Goal: Task Accomplishment & Management: Use online tool/utility

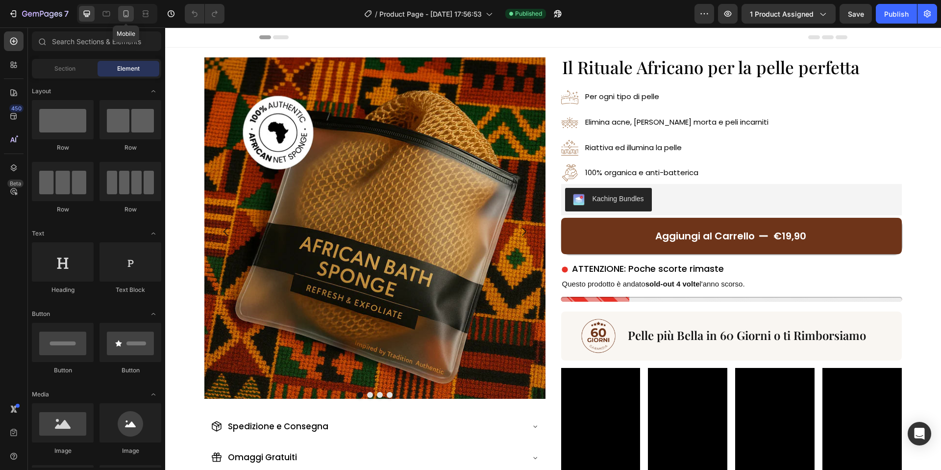
click at [127, 11] on icon at bounding box center [126, 14] width 10 height 10
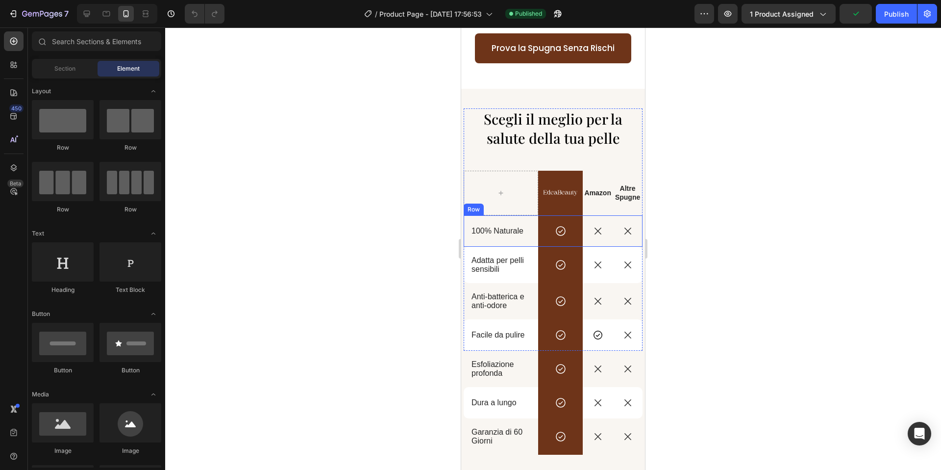
scroll to position [1551, 0]
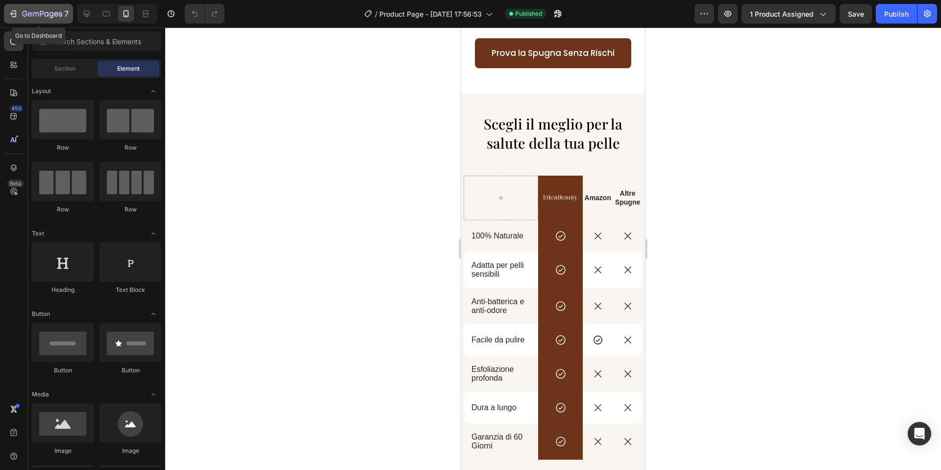
click at [16, 7] on button "7" at bounding box center [38, 14] width 69 height 20
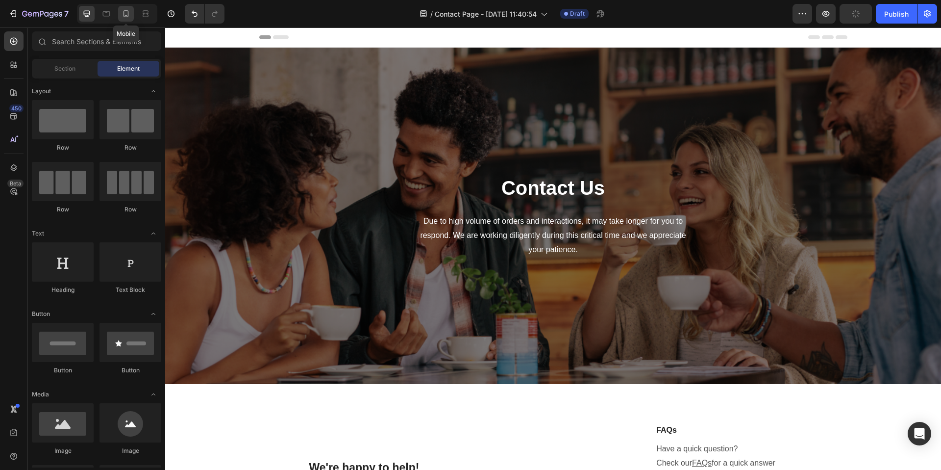
click at [126, 13] on icon at bounding box center [126, 14] width 10 height 10
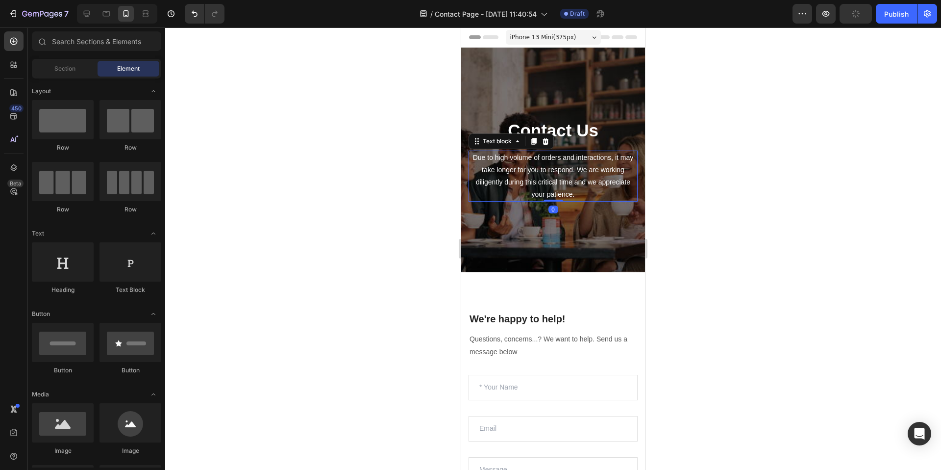
click at [571, 173] on p "Due to high volume of orders and interactions, it may take longer for you to re…" at bounding box center [553, 176] width 167 height 50
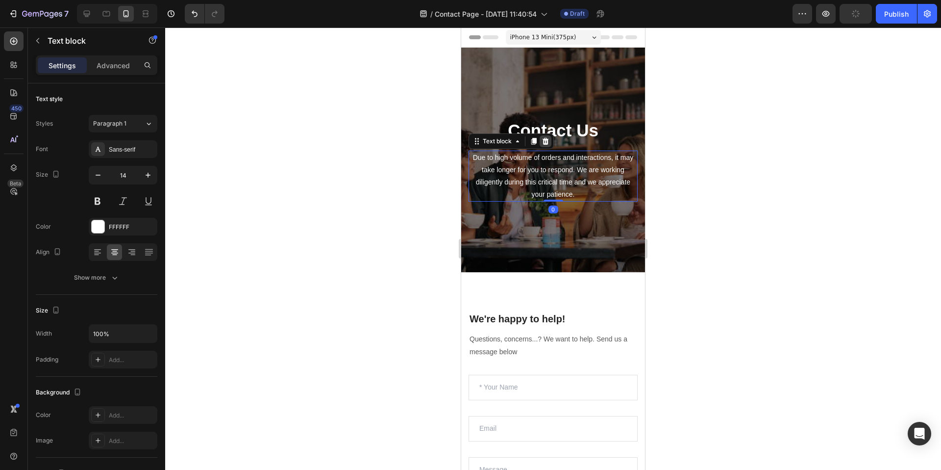
click at [545, 144] on icon at bounding box center [546, 140] width 6 height 7
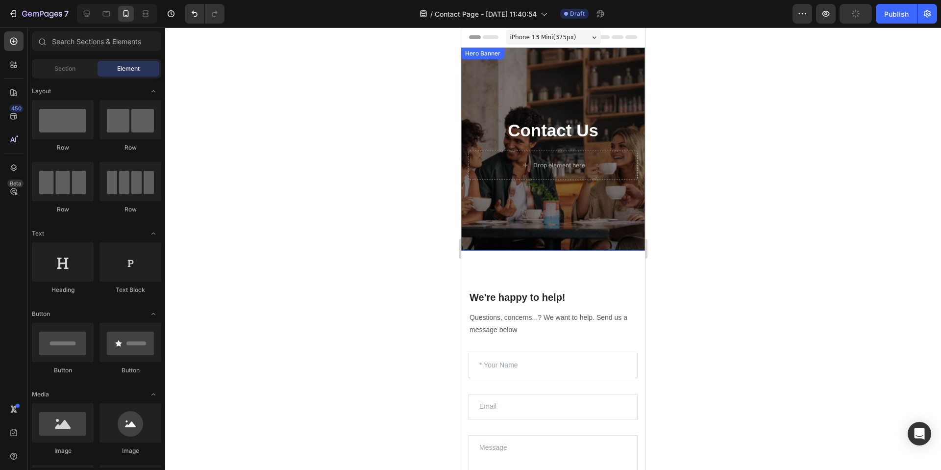
click at [558, 145] on div "Contact Us Heading Drop element here Row" at bounding box center [553, 149] width 169 height 172
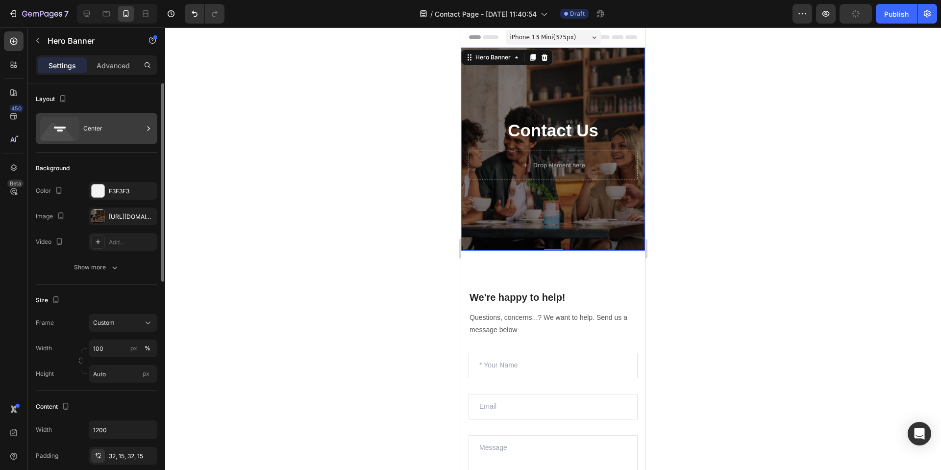
click at [98, 135] on div "Center" at bounding box center [113, 128] width 60 height 23
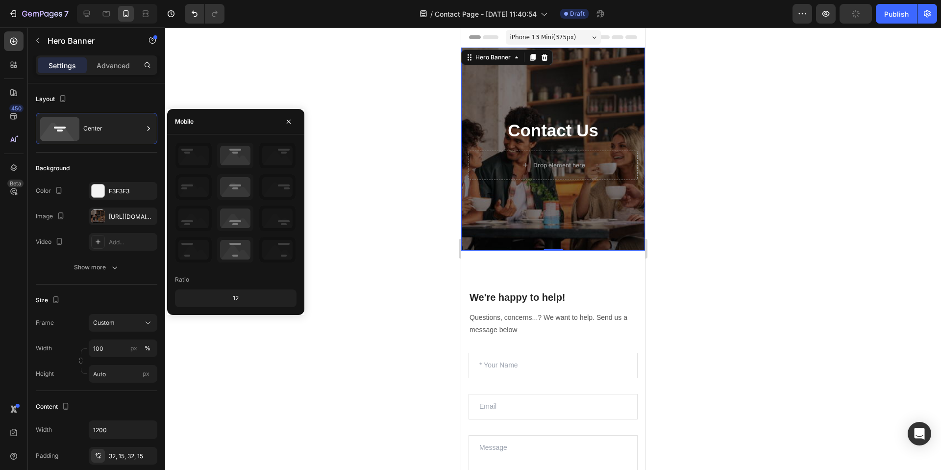
click at [305, 87] on div at bounding box center [553, 248] width 776 height 442
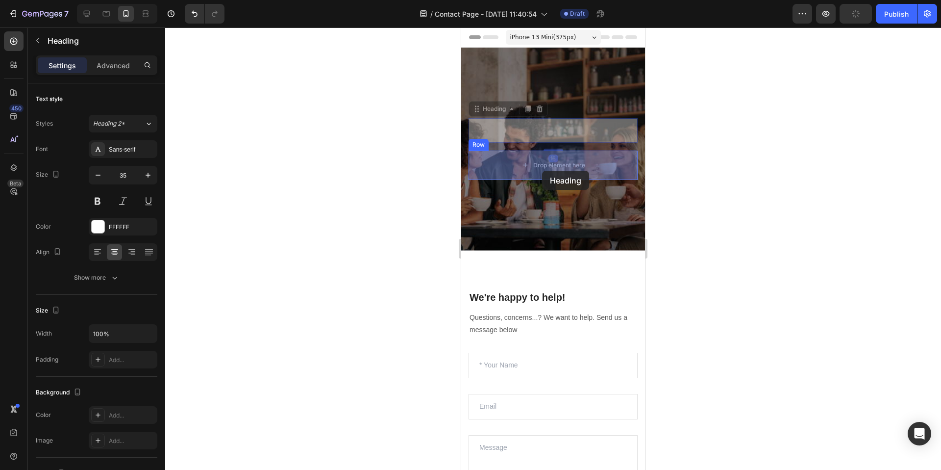
drag, startPoint x: 538, startPoint y: 126, endPoint x: 541, endPoint y: 161, distance: 34.9
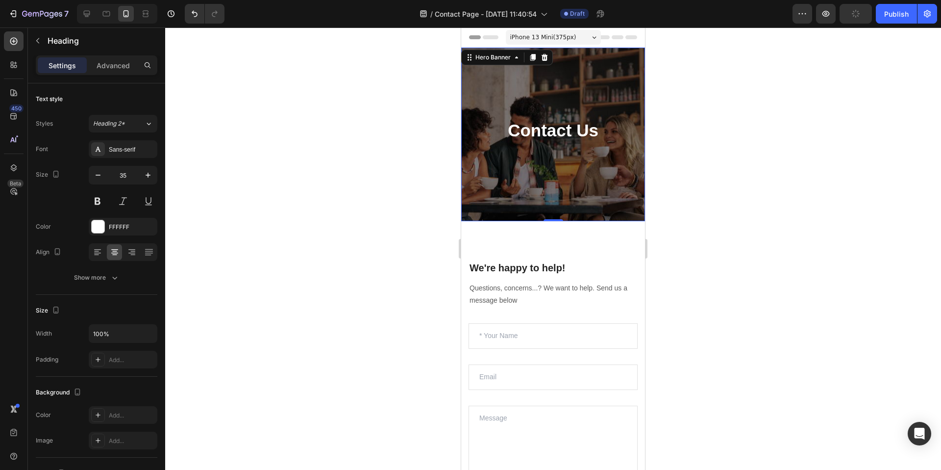
click at [600, 180] on div "Contact Us Heading Row" at bounding box center [553, 134] width 169 height 142
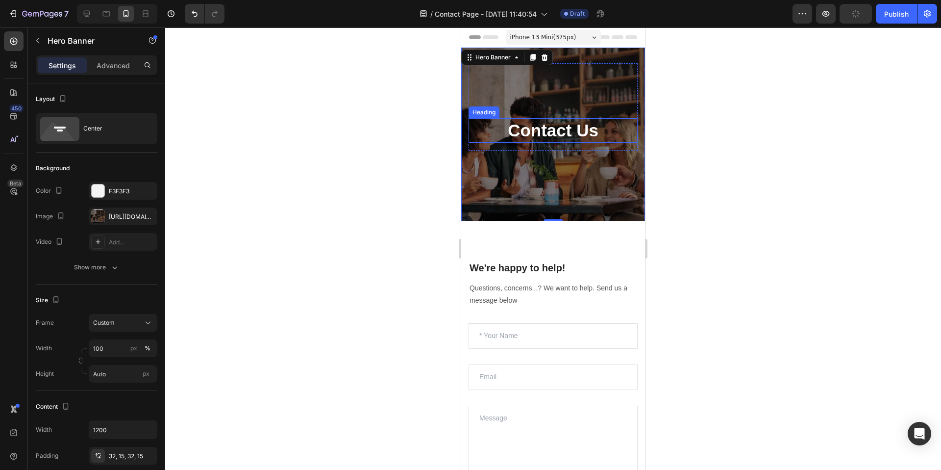
click at [513, 125] on p "Contact Us" at bounding box center [553, 130] width 167 height 23
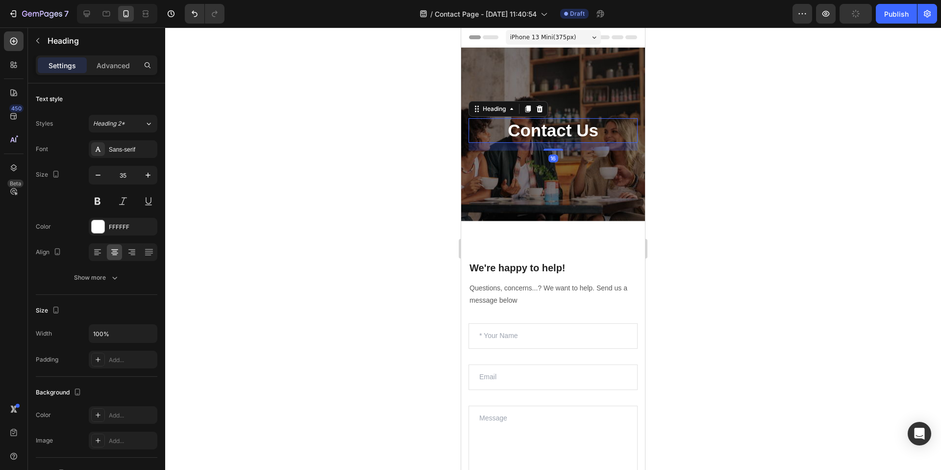
click at [513, 125] on p "Contact Us" at bounding box center [553, 130] width 167 height 23
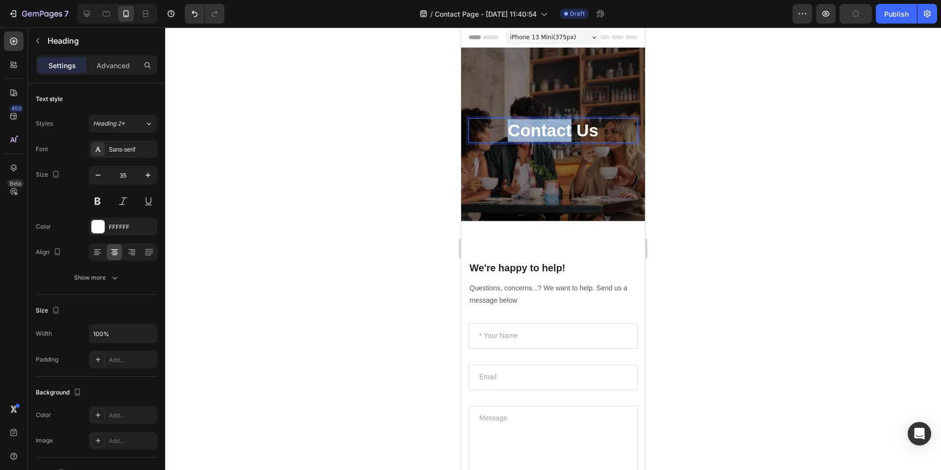
click at [513, 125] on p "Contact Us" at bounding box center [553, 130] width 167 height 23
click at [525, 192] on div "Contattaci Heading 16 Row" at bounding box center [553, 134] width 169 height 142
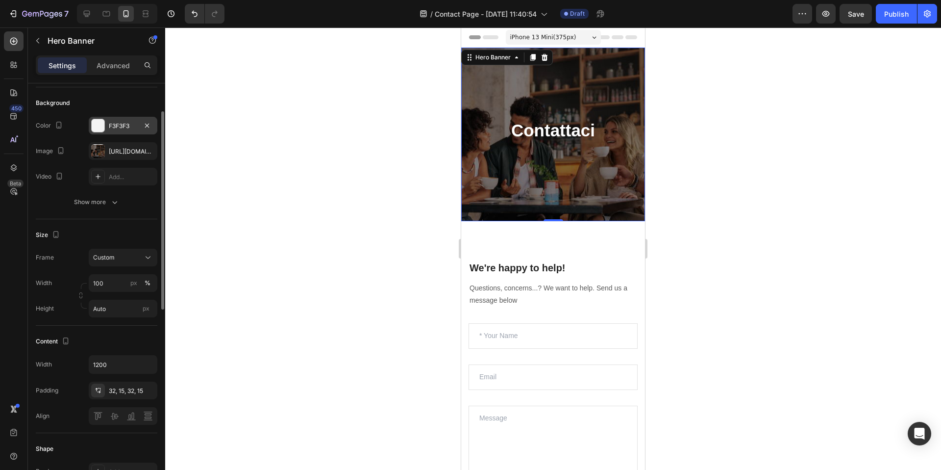
scroll to position [66, 0]
click at [497, 190] on div "Contattaci Heading Row" at bounding box center [553, 134] width 169 height 142
click at [112, 65] on p "Advanced" at bounding box center [113, 65] width 33 height 10
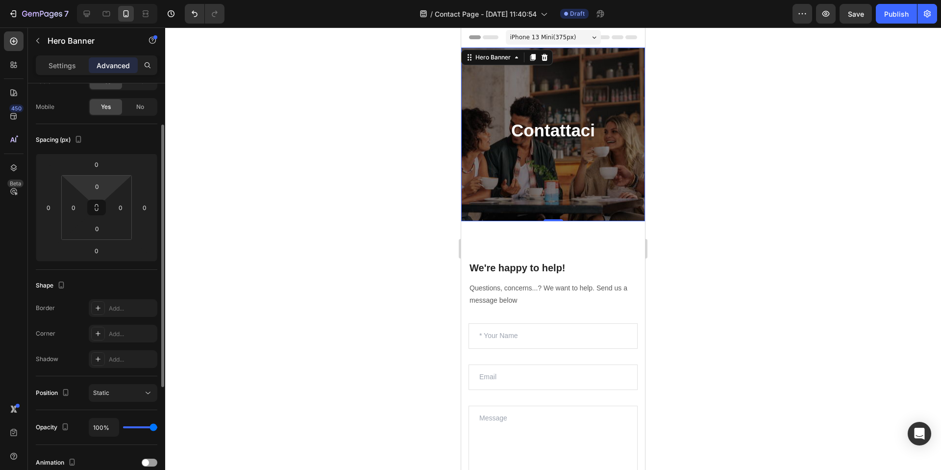
scroll to position [0, 0]
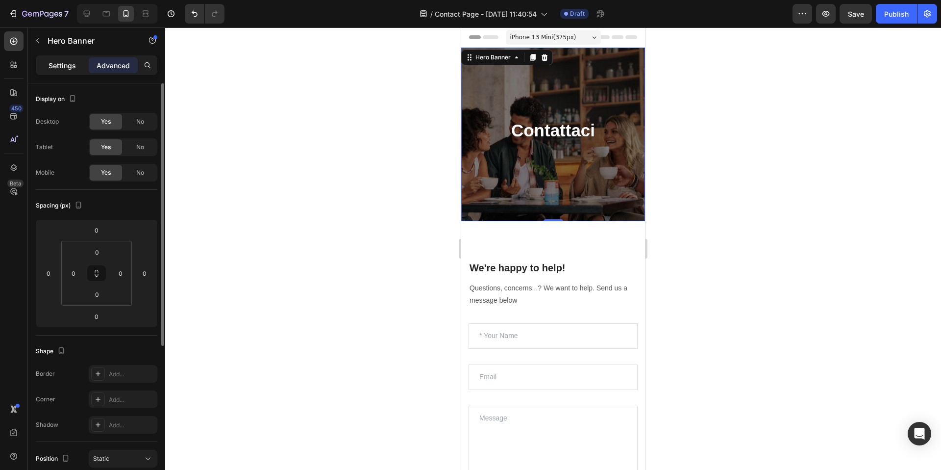
click at [57, 59] on div "Settings" at bounding box center [62, 65] width 49 height 16
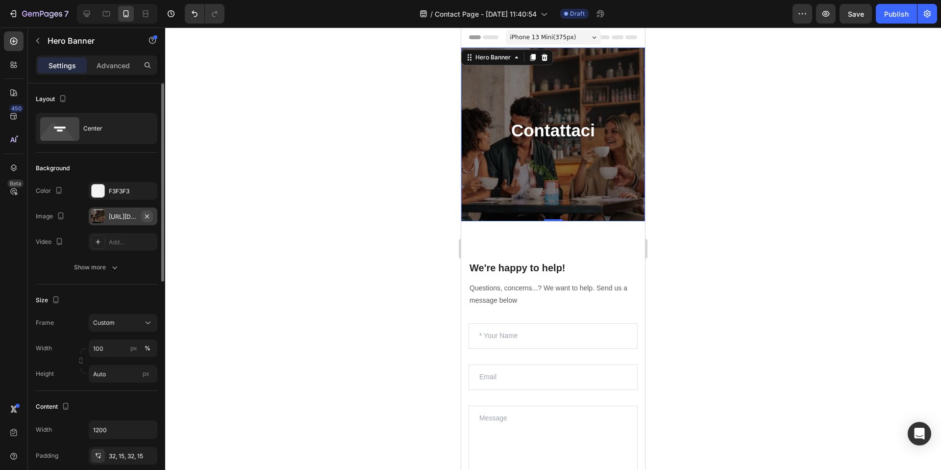
click at [149, 218] on icon "button" at bounding box center [147, 216] width 8 height 8
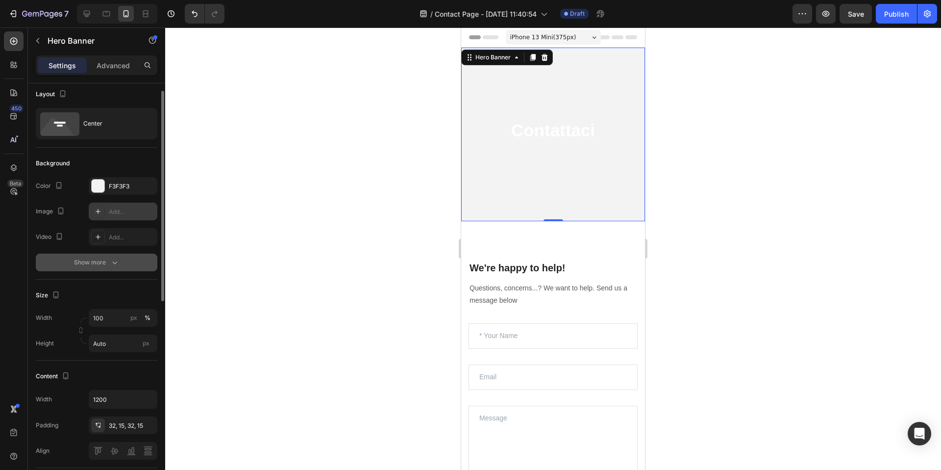
scroll to position [4, 0]
click at [107, 262] on div "Show more" at bounding box center [97, 263] width 46 height 10
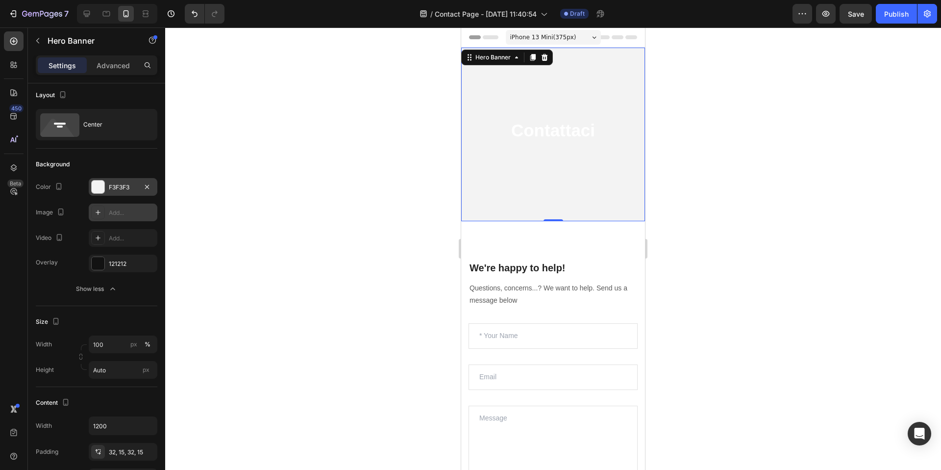
click at [114, 179] on div "F3F3F3" at bounding box center [123, 187] width 69 height 18
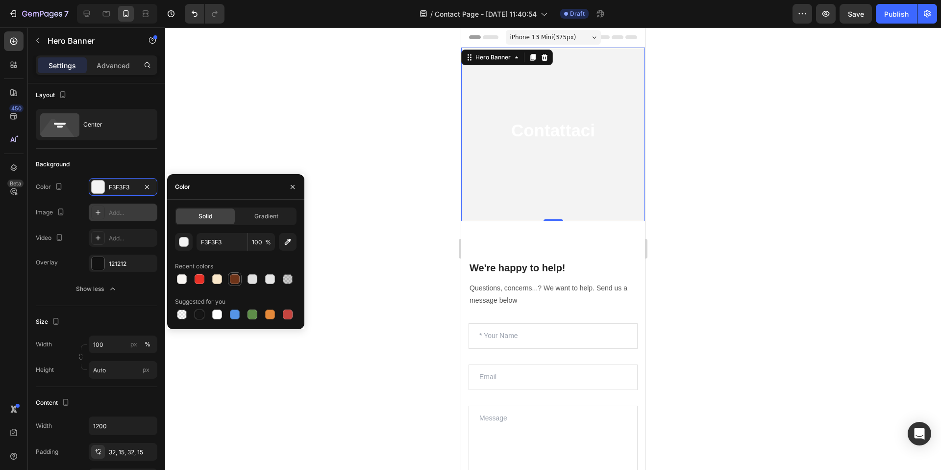
click at [228, 278] on div at bounding box center [235, 279] width 14 height 14
type input "6E3419"
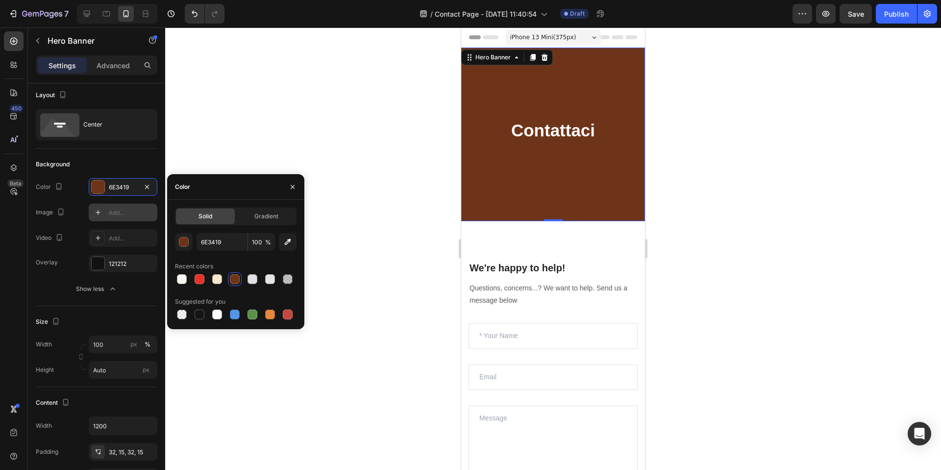
click at [212, 121] on div at bounding box center [553, 248] width 776 height 442
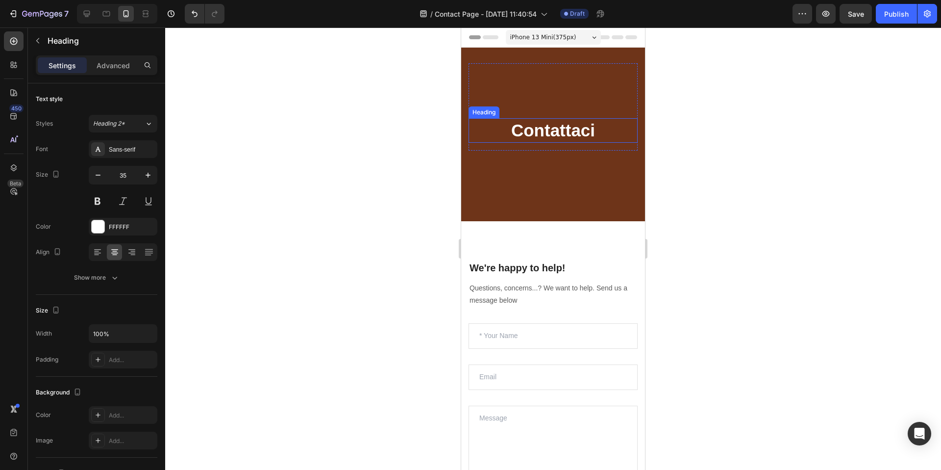
click at [562, 135] on p "Contattaci" at bounding box center [553, 130] width 167 height 23
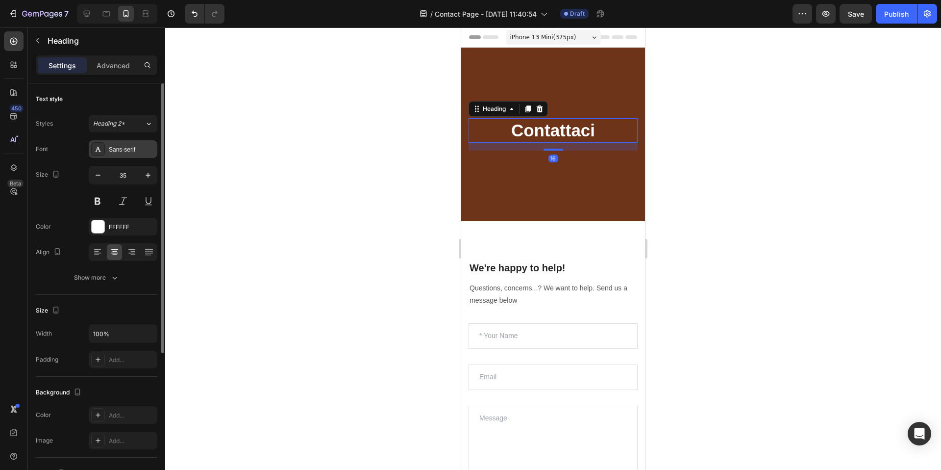
click at [130, 144] on div "Sans-serif" at bounding box center [123, 149] width 69 height 18
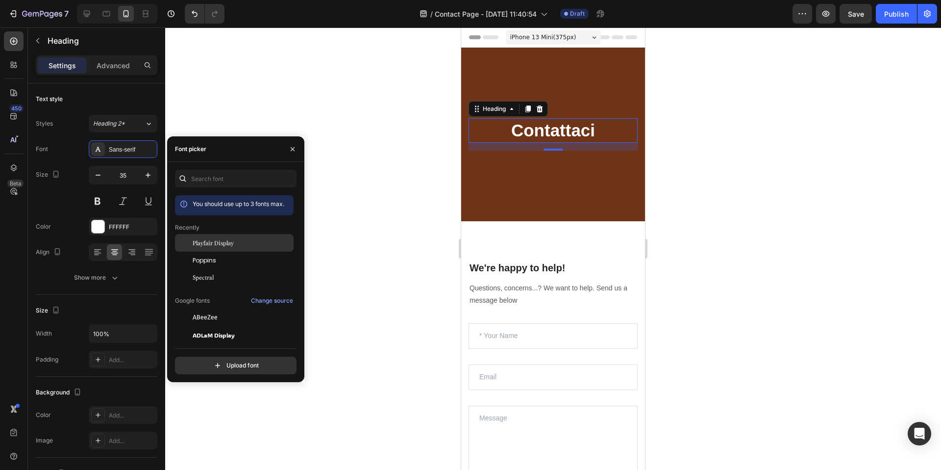
click at [230, 241] on span "Playfair Display" at bounding box center [213, 242] width 41 height 9
click at [422, 170] on div at bounding box center [553, 248] width 776 height 442
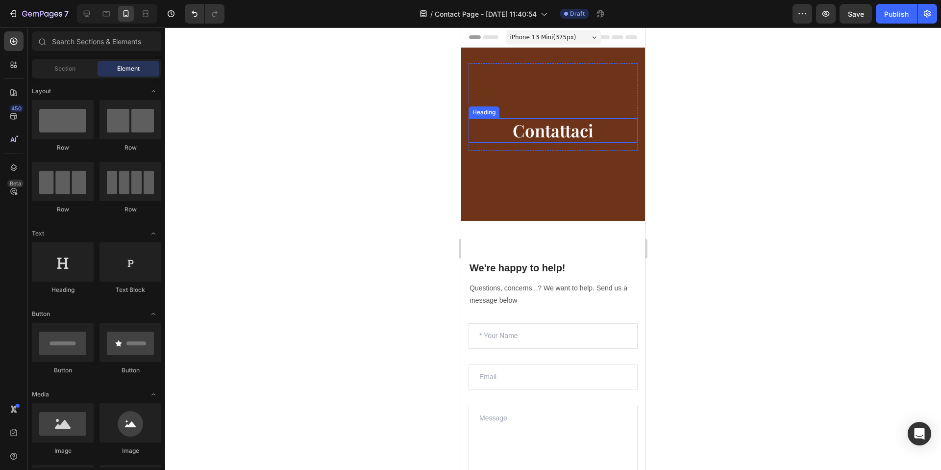
click at [519, 137] on p "Contattaci" at bounding box center [553, 130] width 167 height 23
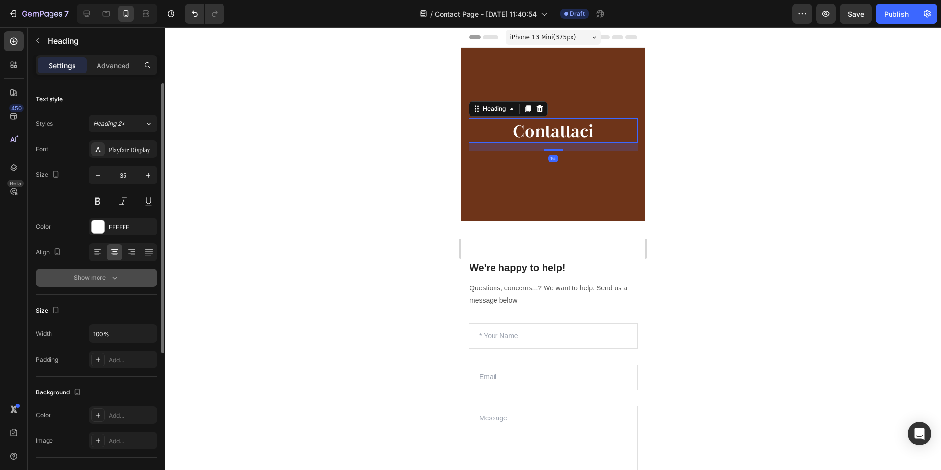
click at [107, 276] on div "Show more" at bounding box center [97, 278] width 46 height 10
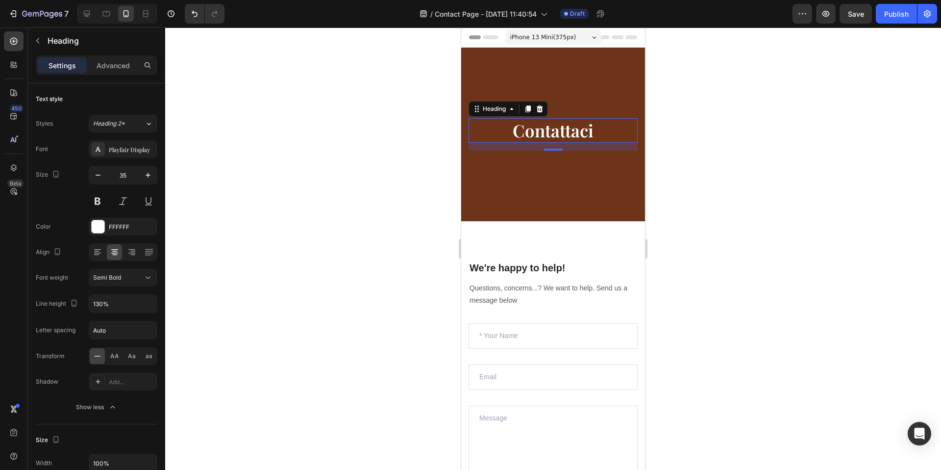
drag, startPoint x: 352, startPoint y: 262, endPoint x: 344, endPoint y: 263, distance: 8.4
click at [352, 262] on div at bounding box center [553, 248] width 776 height 442
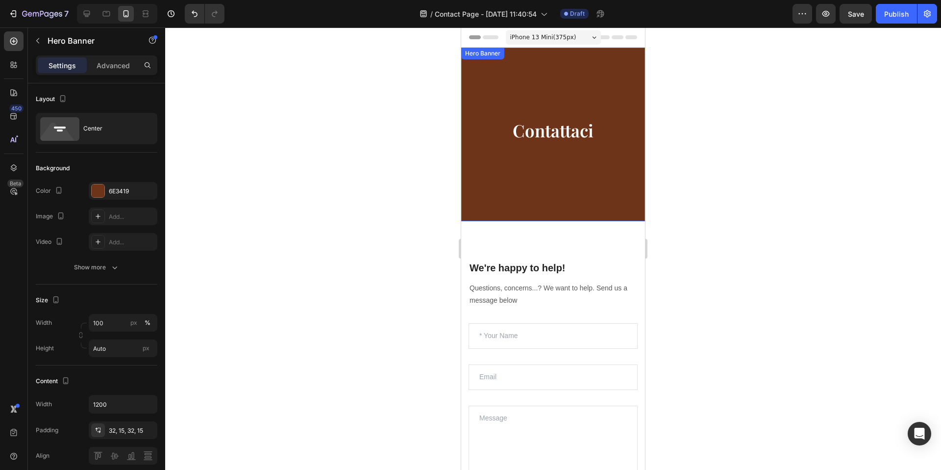
click at [514, 192] on div "Contattaci Heading Row" at bounding box center [553, 134] width 169 height 142
click at [109, 66] on p "Advanced" at bounding box center [113, 65] width 33 height 10
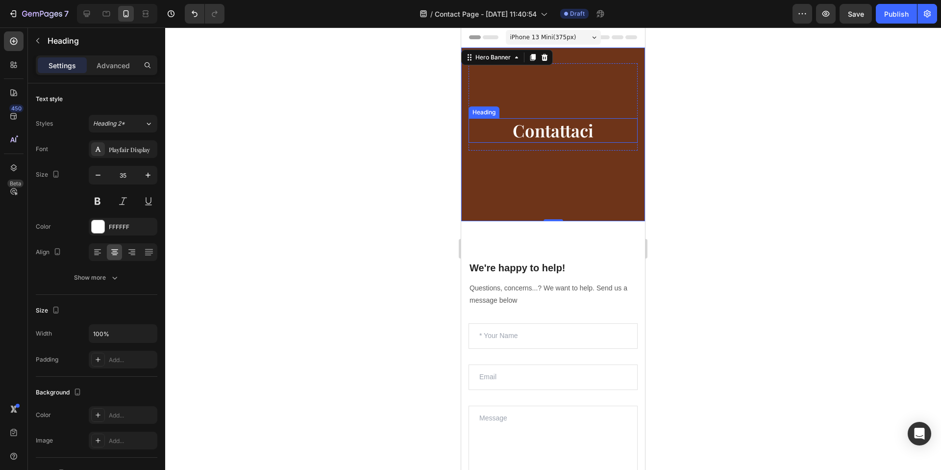
click at [568, 125] on p "Contattaci" at bounding box center [553, 130] width 167 height 23
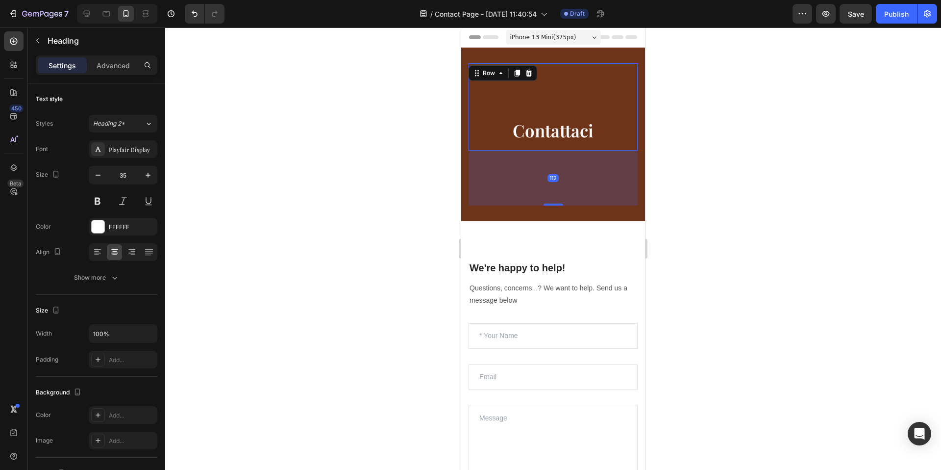
click at [579, 91] on div "Contattaci Heading" at bounding box center [553, 106] width 169 height 87
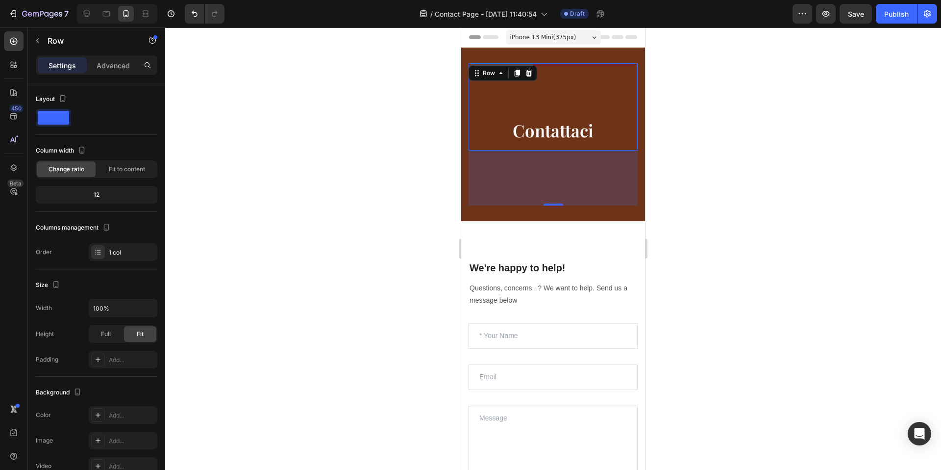
drag, startPoint x: 554, startPoint y: 205, endPoint x: 558, endPoint y: 195, distance: 10.9
click at [558, 195] on div "112" at bounding box center [553, 177] width 169 height 55
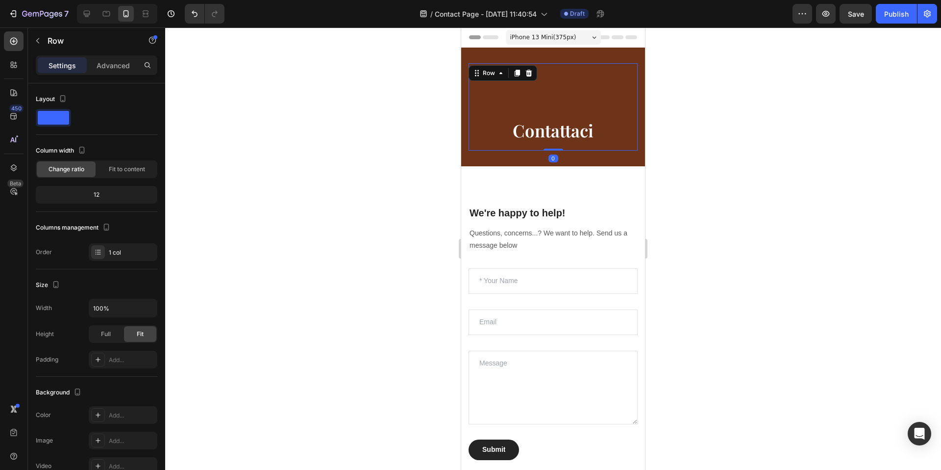
drag, startPoint x: 555, startPoint y: 203, endPoint x: 560, endPoint y: 144, distance: 60.0
click at [560, 144] on div "Contattaci Heading Row 0" at bounding box center [553, 106] width 169 height 87
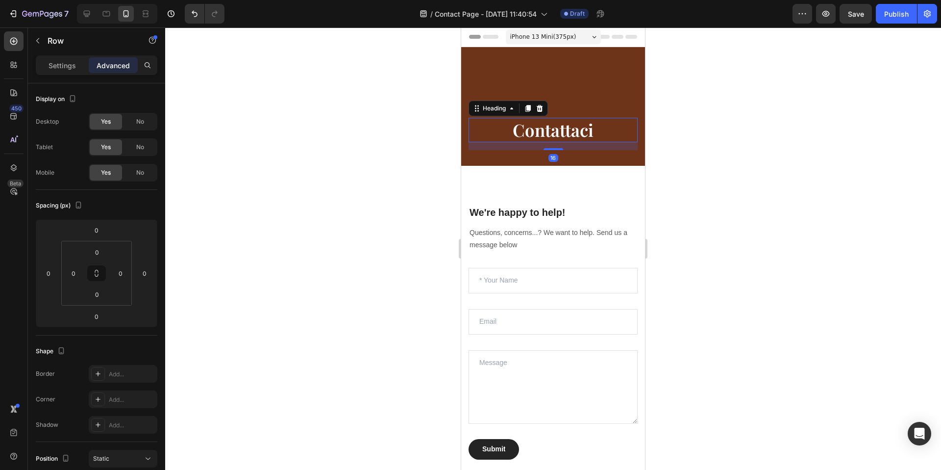
click at [497, 130] on p "Contattaci" at bounding box center [553, 130] width 167 height 23
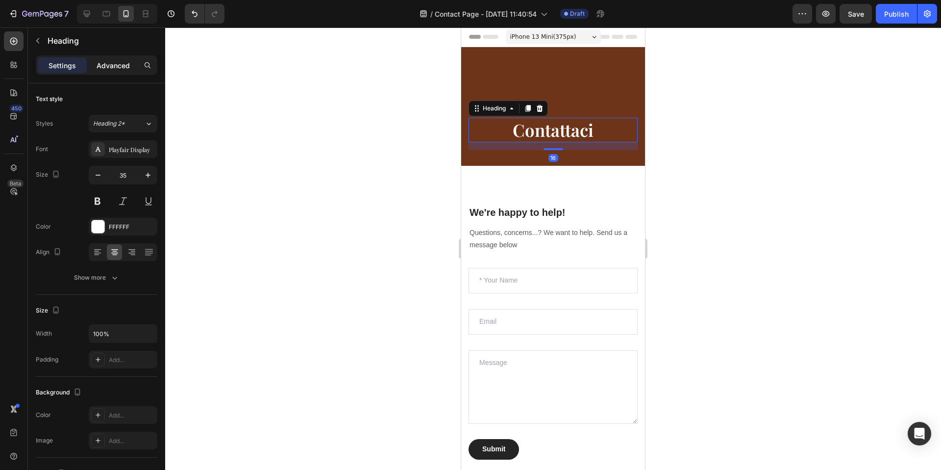
click at [119, 66] on p "Advanced" at bounding box center [113, 65] width 33 height 10
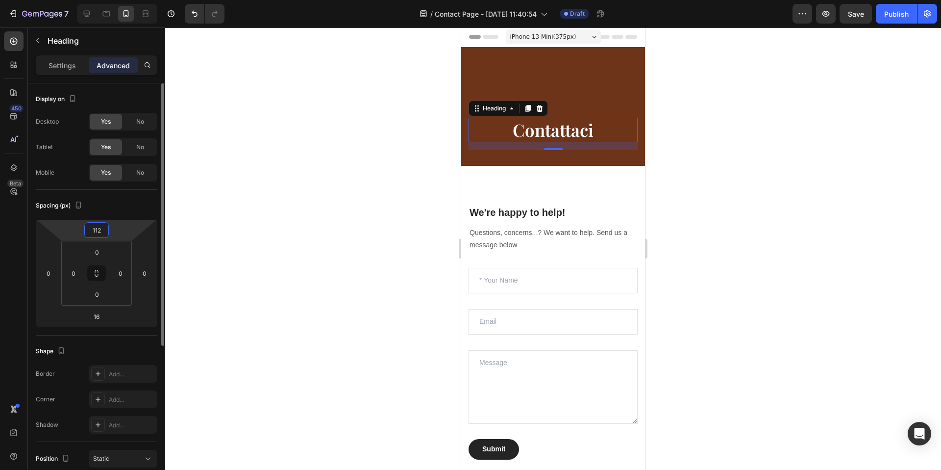
click at [102, 230] on input "112" at bounding box center [97, 230] width 20 height 15
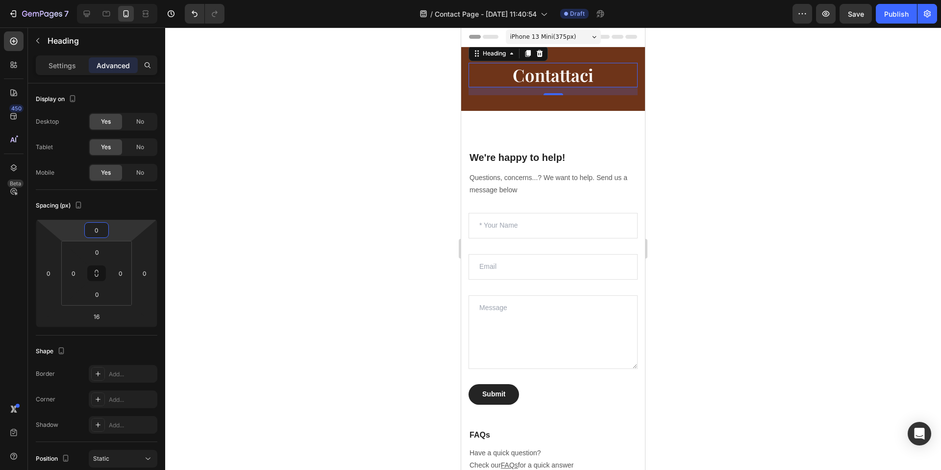
click at [771, 93] on div at bounding box center [553, 248] width 776 height 442
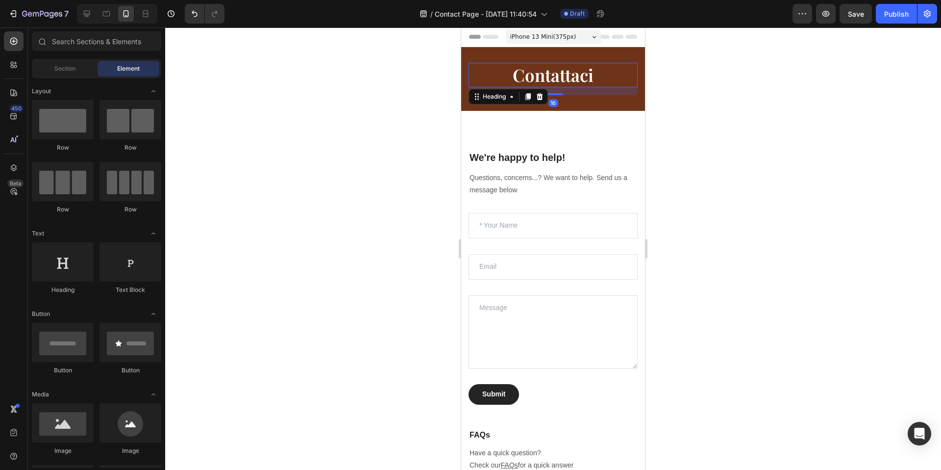
click at [548, 72] on p "Contattaci" at bounding box center [553, 75] width 167 height 23
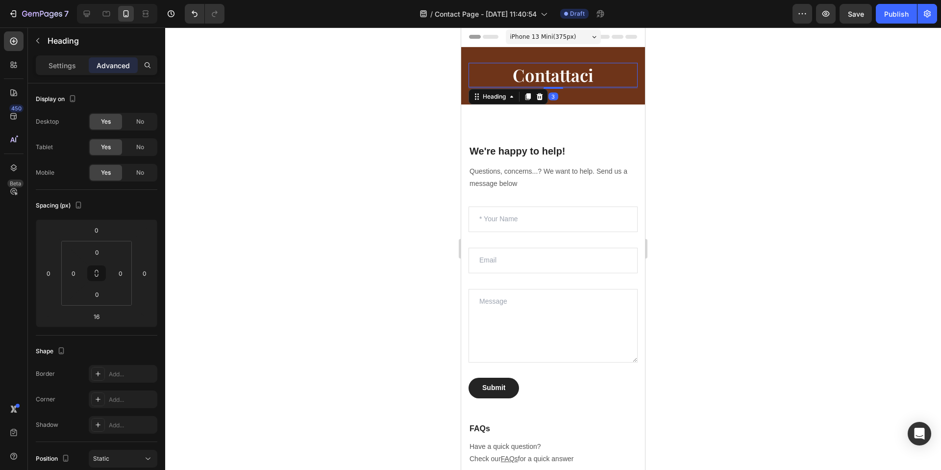
drag, startPoint x: 557, startPoint y: 94, endPoint x: 642, endPoint y: 87, distance: 85.5
click at [559, 87] on div at bounding box center [554, 88] width 20 height 2
type input "3"
click at [772, 92] on div at bounding box center [553, 248] width 776 height 442
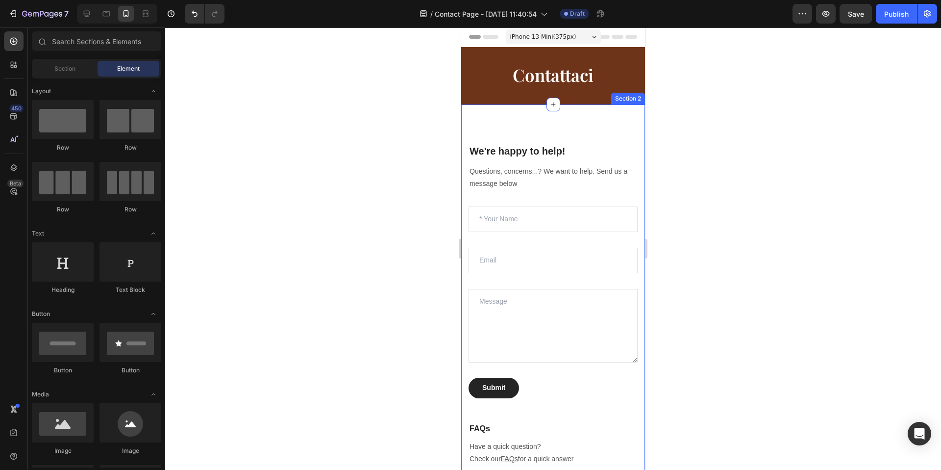
click at [587, 125] on div "We're happy to help! Heading Questions, concerns...? We want to help. Send us a…" at bounding box center [553, 400] width 184 height 592
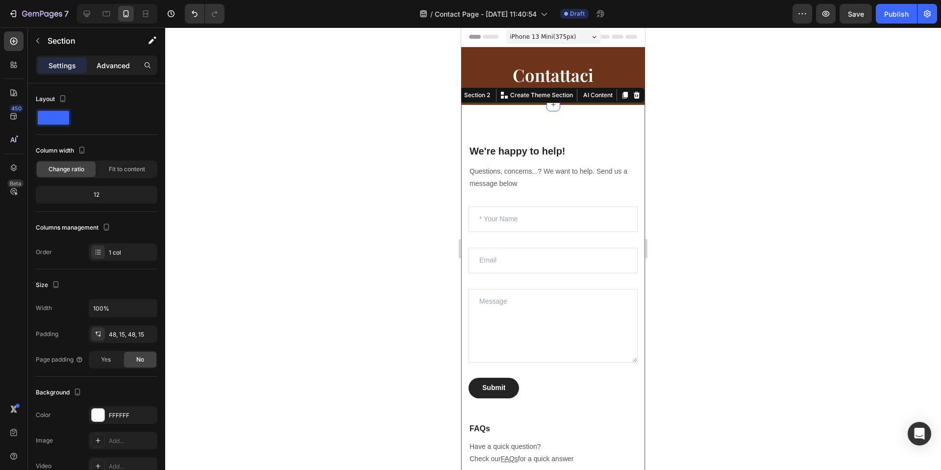
click at [103, 64] on p "Advanced" at bounding box center [113, 65] width 33 height 10
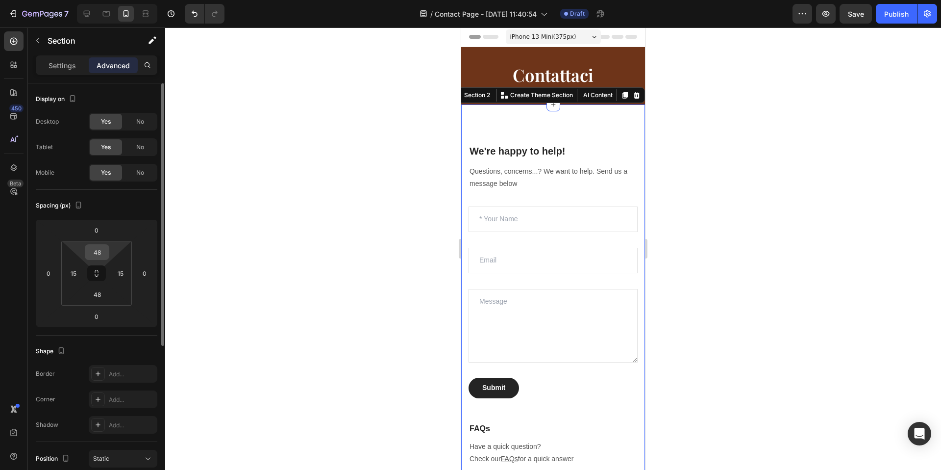
click at [100, 248] on input "48" at bounding box center [97, 252] width 20 height 15
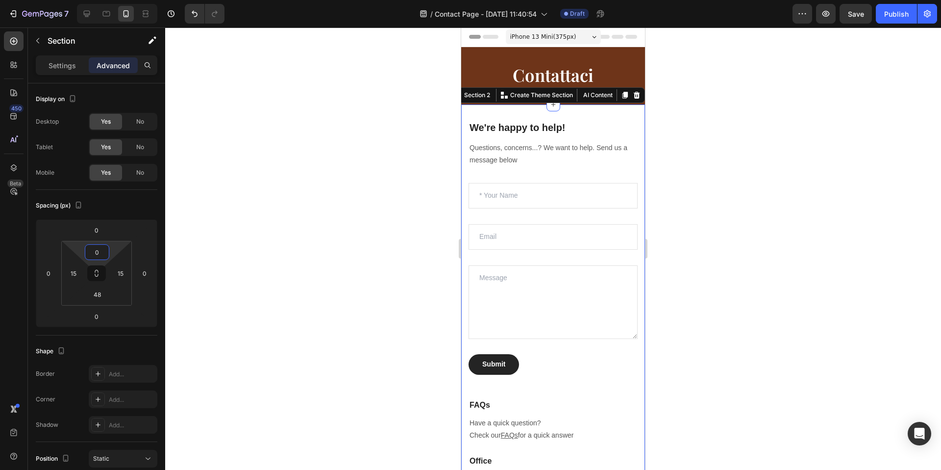
click at [329, 233] on div at bounding box center [553, 248] width 776 height 442
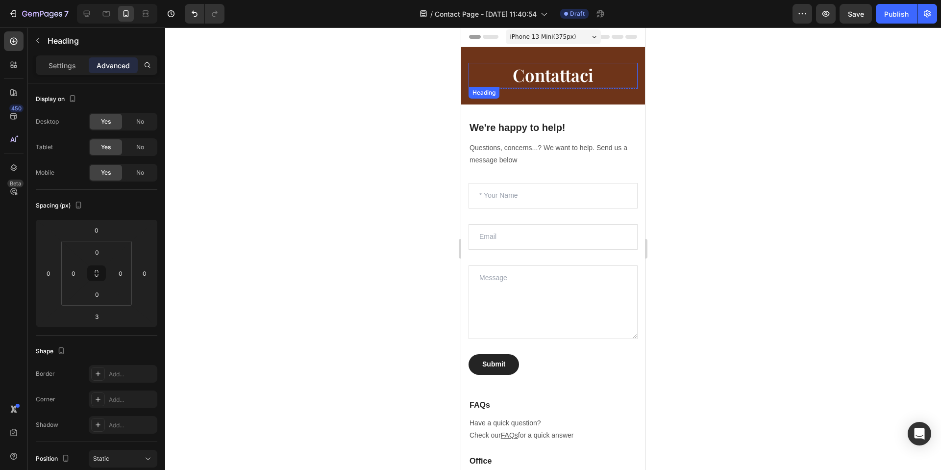
click at [566, 83] on p "Contattaci" at bounding box center [553, 75] width 167 height 23
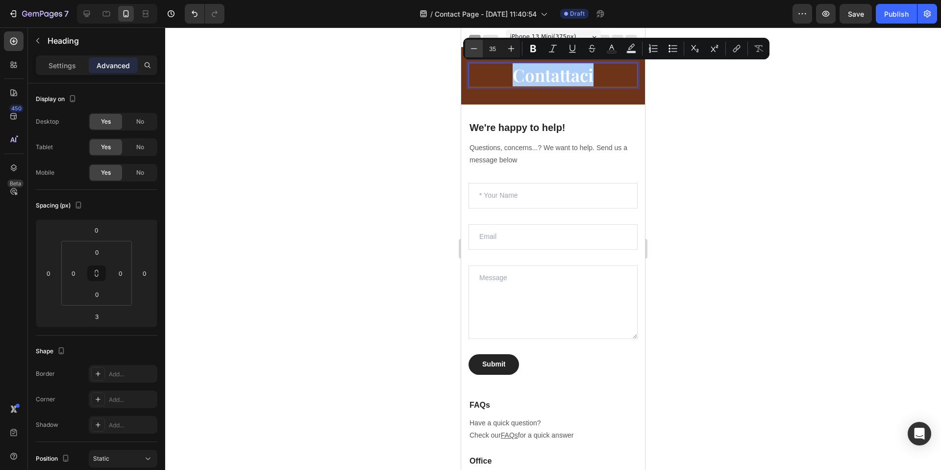
click at [477, 49] on icon "Editor contextual toolbar" at bounding box center [474, 49] width 10 height 10
type input "33"
click at [439, 81] on div at bounding box center [553, 248] width 776 height 442
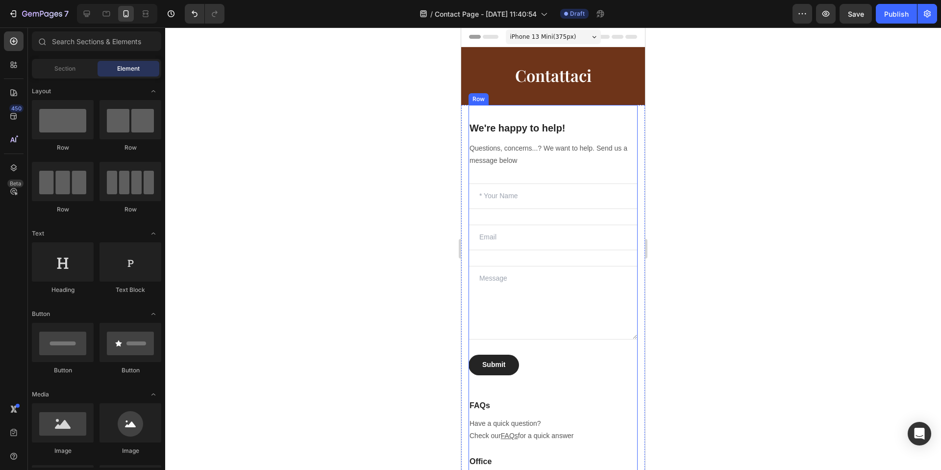
click at [750, 117] on div at bounding box center [553, 248] width 776 height 442
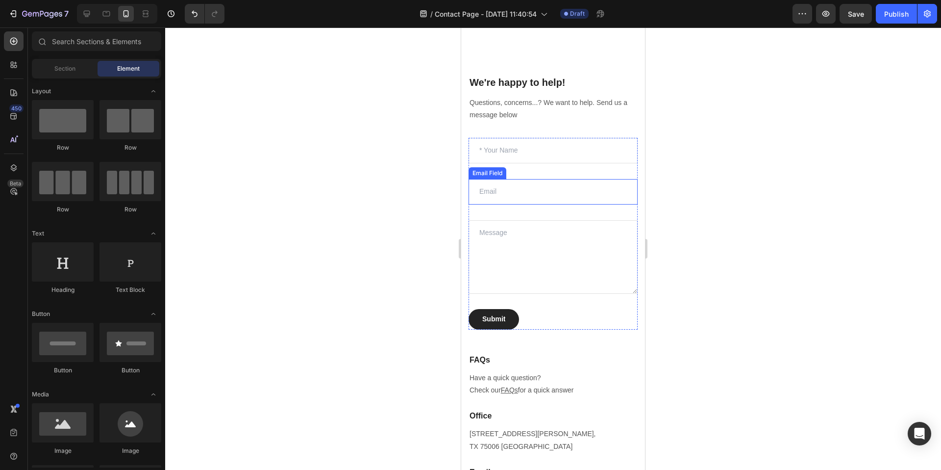
scroll to position [0, 0]
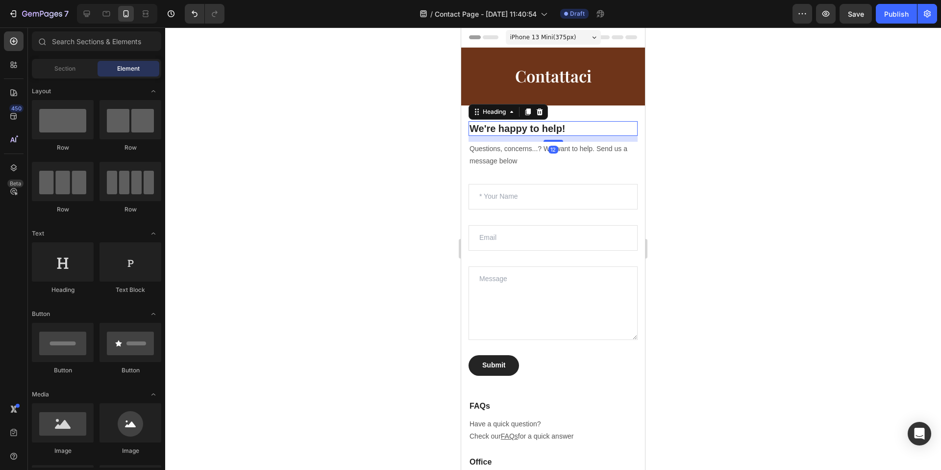
click at [535, 128] on p "We're happy to help!" at bounding box center [553, 128] width 167 height 13
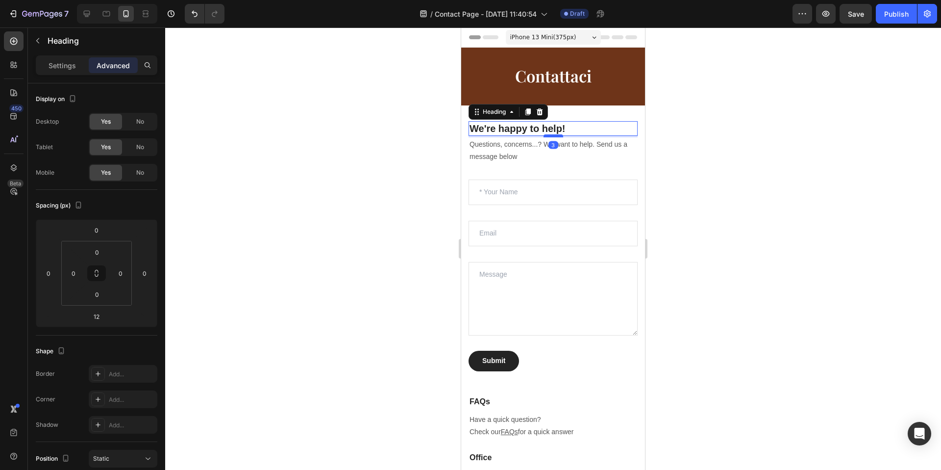
click at [561, 136] on div at bounding box center [554, 135] width 20 height 3
type input "3"
click at [548, 129] on p "We're happy to help!" at bounding box center [553, 128] width 167 height 13
click at [547, 130] on p "We're happy to help!" at bounding box center [553, 128] width 167 height 13
click at [548, 130] on p "We're happy to help!" at bounding box center [553, 128] width 167 height 13
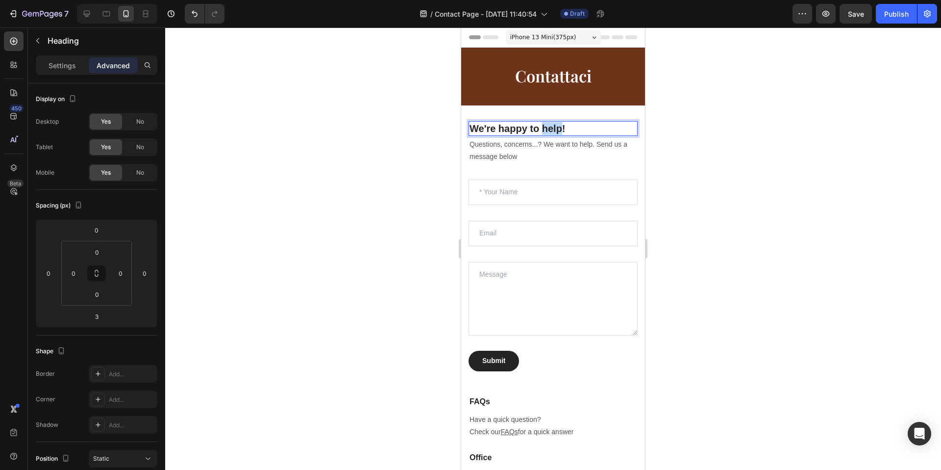
click at [548, 130] on p "We're happy to help!" at bounding box center [553, 128] width 167 height 13
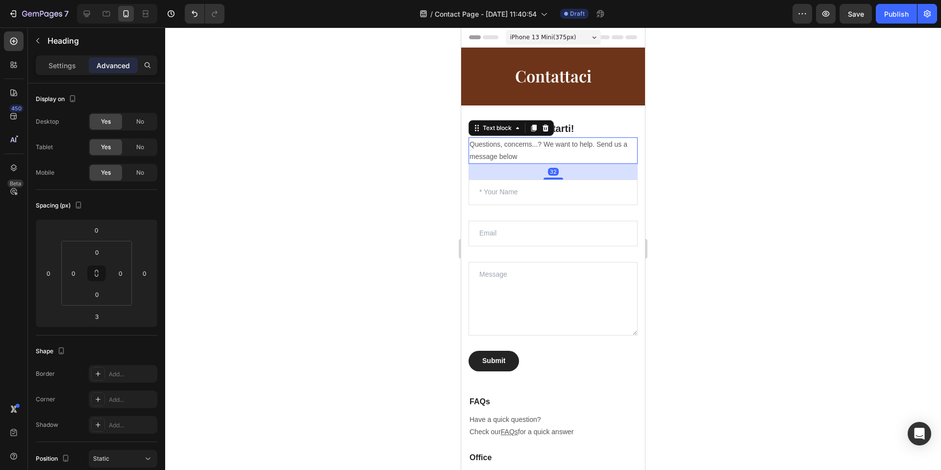
click at [548, 150] on p "Questions, concerns...? We want to help. Send us a message below" at bounding box center [553, 150] width 167 height 25
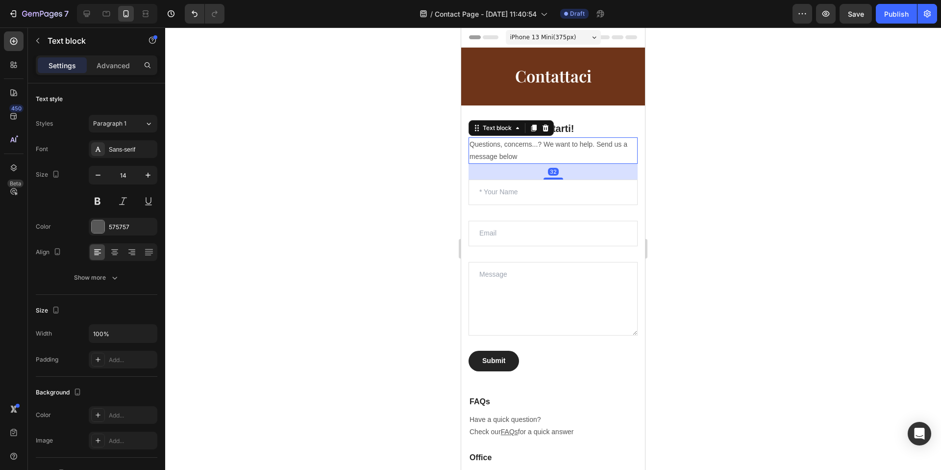
click at [548, 150] on p "Questions, concerns...? We want to help. Send us a message below" at bounding box center [553, 150] width 167 height 25
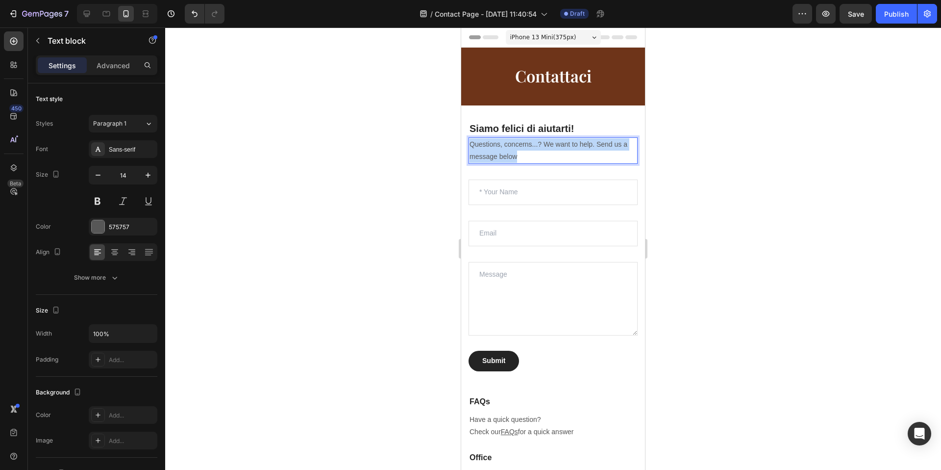
click at [548, 150] on p "Questions, concerns...? We want to help. Send us a message below" at bounding box center [553, 150] width 167 height 25
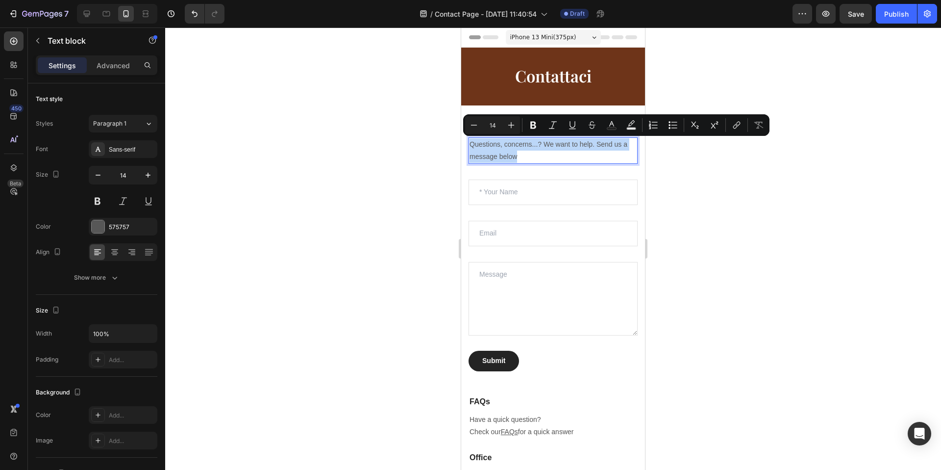
copy p "Questions, concerns...? We want to help. Send us a message below"
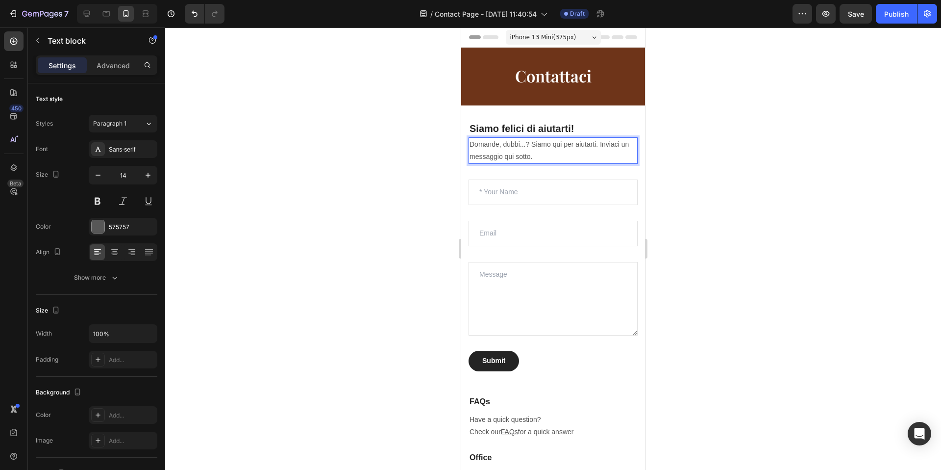
click at [671, 153] on div at bounding box center [553, 248] width 776 height 442
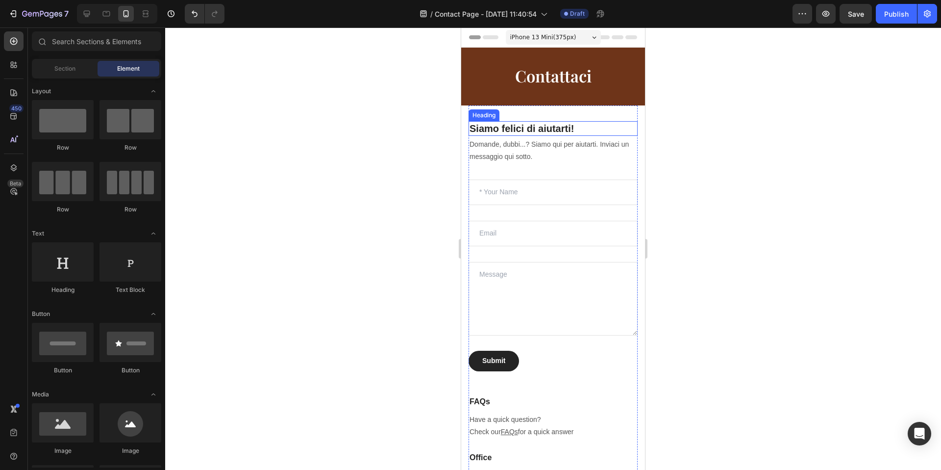
click at [550, 125] on p "Siamo felici di aiutarti!" at bounding box center [553, 128] width 167 height 13
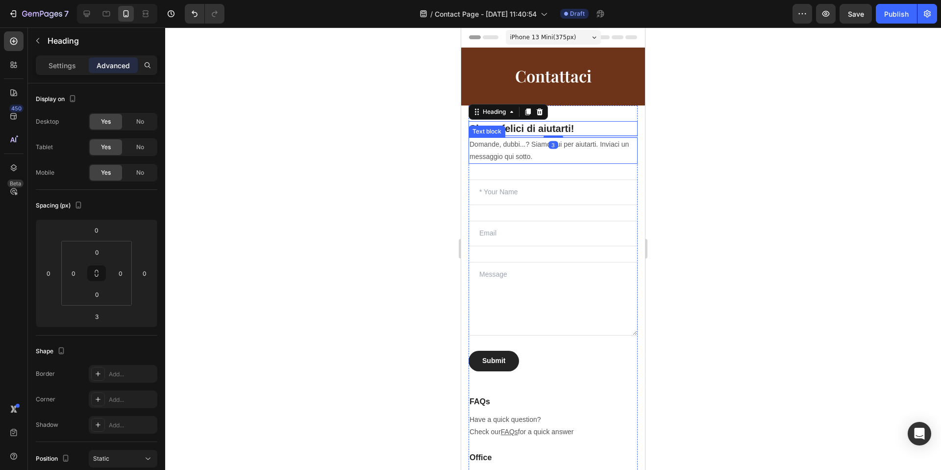
click at [695, 155] on div at bounding box center [553, 248] width 776 height 442
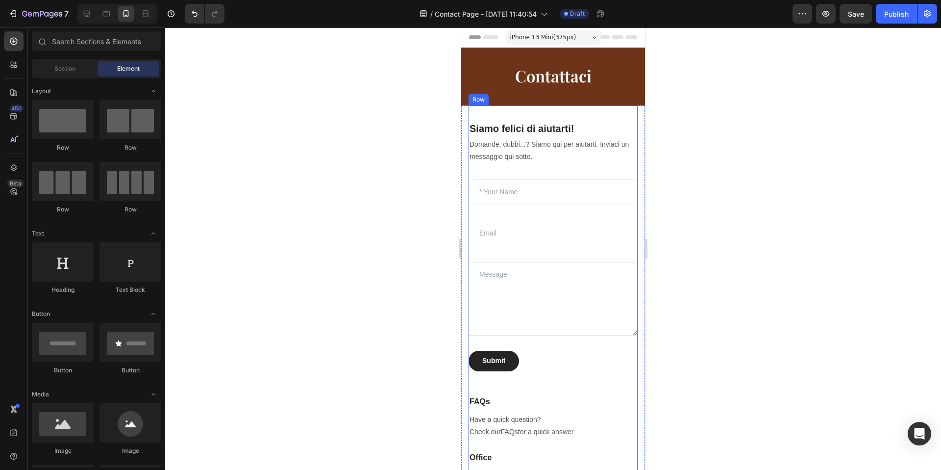
drag, startPoint x: 563, startPoint y: 175, endPoint x: 555, endPoint y: 163, distance: 14.1
click at [563, 175] on div "Siamo felici di aiutarti! Heading Domande, dubbi...? Siamo qui per aiutarti. In…" at bounding box center [553, 258] width 169 height 274
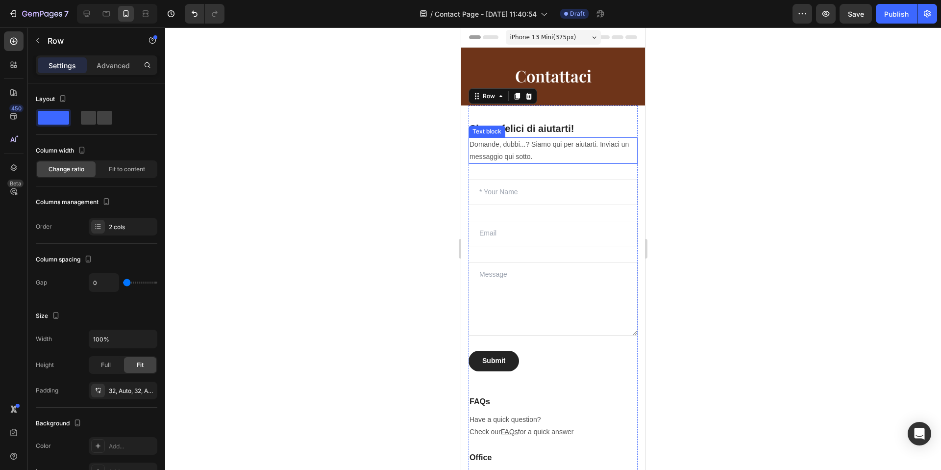
click at [552, 161] on p "Domande, dubbi...? Siamo qui per aiutarti. Inviaci un messaggio qui sotto." at bounding box center [553, 150] width 167 height 25
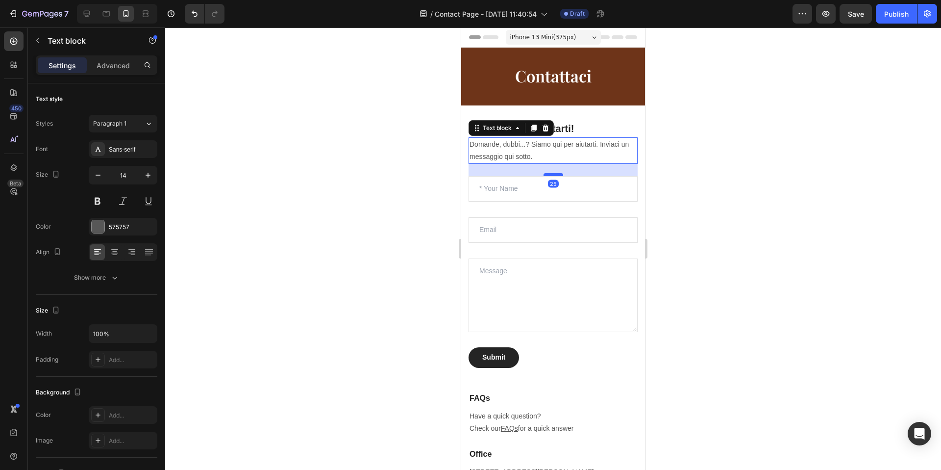
click at [557, 175] on div at bounding box center [554, 174] width 20 height 3
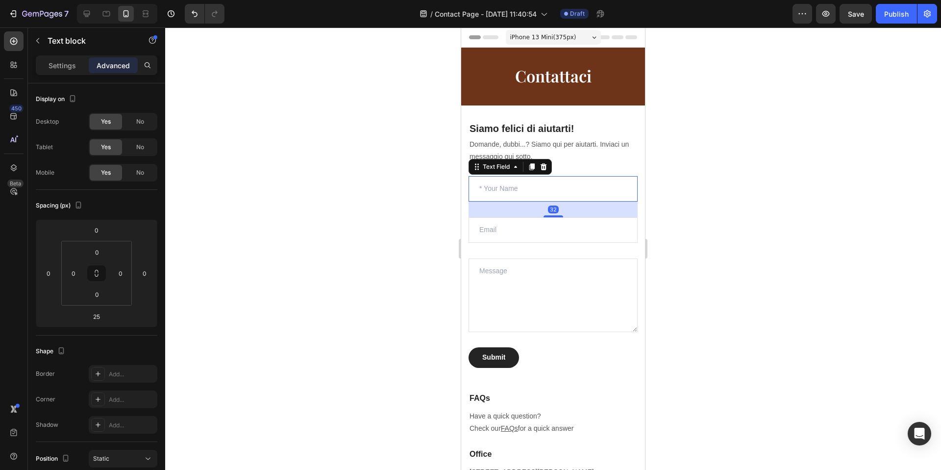
click at [524, 187] on input "text" at bounding box center [553, 188] width 169 height 25
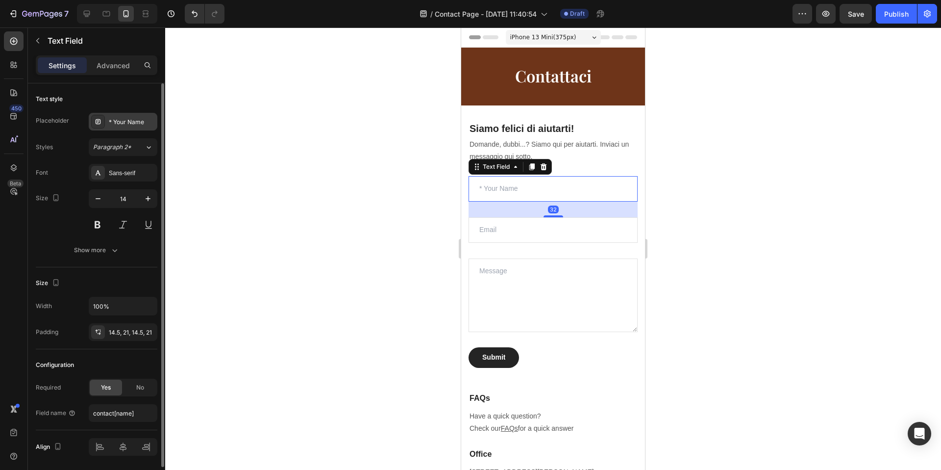
click at [112, 116] on div "* Your Name" at bounding box center [123, 122] width 69 height 18
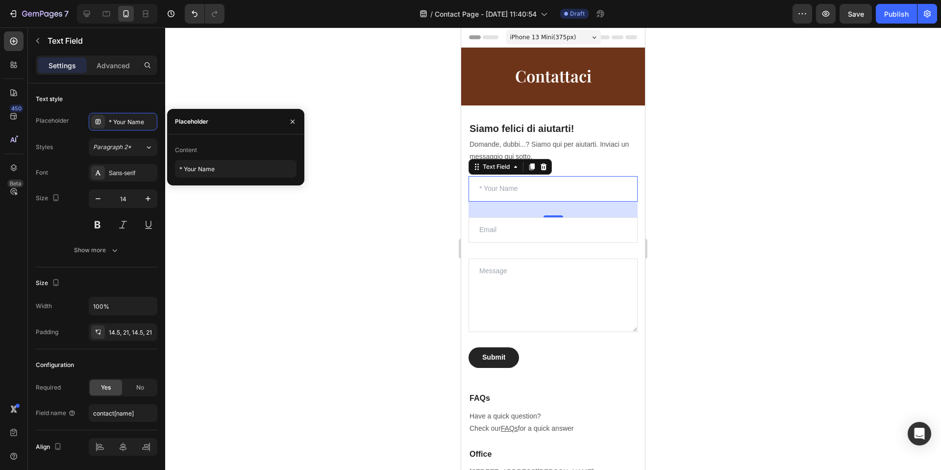
click at [207, 180] on div "Content * Your Name" at bounding box center [235, 159] width 137 height 51
click at [207, 173] on input "* Your Name" at bounding box center [236, 169] width 122 height 18
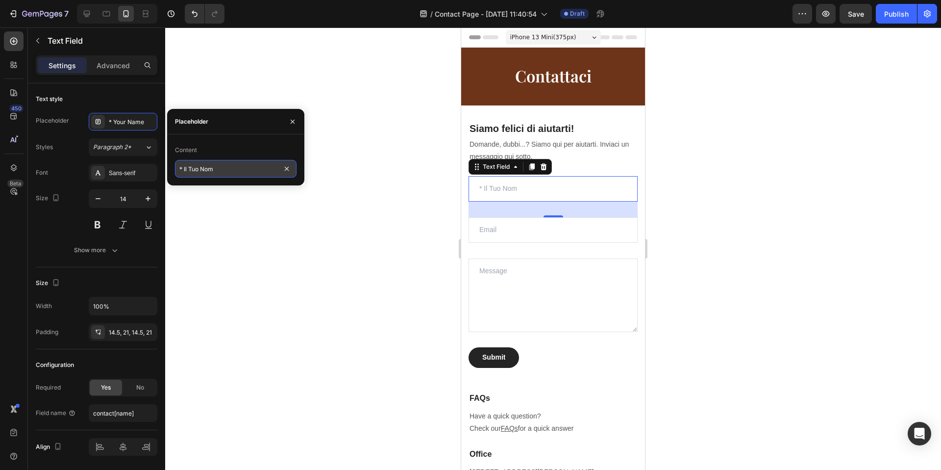
type input "* Il Tuo Nome"
click at [495, 235] on input "email" at bounding box center [553, 229] width 169 height 25
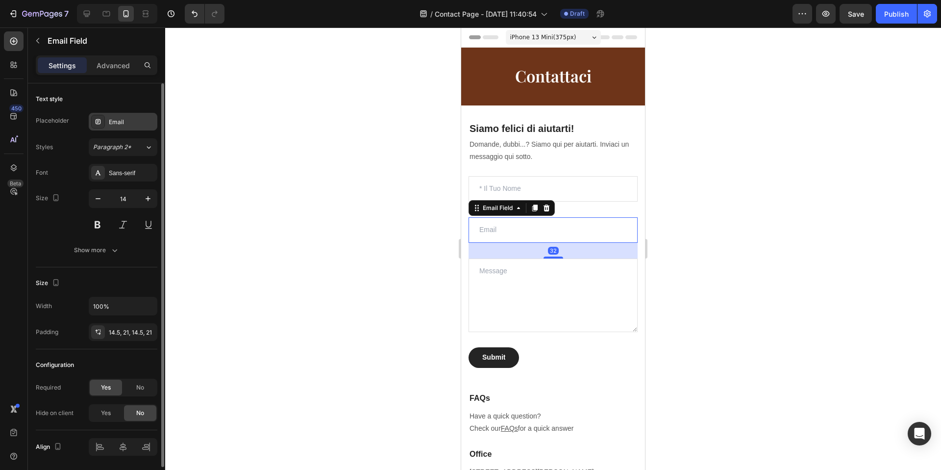
click at [107, 121] on div "Email" at bounding box center [123, 122] width 69 height 18
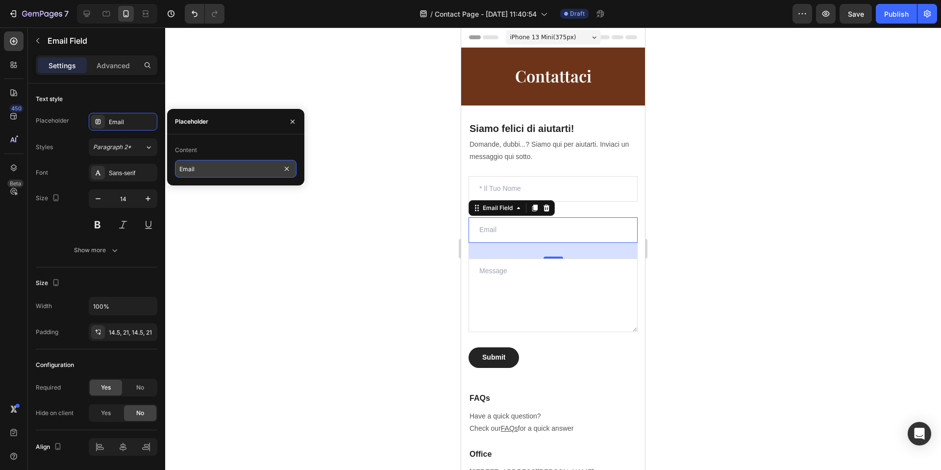
click at [188, 171] on input "Email" at bounding box center [236, 169] width 122 height 18
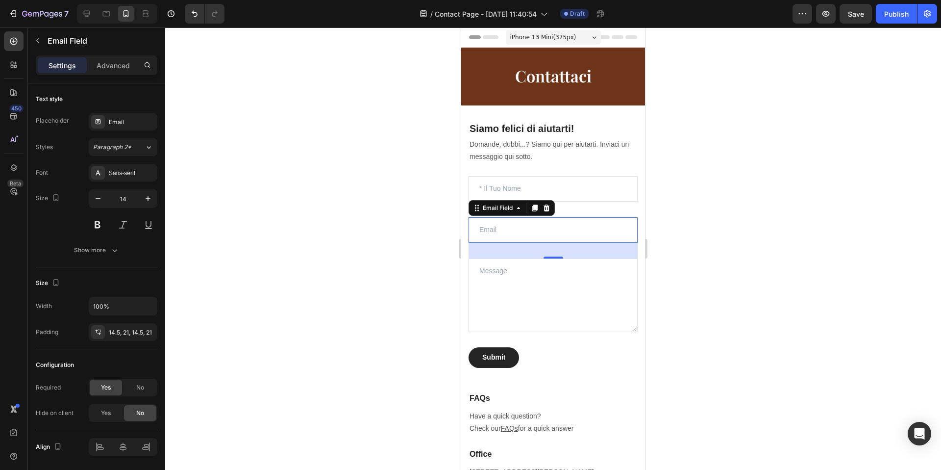
click at [241, 194] on div at bounding box center [553, 248] width 776 height 442
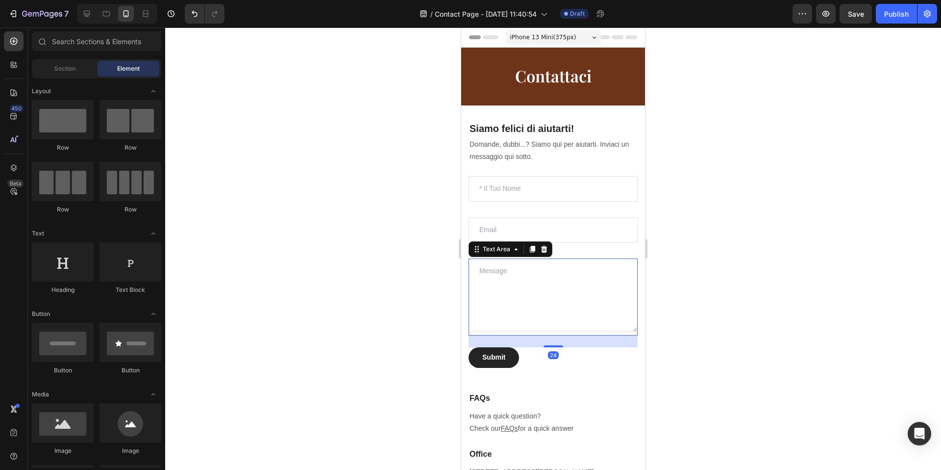
click at [527, 288] on textarea at bounding box center [553, 295] width 169 height 74
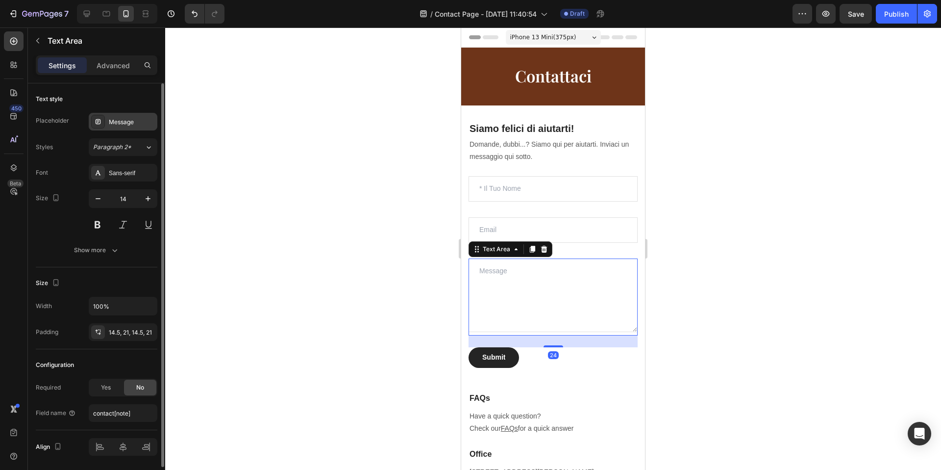
click at [125, 125] on div "Message" at bounding box center [132, 122] width 46 height 9
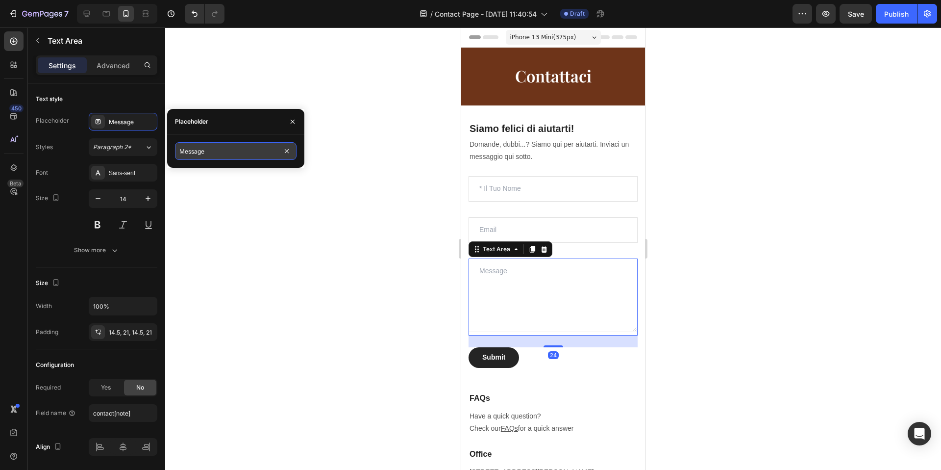
click at [203, 154] on input "Message" at bounding box center [236, 151] width 122 height 18
type input "Messaggio"
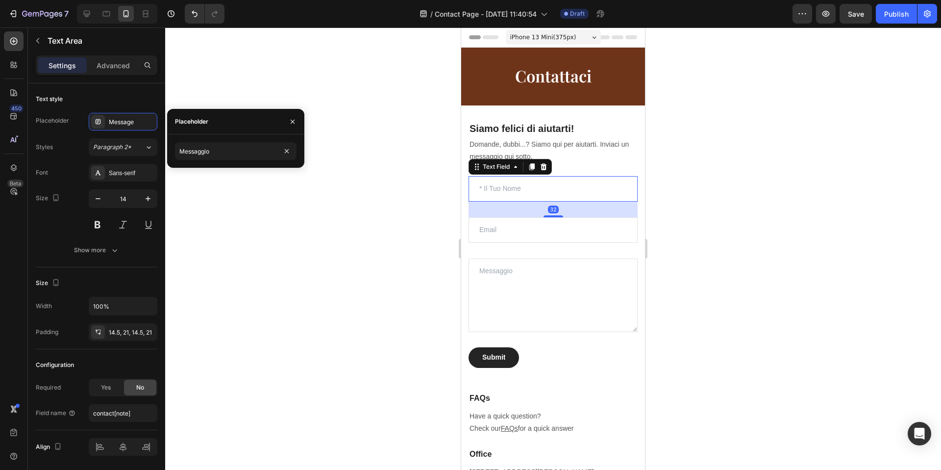
click at [493, 183] on input "text" at bounding box center [553, 188] width 169 height 25
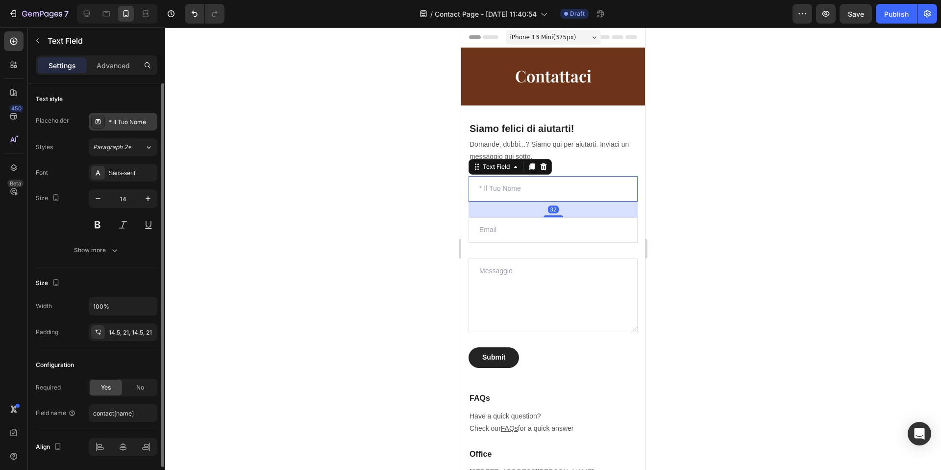
click at [106, 114] on div "* Il Tuo Nome" at bounding box center [123, 122] width 69 height 18
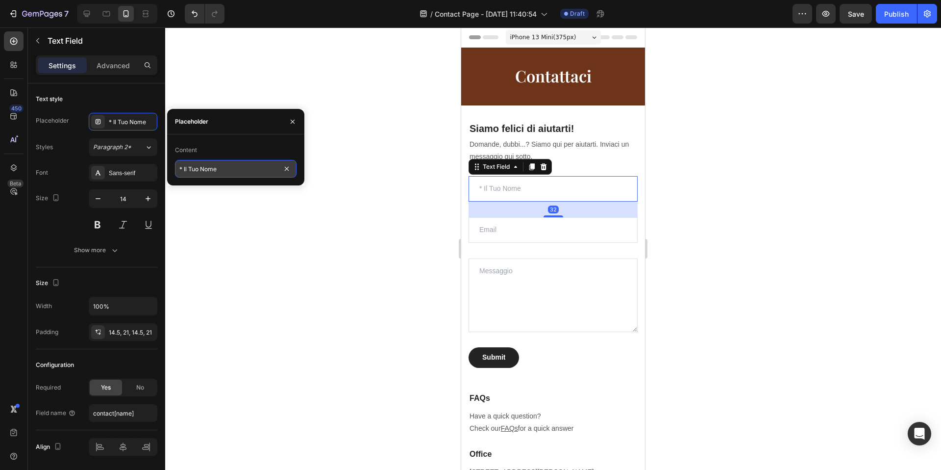
click at [184, 170] on input "* Il Tuo Nome" at bounding box center [236, 169] width 122 height 18
type input "Il Tuo Nome"
drag, startPoint x: 325, startPoint y: 251, endPoint x: 360, endPoint y: 251, distance: 35.8
click at [325, 251] on div at bounding box center [553, 248] width 776 height 442
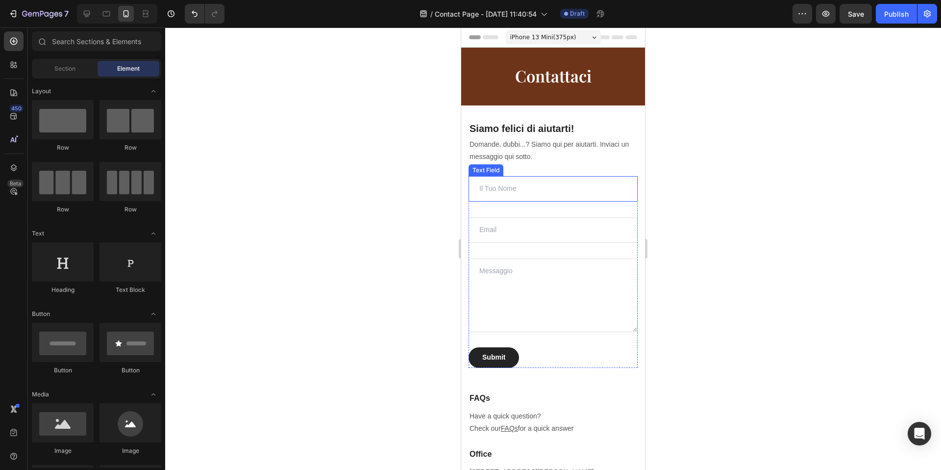
click at [571, 199] on input "text" at bounding box center [553, 188] width 169 height 25
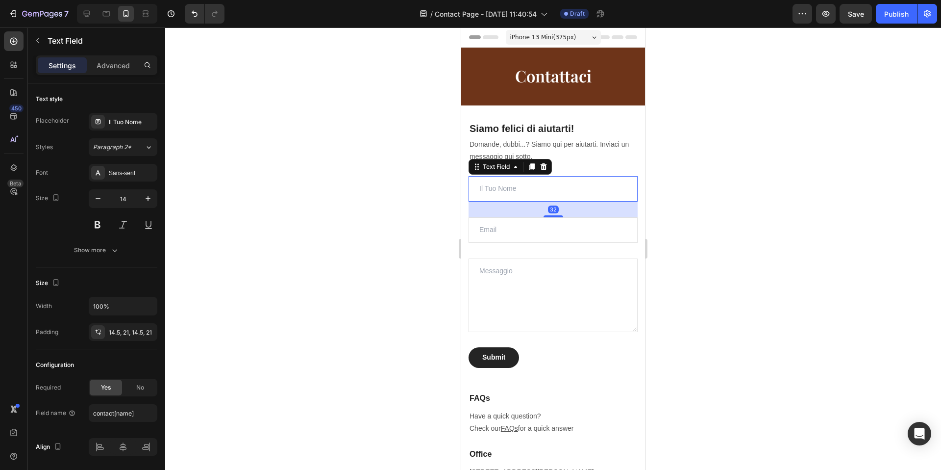
click at [512, 201] on div "32" at bounding box center [553, 209] width 169 height 16
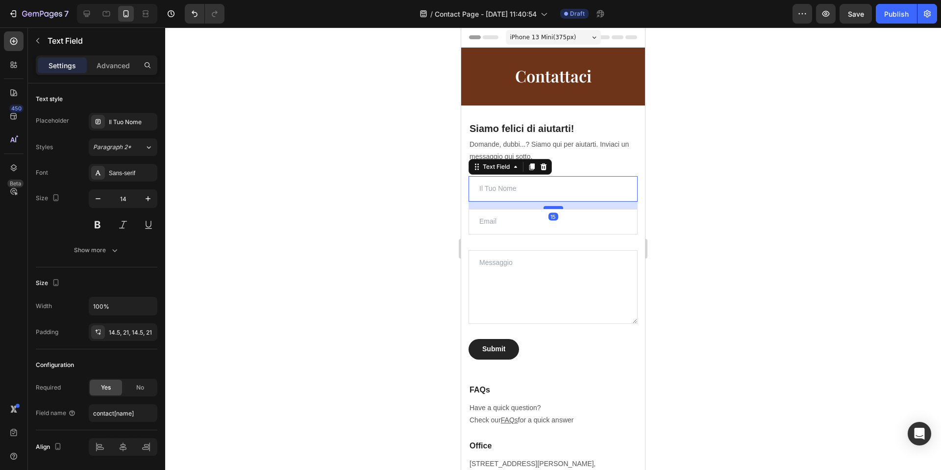
drag, startPoint x: 558, startPoint y: 216, endPoint x: 560, endPoint y: 208, distance: 8.5
click at [560, 208] on div at bounding box center [554, 207] width 20 height 3
click at [569, 225] on input "email" at bounding box center [553, 221] width 169 height 25
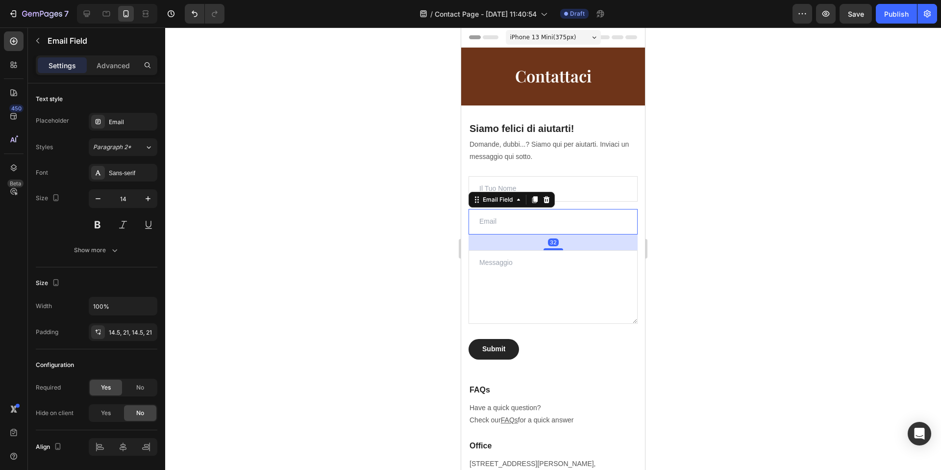
click at [485, 233] on input "email" at bounding box center [553, 221] width 169 height 25
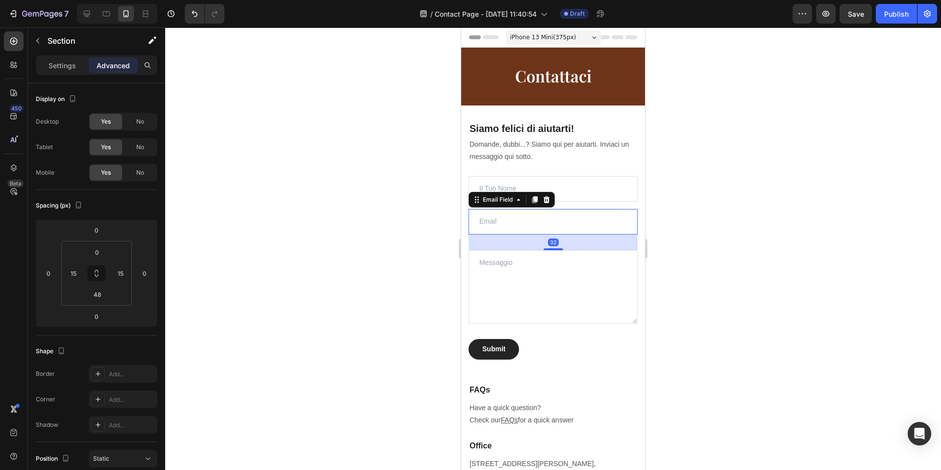
click at [468, 241] on div "Siamo felici di aiutarti! Heading Domande, dubbi...? Siamo qui per aiutarti. In…" at bounding box center [553, 381] width 184 height 552
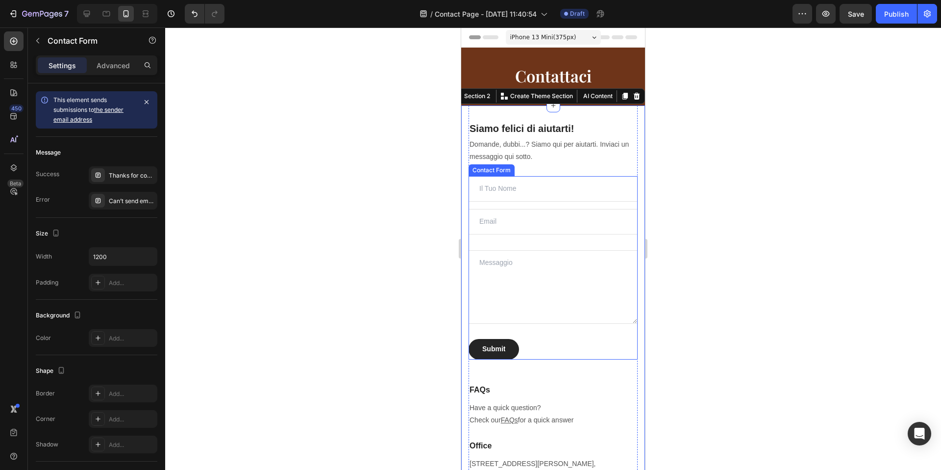
drag, startPoint x: 484, startPoint y: 245, endPoint x: 490, endPoint y: 245, distance: 6.4
click at [484, 245] on div "Text Field Email Field Text Area Submit Submit Button Contact Form" at bounding box center [553, 267] width 169 height 183
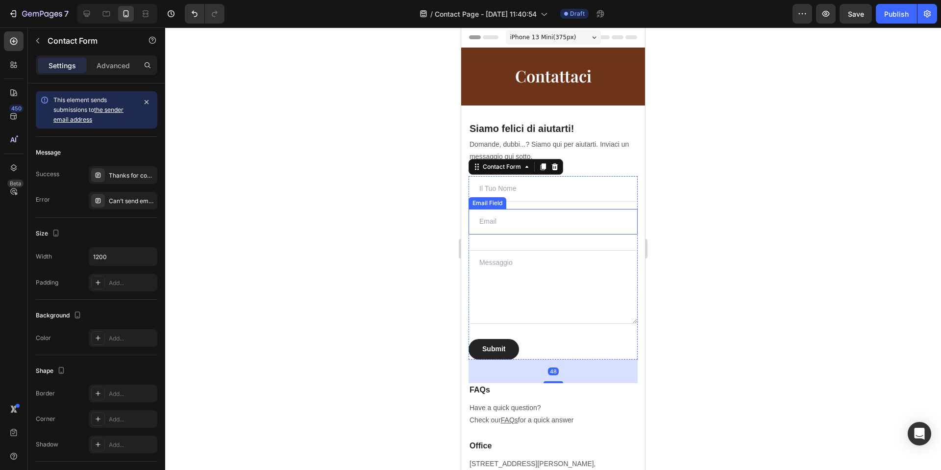
click at [533, 233] on input "email" at bounding box center [553, 221] width 169 height 25
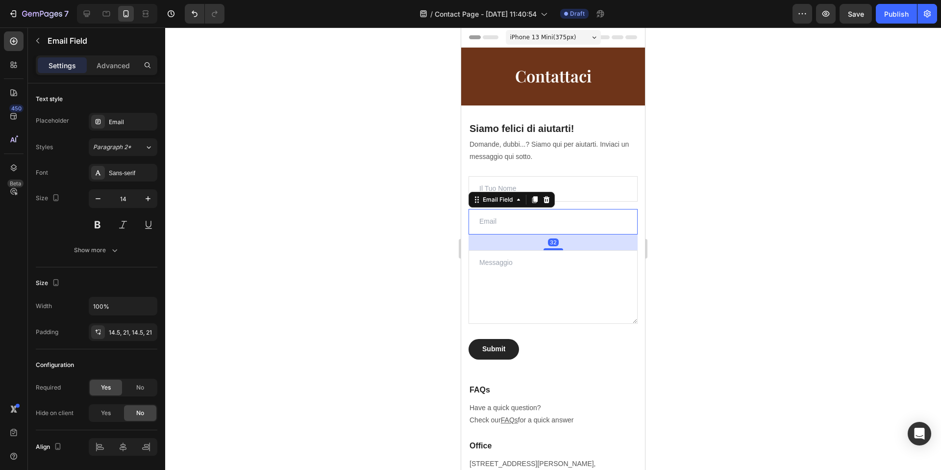
click at [501, 237] on div "32" at bounding box center [553, 242] width 169 height 16
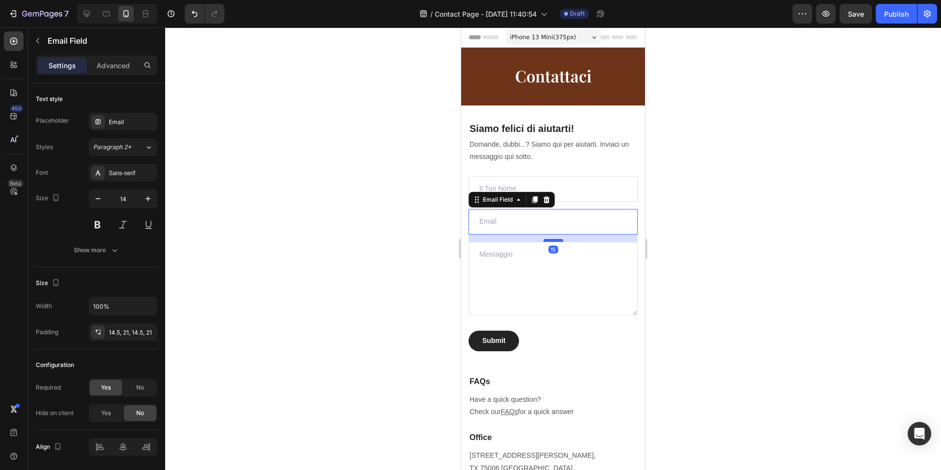
drag, startPoint x: 550, startPoint y: 249, endPoint x: 555, endPoint y: 240, distance: 9.9
click at [555, 240] on div at bounding box center [554, 240] width 20 height 3
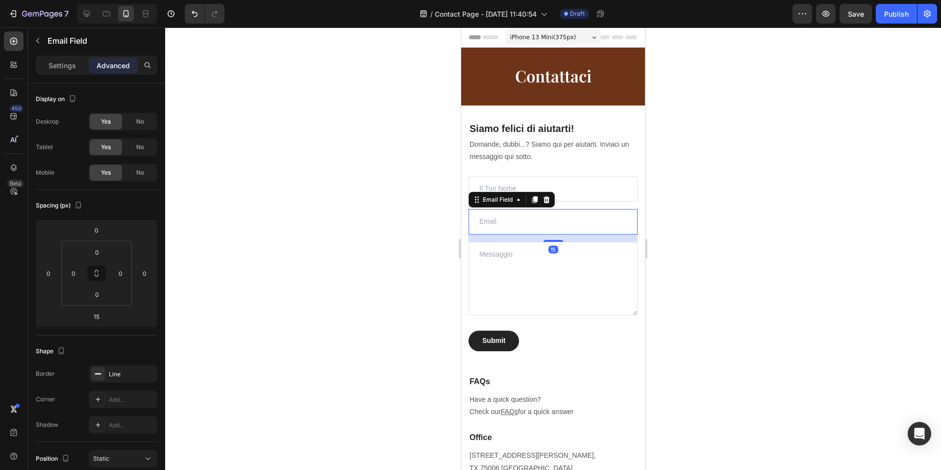
click at [718, 224] on div at bounding box center [553, 248] width 776 height 442
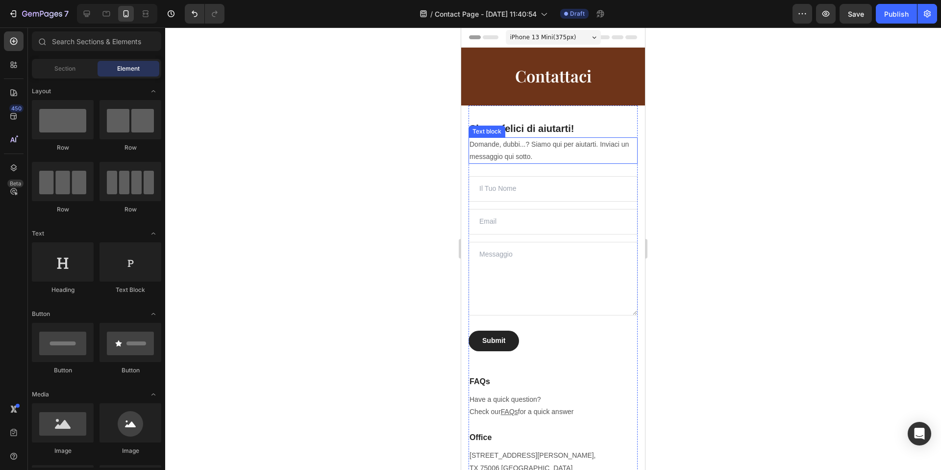
click at [578, 156] on p "Domande, dubbi...? Siamo qui per aiutarti. Inviaci un messaggio qui sotto." at bounding box center [553, 150] width 167 height 25
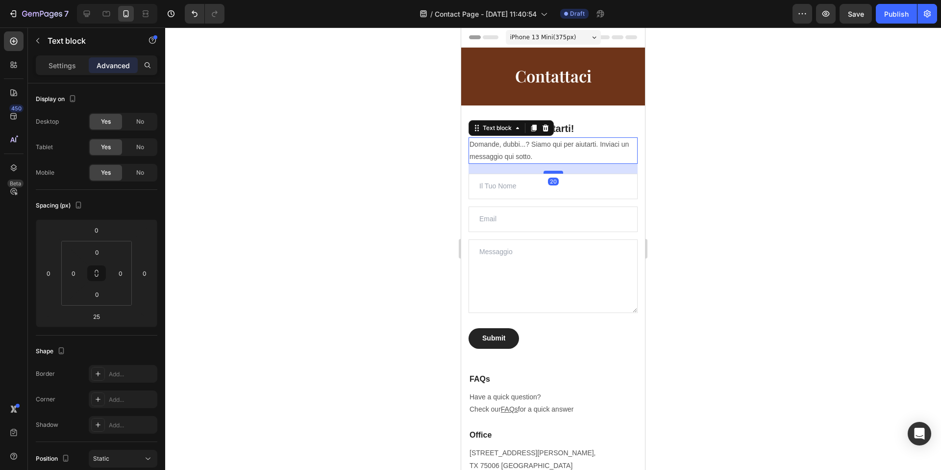
click at [558, 172] on div at bounding box center [554, 172] width 20 height 3
type input "20"
click at [723, 193] on div at bounding box center [553, 248] width 776 height 442
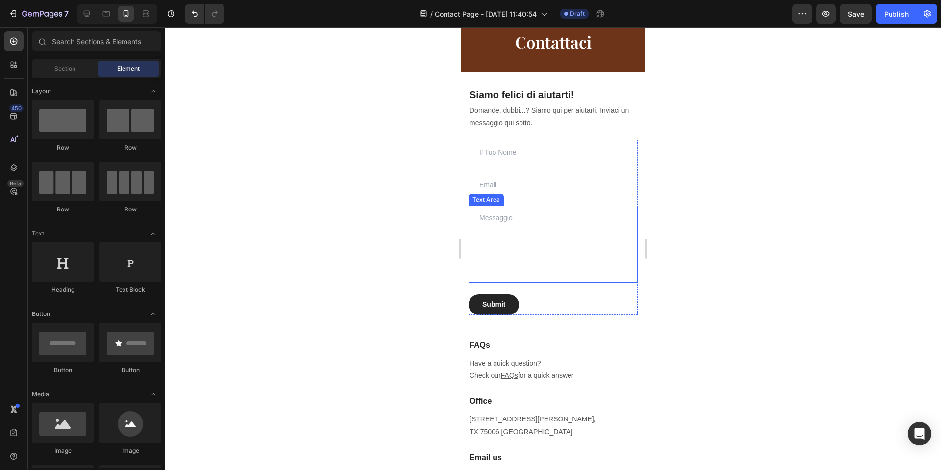
scroll to position [35, 0]
click at [554, 275] on textarea at bounding box center [553, 241] width 169 height 74
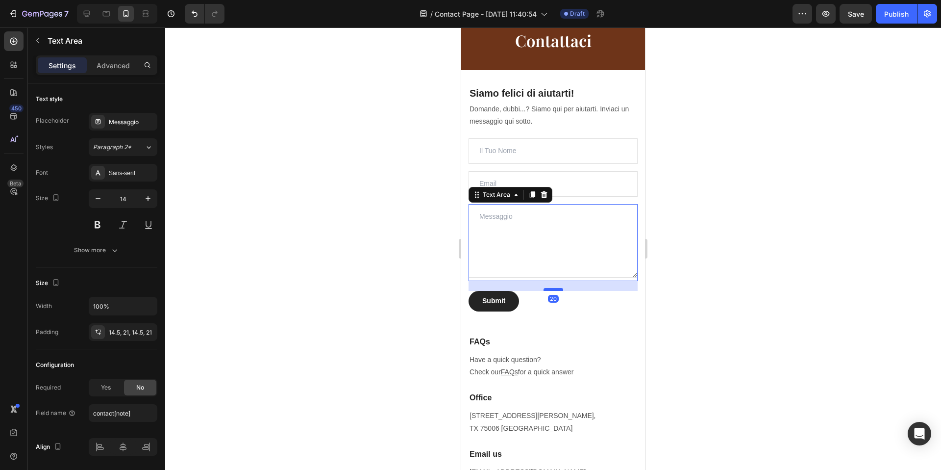
click at [555, 288] on div at bounding box center [554, 289] width 20 height 3
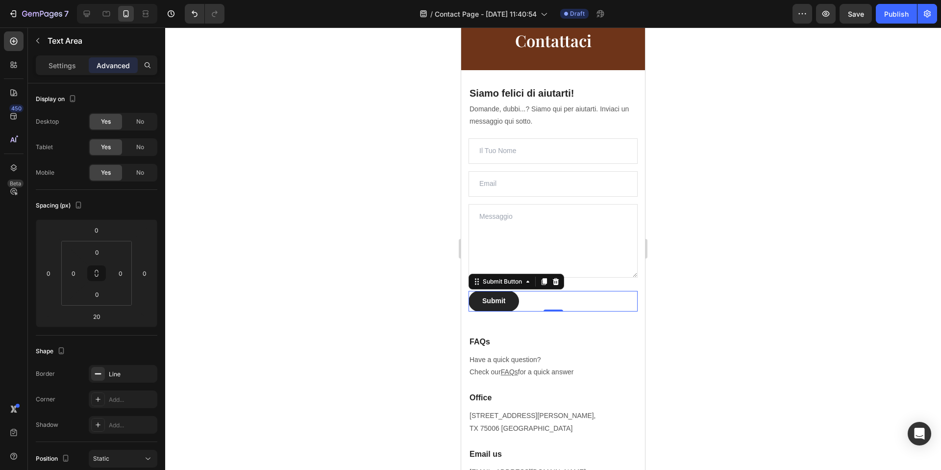
click at [524, 302] on div "Submit Submit Button 0" at bounding box center [553, 301] width 169 height 21
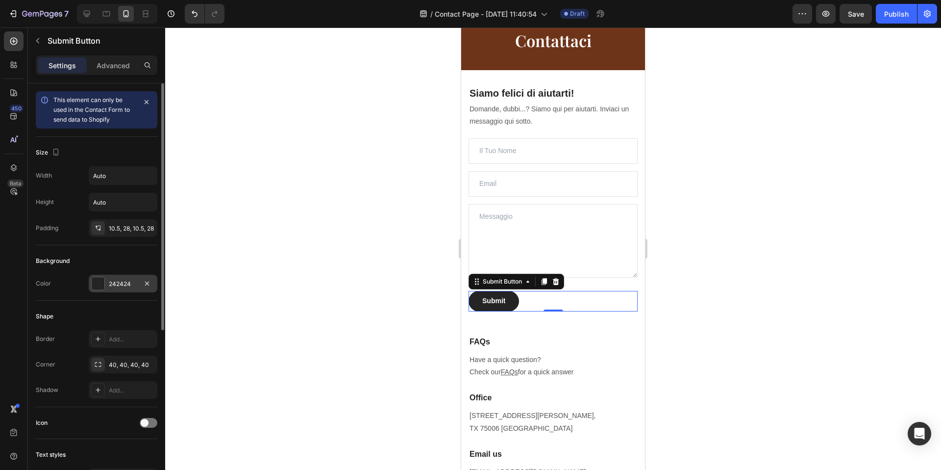
scroll to position [236, 0]
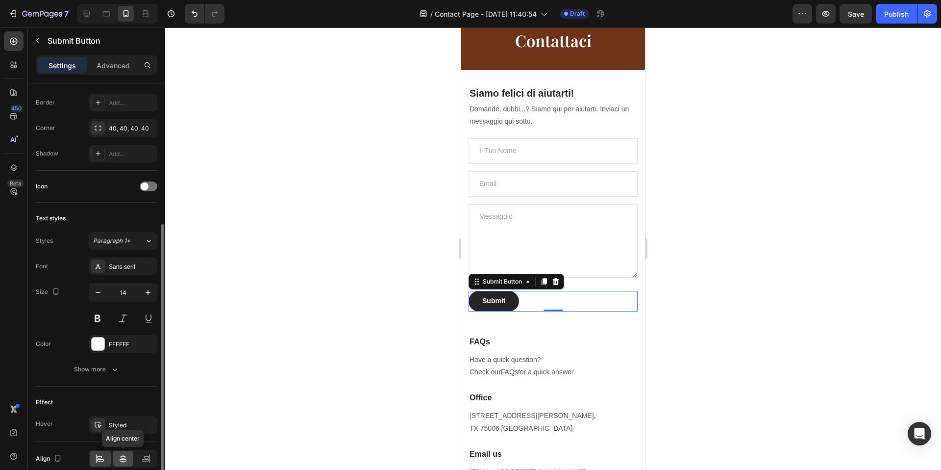
click at [120, 458] on icon at bounding box center [123, 458] width 10 height 10
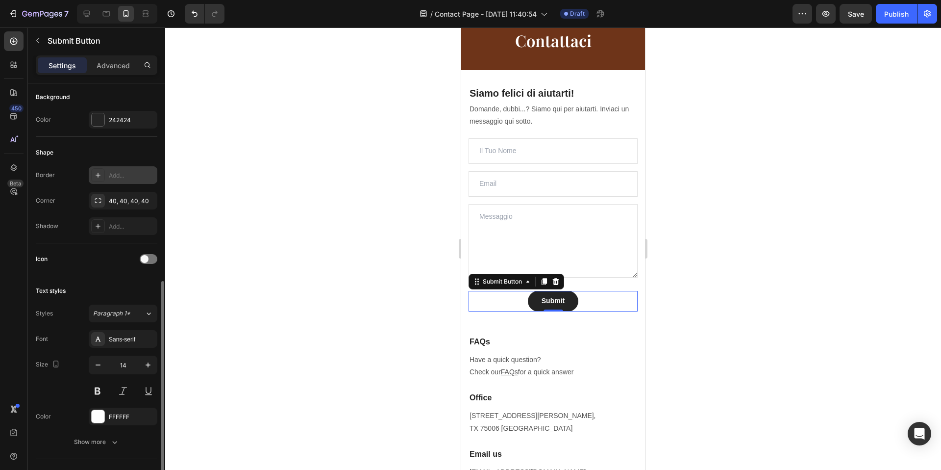
scroll to position [0, 0]
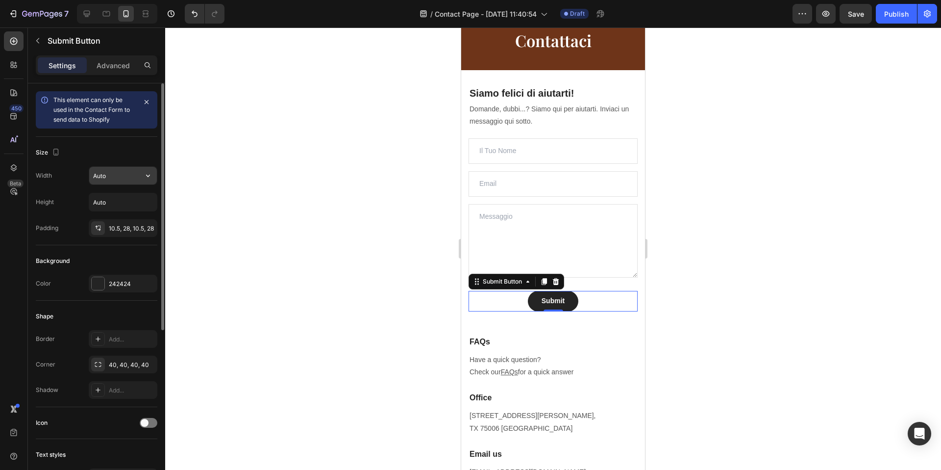
click at [114, 175] on input "Auto" at bounding box center [123, 176] width 68 height 18
click at [152, 177] on icon "button" at bounding box center [148, 176] width 10 height 10
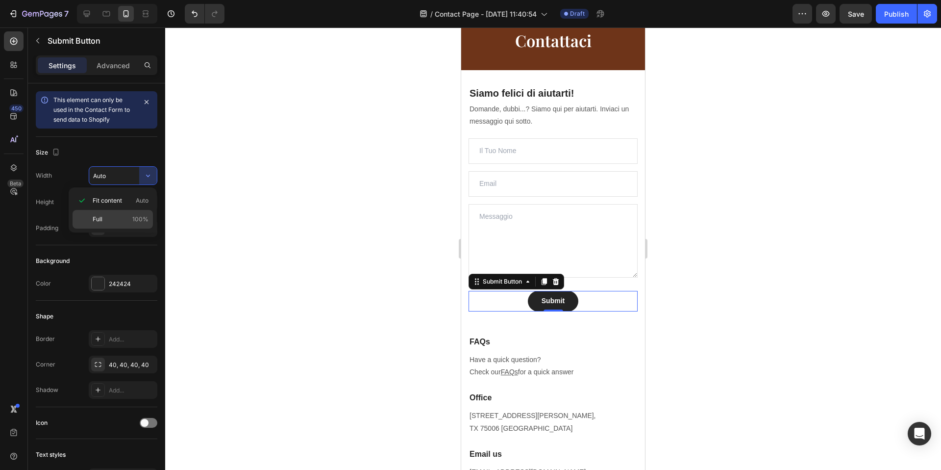
click at [126, 218] on p "Full 100%" at bounding box center [121, 219] width 56 height 9
type input "100%"
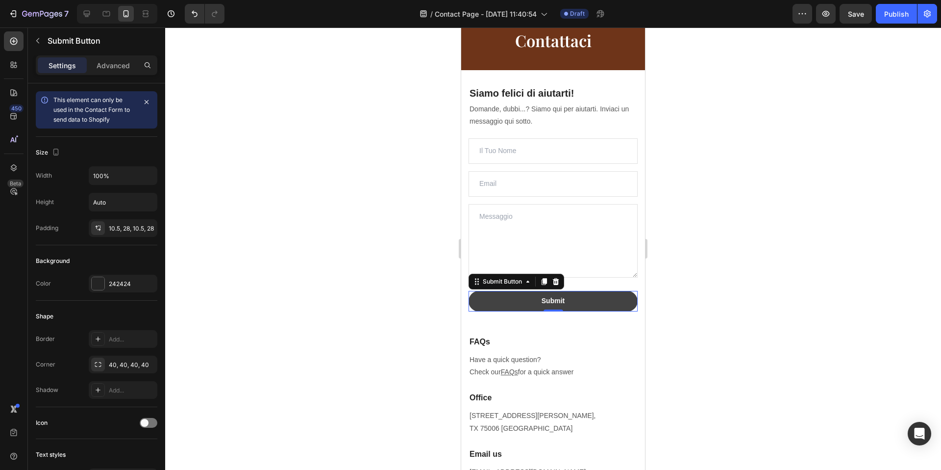
click at [580, 306] on button "Submit" at bounding box center [553, 301] width 169 height 21
click at [550, 302] on div "Submit" at bounding box center [553, 301] width 23 height 10
click at [550, 302] on p "Submit" at bounding box center [553, 301] width 23 height 10
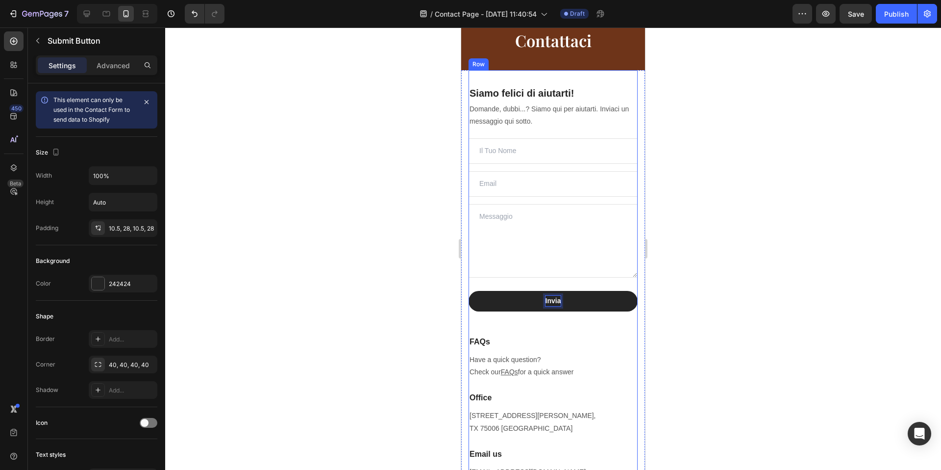
click at [591, 333] on div "Siamo felici di aiutarti! Heading Domande, dubbi...? Siamo qui per aiutarti. In…" at bounding box center [553, 210] width 169 height 249
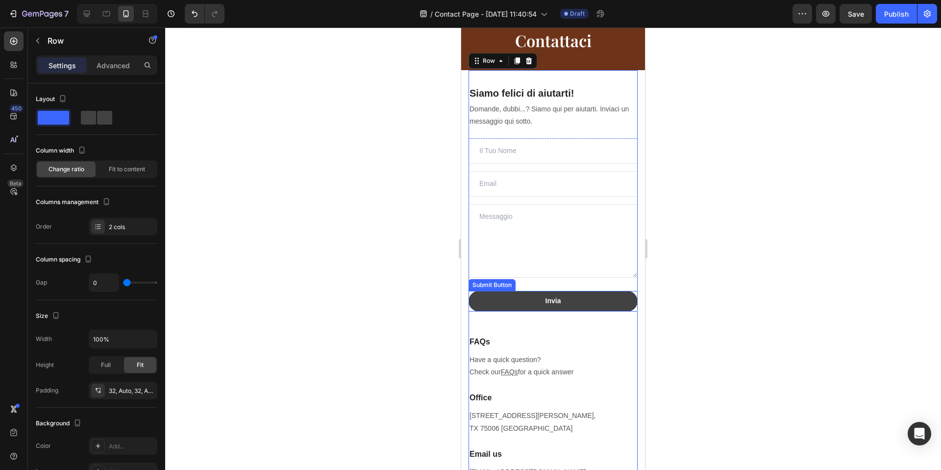
click at [596, 311] on button "Invia" at bounding box center [553, 301] width 169 height 21
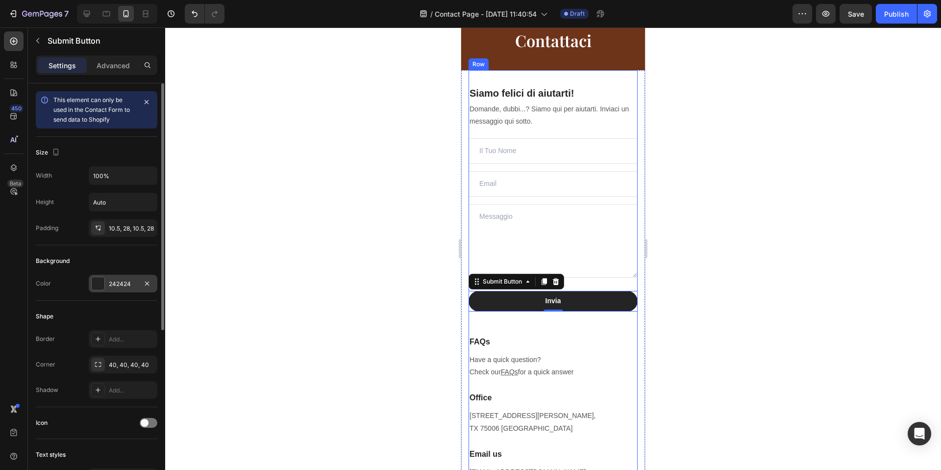
click at [100, 283] on div at bounding box center [98, 283] width 13 height 13
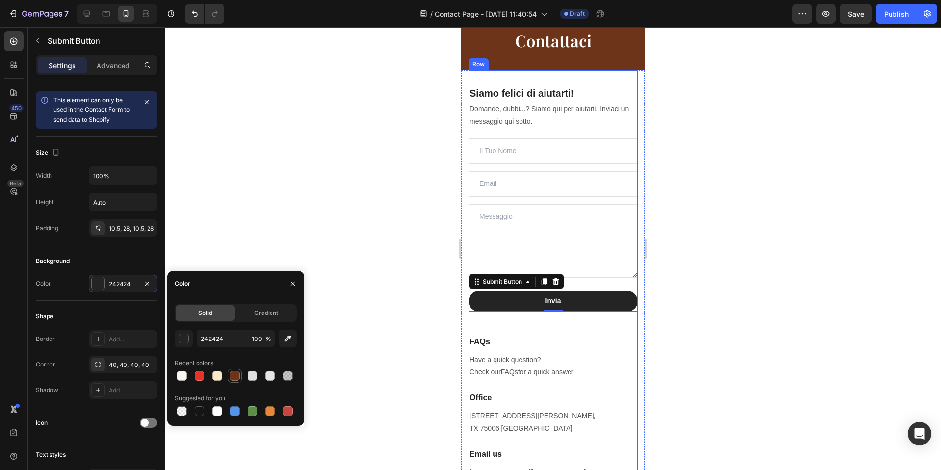
click at [239, 379] on div at bounding box center [235, 376] width 10 height 10
type input "6E3419"
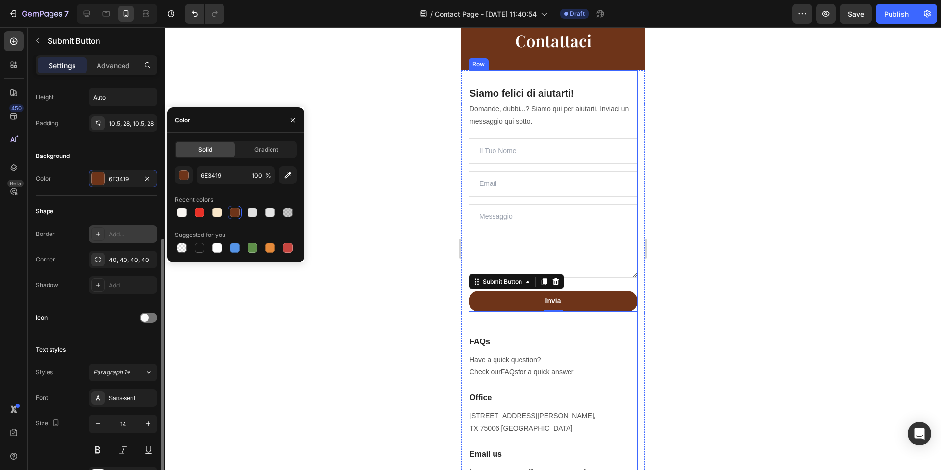
scroll to position [281, 0]
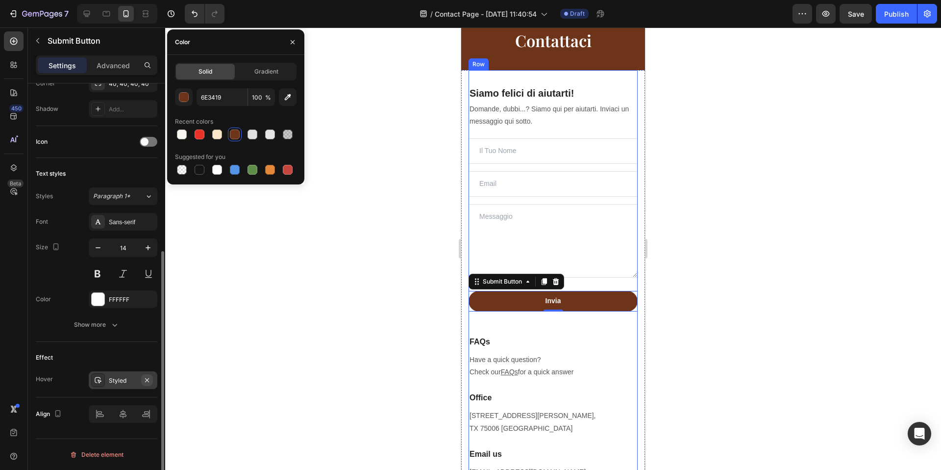
click at [147, 378] on icon "button" at bounding box center [147, 380] width 8 height 8
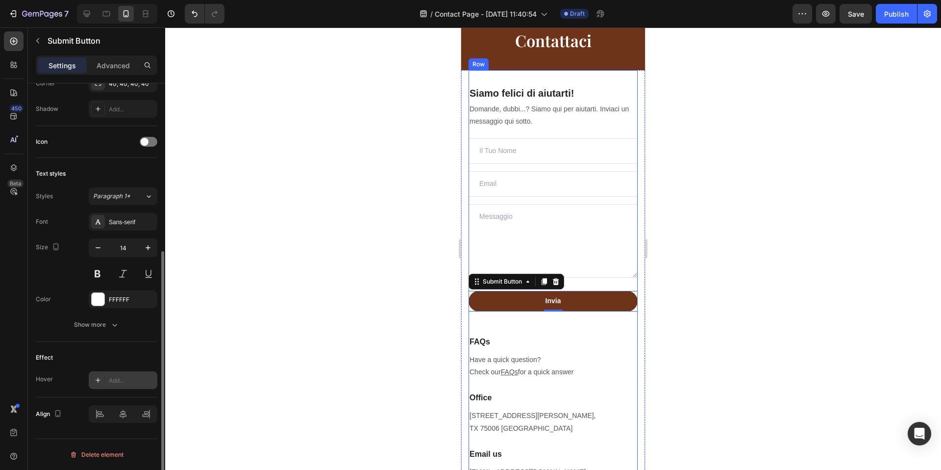
drag, startPoint x: 122, startPoint y: 313, endPoint x: 446, endPoint y: 292, distance: 324.2
click at [122, 313] on div "Font Sans-serif Size 14 Color FFFFFF Show more" at bounding box center [97, 273] width 122 height 121
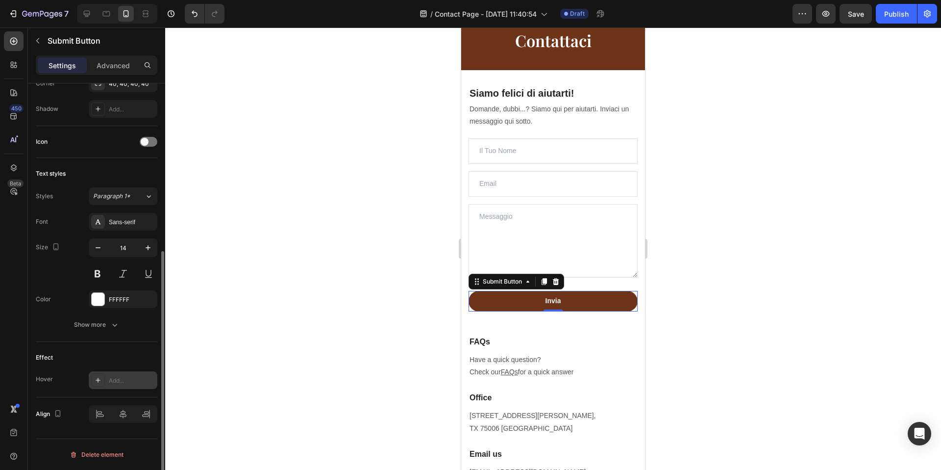
click at [581, 300] on button "Invia" at bounding box center [553, 301] width 169 height 21
drag, startPoint x: 533, startPoint y: 297, endPoint x: 547, endPoint y: 299, distance: 13.8
click at [535, 298] on button "Invia" at bounding box center [553, 301] width 169 height 21
click at [547, 299] on p "Invia" at bounding box center [554, 301] width 16 height 10
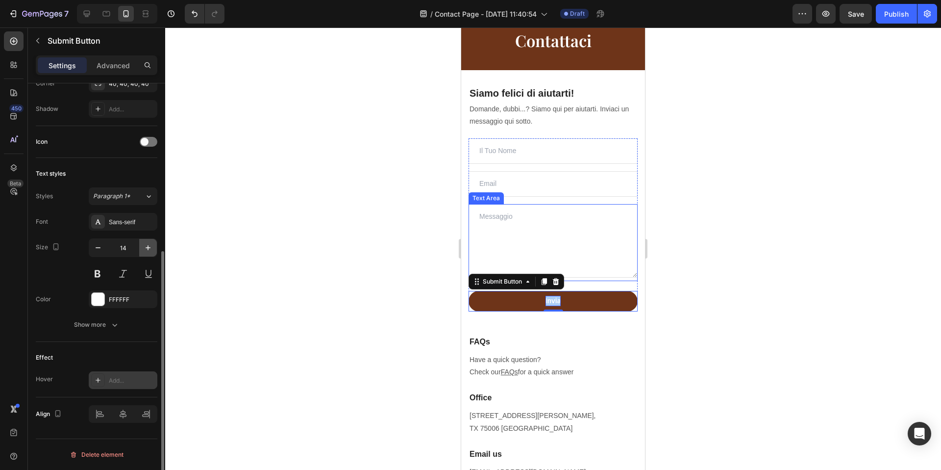
click at [146, 254] on button "button" at bounding box center [148, 248] width 18 height 18
type input "17"
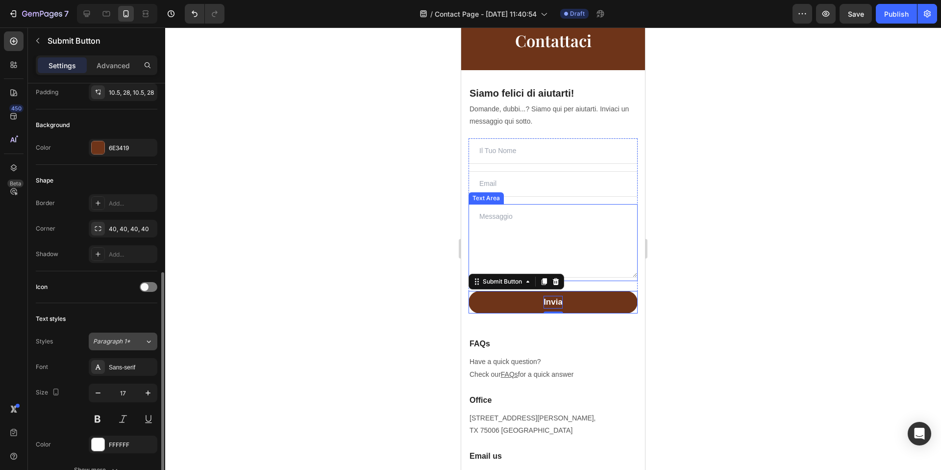
scroll to position [128, 0]
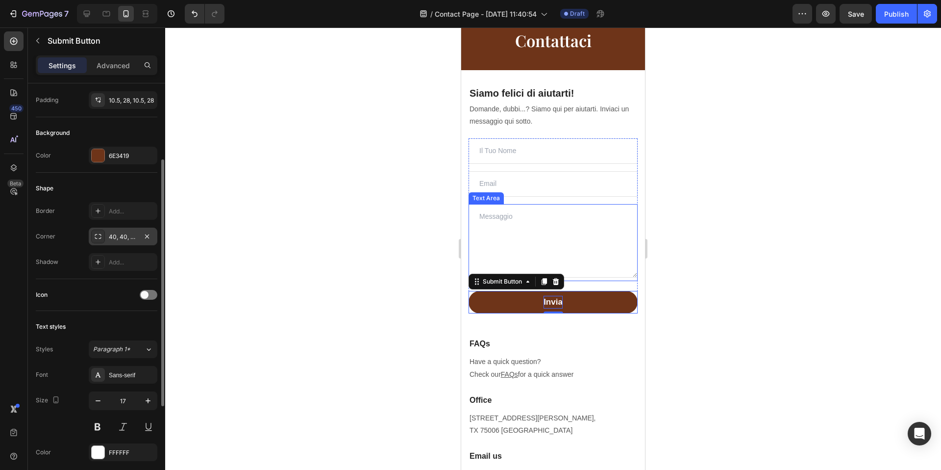
click at [124, 233] on div "40, 40, 40, 40" at bounding box center [123, 236] width 28 height 9
click at [118, 209] on div "Add..." at bounding box center [132, 211] width 46 height 9
click at [126, 191] on div "Shape" at bounding box center [97, 188] width 122 height 16
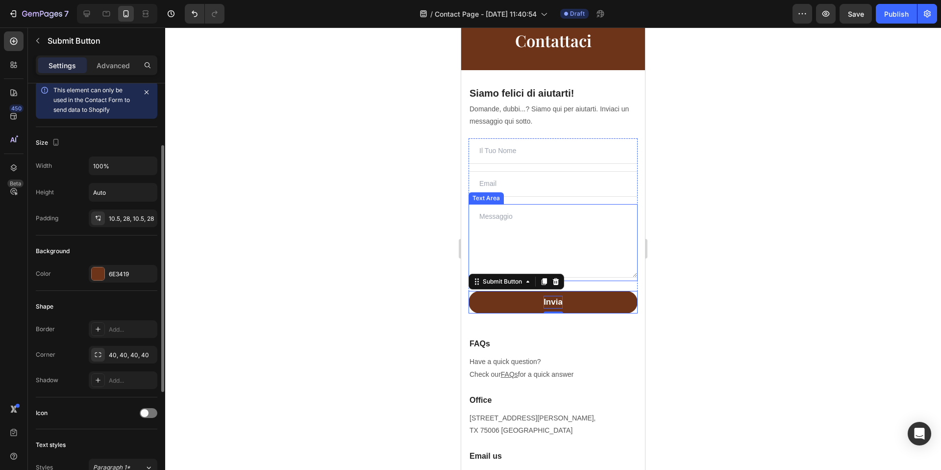
scroll to position [0, 0]
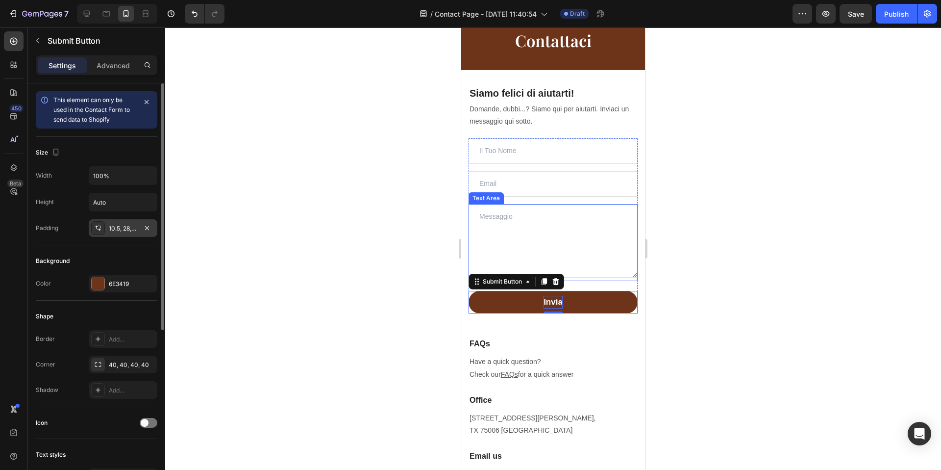
click at [127, 231] on div "10.5, 28, 10.5, 28" at bounding box center [123, 228] width 28 height 9
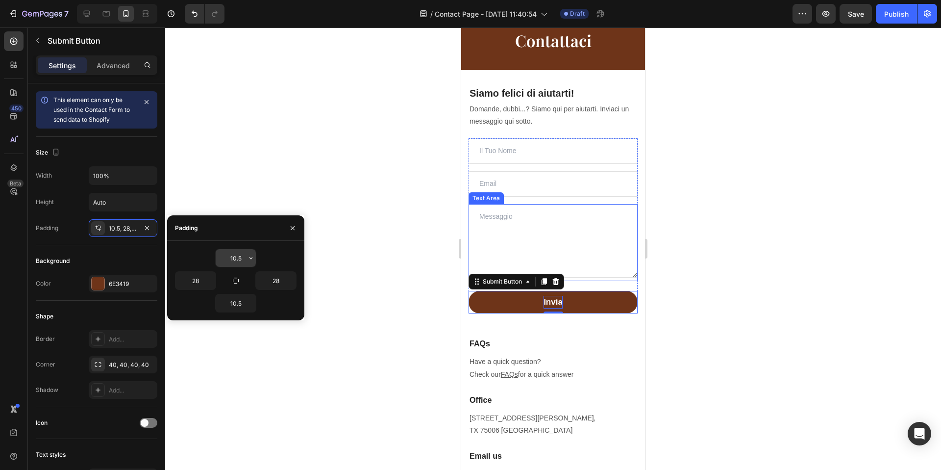
click at [237, 258] on input "10.5" at bounding box center [236, 258] width 40 height 18
type input "15"
click at [235, 296] on input "10.5" at bounding box center [236, 303] width 40 height 18
type input "15"
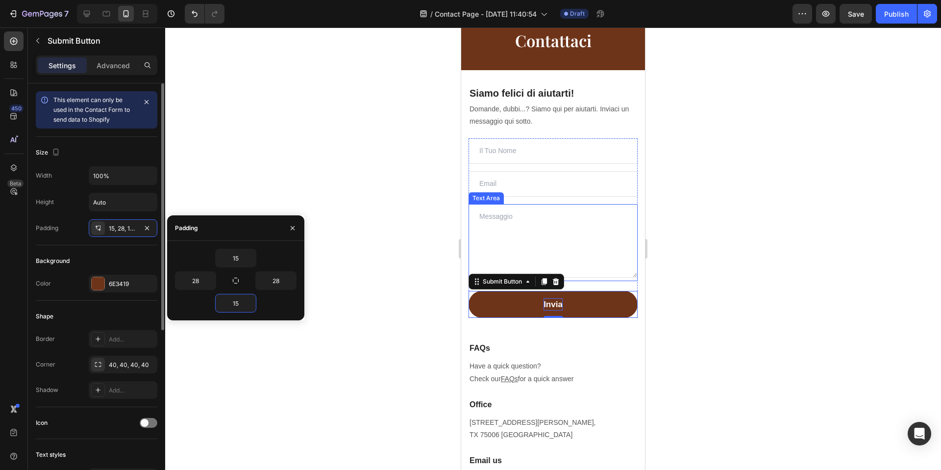
click at [130, 247] on div "Background Color 6E3419" at bounding box center [97, 272] width 122 height 55
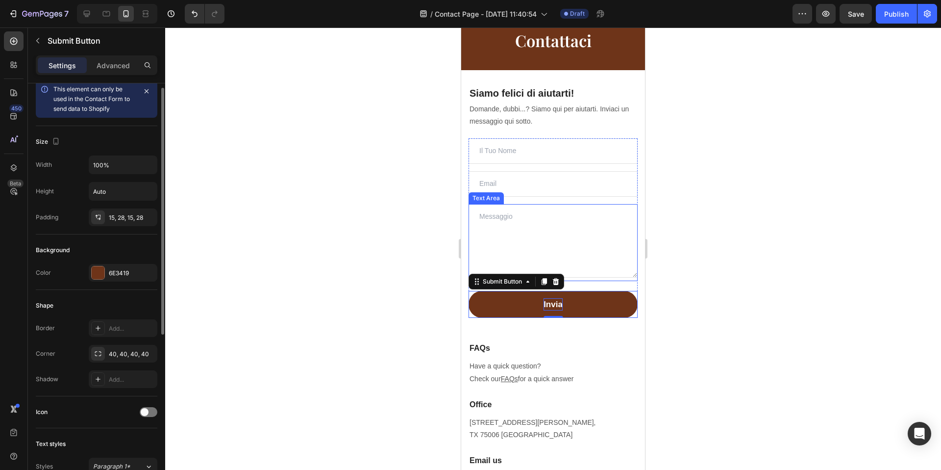
scroll to position [11, 0]
click at [118, 349] on div "40, 40, 40, 40" at bounding box center [123, 353] width 28 height 9
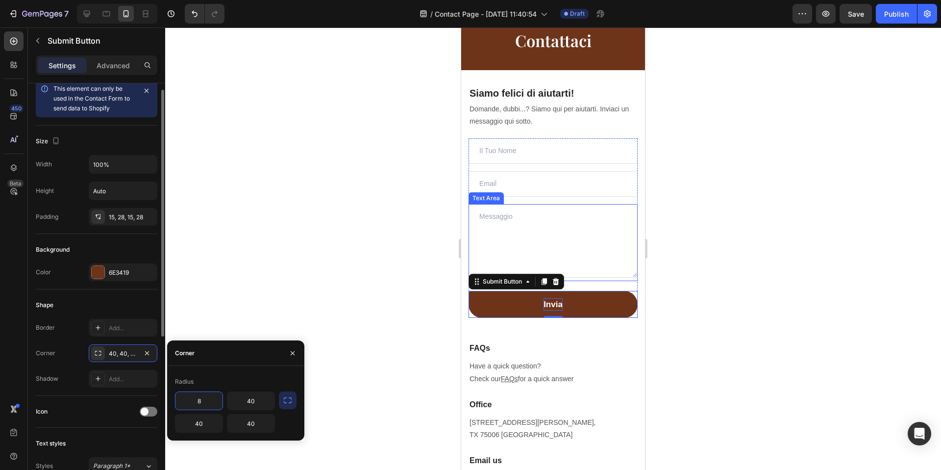
type input "8"
click at [127, 302] on div "Shape" at bounding box center [97, 305] width 122 height 16
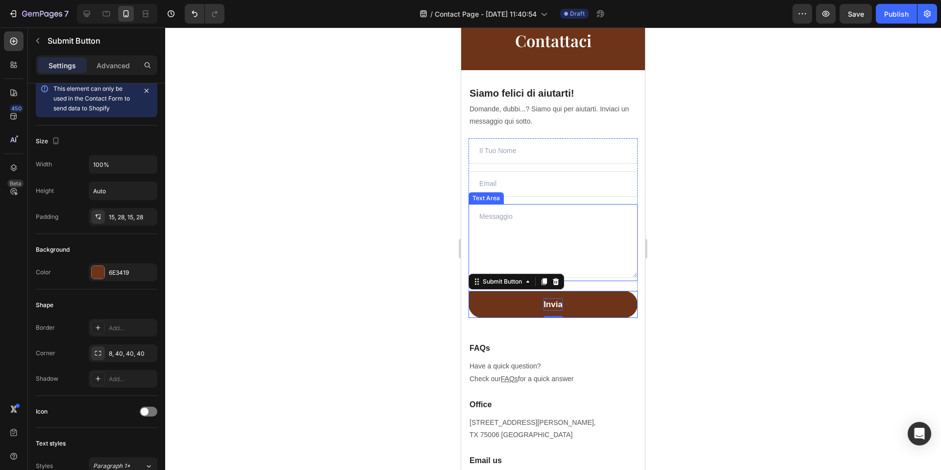
drag, startPoint x: 126, startPoint y: 348, endPoint x: 235, endPoint y: 376, distance: 113.0
click at [126, 348] on div "8, 40, 40, 40" at bounding box center [123, 353] width 69 height 18
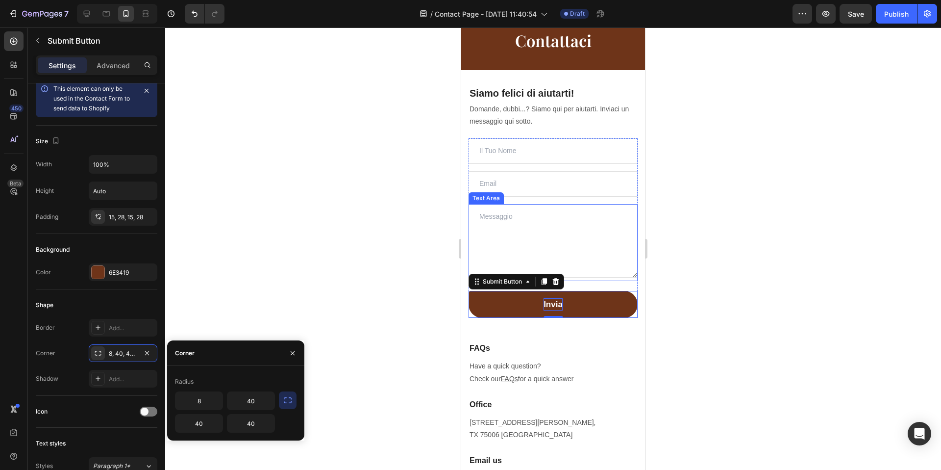
click at [285, 401] on icon "button" at bounding box center [288, 400] width 10 height 10
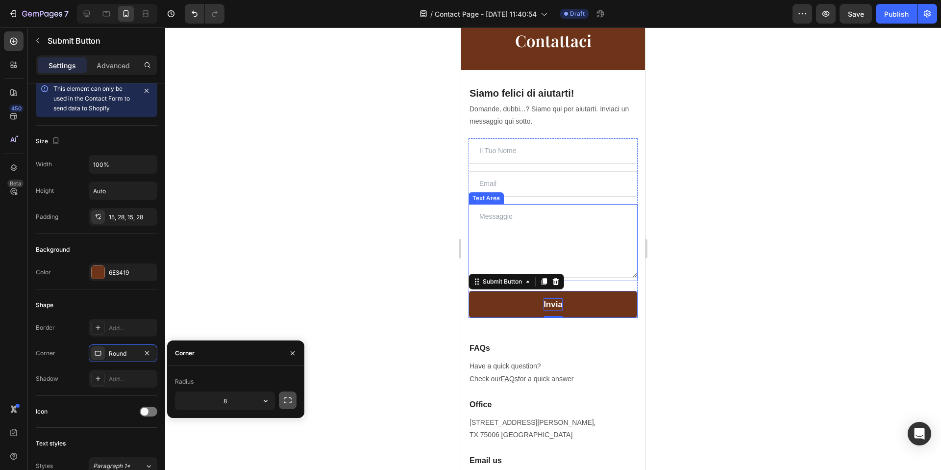
click at [285, 401] on icon "button" at bounding box center [288, 400] width 10 height 10
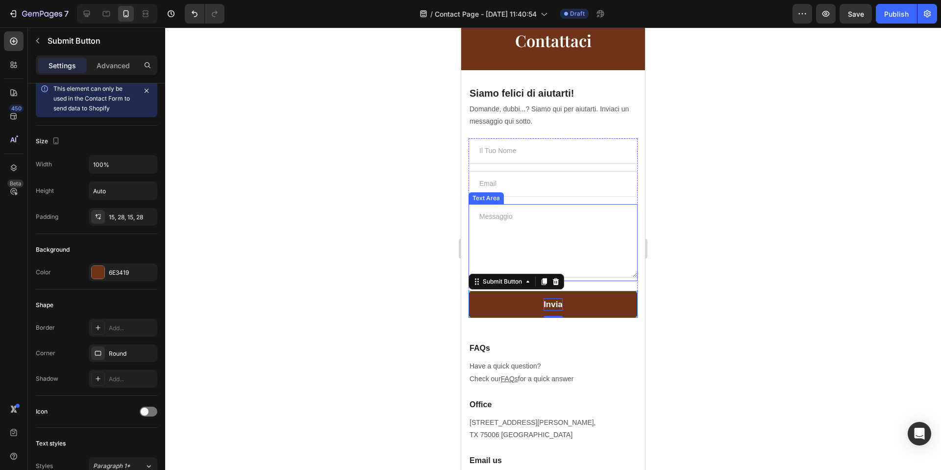
click at [229, 291] on div at bounding box center [553, 248] width 776 height 442
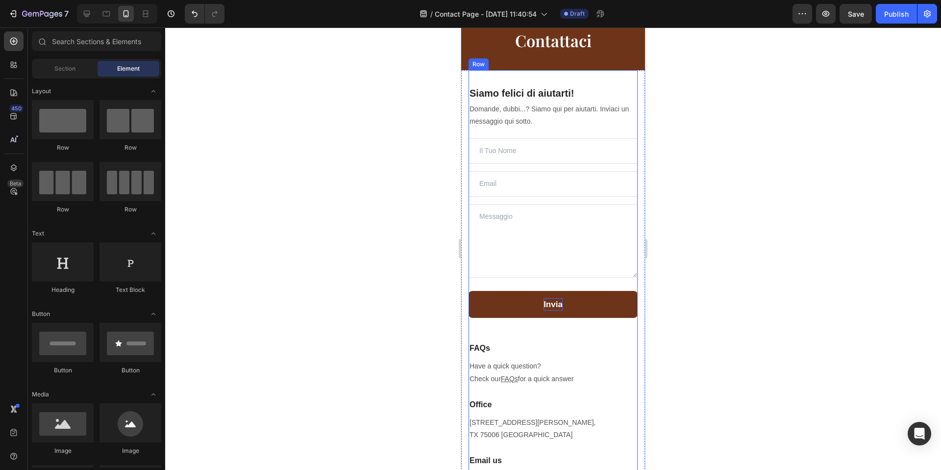
click at [721, 322] on div at bounding box center [553, 248] width 776 height 442
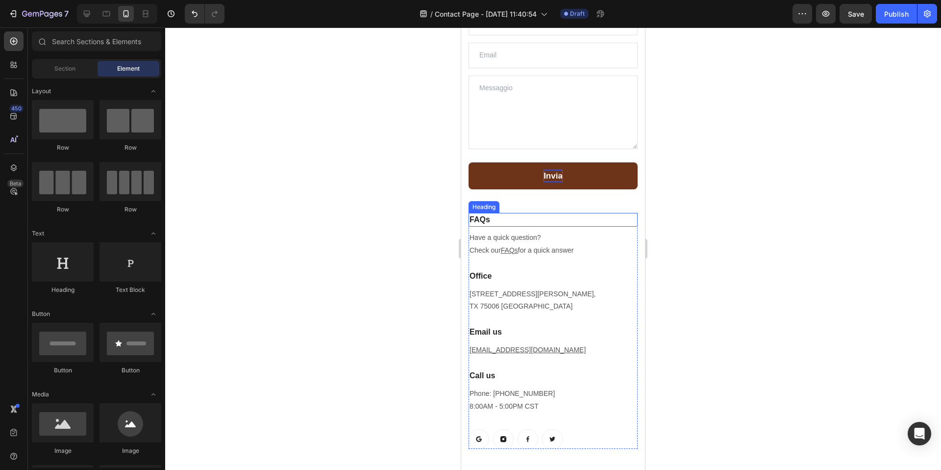
scroll to position [168, 0]
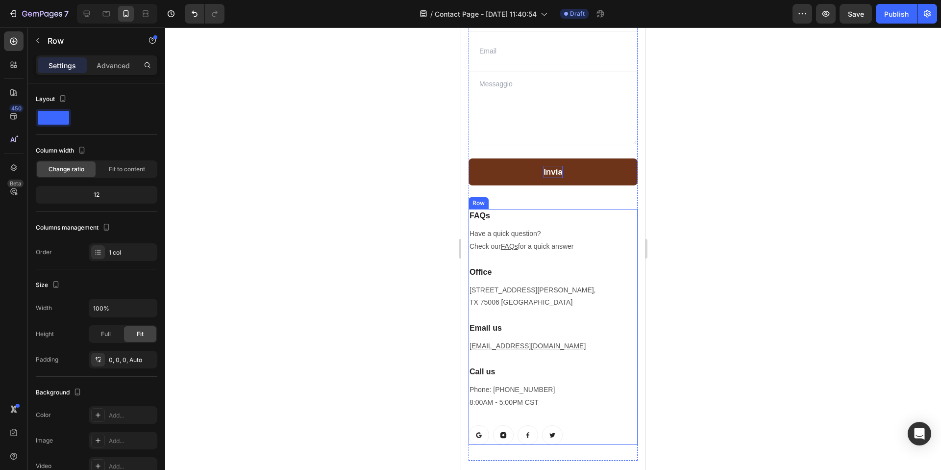
click at [548, 314] on div "FAQs Heading Have a quick question? Check our FAQs for a quick answer Text bloc…" at bounding box center [553, 326] width 169 height 235
click at [526, 199] on icon at bounding box center [529, 200] width 8 height 8
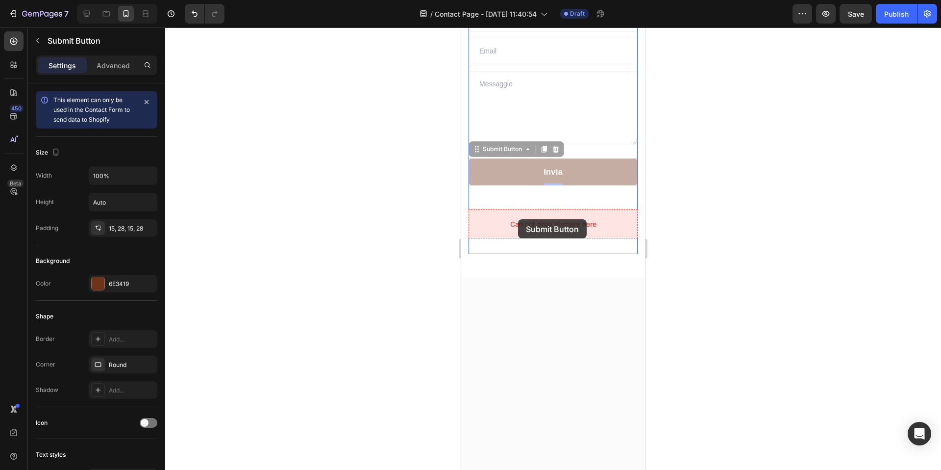
drag, startPoint x: 511, startPoint y: 175, endPoint x: 518, endPoint y: 214, distance: 39.9
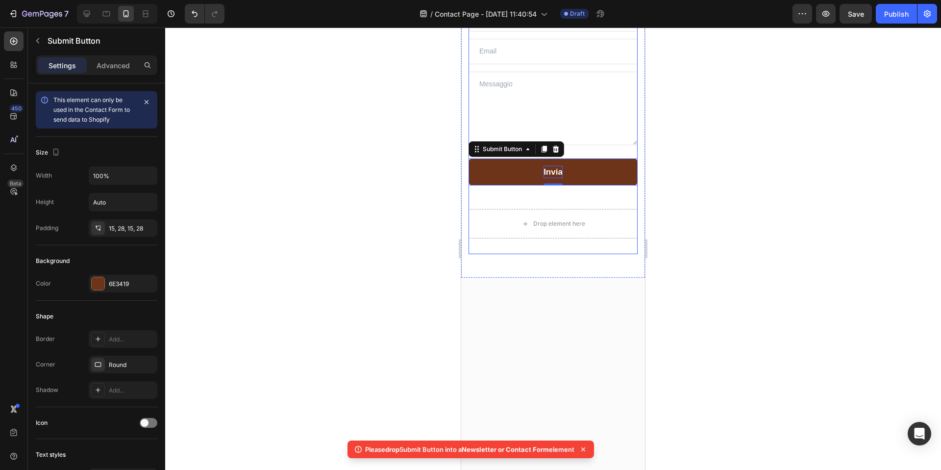
click at [518, 190] on div "Siamo felici di aiutarti! Heading Domande, dubbi...? Siamo qui per aiutarti. In…" at bounding box center [553, 81] width 169 height 256
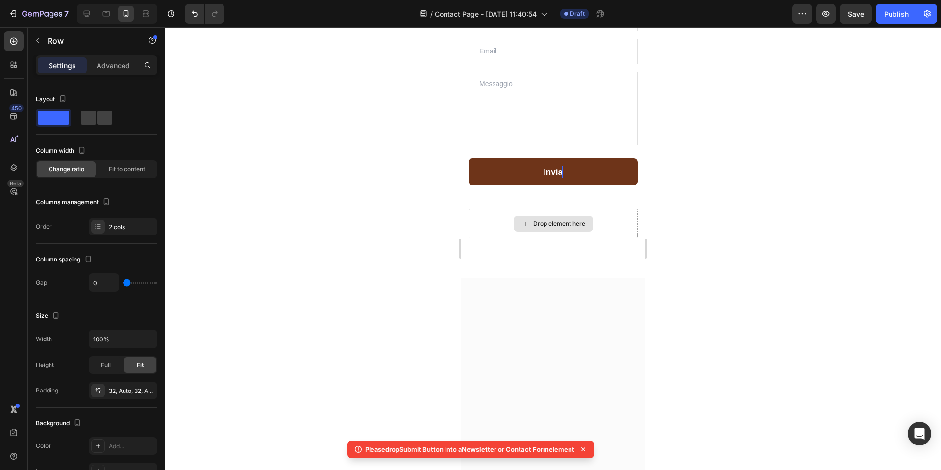
click at [519, 216] on div "Drop element here" at bounding box center [553, 224] width 79 height 16
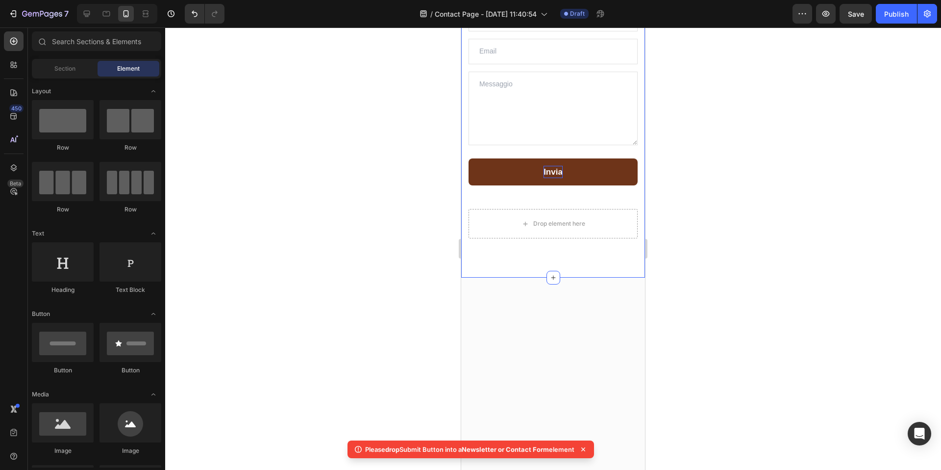
click at [528, 258] on div "Siamo felici di aiutarti! Heading Domande, dubbi...? Siamo qui per aiutarti. In…" at bounding box center [553, 108] width 184 height 340
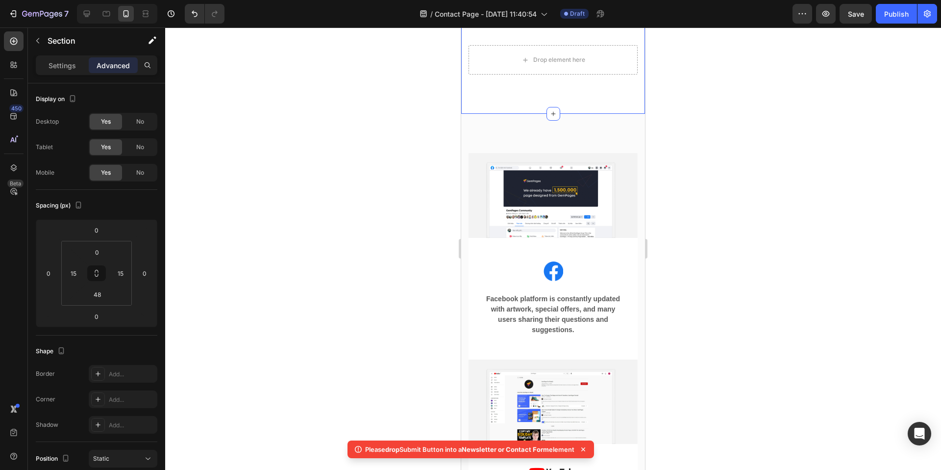
scroll to position [323, 0]
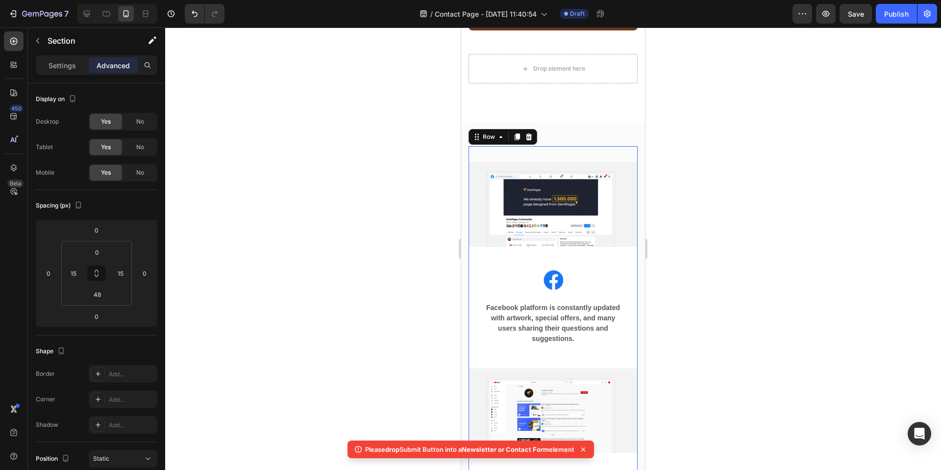
click at [515, 151] on div "Image Image Facebook platform is constantly updated with artwork, special offer…" at bounding box center [553, 363] width 169 height 435
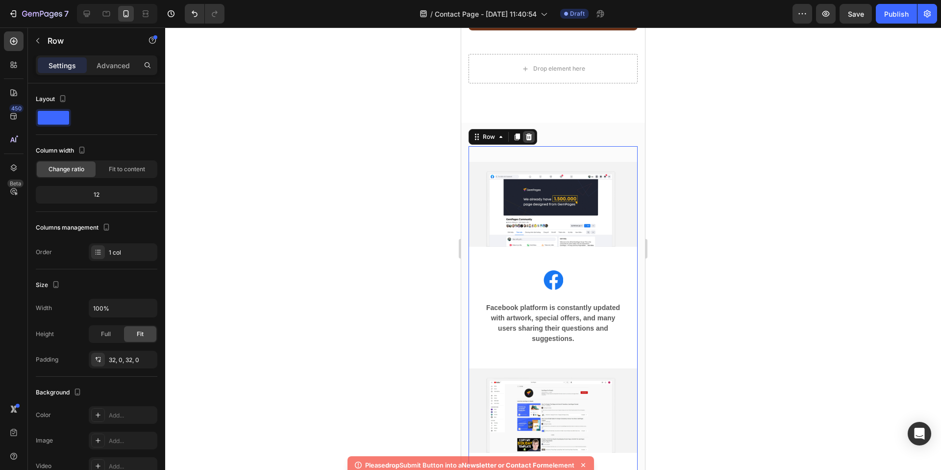
click at [525, 139] on icon at bounding box center [529, 137] width 8 height 8
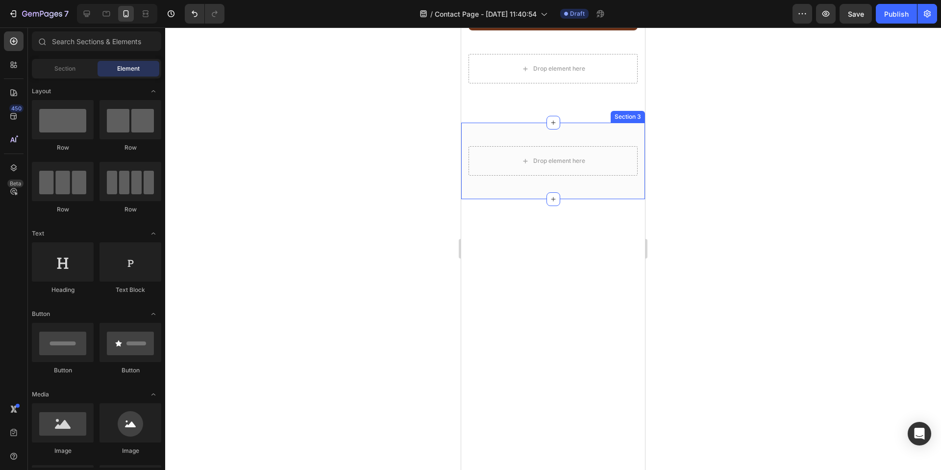
click at [530, 134] on div "Drop element here Section 3" at bounding box center [553, 161] width 184 height 76
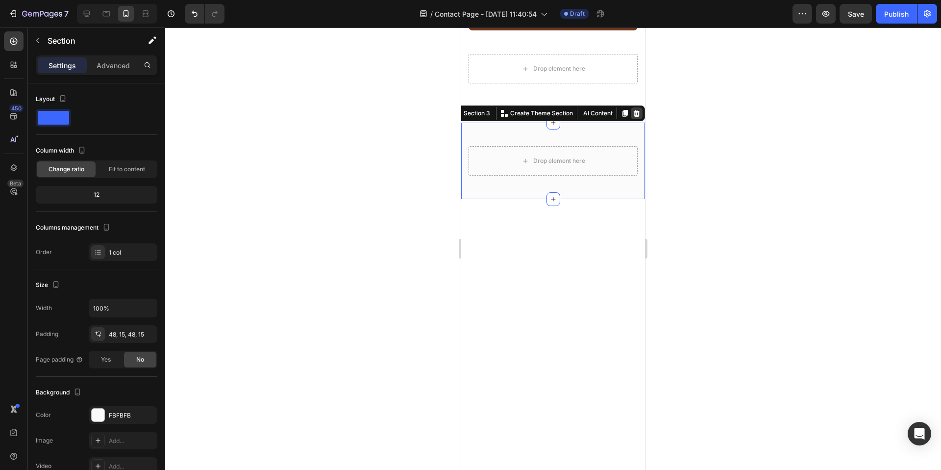
click at [634, 114] on icon at bounding box center [637, 113] width 8 height 8
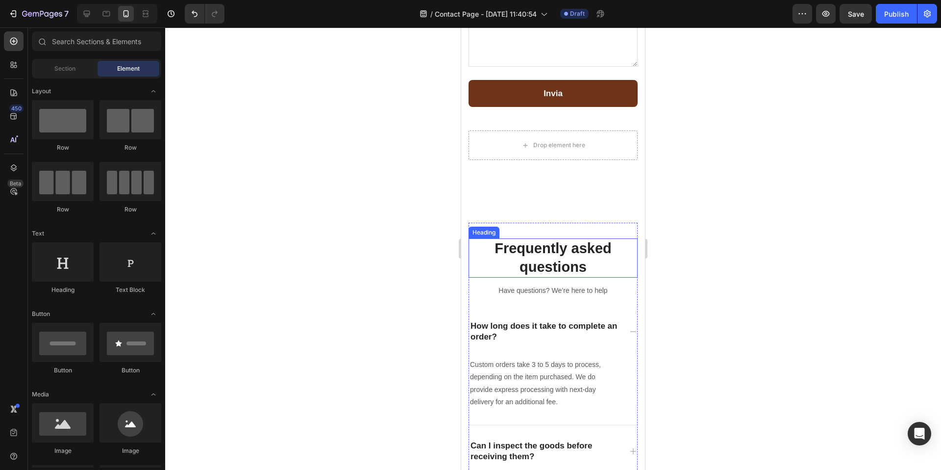
scroll to position [193, 0]
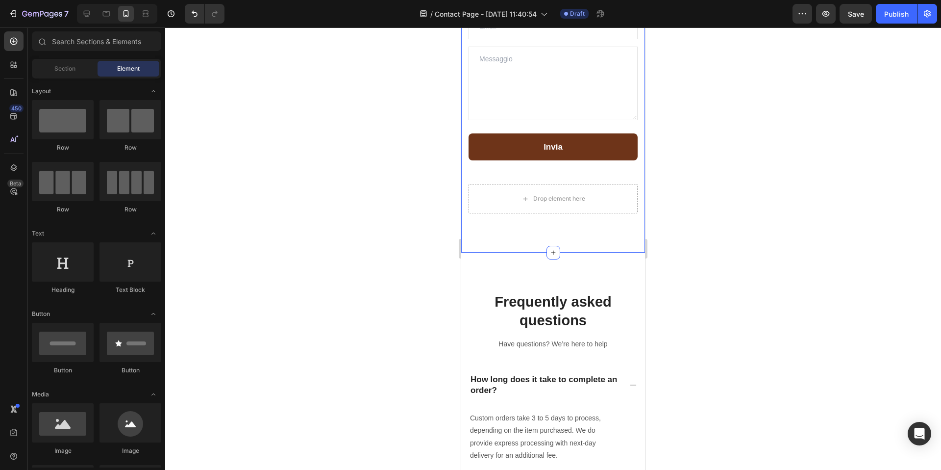
click at [550, 231] on div "Siamo felici di aiutarti! Heading Domande, dubbi...? Siamo qui per aiutarti. In…" at bounding box center [553, 83] width 184 height 340
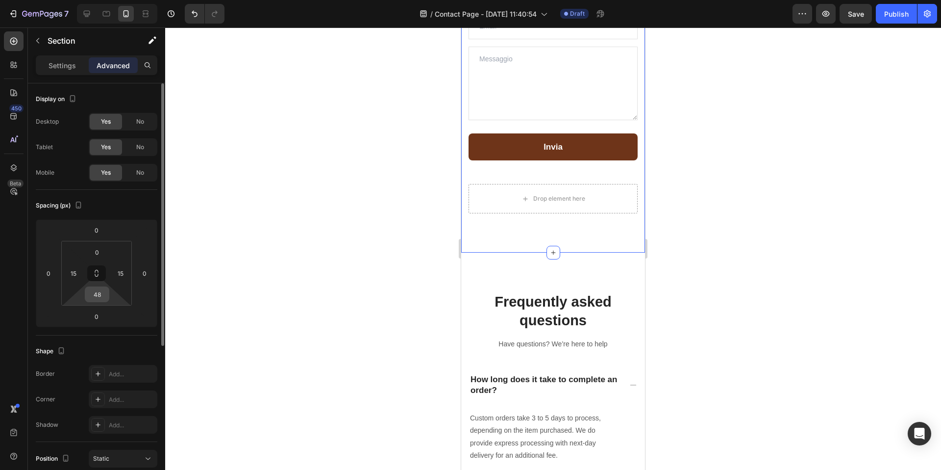
click at [103, 300] on input "48" at bounding box center [97, 294] width 20 height 15
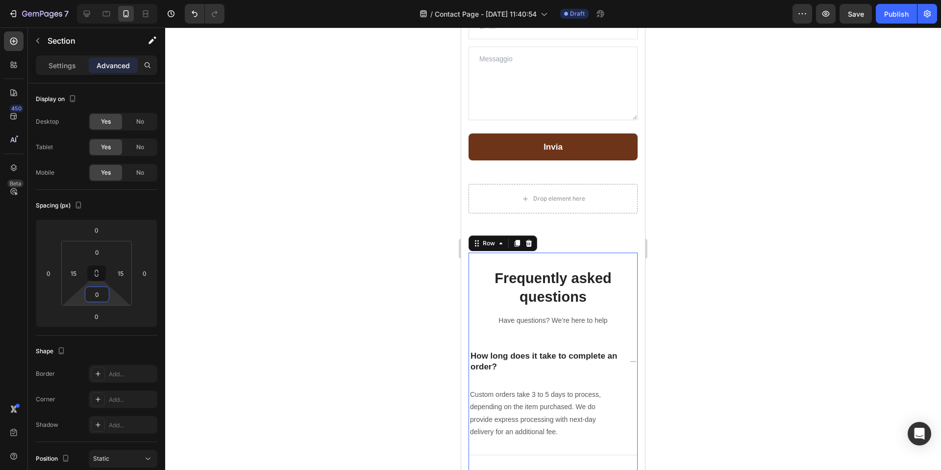
click at [598, 258] on div "Frequently asked questions Heading Have questions? We’re here to help Text bloc…" at bounding box center [553, 466] width 169 height 428
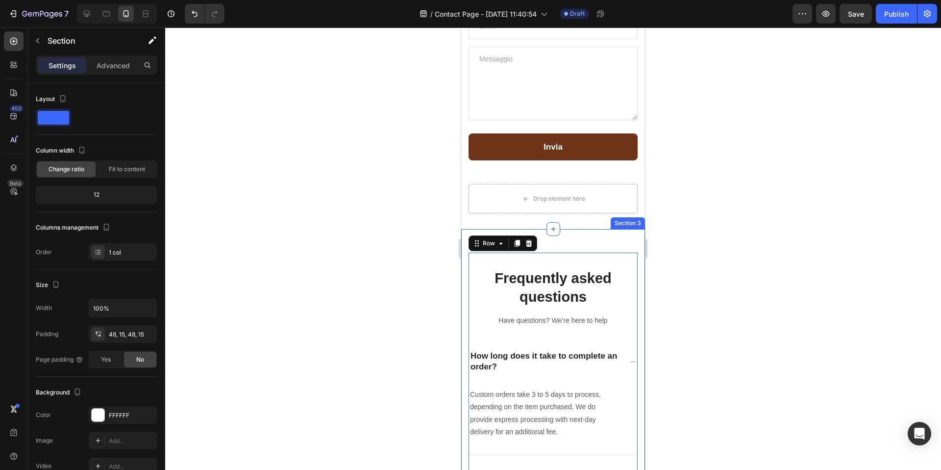
click at [573, 244] on div "Frequently asked questions Heading Have questions? We’re here to help Text bloc…" at bounding box center [553, 466] width 184 height 475
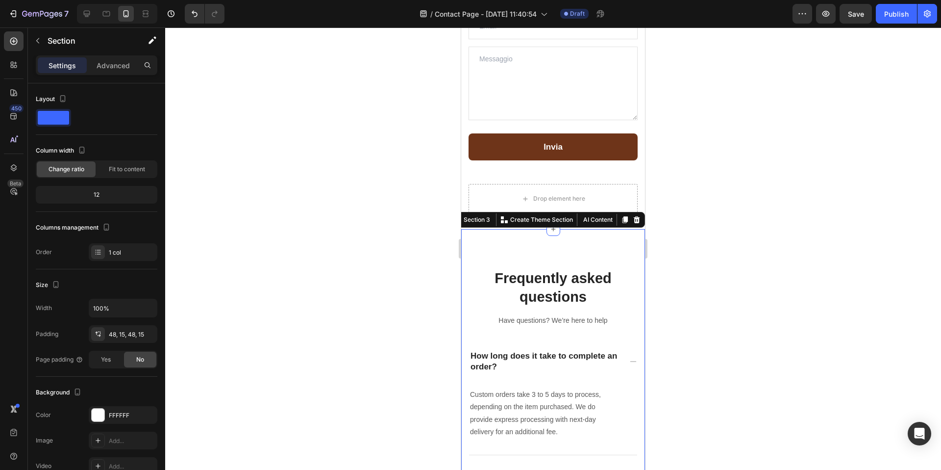
click at [104, 55] on div "Settings Advanced" at bounding box center [97, 65] width 122 height 20
click at [112, 72] on div "Advanced" at bounding box center [113, 65] width 49 height 16
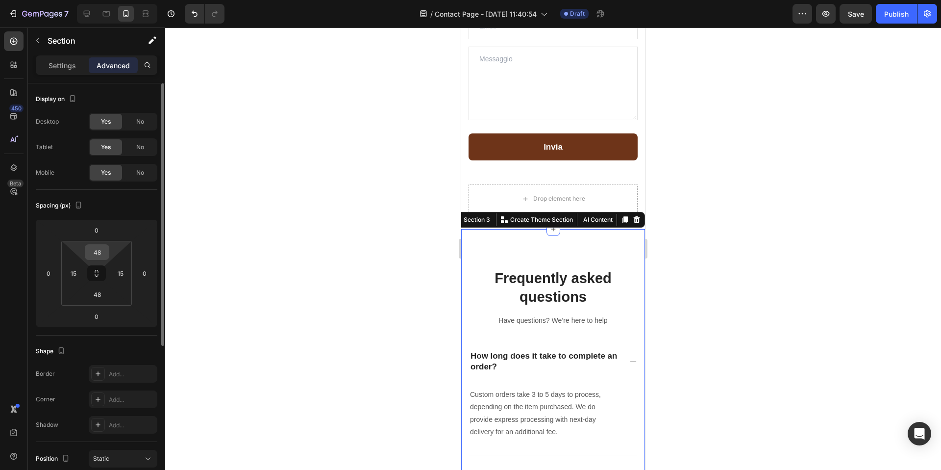
click at [103, 255] on input "48" at bounding box center [97, 252] width 20 height 15
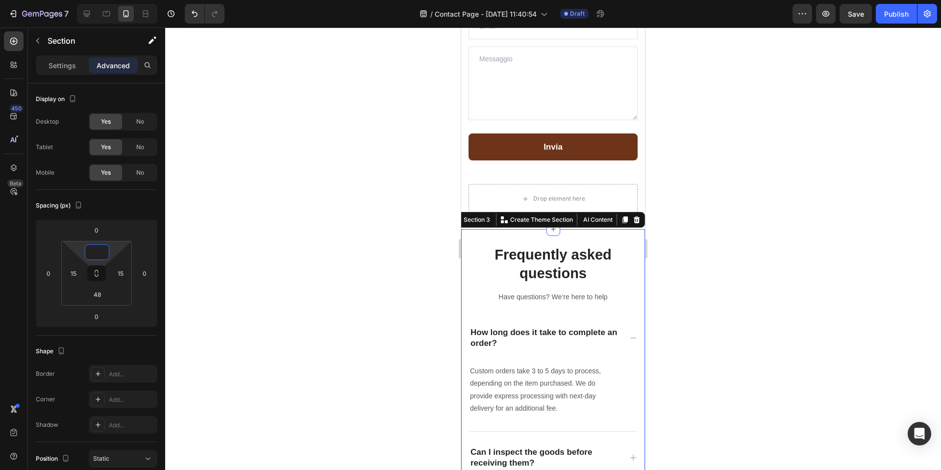
type input "0"
click at [792, 246] on div at bounding box center [553, 248] width 776 height 442
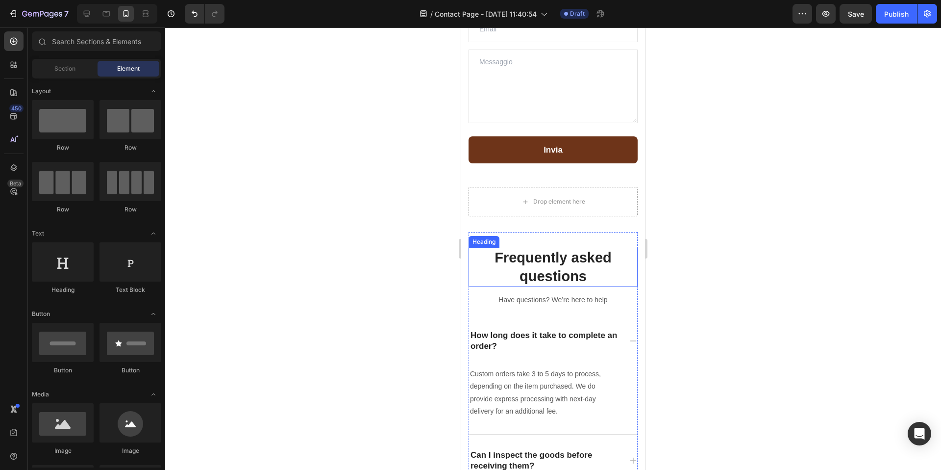
scroll to position [0, 0]
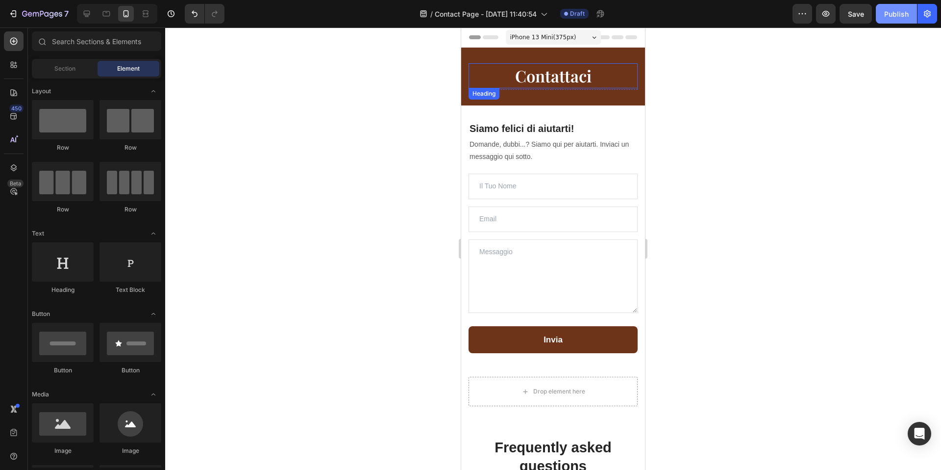
click at [893, 17] on div "Publish" at bounding box center [896, 14] width 25 height 10
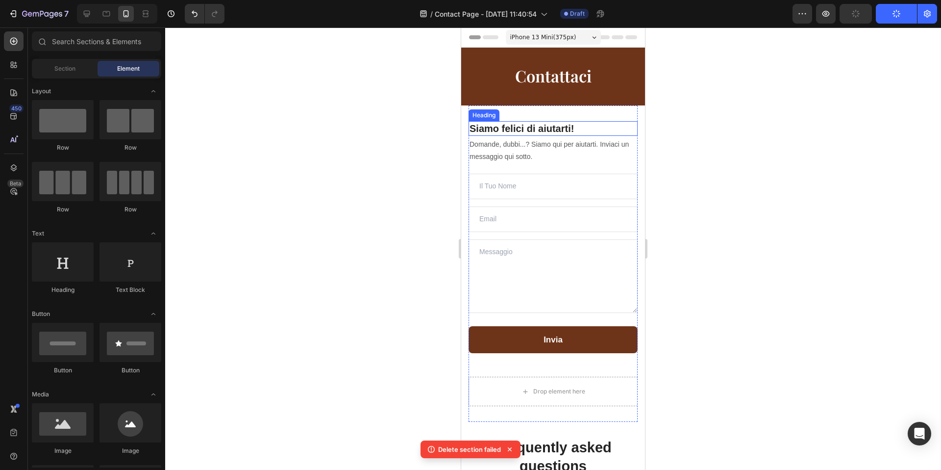
click at [539, 127] on h2 "Siamo felici di aiutarti!" at bounding box center [553, 128] width 169 height 15
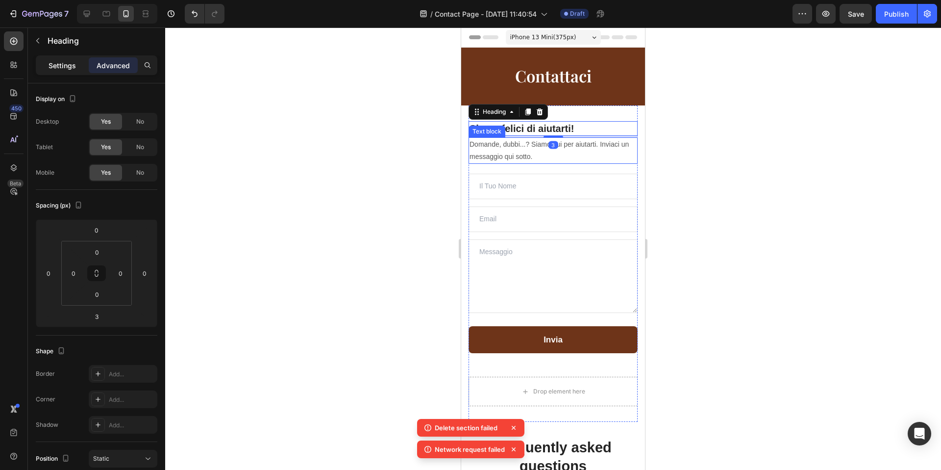
click at [65, 60] on p "Settings" at bounding box center [62, 65] width 27 height 10
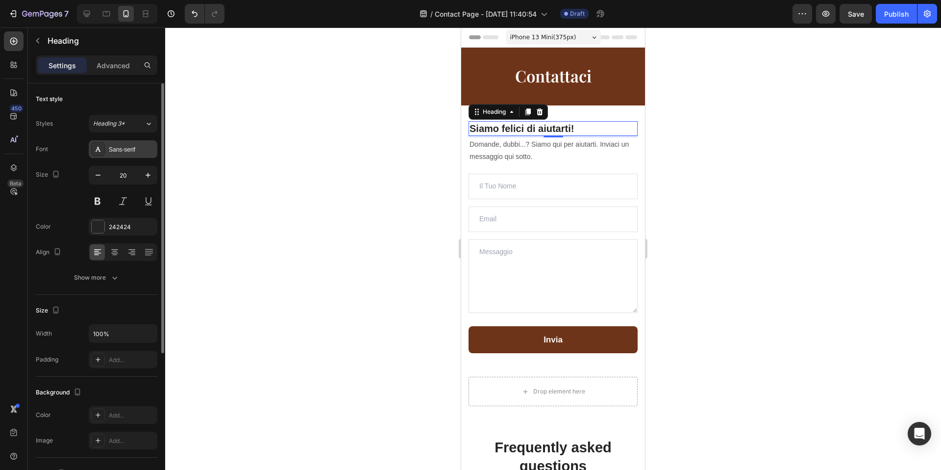
click at [118, 146] on div "Sans-serif" at bounding box center [132, 149] width 46 height 9
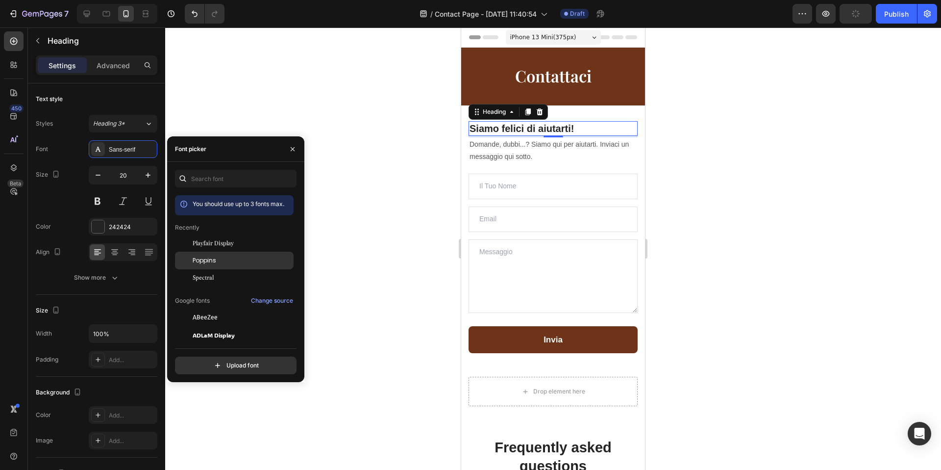
click at [231, 259] on div "Poppins" at bounding box center [242, 260] width 99 height 9
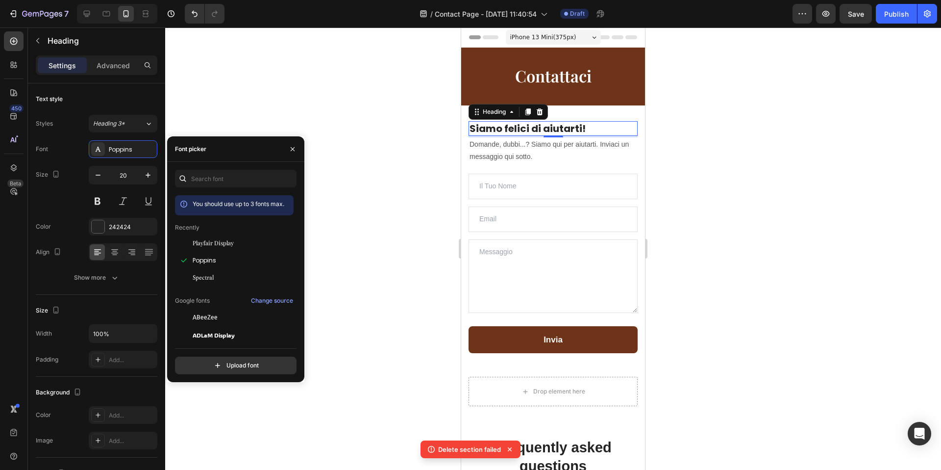
click at [513, 132] on h2 "Siamo felici di aiutarti!" at bounding box center [553, 128] width 169 height 15
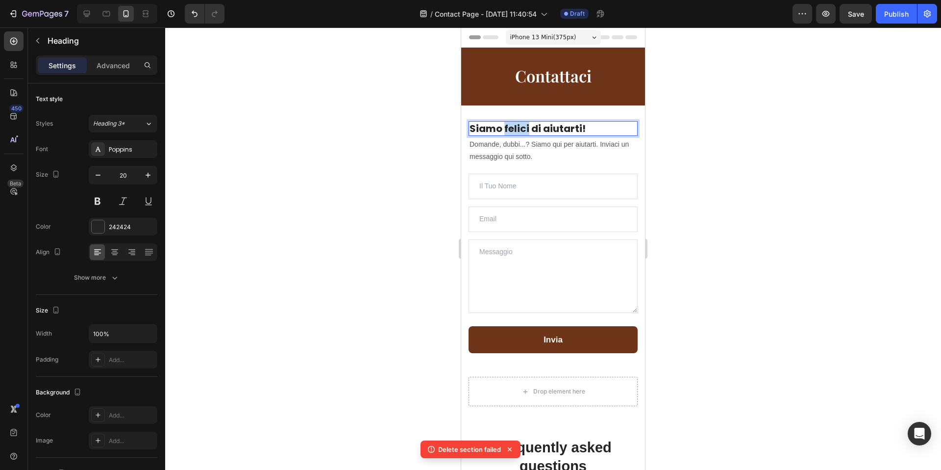
click at [513, 132] on p "Siamo felici di aiutarti!" at bounding box center [553, 128] width 167 height 13
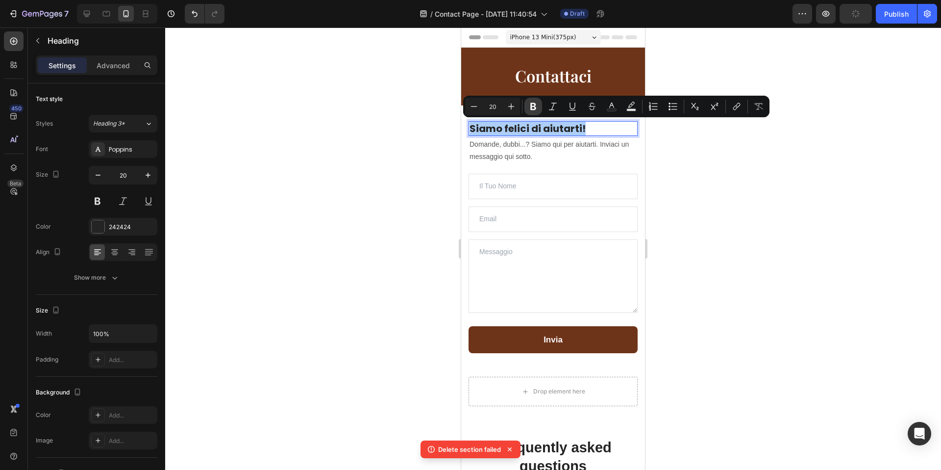
click at [531, 104] on icon "Editor contextual toolbar" at bounding box center [533, 106] width 6 height 7
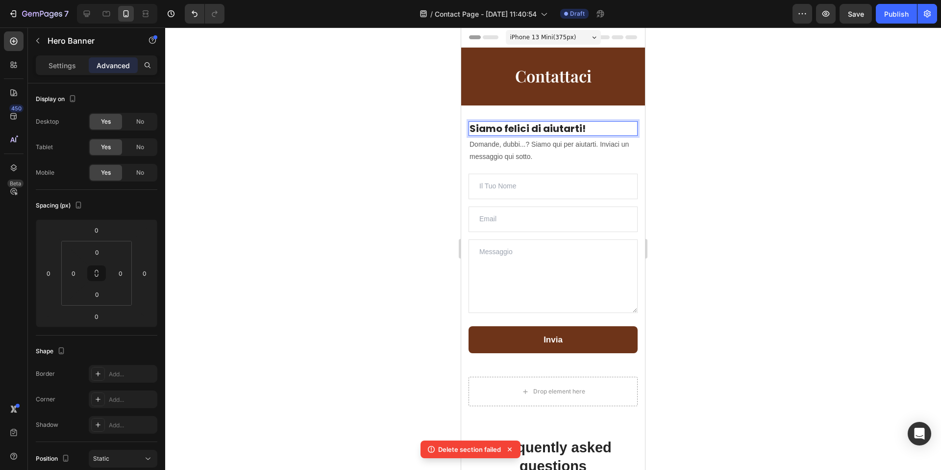
click at [531, 104] on div "Contattaci Heading Row" at bounding box center [553, 77] width 184 height 58
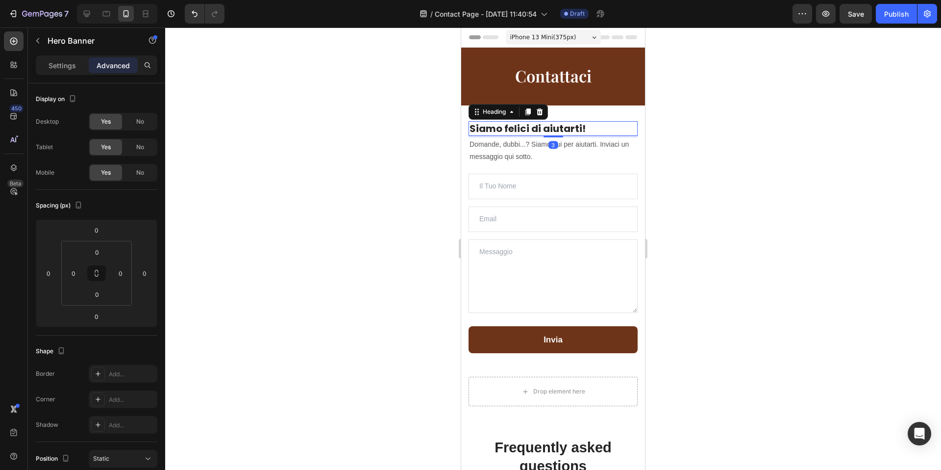
click at [521, 127] on strong "Siamo felici di aiutarti!" at bounding box center [528, 129] width 116 height 14
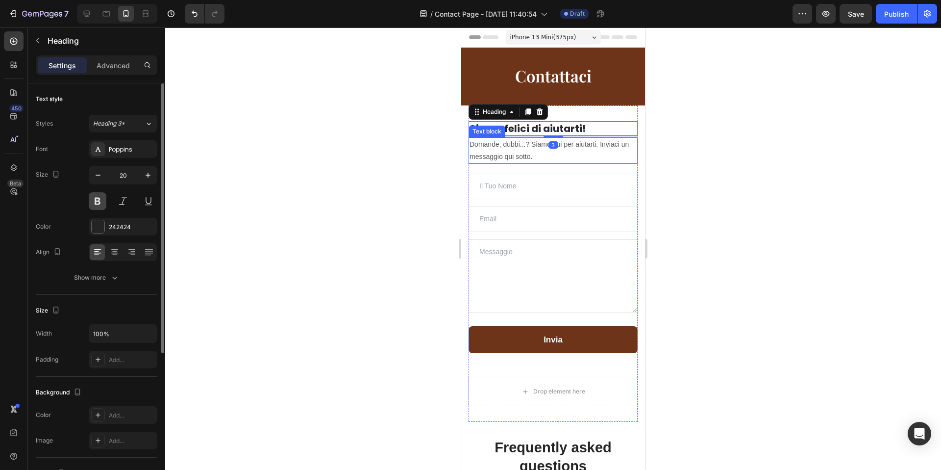
click at [97, 202] on button at bounding box center [98, 201] width 18 height 18
drag, startPoint x: 74, startPoint y: 204, endPoint x: 84, endPoint y: 206, distance: 11.0
click at [74, 204] on div "Size 20" at bounding box center [97, 188] width 122 height 44
click at [100, 274] on div "Show more" at bounding box center [97, 278] width 46 height 10
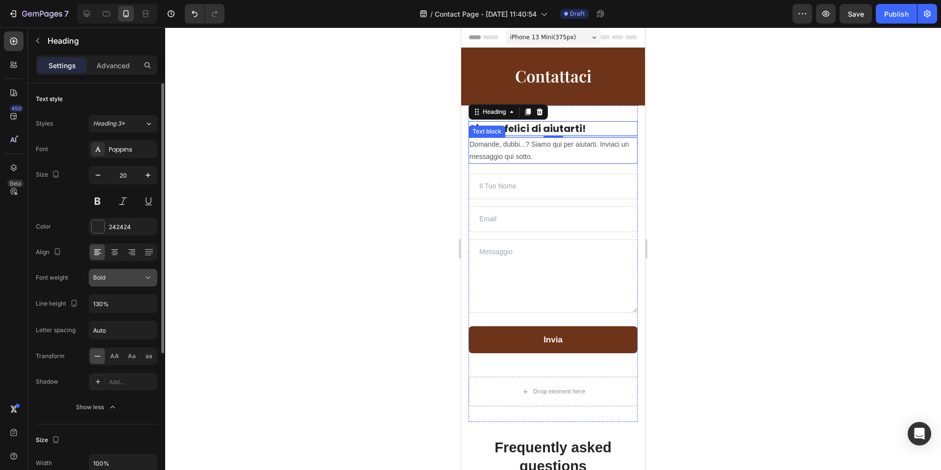
click at [123, 286] on div "Font Poppins Size 20 Color 242424 Align Font weight Bold Line height 130% Lette…" at bounding box center [97, 278] width 122 height 276
click at [126, 279] on div "Bold" at bounding box center [118, 277] width 50 height 9
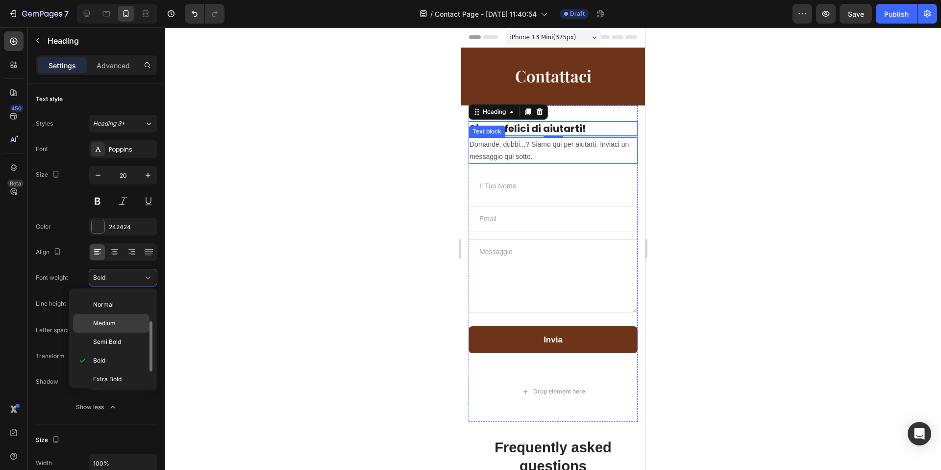
click at [130, 327] on p "Medium" at bounding box center [119, 323] width 52 height 9
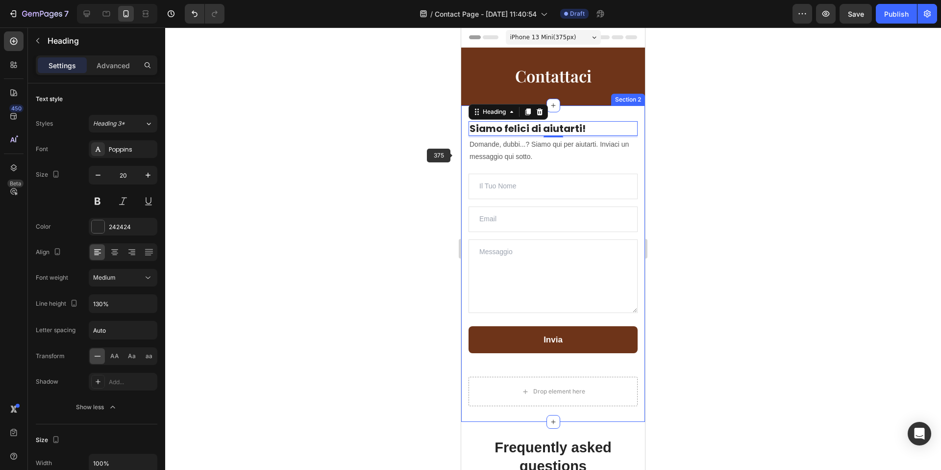
click at [417, 167] on div at bounding box center [553, 248] width 776 height 442
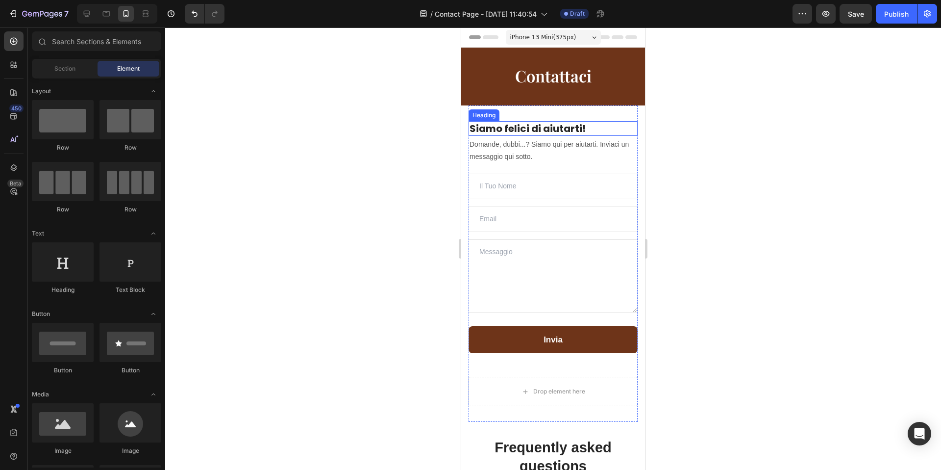
click at [531, 133] on strong "Siamo felici di aiutarti!" at bounding box center [528, 129] width 116 height 14
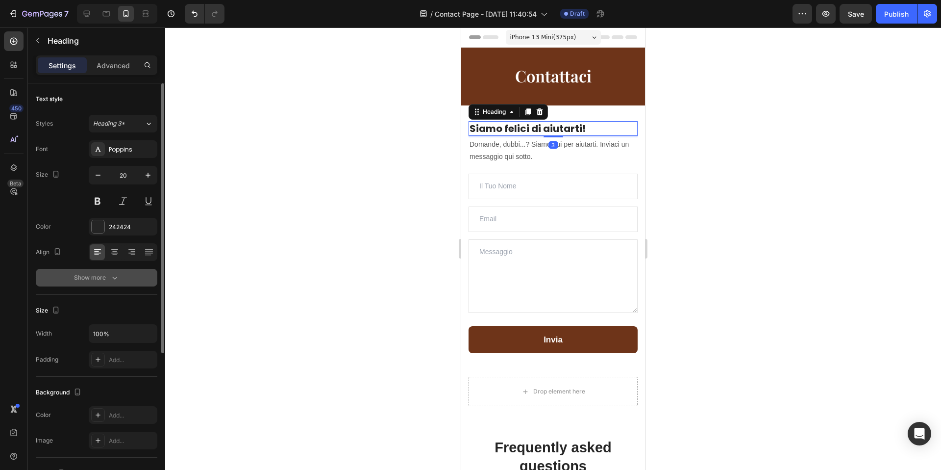
click at [106, 274] on div "Show more" at bounding box center [97, 278] width 46 height 10
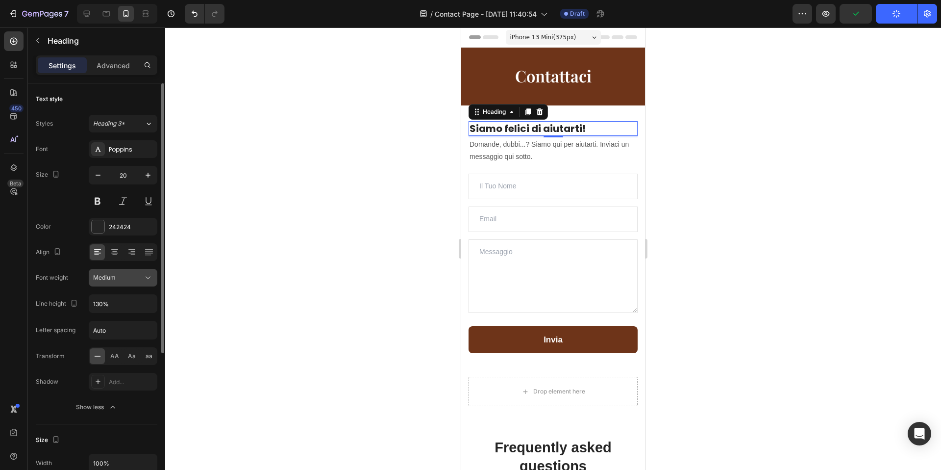
click at [130, 283] on button "Medium" at bounding box center [123, 278] width 69 height 18
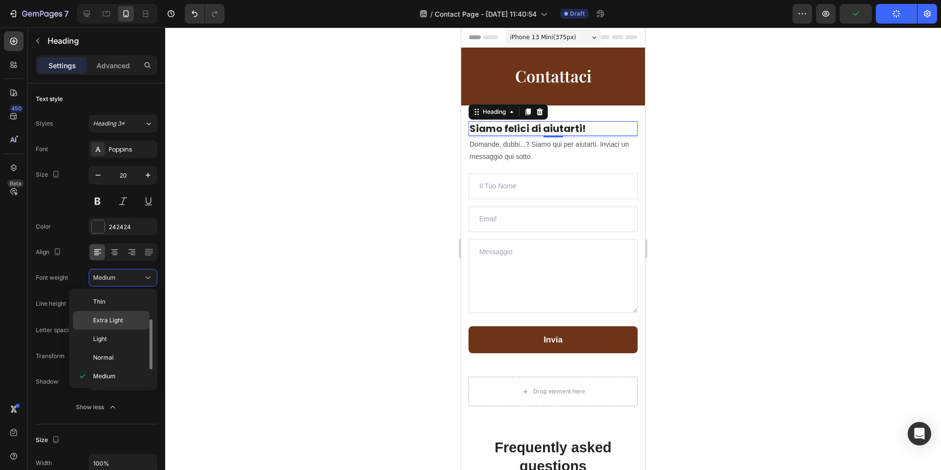
scroll to position [18, 0]
click at [120, 330] on div "Light" at bounding box center [111, 339] width 76 height 19
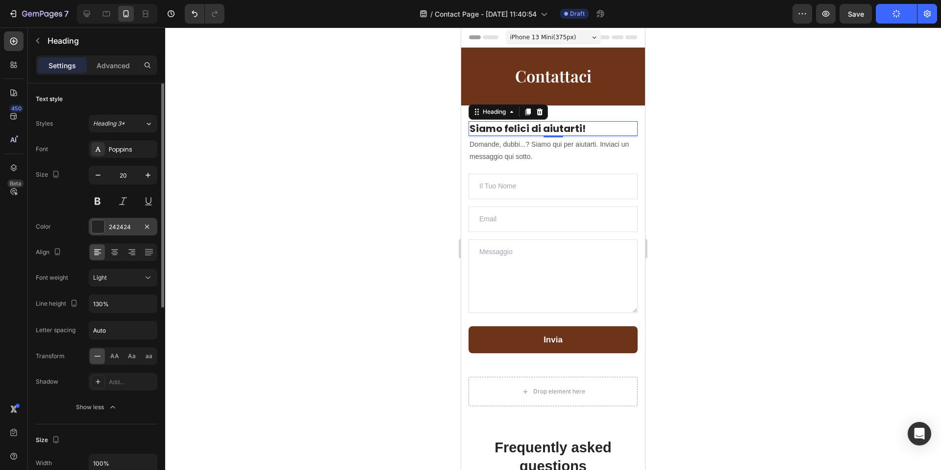
click at [123, 228] on div "242424" at bounding box center [123, 227] width 28 height 9
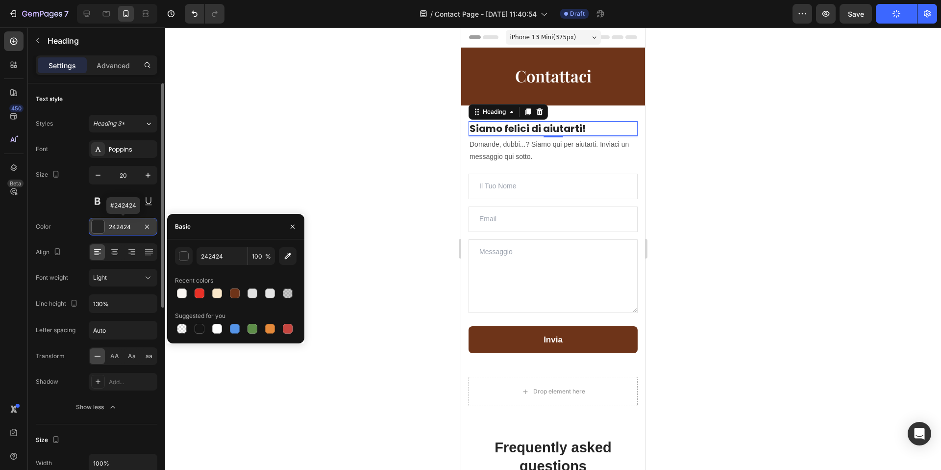
click at [123, 228] on div "242424" at bounding box center [123, 227] width 28 height 9
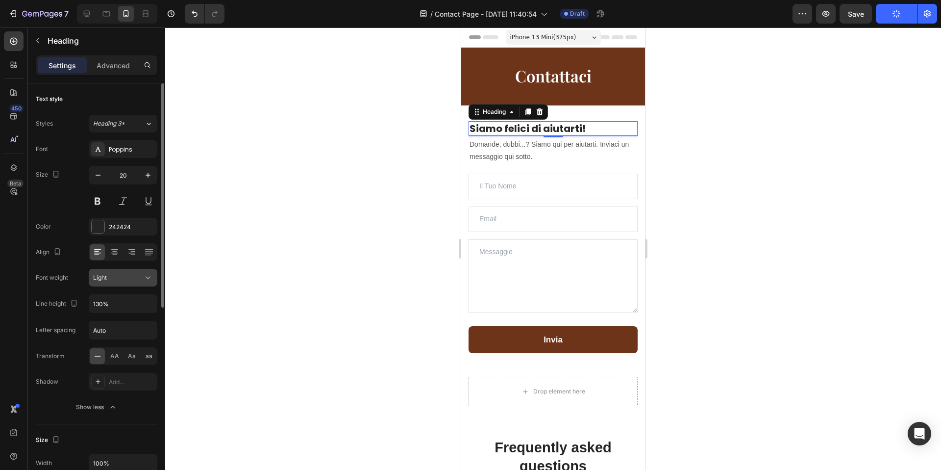
click at [120, 280] on div "Light" at bounding box center [118, 277] width 50 height 9
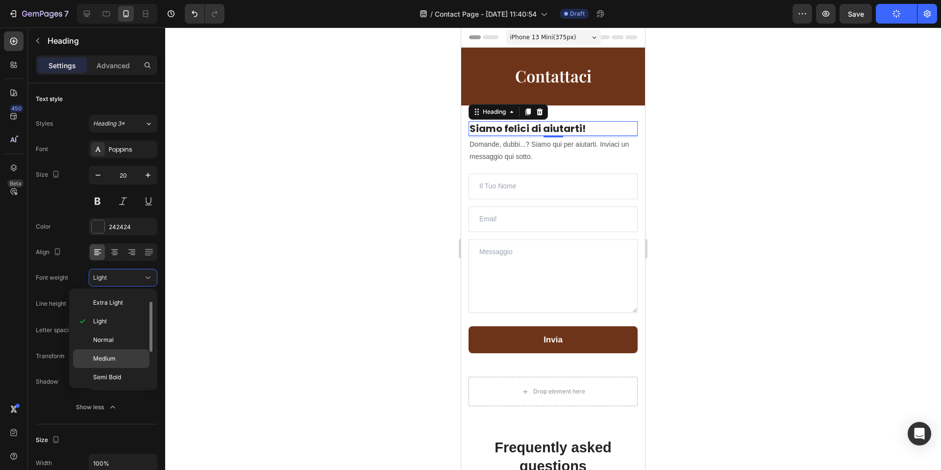
click at [118, 368] on div "Medium" at bounding box center [111, 377] width 76 height 19
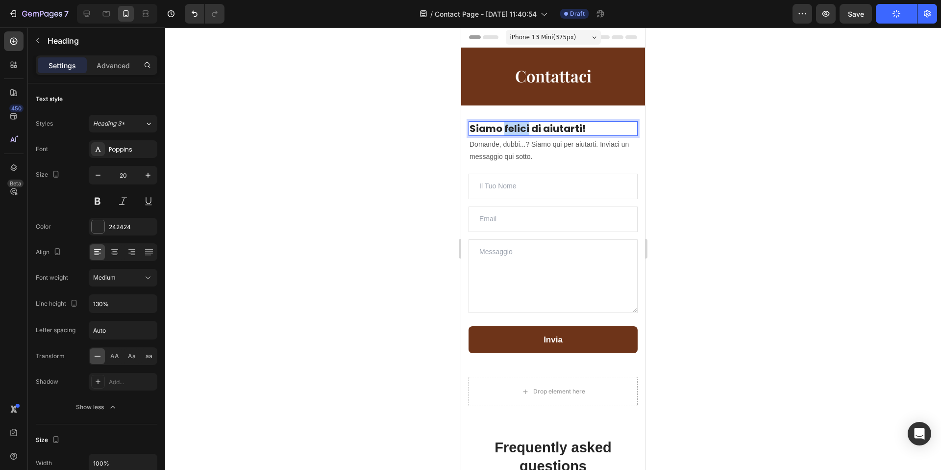
click at [522, 132] on strong "Siamo felici di aiutarti!" at bounding box center [528, 129] width 116 height 14
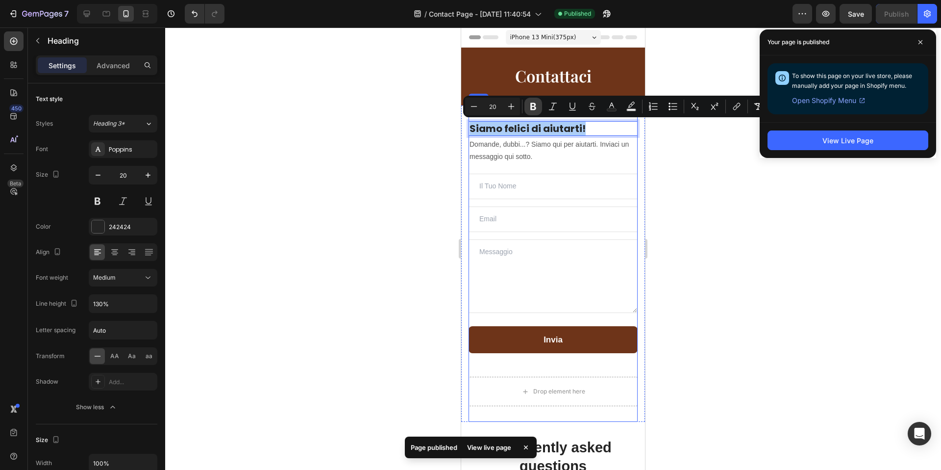
click at [529, 111] on icon "Editor contextual toolbar" at bounding box center [533, 106] width 10 height 10
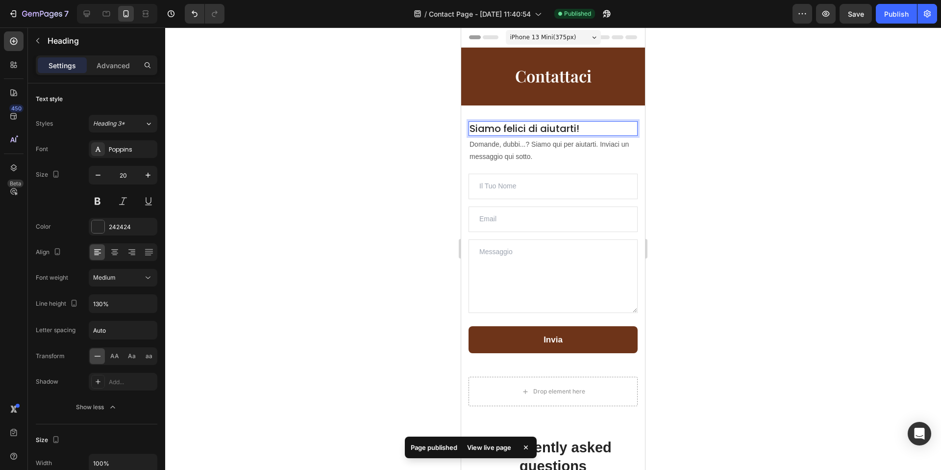
click at [386, 162] on div at bounding box center [553, 248] width 776 height 442
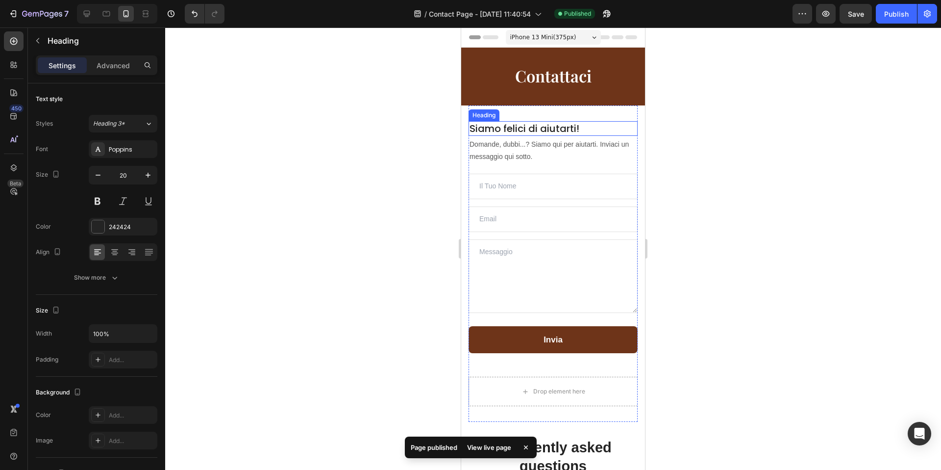
click at [525, 128] on p "Siamo felici di aiutarti!" at bounding box center [553, 128] width 167 height 13
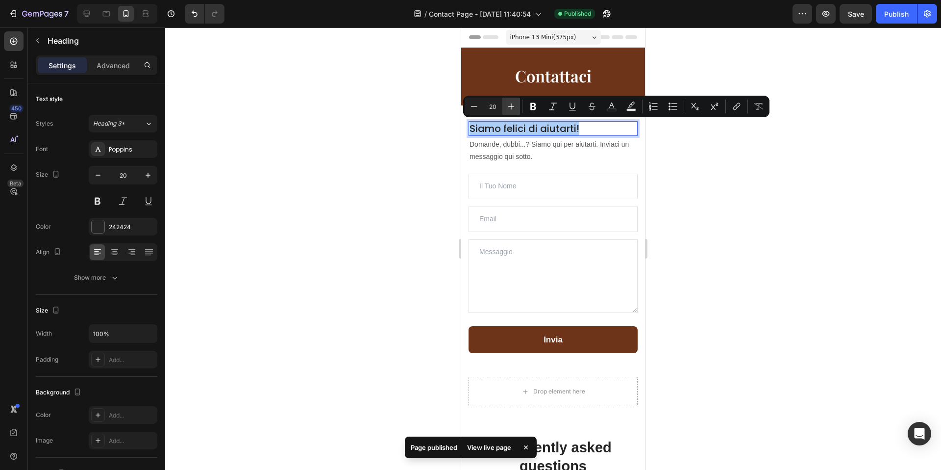
click at [509, 105] on icon "Editor contextual toolbar" at bounding box center [511, 106] width 10 height 10
type input "21"
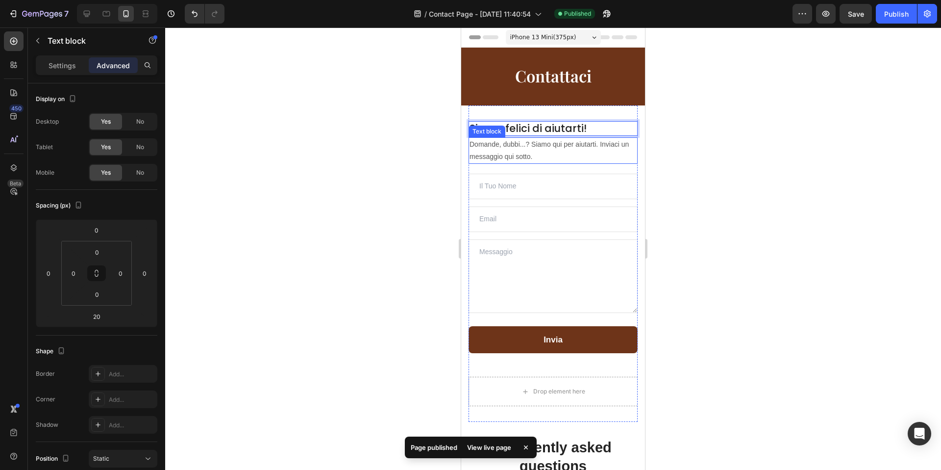
click at [492, 153] on p "Domande, dubbi...? Siamo qui per aiutarti. Inviaci un messaggio qui sotto." at bounding box center [553, 150] width 167 height 25
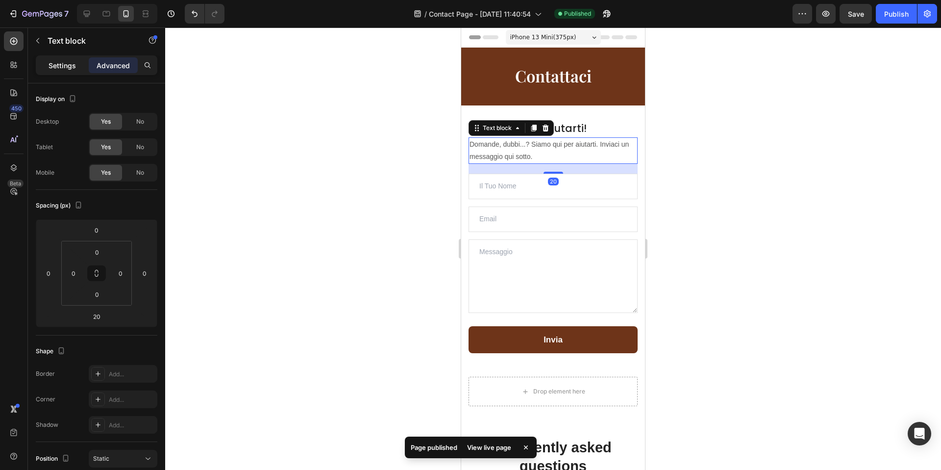
click at [65, 72] on div "Settings" at bounding box center [62, 65] width 49 height 16
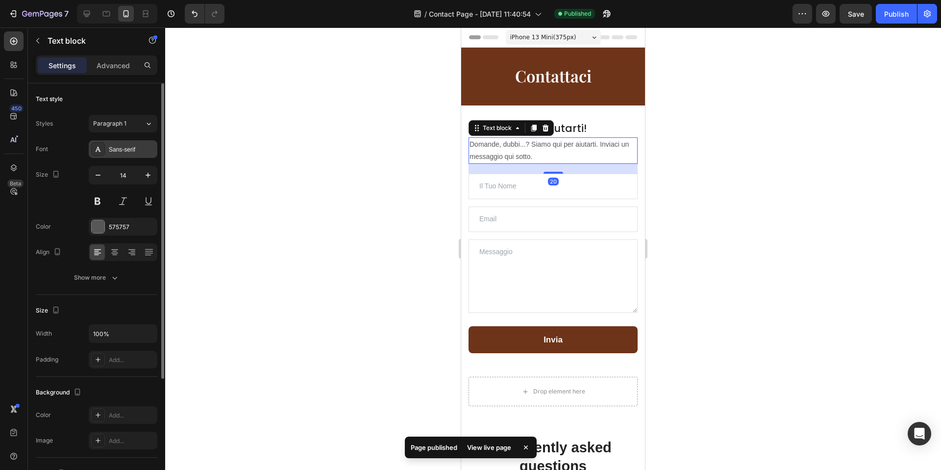
click at [130, 150] on div "Sans-serif" at bounding box center [132, 149] width 46 height 9
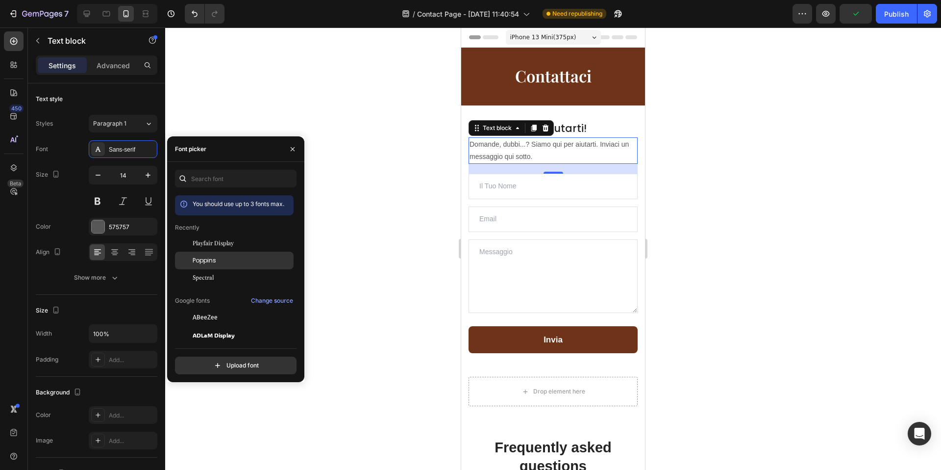
click at [226, 256] on div "Poppins" at bounding box center [242, 260] width 99 height 9
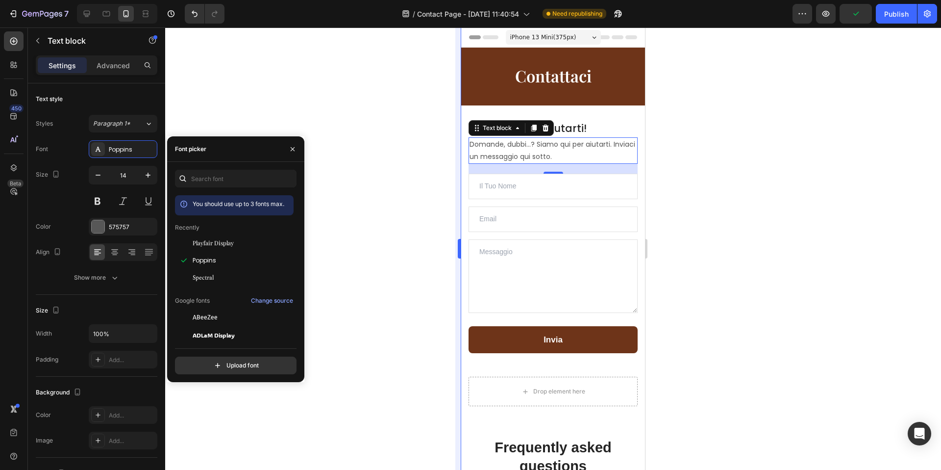
drag, startPoint x: 405, startPoint y: 191, endPoint x: 456, endPoint y: 166, distance: 56.1
click at [411, 189] on div at bounding box center [553, 248] width 776 height 442
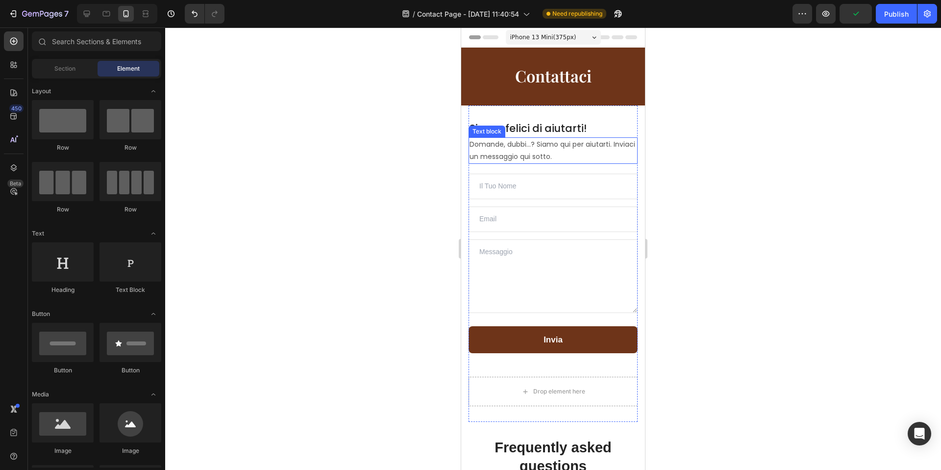
click at [519, 145] on p "Domande, dubbi...? Siamo qui per aiutarti. Inviaci un messaggio qui sotto." at bounding box center [553, 150] width 167 height 25
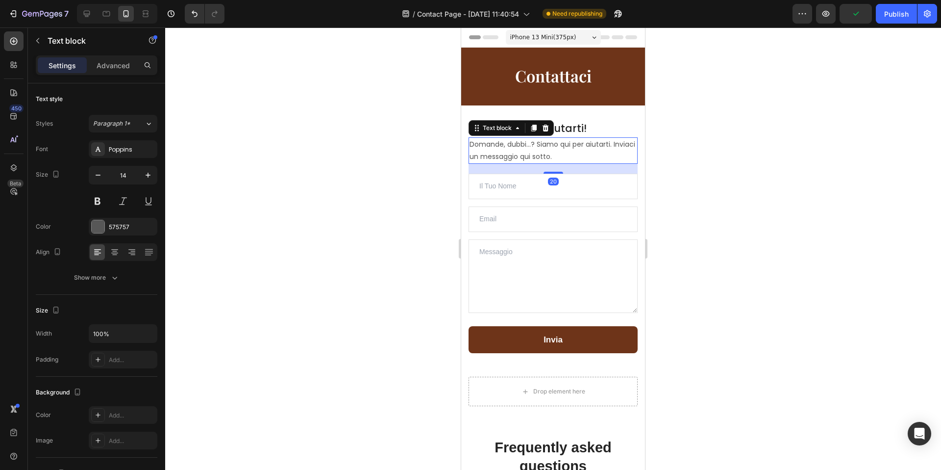
click at [519, 145] on p "Domande, dubbi...? Siamo qui per aiutarti. Inviaci un messaggio qui sotto." at bounding box center [553, 150] width 167 height 25
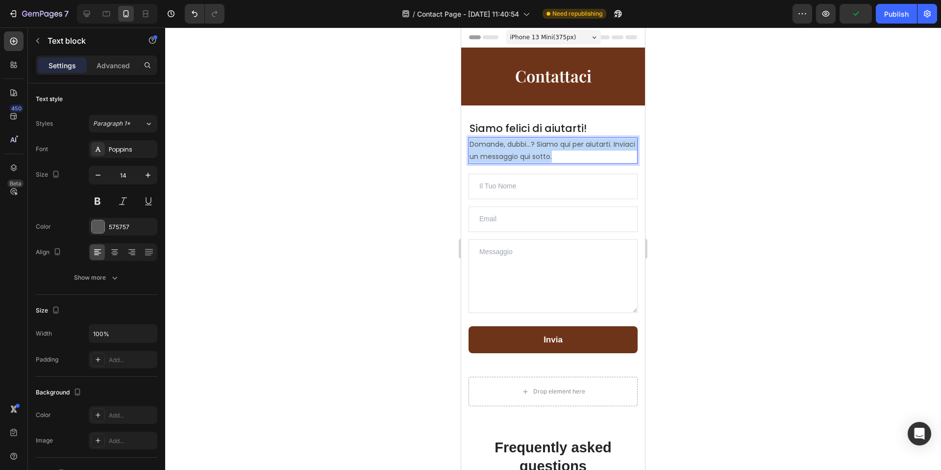
click at [519, 145] on p "Domande, dubbi...? Siamo qui per aiutarti. Inviaci un messaggio qui sotto." at bounding box center [553, 150] width 167 height 25
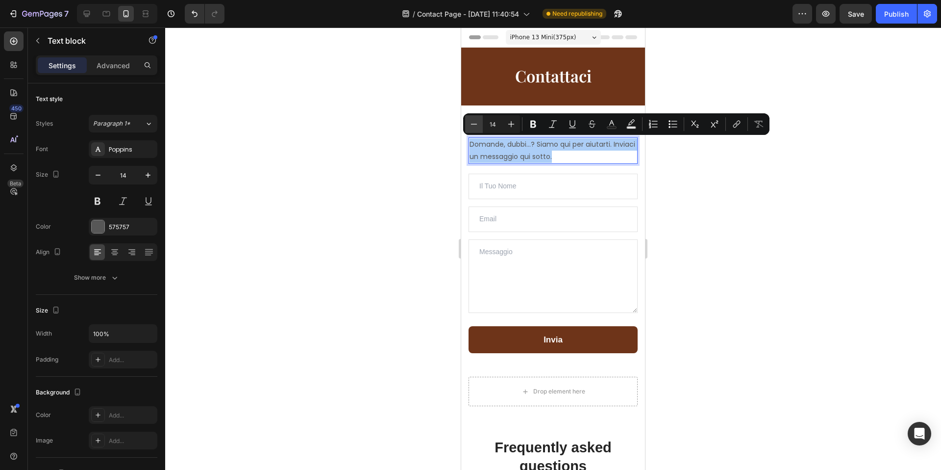
click at [474, 126] on icon "Editor contextual toolbar" at bounding box center [474, 124] width 10 height 10
type input "13"
click at [392, 152] on div at bounding box center [553, 248] width 776 height 442
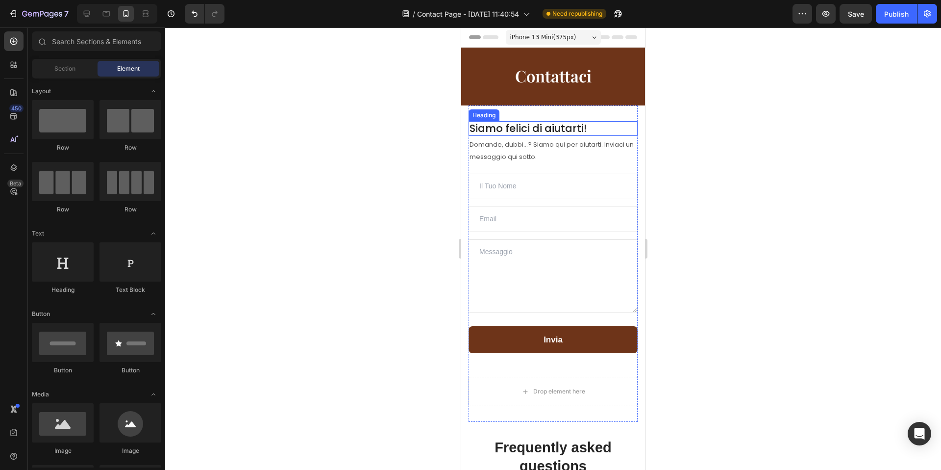
click at [595, 130] on p "⁠⁠⁠⁠⁠⁠⁠ Siamo felici di aiutarti!" at bounding box center [553, 128] width 167 height 13
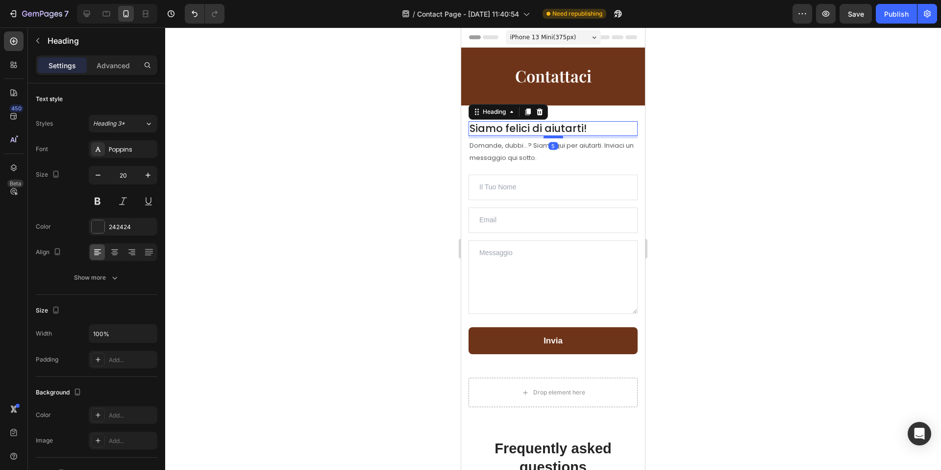
click at [559, 137] on div at bounding box center [554, 136] width 20 height 3
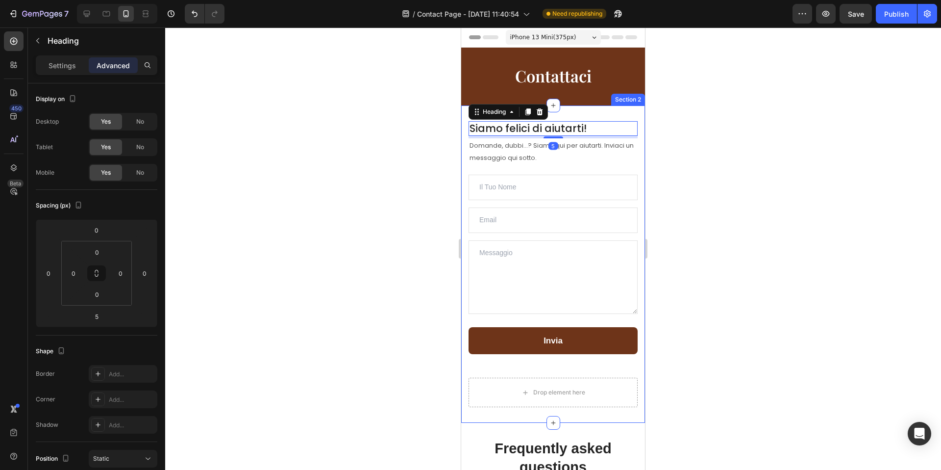
click at [704, 152] on div at bounding box center [553, 248] width 776 height 442
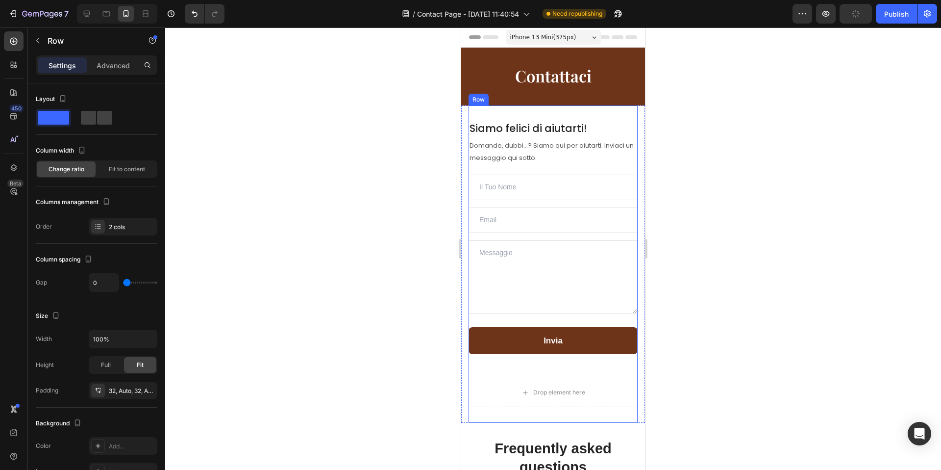
click at [612, 118] on div "⁠⁠⁠⁠⁠⁠⁠ Siamo felici di aiutarti! Heading Domande, dubbi...? Siamo qui per aiut…" at bounding box center [553, 264] width 169 height 318
drag, startPoint x: 109, startPoint y: 54, endPoint x: 118, endPoint y: 60, distance: 9.9
click at [109, 54] on div "Row" at bounding box center [84, 41] width 112 height 28
click at [121, 62] on p "Advanced" at bounding box center [113, 65] width 33 height 10
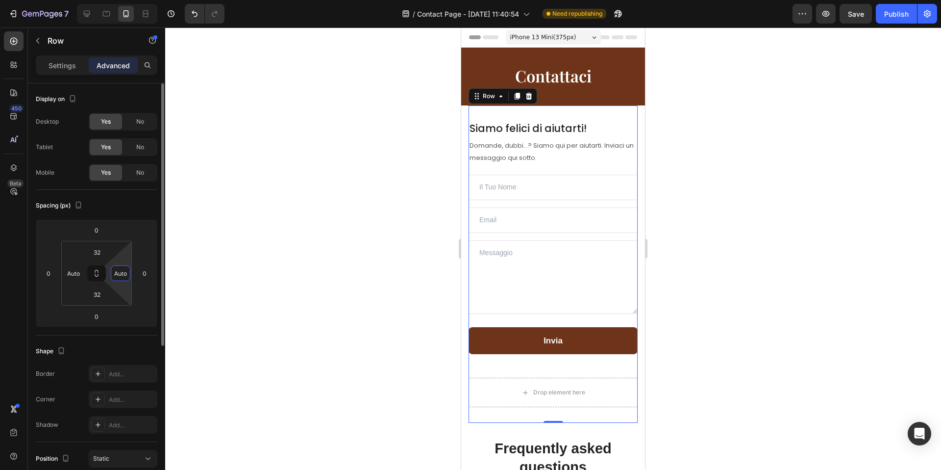
click at [127, 277] on input "Auto" at bounding box center [120, 273] width 15 height 15
type input "2"
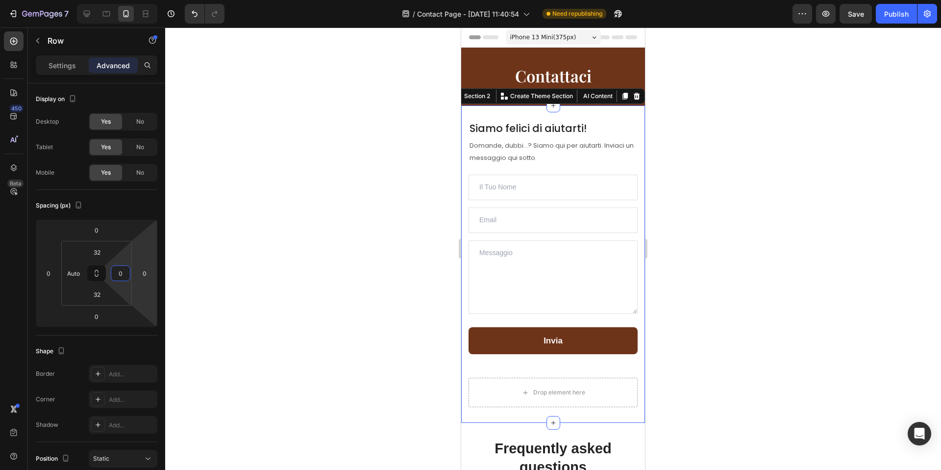
click at [465, 189] on div "⁠⁠⁠⁠⁠⁠⁠ Siamo felici di aiutarti! Heading Domande, dubbi...? Siamo qui per aiut…" at bounding box center [553, 264] width 184 height 318
click at [119, 275] on input "15" at bounding box center [120, 273] width 15 height 15
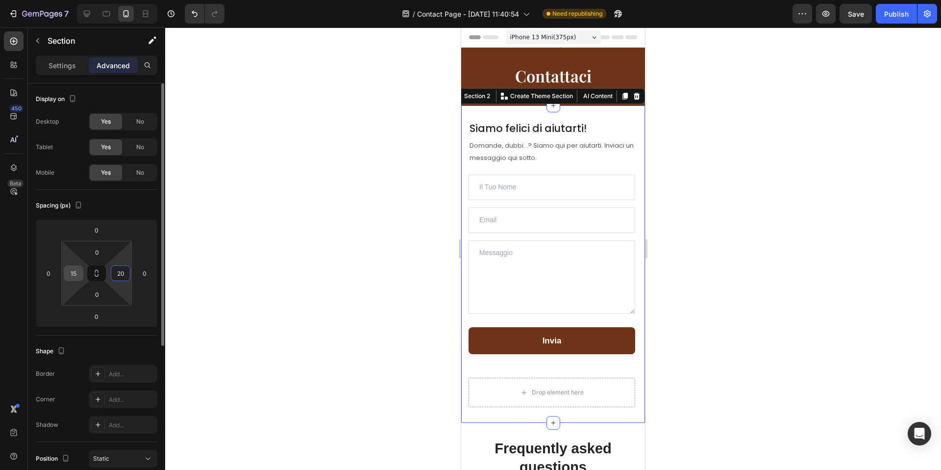
type input "20"
click at [70, 271] on input "15" at bounding box center [73, 273] width 15 height 15
type input "20"
click at [129, 206] on div "Spacing (px)" at bounding box center [97, 206] width 122 height 16
click at [319, 203] on div at bounding box center [553, 248] width 776 height 442
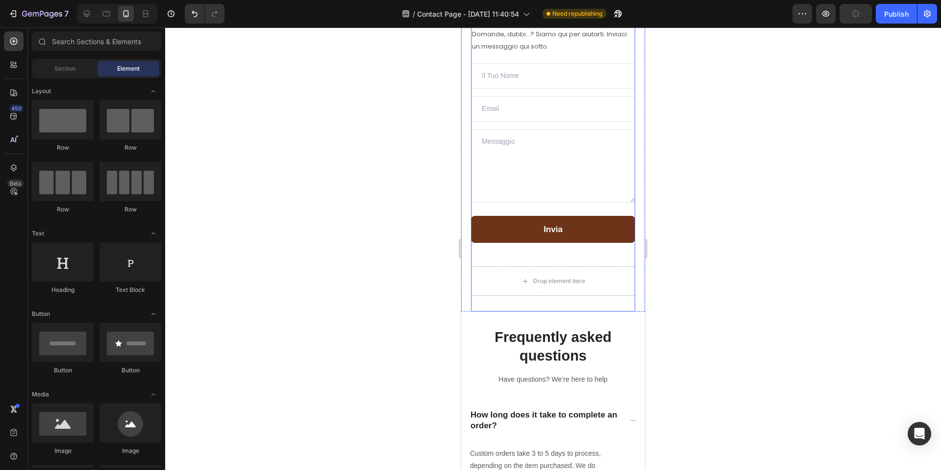
scroll to position [188, 0]
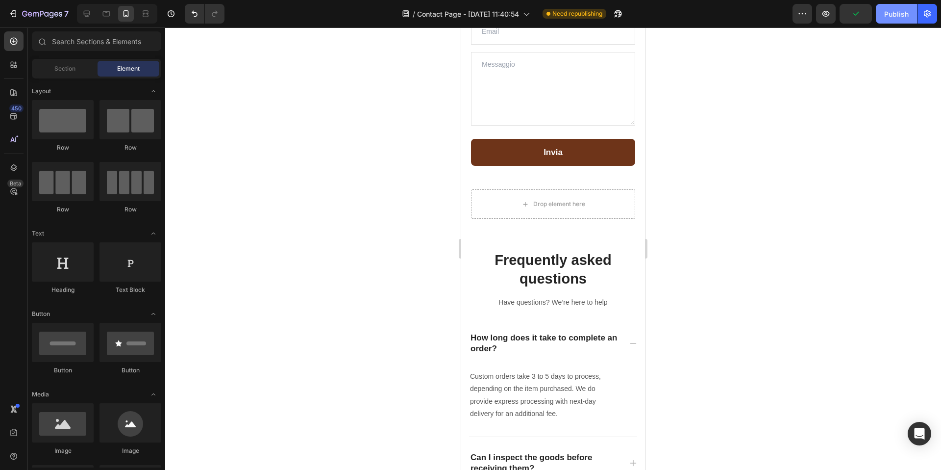
click at [887, 12] on div "Publish" at bounding box center [896, 14] width 25 height 10
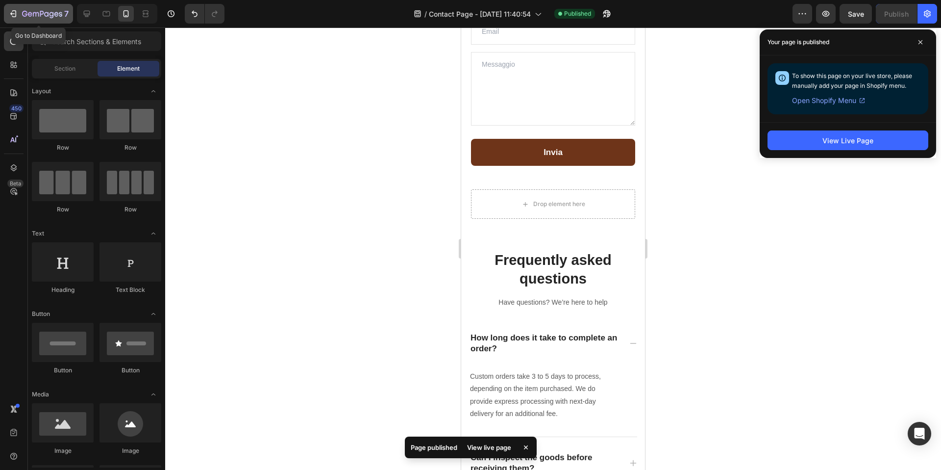
click at [50, 18] on icon "button" at bounding box center [42, 14] width 40 height 8
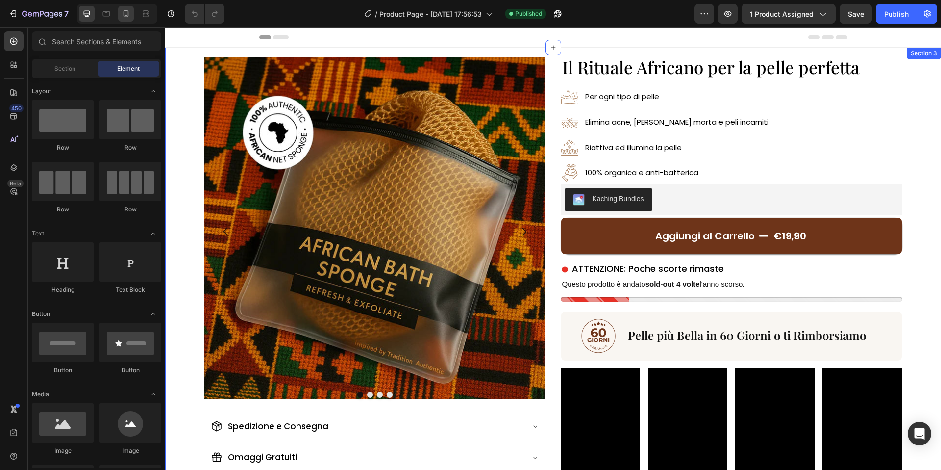
click at [125, 12] on icon at bounding box center [126, 14] width 10 height 10
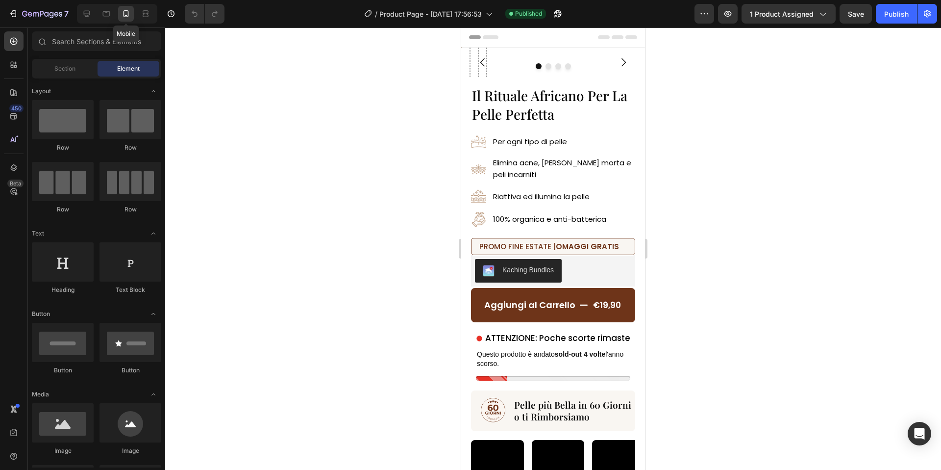
click at [126, 14] on icon at bounding box center [126, 14] width 10 height 10
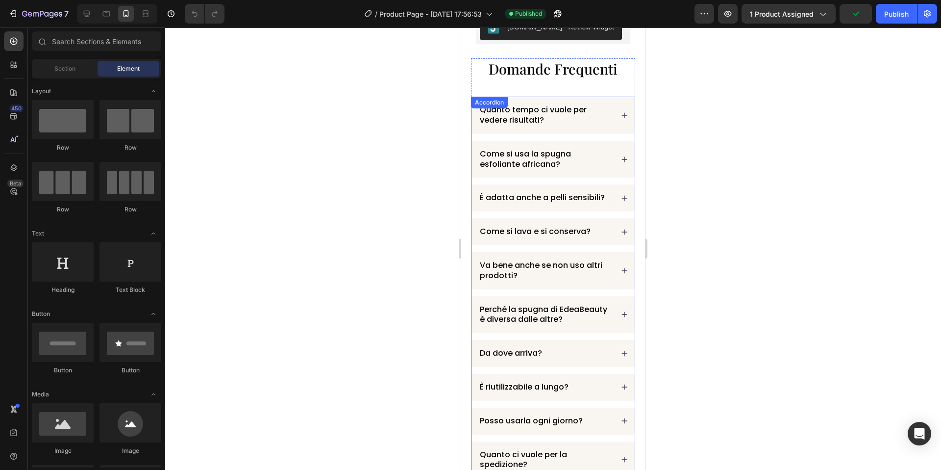
scroll to position [2833, 0]
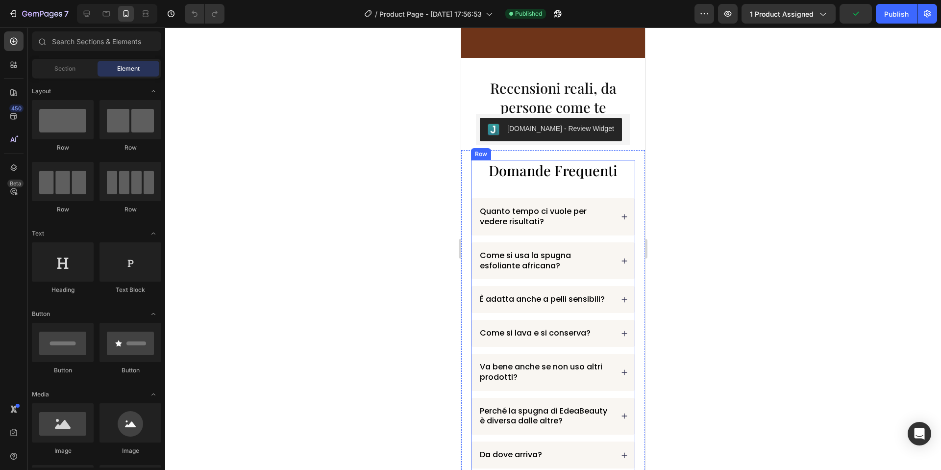
click at [477, 182] on div "Domande Frequenti Heading" at bounding box center [553, 179] width 164 height 38
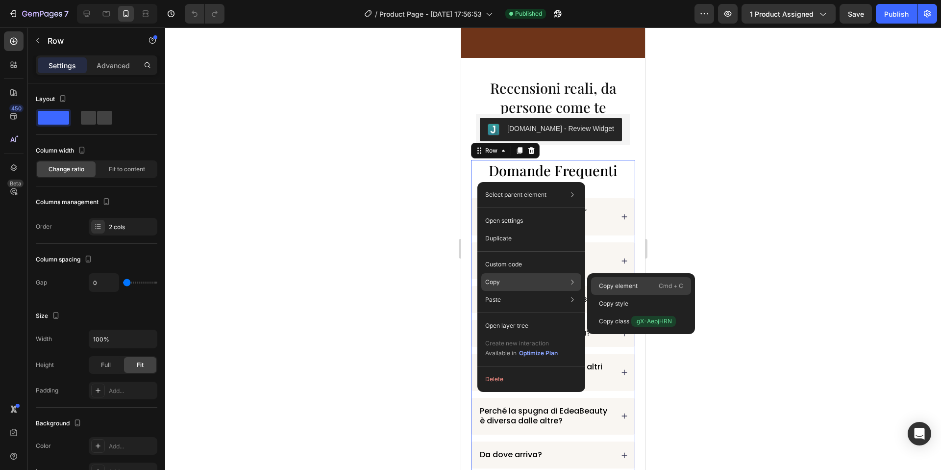
drag, startPoint x: 618, startPoint y: 285, endPoint x: 55, endPoint y: 171, distance: 574.8
click at [618, 285] on p "Copy element" at bounding box center [618, 285] width 39 height 9
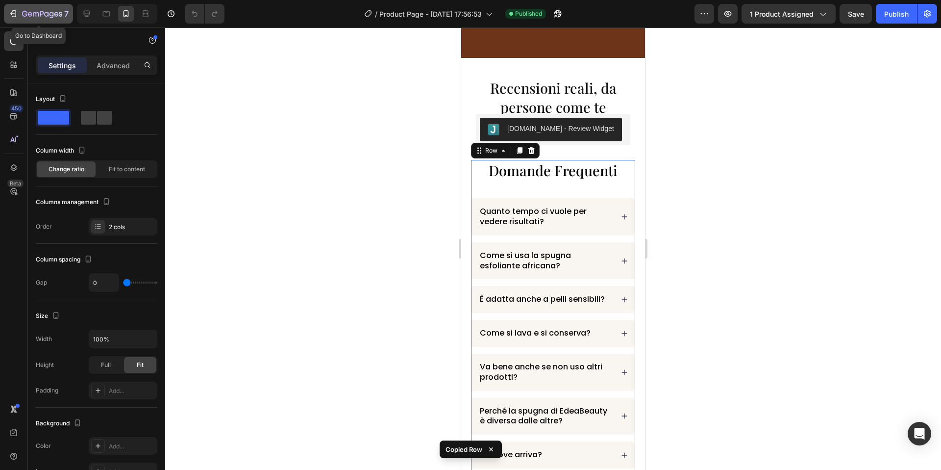
click at [29, 10] on div "7" at bounding box center [45, 14] width 47 height 12
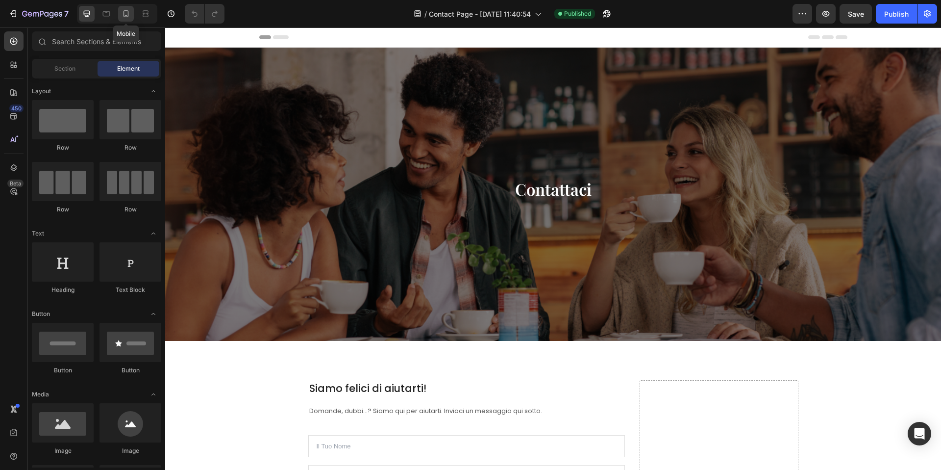
click at [124, 14] on icon at bounding box center [126, 13] width 5 height 7
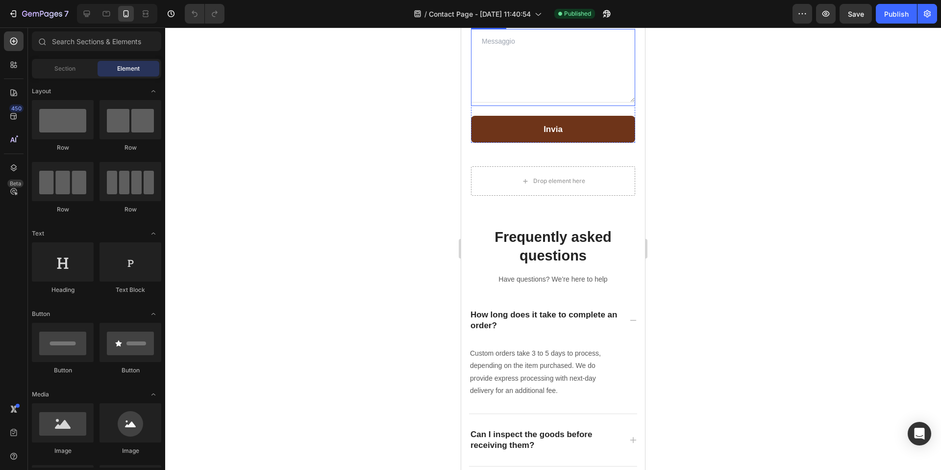
scroll to position [242, 0]
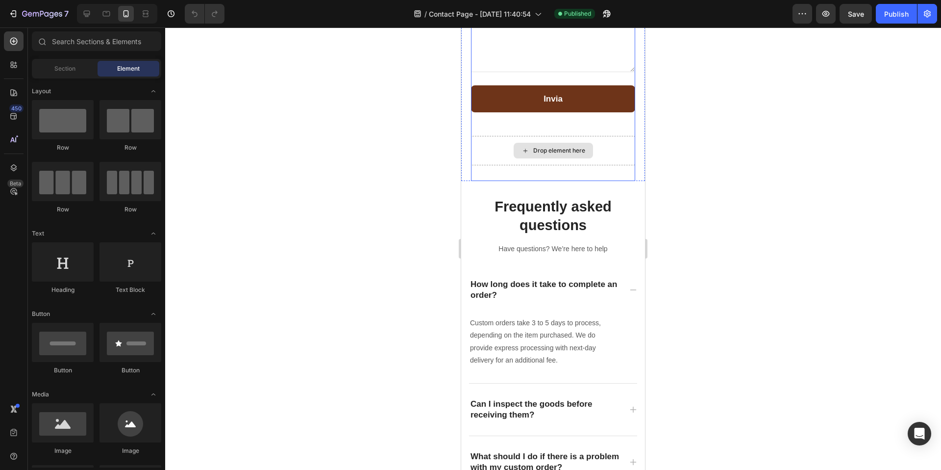
click at [529, 148] on div "Drop element here" at bounding box center [553, 151] width 79 height 16
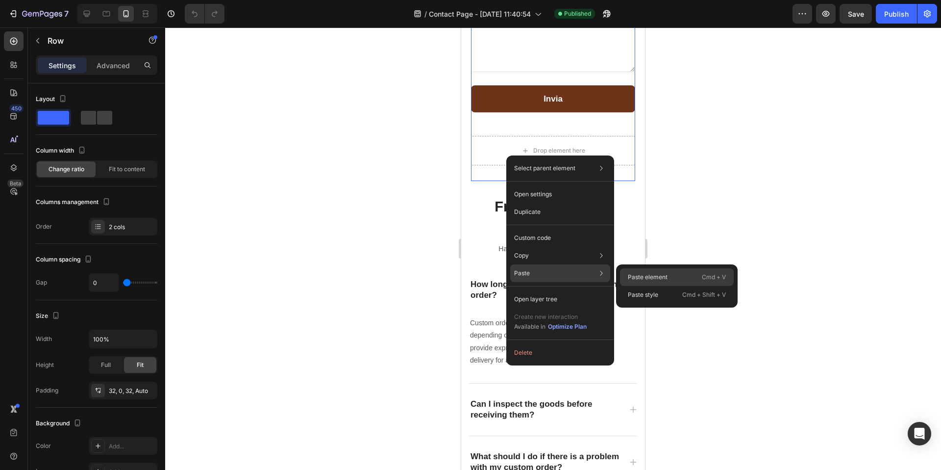
click at [649, 276] on p "Paste element" at bounding box center [648, 277] width 40 height 9
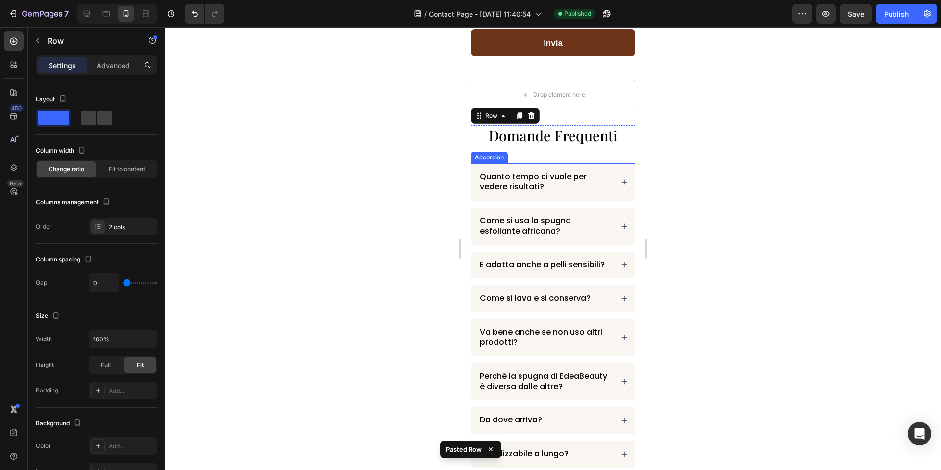
scroll to position [271, 0]
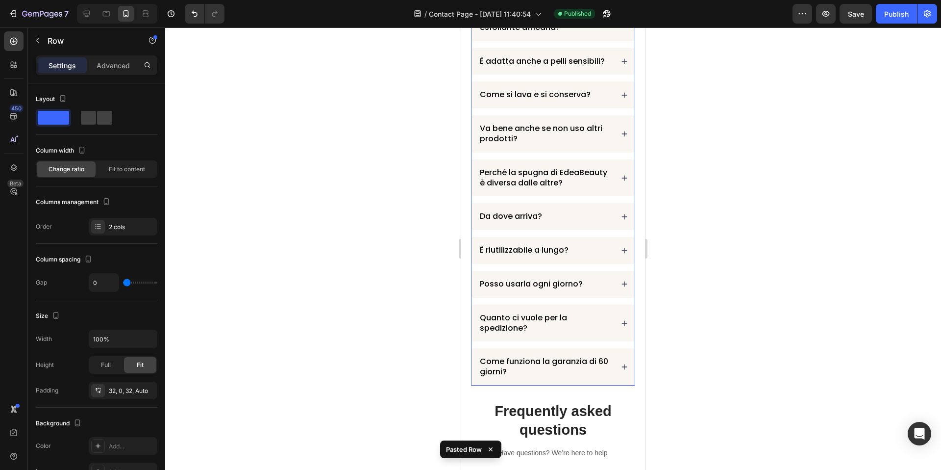
scroll to position [661, 0]
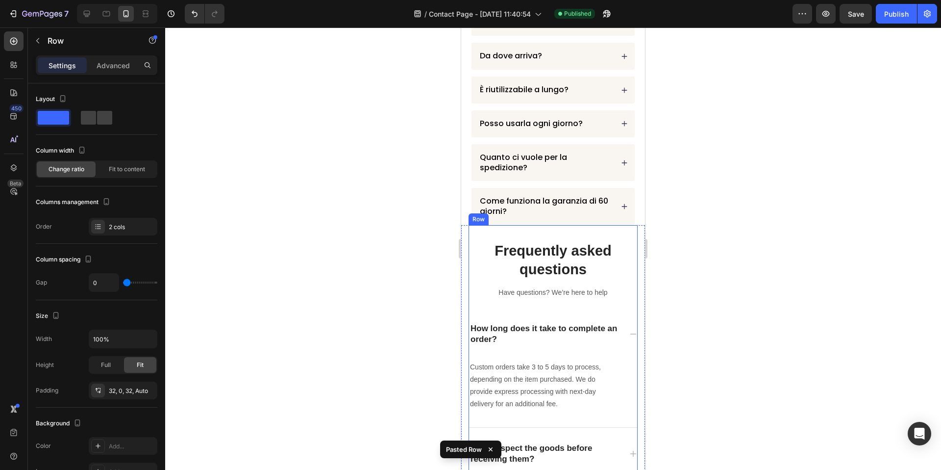
click at [603, 232] on div "Frequently asked questions Heading Have questions? We’re here to help Text bloc…" at bounding box center [553, 439] width 169 height 428
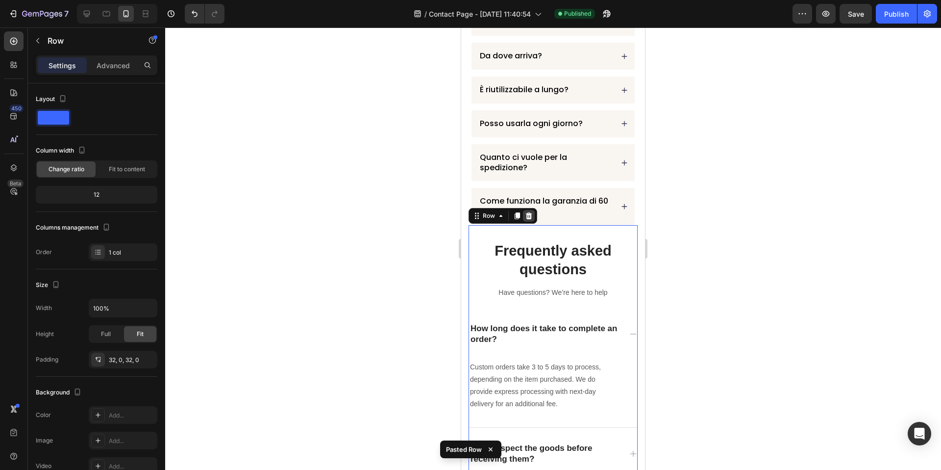
click at [528, 214] on icon at bounding box center [529, 215] width 6 height 7
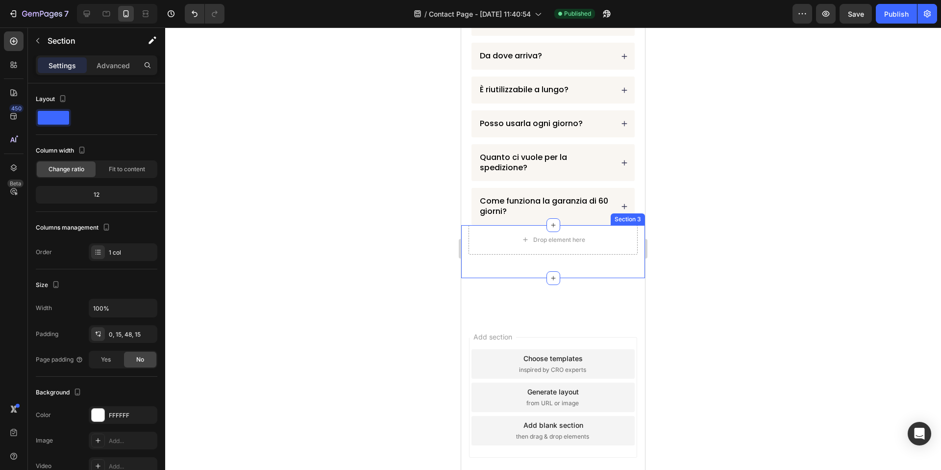
click at [605, 257] on div "Drop element here Section 3" at bounding box center [553, 251] width 184 height 53
click at [641, 219] on div at bounding box center [637, 216] width 12 height 12
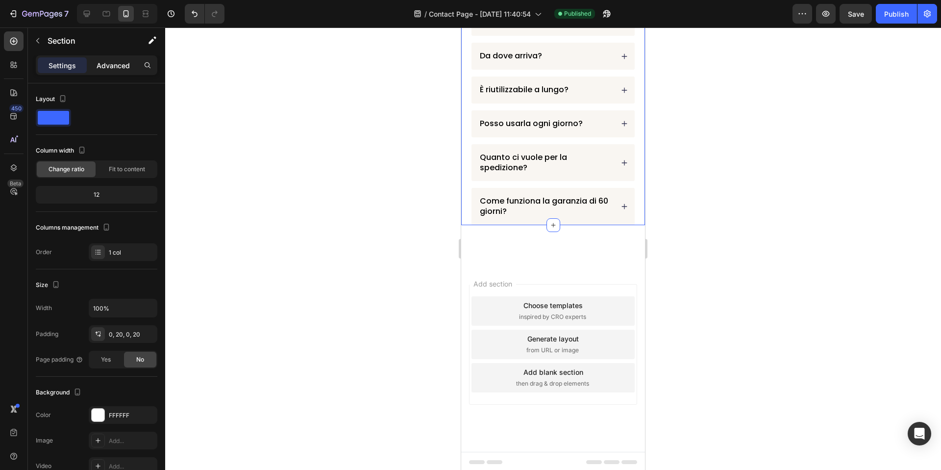
click at [111, 58] on div "Advanced" at bounding box center [113, 65] width 49 height 16
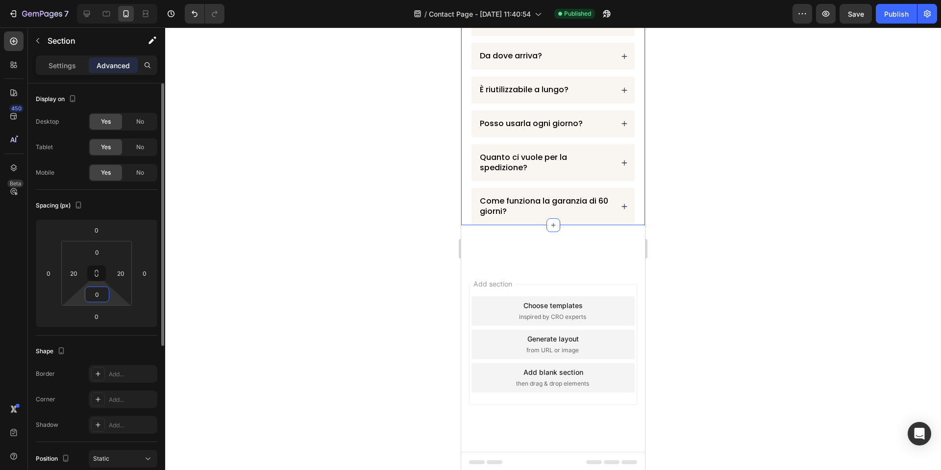
click at [92, 298] on input "0" at bounding box center [97, 294] width 20 height 15
type input "50"
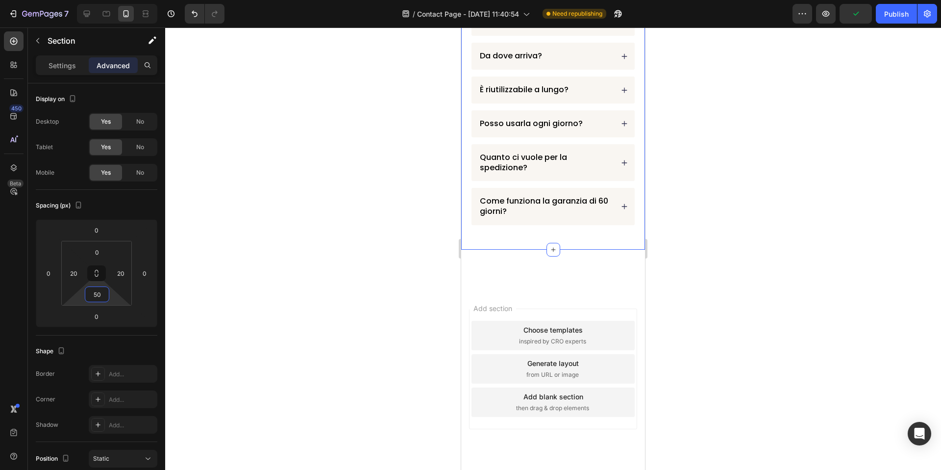
click at [225, 229] on div at bounding box center [553, 248] width 776 height 442
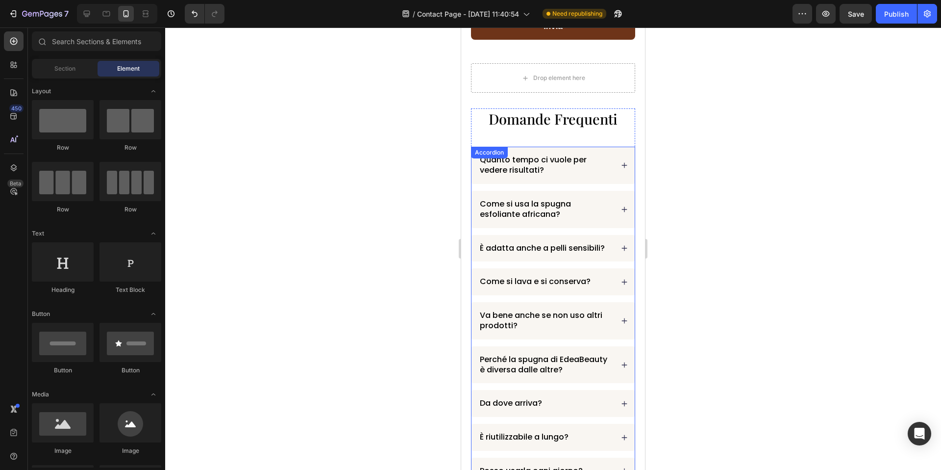
scroll to position [0, 0]
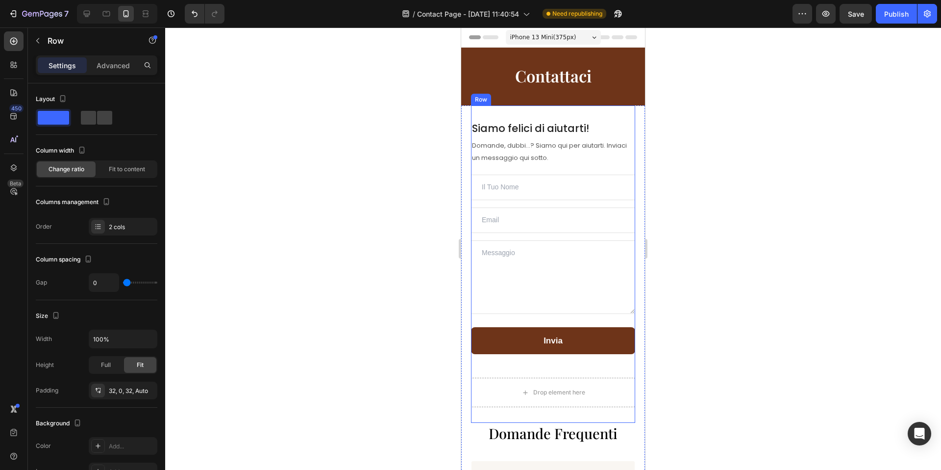
click at [593, 371] on div "Siamo felici di aiutarti! Heading Domande, dubbi...? Siamo qui per aiutarti. In…" at bounding box center [553, 249] width 164 height 257
click at [706, 318] on div at bounding box center [553, 248] width 776 height 442
click at [627, 356] on div "Siamo felici di aiutarti! Heading Domande, dubbi...? Siamo qui per aiutarti. In…" at bounding box center [553, 249] width 164 height 257
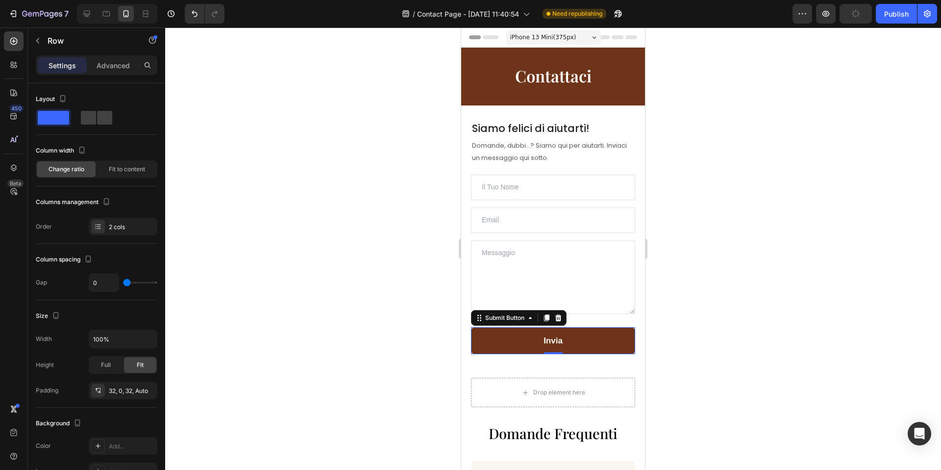
click at [609, 350] on button "Invia" at bounding box center [553, 340] width 164 height 27
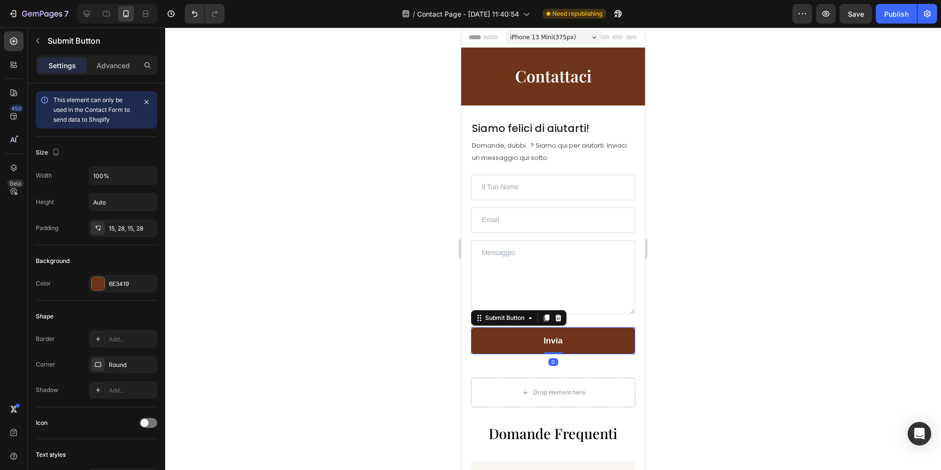
drag, startPoint x: 559, startPoint y: 353, endPoint x: 564, endPoint y: 350, distance: 6.0
click at [564, 350] on div "Invia Submit Button 0" at bounding box center [553, 340] width 164 height 27
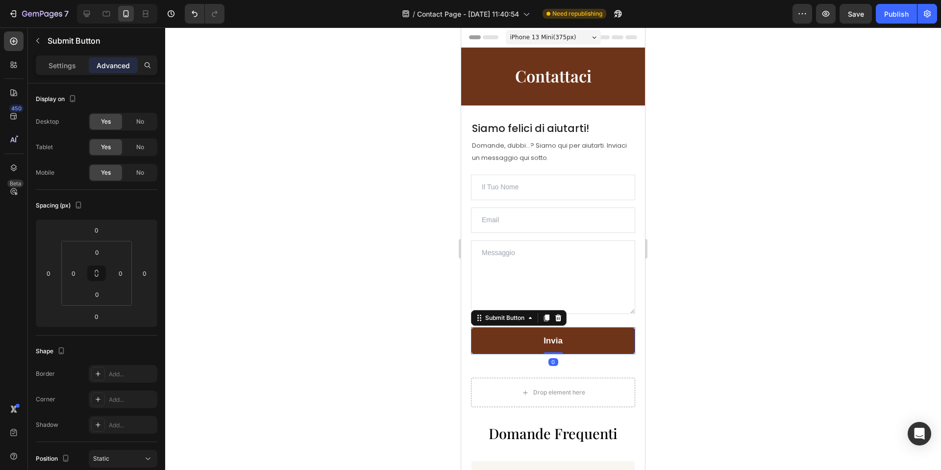
click at [783, 325] on div at bounding box center [553, 248] width 776 height 442
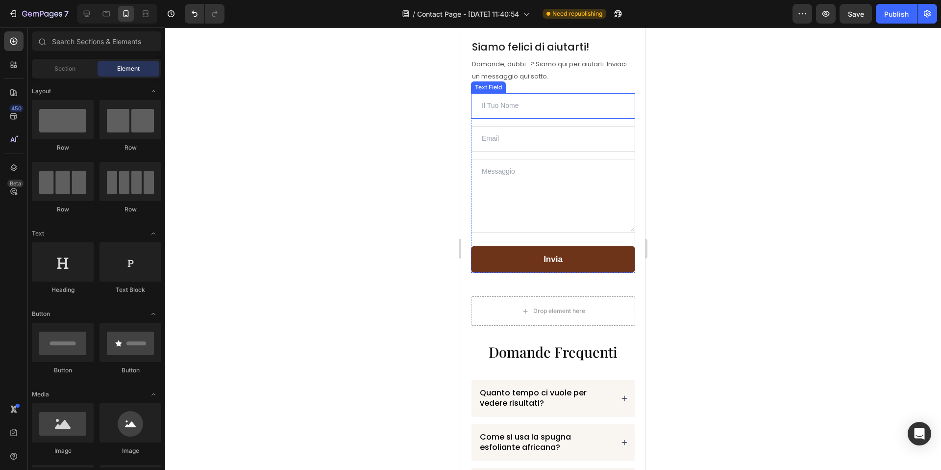
scroll to position [230, 0]
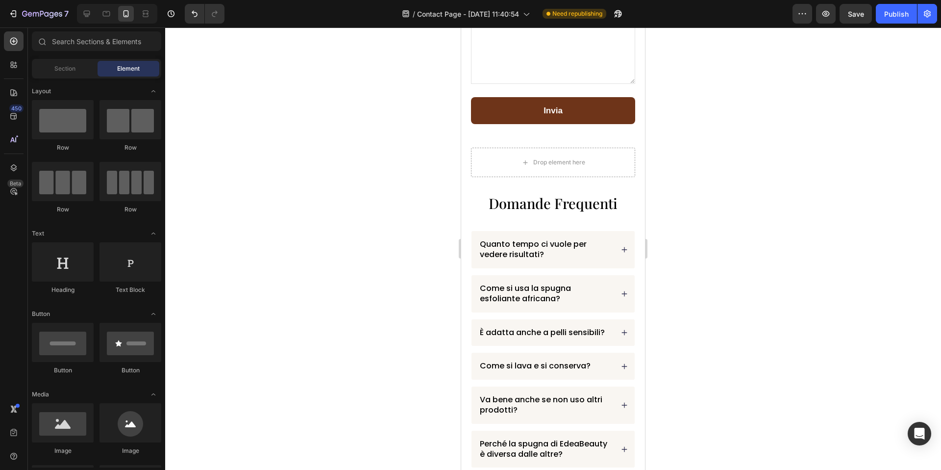
click at [897, 20] on button "Publish" at bounding box center [896, 14] width 41 height 20
click at [897, 17] on div "Publish" at bounding box center [896, 14] width 25 height 10
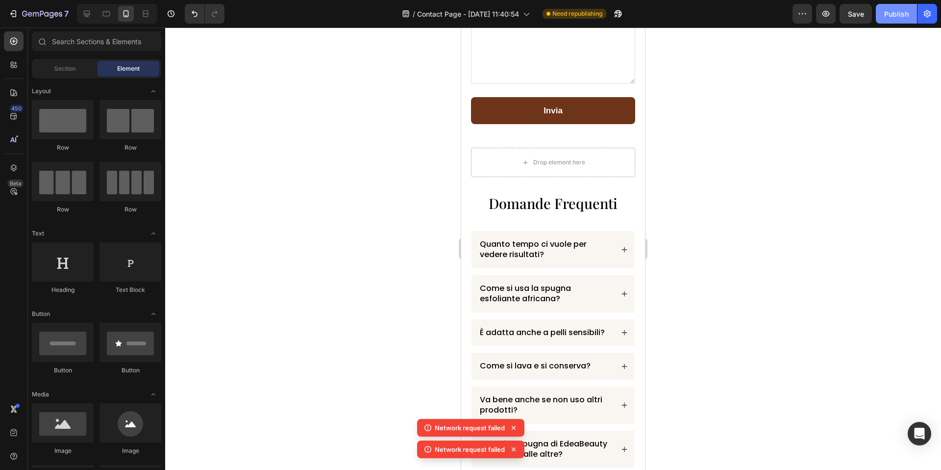
click at [898, 15] on div "Publish" at bounding box center [896, 14] width 25 height 10
click at [895, 12] on div "Publish" at bounding box center [896, 14] width 25 height 10
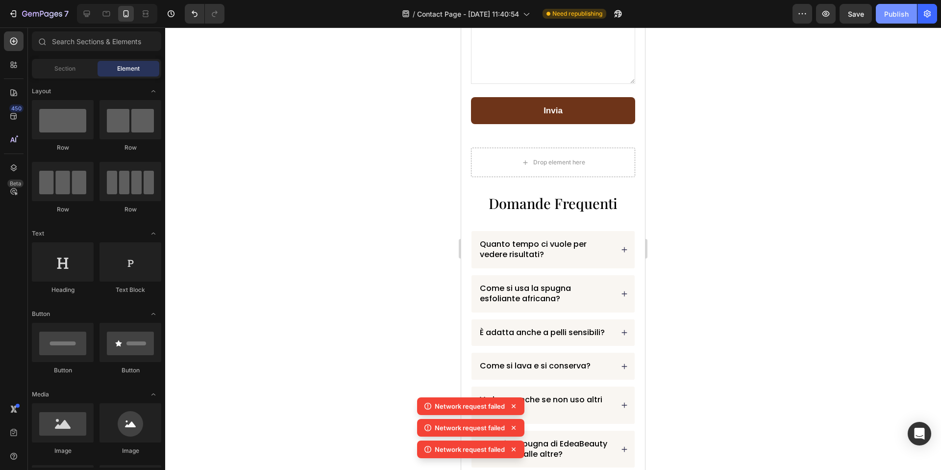
click at [891, 13] on div "Publish" at bounding box center [896, 14] width 25 height 10
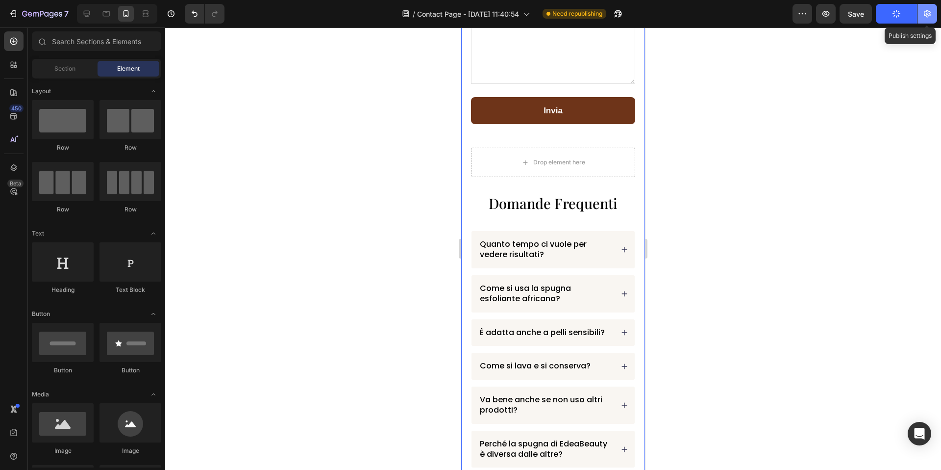
click at [926, 7] on button "button" at bounding box center [928, 14] width 20 height 20
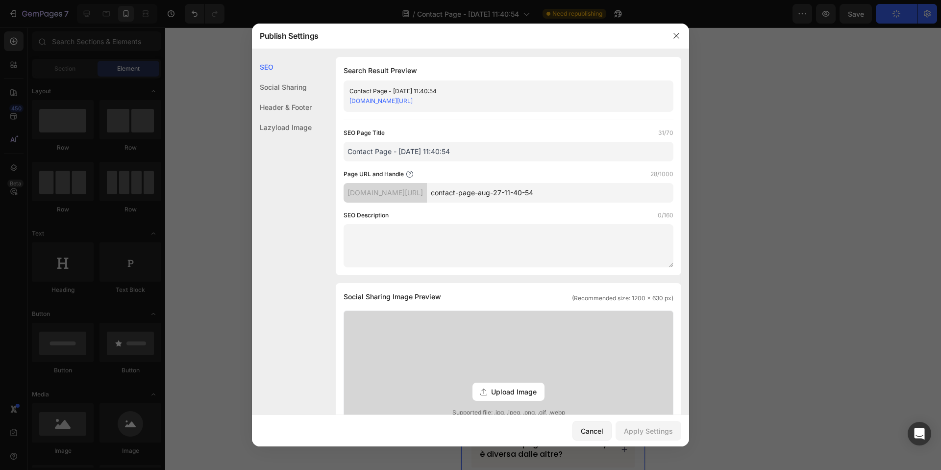
click at [452, 148] on input "Contact Page - [DATE] 11:40:54" at bounding box center [509, 152] width 330 height 20
type input "Contattaci"
click at [556, 187] on input "contact-page-aug-27-11-40-54" at bounding box center [550, 193] width 247 height 20
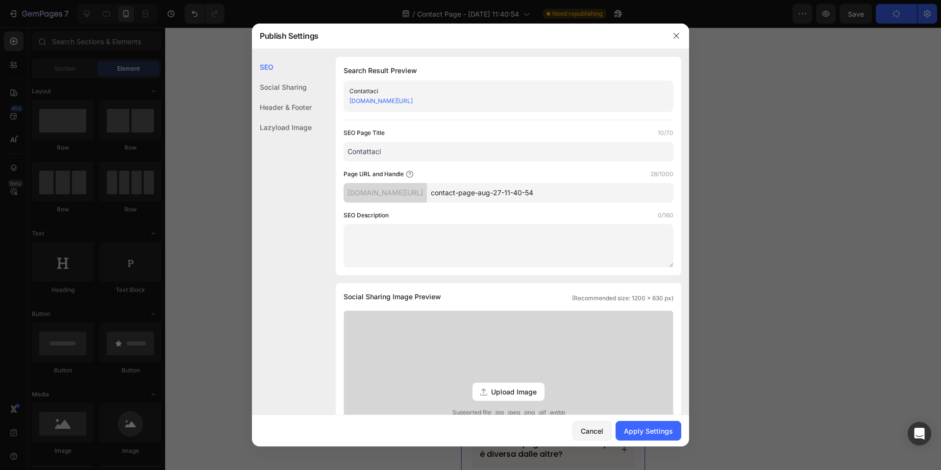
click at [556, 187] on input "contact-page-aug-27-11-40-54" at bounding box center [550, 193] width 247 height 20
click at [557, 187] on input "contact-page-aug-27-11-40-54" at bounding box center [550, 193] width 247 height 20
type input "contattaci"
click at [559, 164] on div "SEO Page Title 10/70 Contattaci Page URL and Handle 10/1000 bdrk6d-s1.myshopify…" at bounding box center [509, 197] width 330 height 139
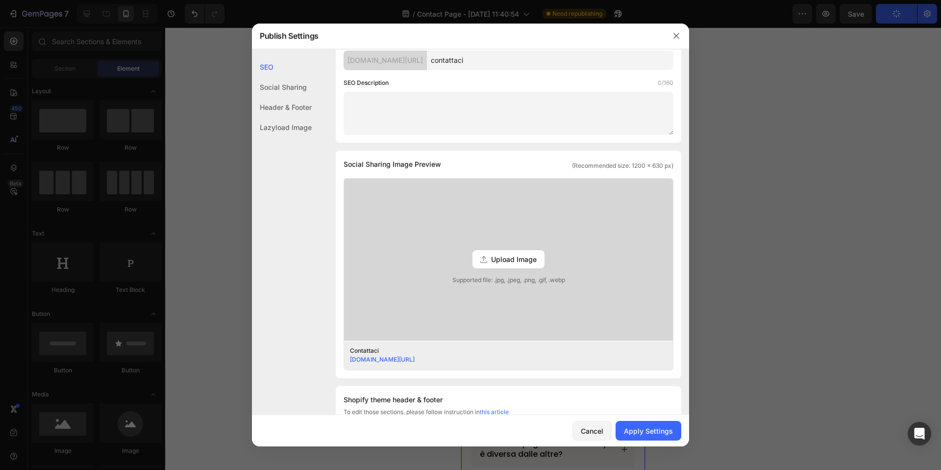
scroll to position [0, 0]
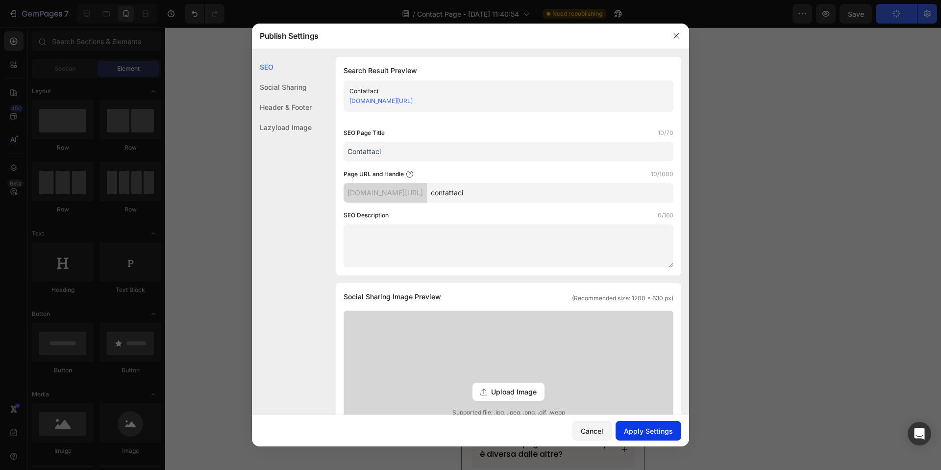
click at [667, 433] on div "Apply Settings" at bounding box center [648, 431] width 49 height 10
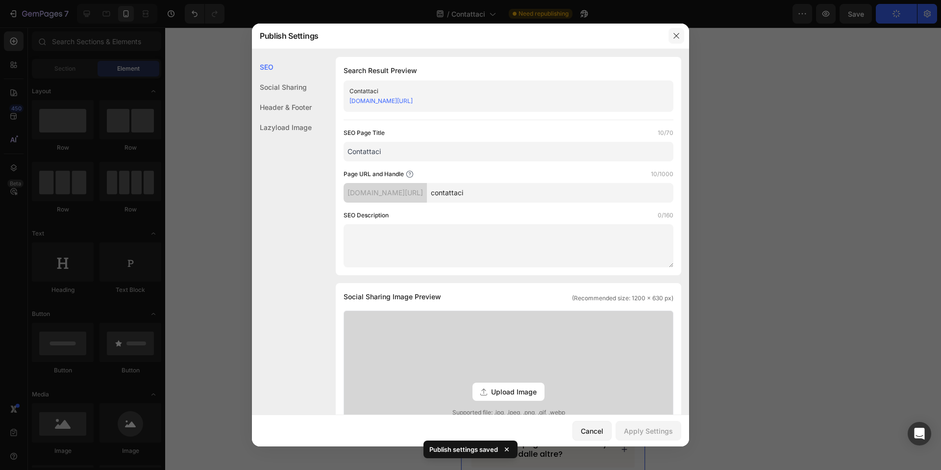
click at [676, 33] on icon "button" at bounding box center [677, 36] width 8 height 8
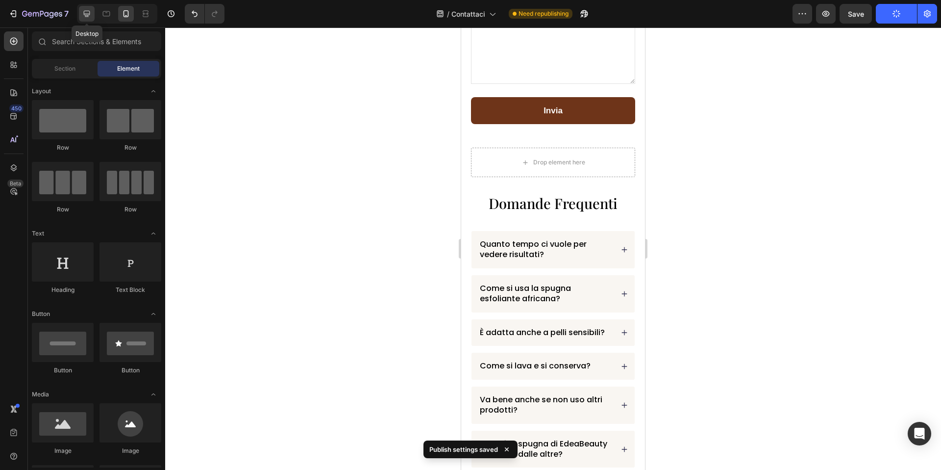
click at [92, 13] on div at bounding box center [87, 14] width 16 height 16
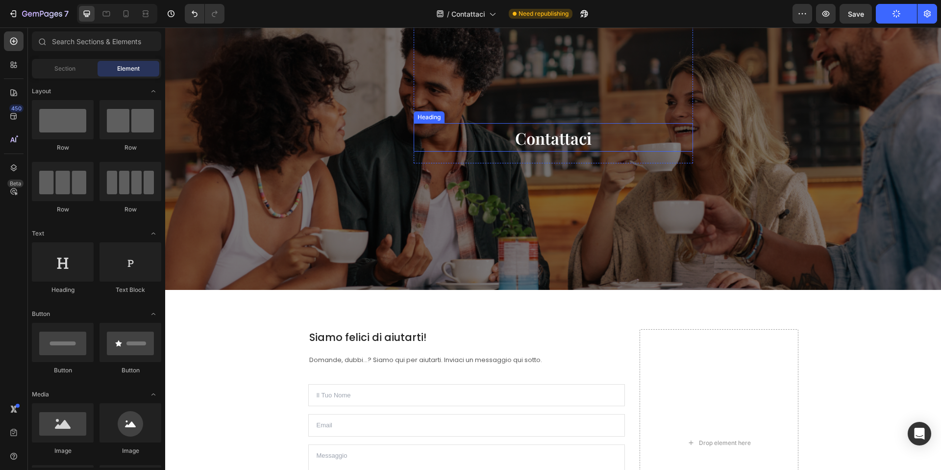
scroll to position [61, 0]
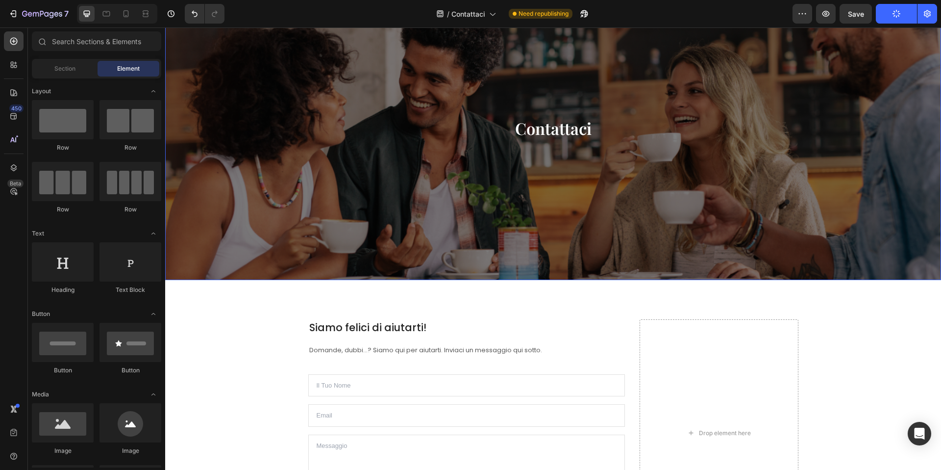
click at [477, 193] on div "Contattaci Heading Row" at bounding box center [554, 133] width 574 height 262
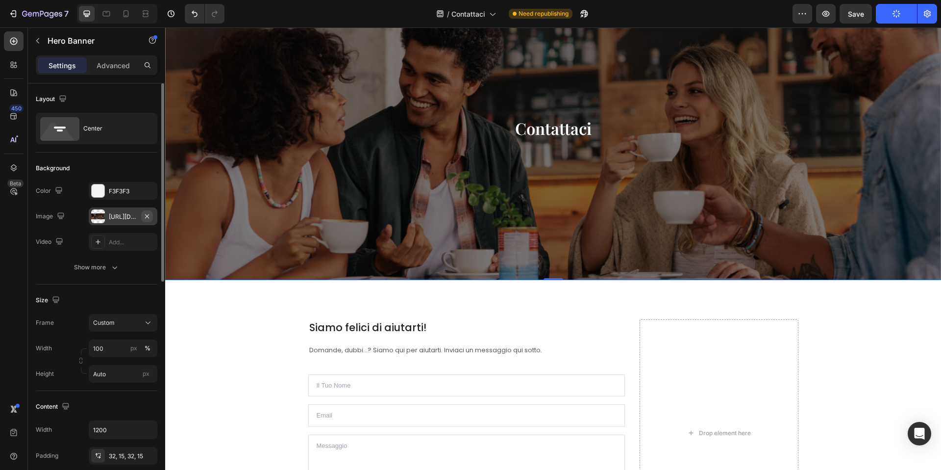
click at [150, 214] on icon "button" at bounding box center [147, 216] width 8 height 8
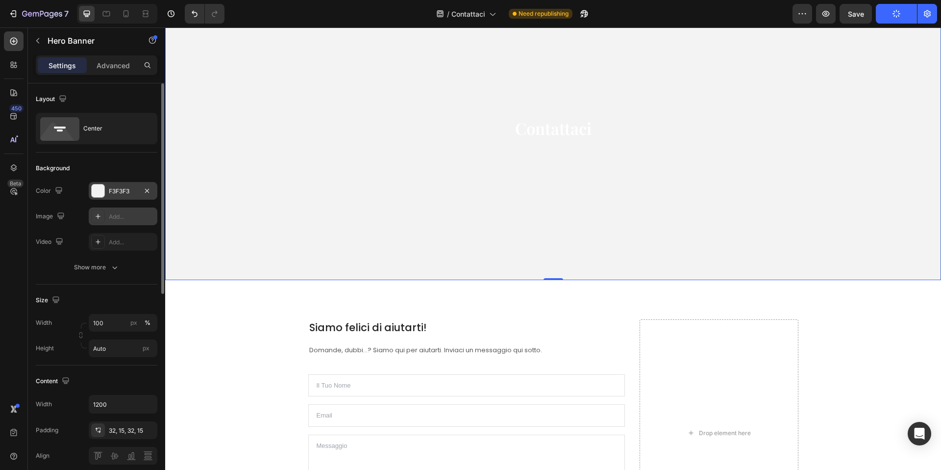
click at [124, 190] on div "F3F3F3" at bounding box center [123, 191] width 28 height 9
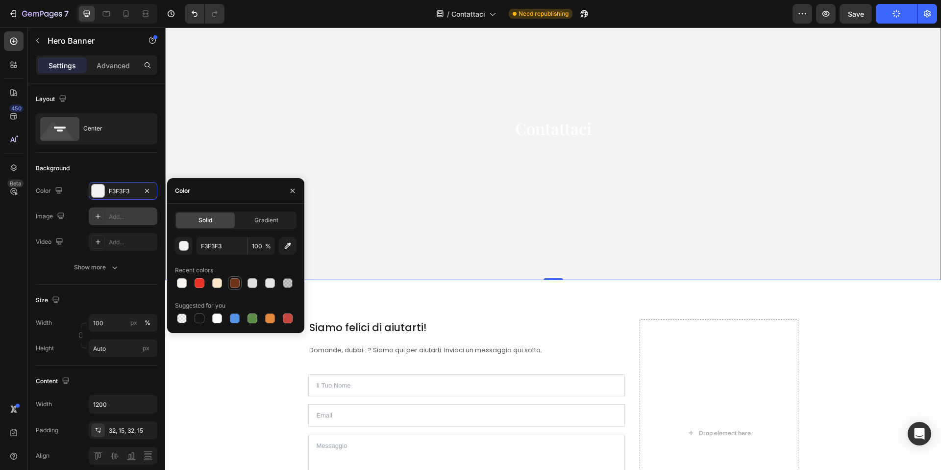
click at [240, 288] on div at bounding box center [235, 283] width 14 height 14
type input "6E3419"
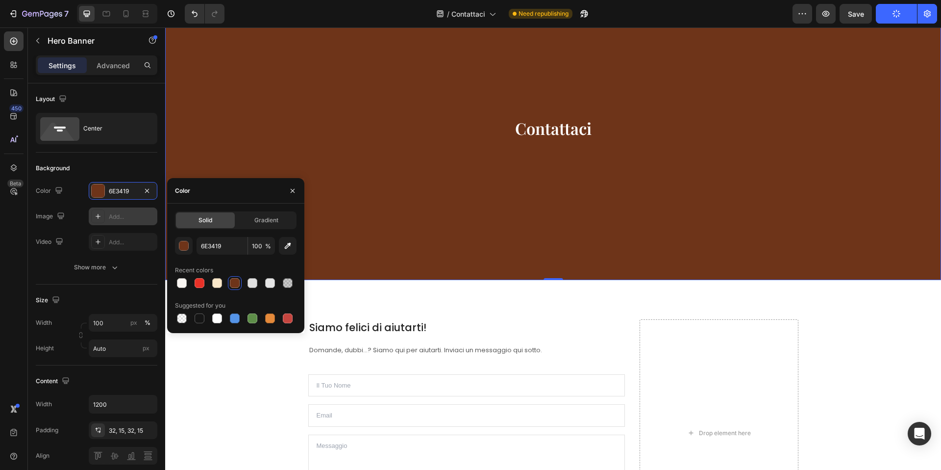
click at [525, 240] on div "Contattaci Heading Row" at bounding box center [554, 133] width 574 height 262
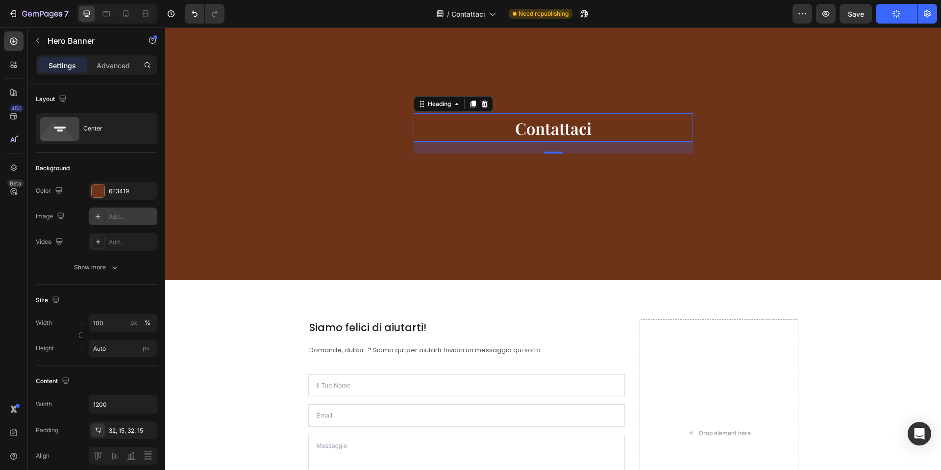
click at [526, 134] on span "Contattaci" at bounding box center [553, 128] width 76 height 22
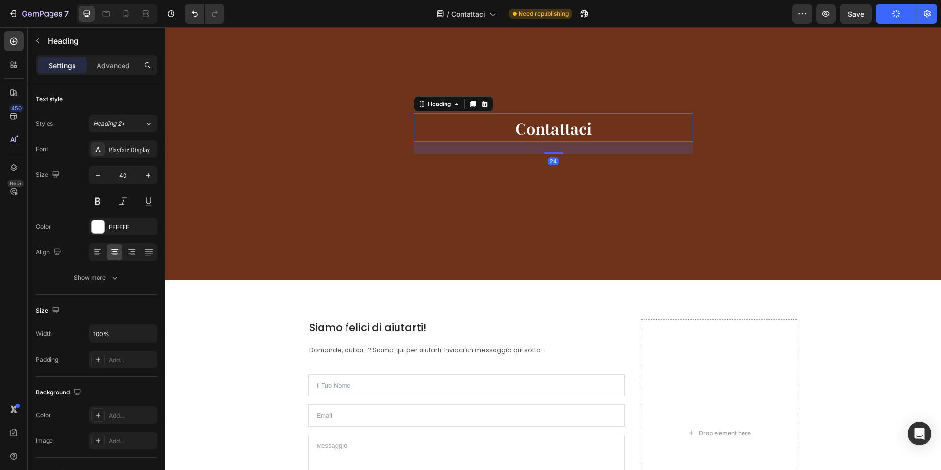
click at [547, 150] on div "24" at bounding box center [553, 148] width 279 height 12
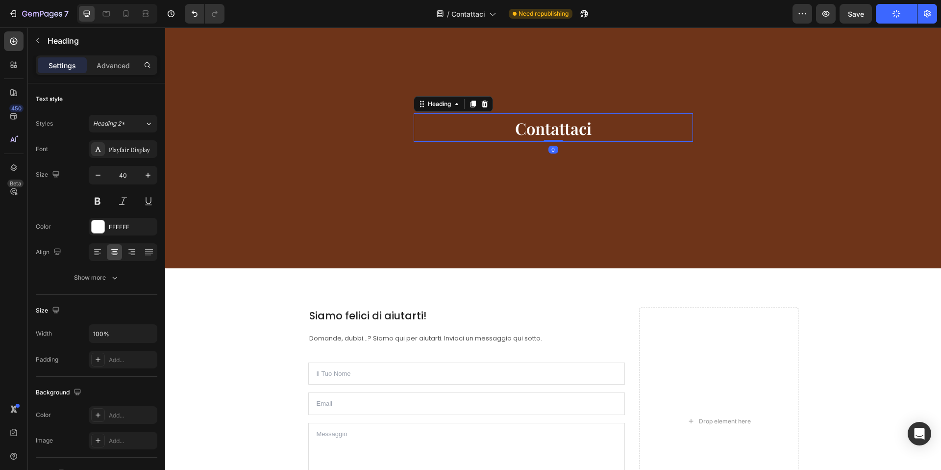
drag, startPoint x: 549, startPoint y: 148, endPoint x: 542, endPoint y: 128, distance: 21.2
click at [542, 128] on div "Contattaci Heading 0" at bounding box center [553, 127] width 279 height 28
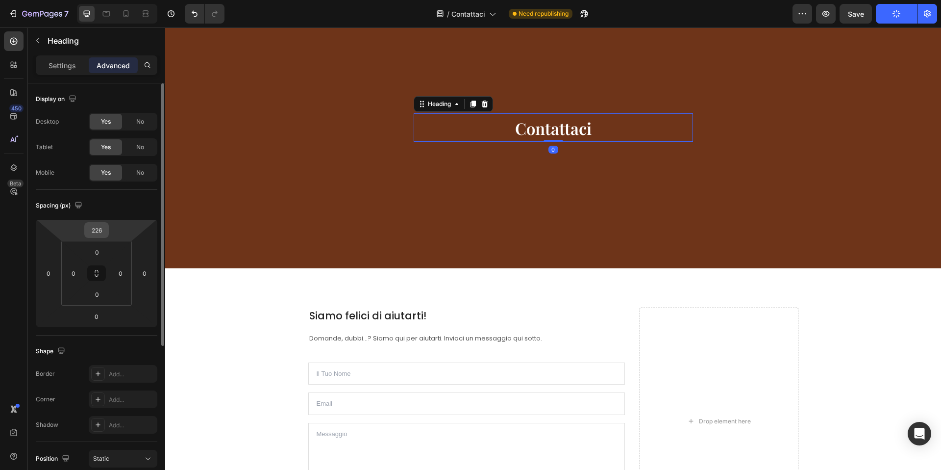
click at [97, 235] on input "226" at bounding box center [97, 230] width 20 height 15
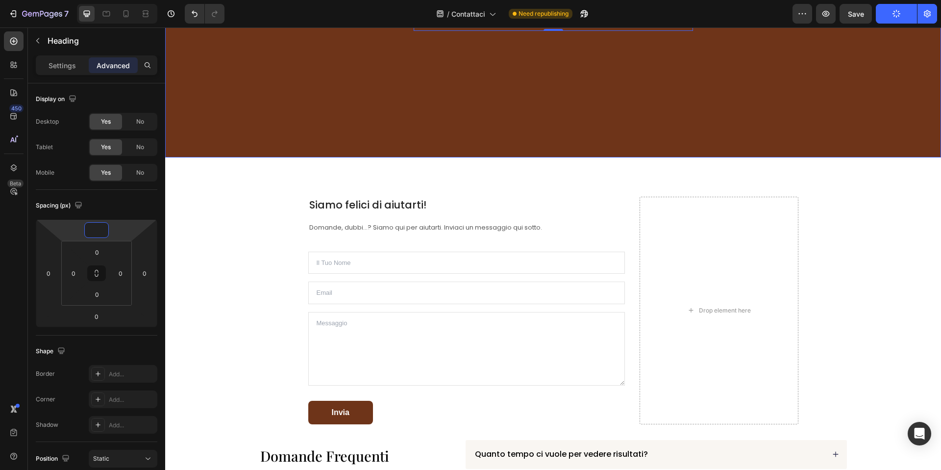
scroll to position [0, 0]
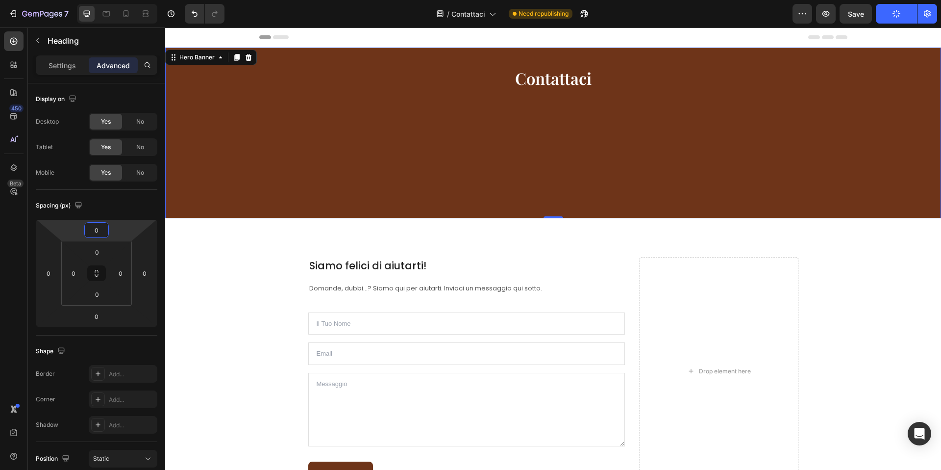
click at [557, 137] on div "Contattaci Heading Row" at bounding box center [554, 132] width 574 height 139
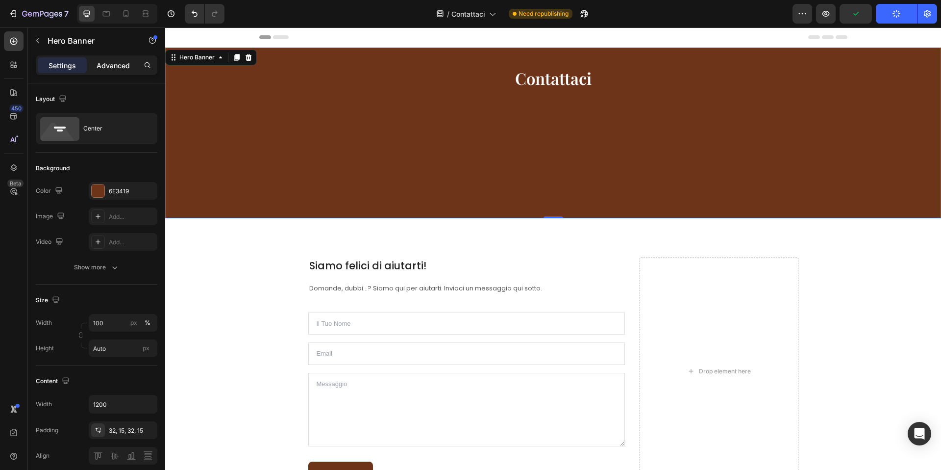
click at [116, 65] on p "Advanced" at bounding box center [113, 65] width 33 height 10
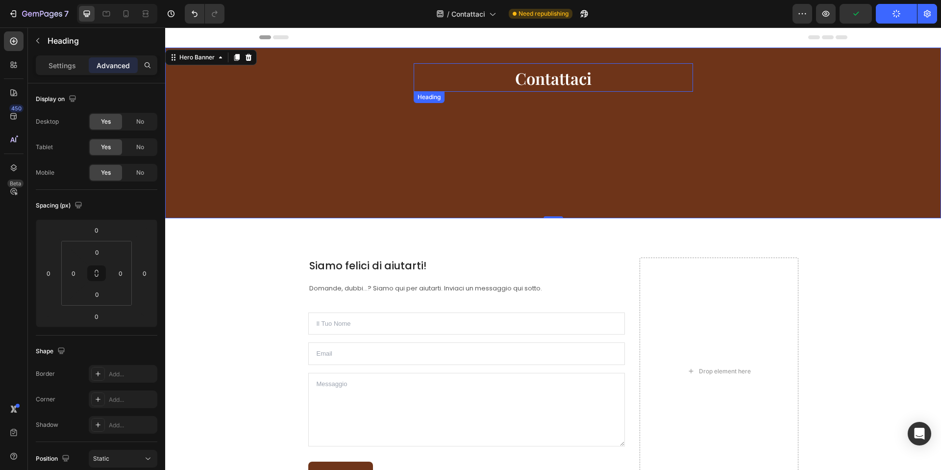
click at [534, 77] on span "Contattaci" at bounding box center [553, 78] width 76 height 22
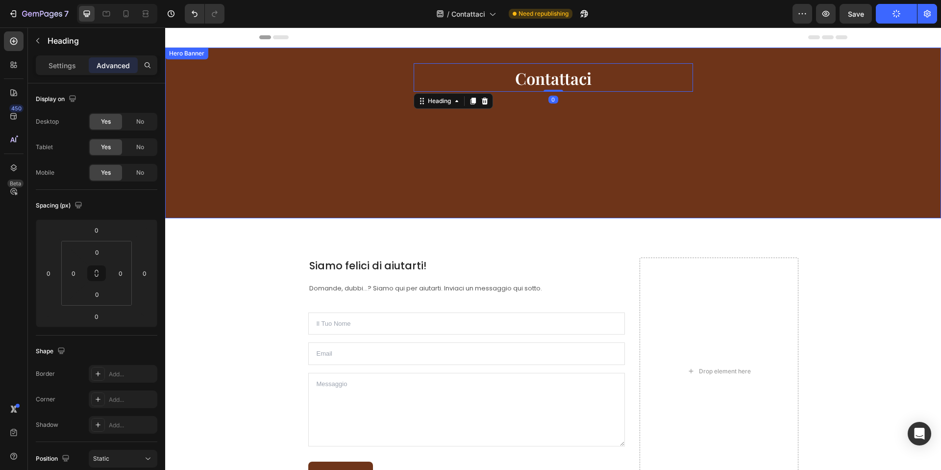
click at [380, 136] on div "Contattaci Heading 0 Row" at bounding box center [554, 132] width 574 height 139
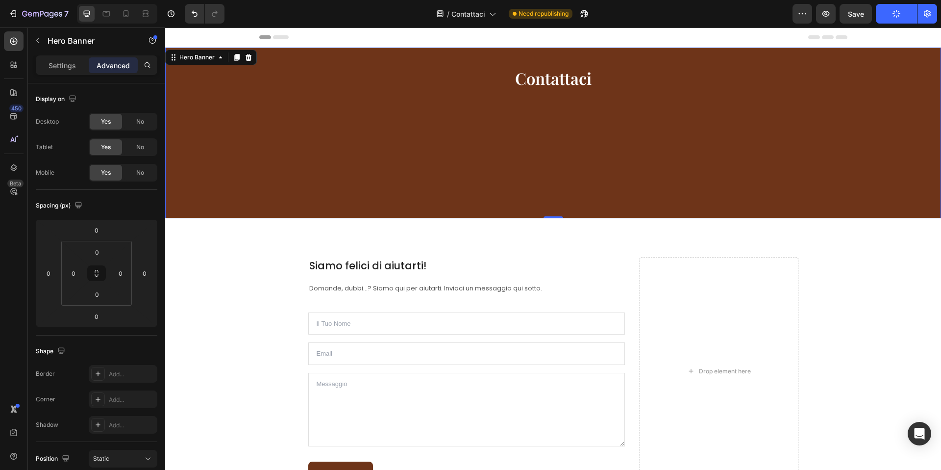
click at [555, 215] on div "0" at bounding box center [554, 218] width 10 height 8
click at [504, 167] on div "Contattaci Heading Row" at bounding box center [554, 132] width 574 height 139
click at [490, 59] on div "Contattaci Heading Row" at bounding box center [553, 133] width 588 height 171
click at [526, 77] on span "Contattaci" at bounding box center [553, 78] width 76 height 22
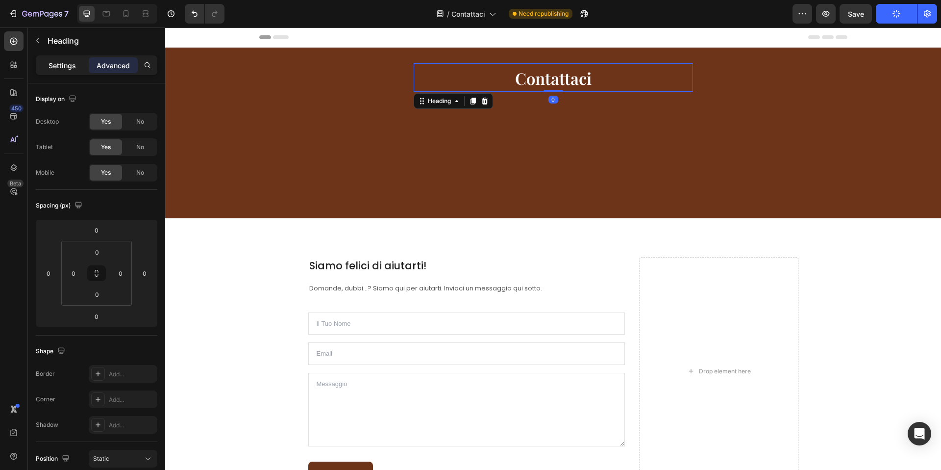
click at [65, 68] on p "Settings" at bounding box center [62, 65] width 27 height 10
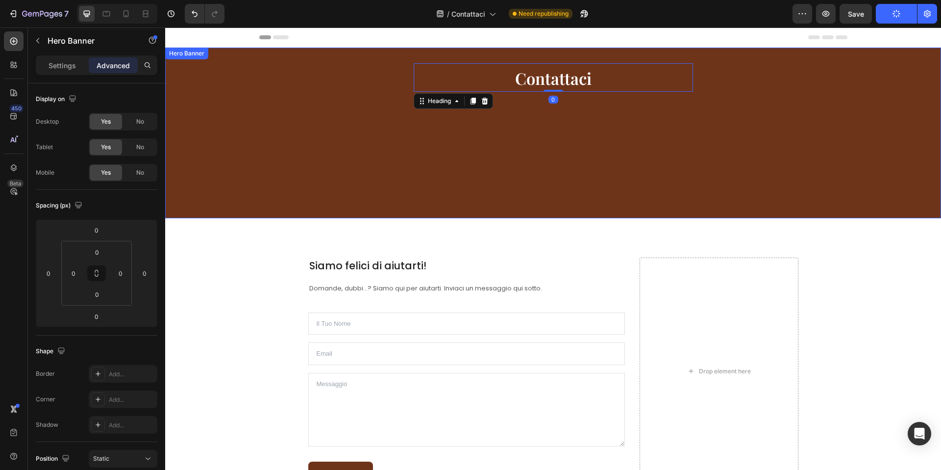
click at [374, 148] on div "Contattaci Heading 0 Row" at bounding box center [554, 132] width 574 height 139
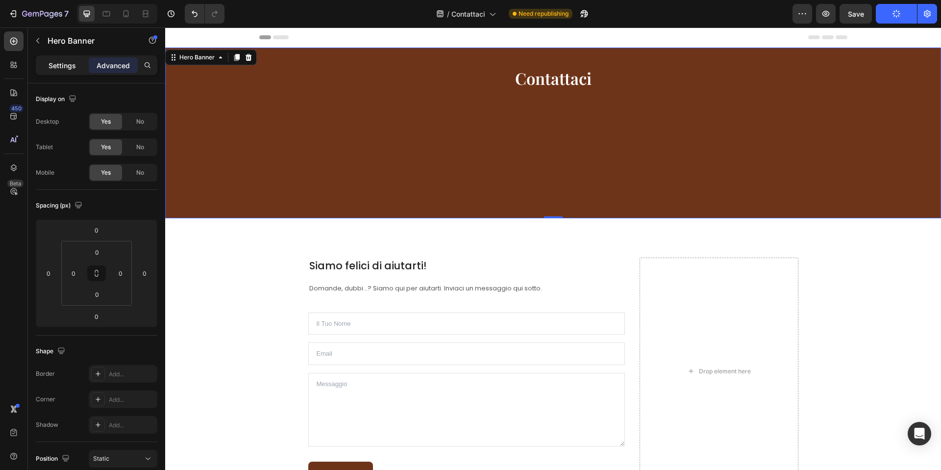
click at [68, 72] on div "Settings" at bounding box center [62, 65] width 49 height 16
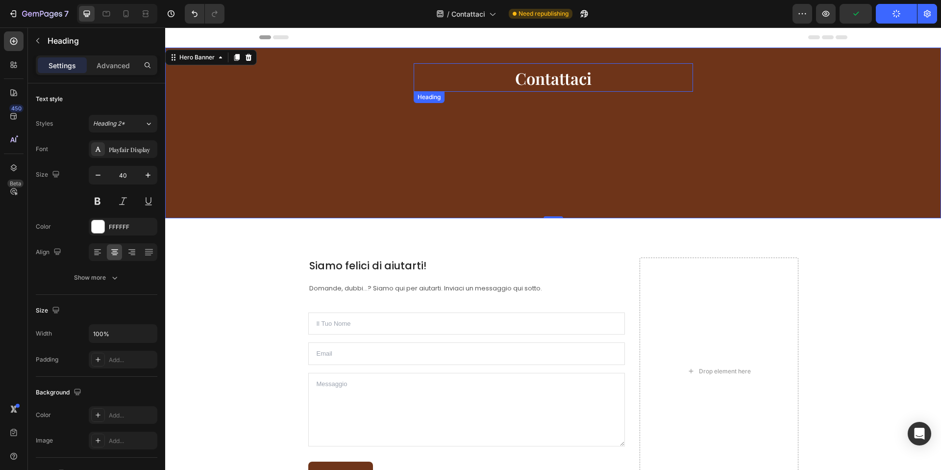
click at [554, 85] on span "Contattaci" at bounding box center [553, 78] width 76 height 22
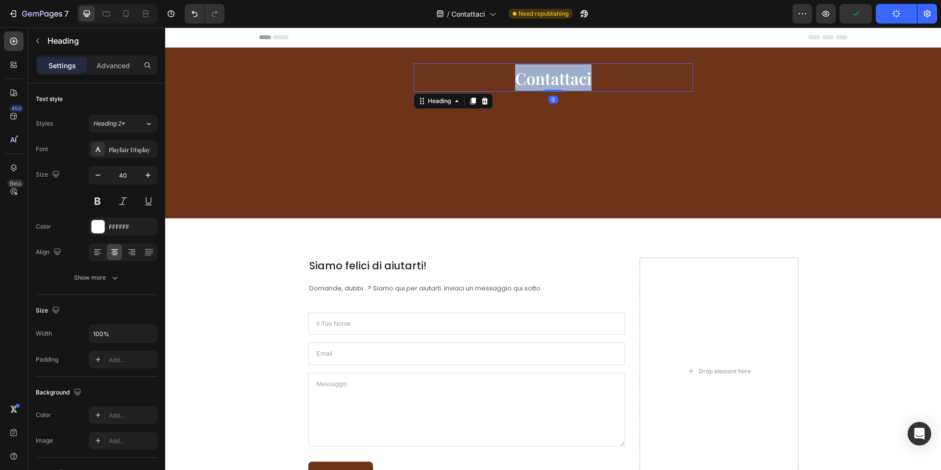
click at [554, 85] on span "Contattaci" at bounding box center [553, 78] width 76 height 22
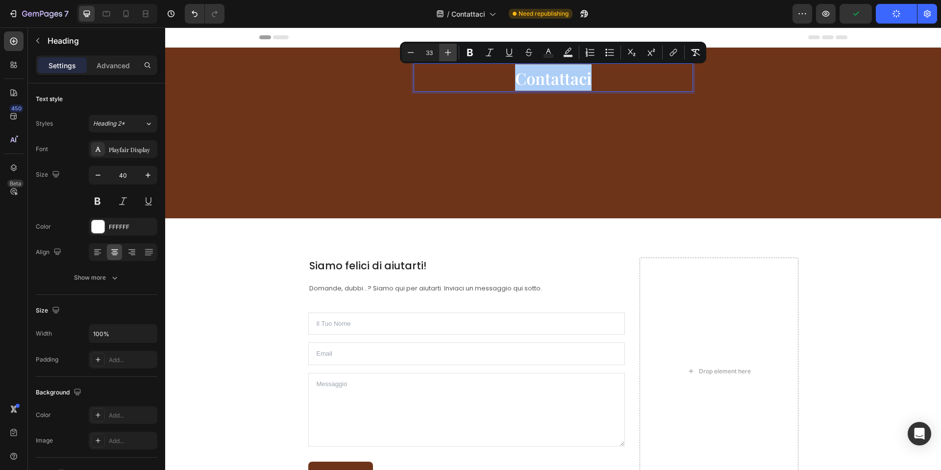
click at [446, 52] on icon "Editor contextual toolbar" at bounding box center [448, 53] width 10 height 10
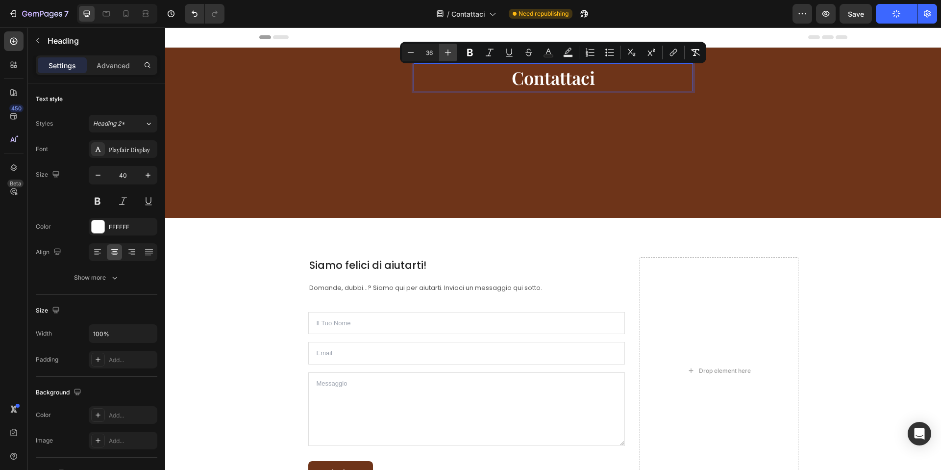
click at [446, 52] on icon "Editor contextual toolbar" at bounding box center [448, 53] width 10 height 10
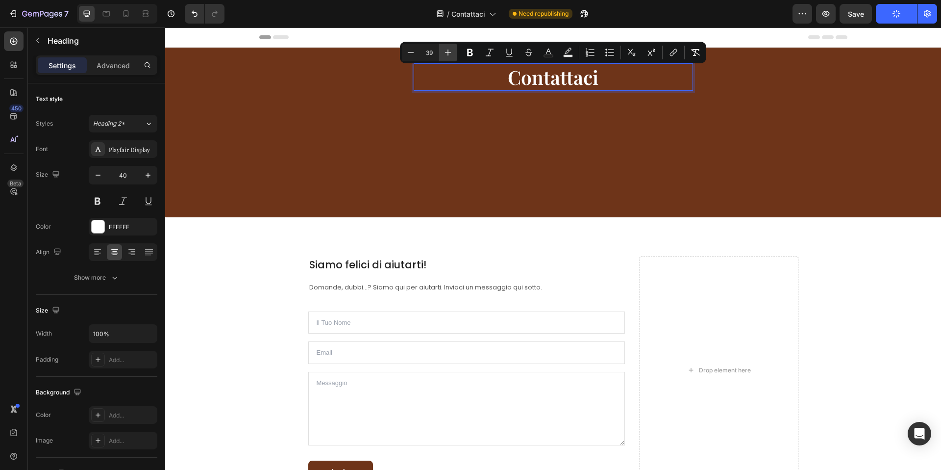
click at [446, 52] on icon "Editor contextual toolbar" at bounding box center [448, 53] width 10 height 10
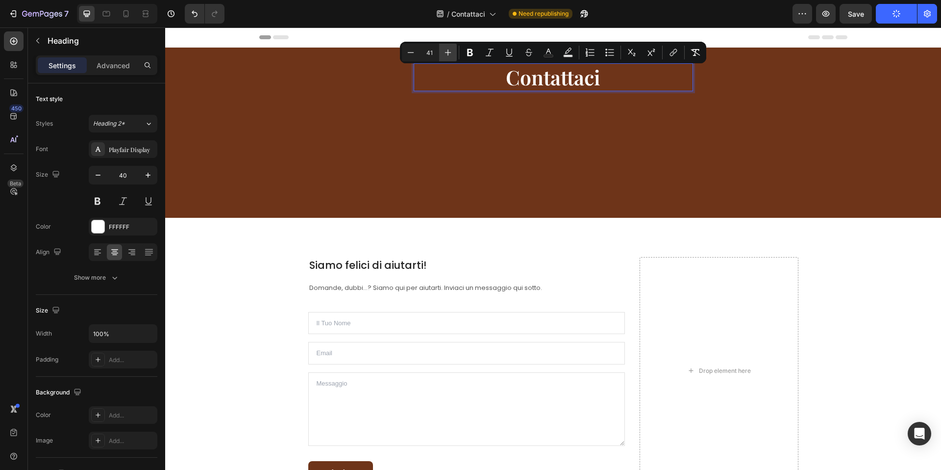
click at [446, 52] on icon "Editor contextual toolbar" at bounding box center [448, 53] width 10 height 10
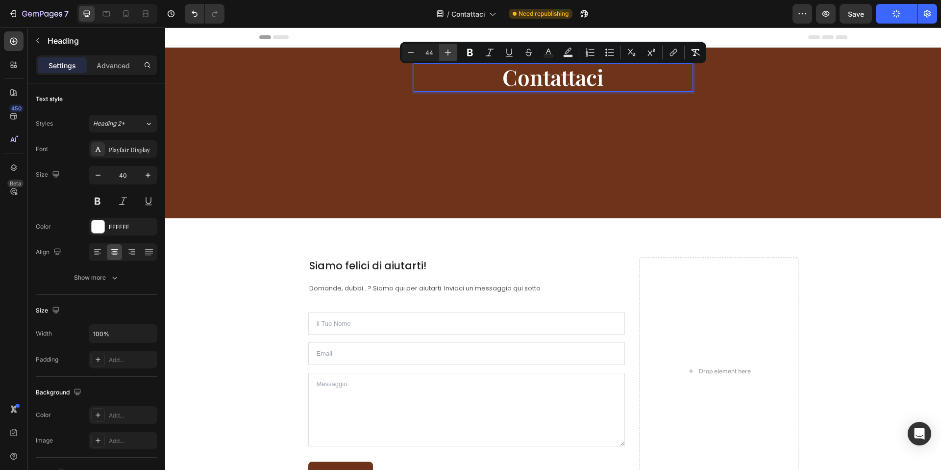
click at [446, 52] on icon "Editor contextual toolbar" at bounding box center [448, 53] width 10 height 10
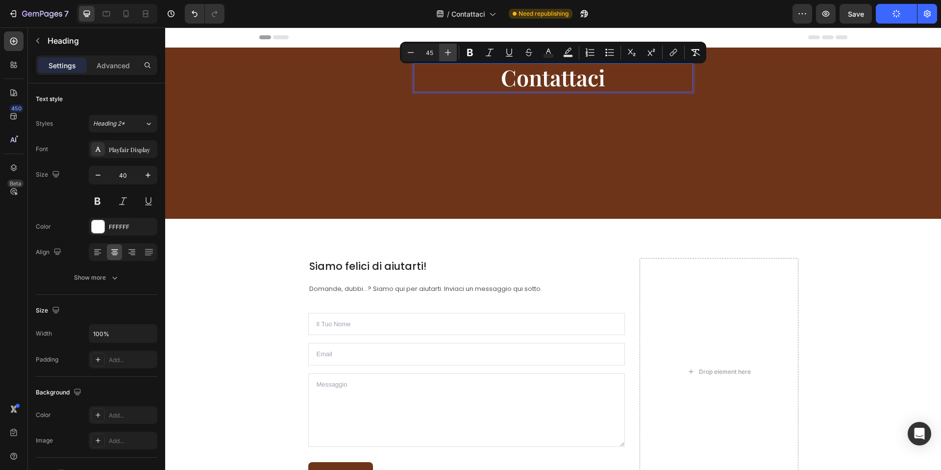
click at [446, 52] on icon "Editor contextual toolbar" at bounding box center [448, 53] width 10 height 10
type input "46"
click at [118, 73] on div "Settings Advanced" at bounding box center [97, 65] width 122 height 20
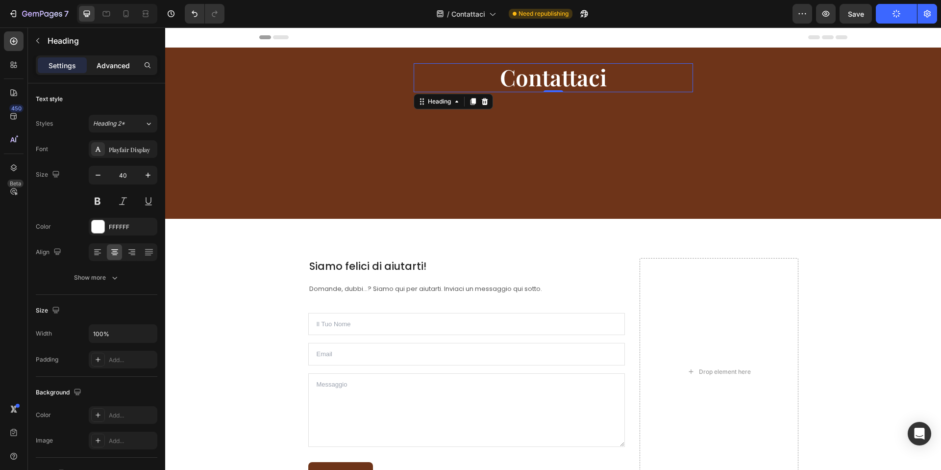
click at [116, 69] on p "Advanced" at bounding box center [113, 65] width 33 height 10
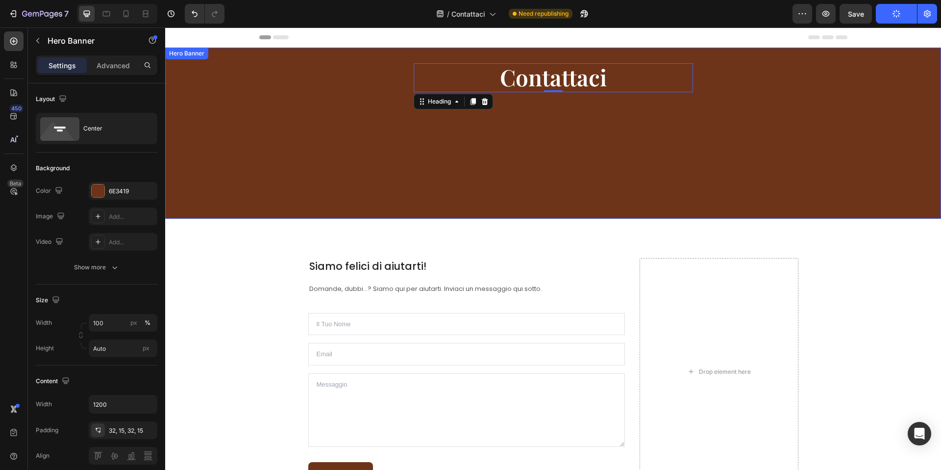
click at [384, 117] on div "⁠⁠⁠⁠⁠⁠⁠ Contattaci Heading 0 Row" at bounding box center [554, 133] width 574 height 140
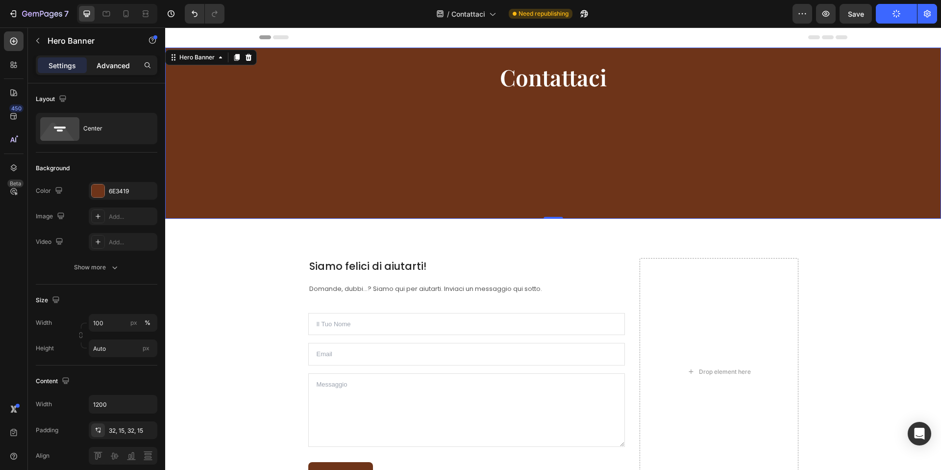
click at [109, 68] on p "Advanced" at bounding box center [113, 65] width 33 height 10
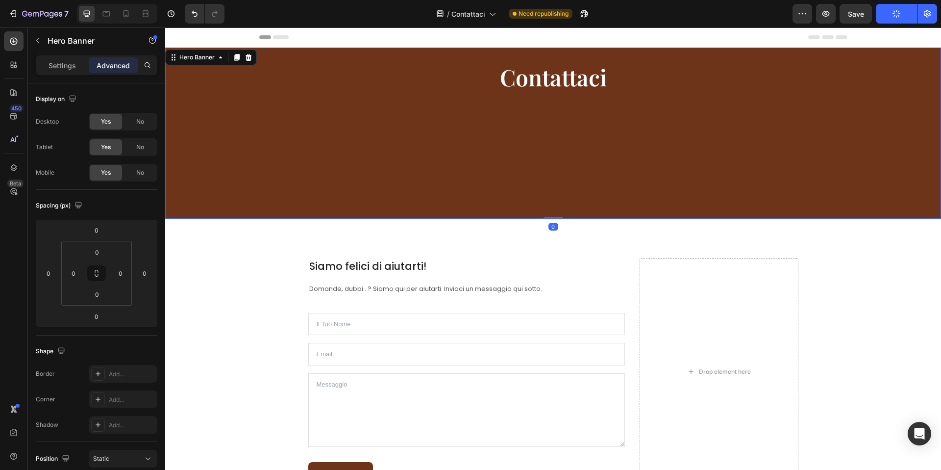
drag, startPoint x: 561, startPoint y: 217, endPoint x: 552, endPoint y: 158, distance: 59.5
click at [554, 190] on div "⁠⁠⁠⁠⁠⁠⁠ Contattaci Heading Row Hero Banner 0" at bounding box center [553, 133] width 776 height 171
click at [551, 147] on div "⁠⁠⁠⁠⁠⁠⁠ Contattaci Heading Row" at bounding box center [554, 133] width 574 height 140
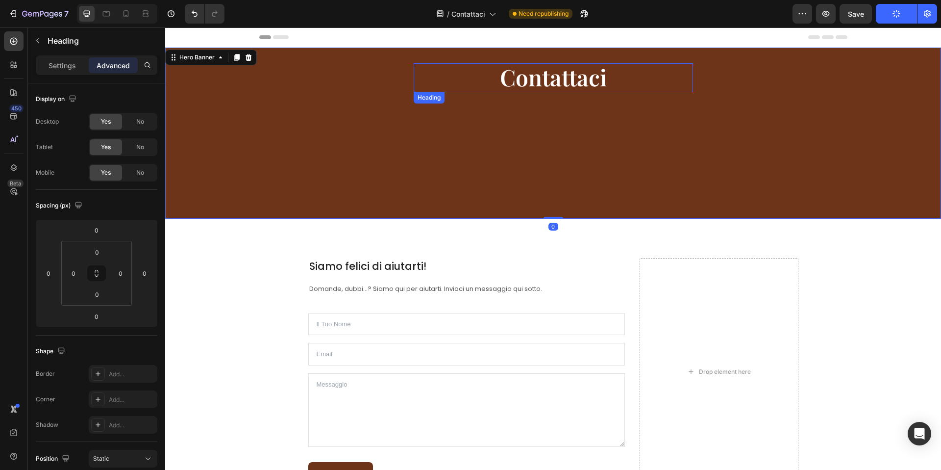
click at [536, 85] on span "Contattaci" at bounding box center [553, 77] width 107 height 30
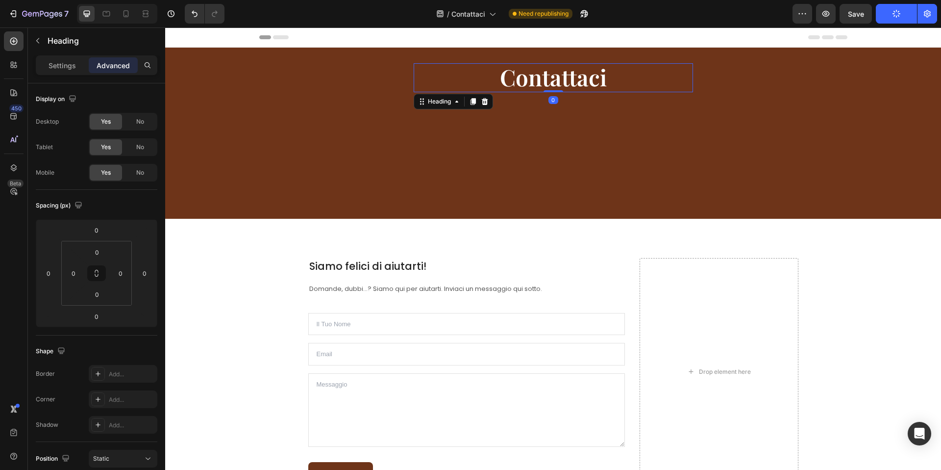
drag, startPoint x: 560, startPoint y: 92, endPoint x: 554, endPoint y: 79, distance: 13.4
click at [554, 79] on div "⁠⁠⁠⁠⁠⁠⁠ Contattaci Heading 0" at bounding box center [553, 77] width 279 height 29
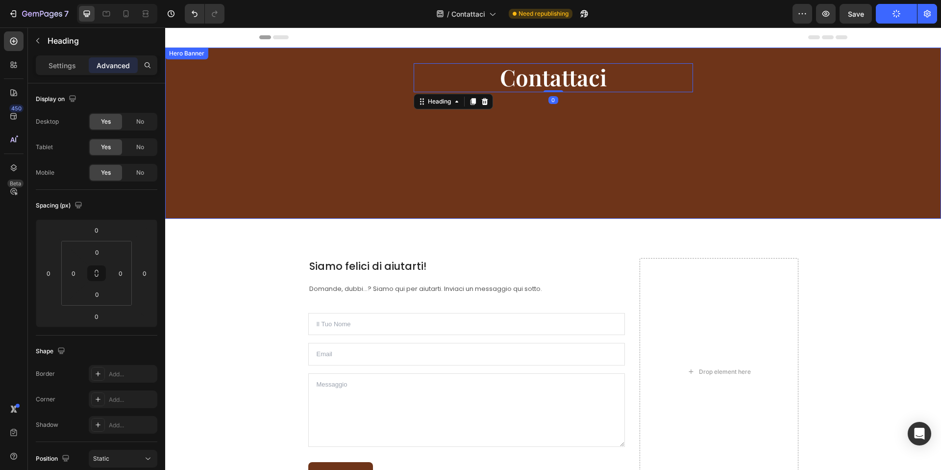
click at [549, 129] on div "⁠⁠⁠⁠⁠⁠⁠ Contattaci Heading 0 Row" at bounding box center [554, 133] width 574 height 140
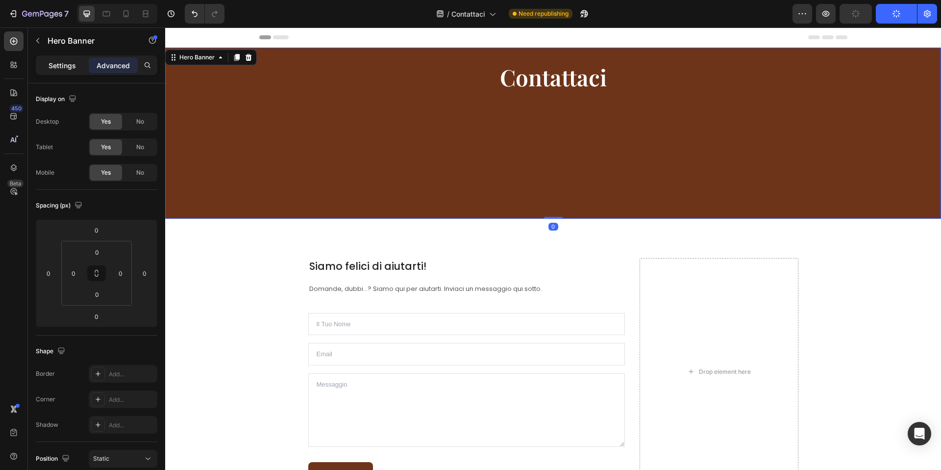
click at [61, 67] on p "Settings" at bounding box center [62, 65] width 27 height 10
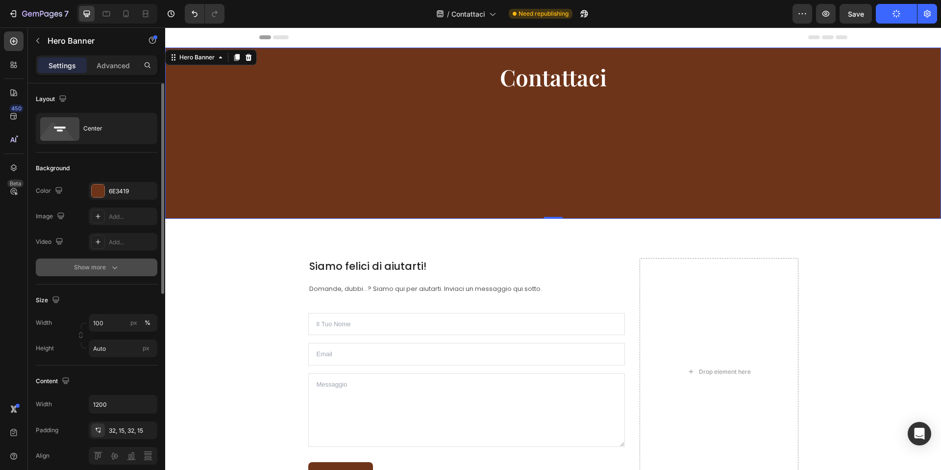
click at [109, 261] on button "Show more" at bounding box center [97, 267] width 122 height 18
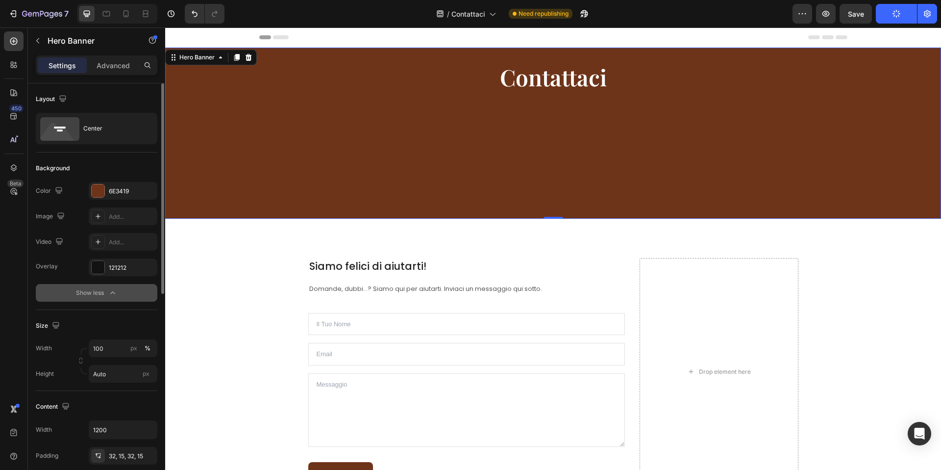
click at [113, 289] on icon "button" at bounding box center [113, 293] width 10 height 10
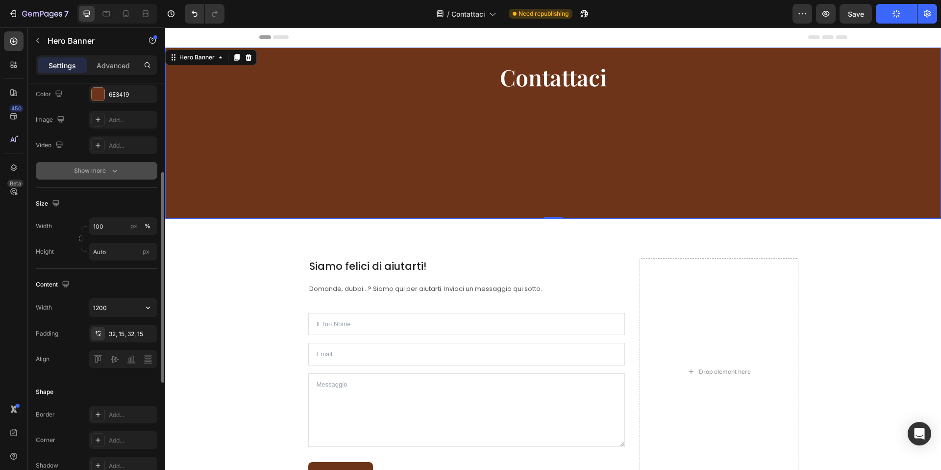
scroll to position [148, 0]
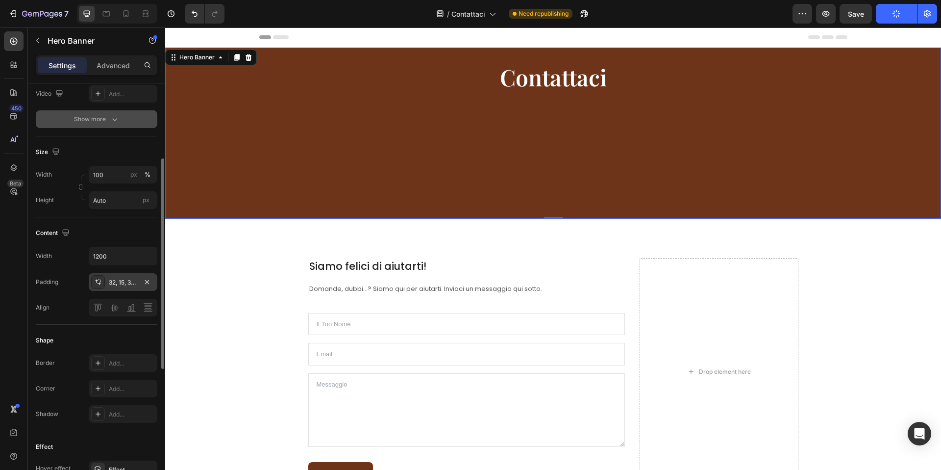
click at [134, 278] on div "32, 15, 32, 15" at bounding box center [123, 282] width 28 height 9
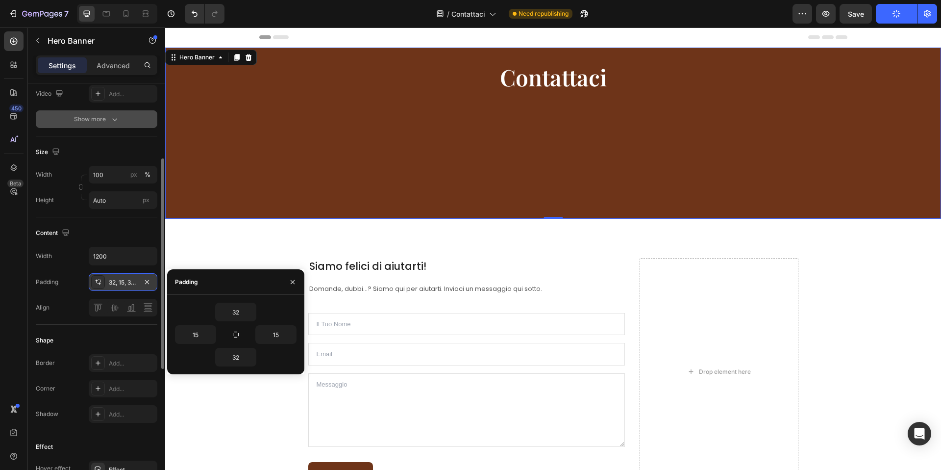
click at [123, 277] on div "32, 15, 32, 15" at bounding box center [123, 282] width 69 height 18
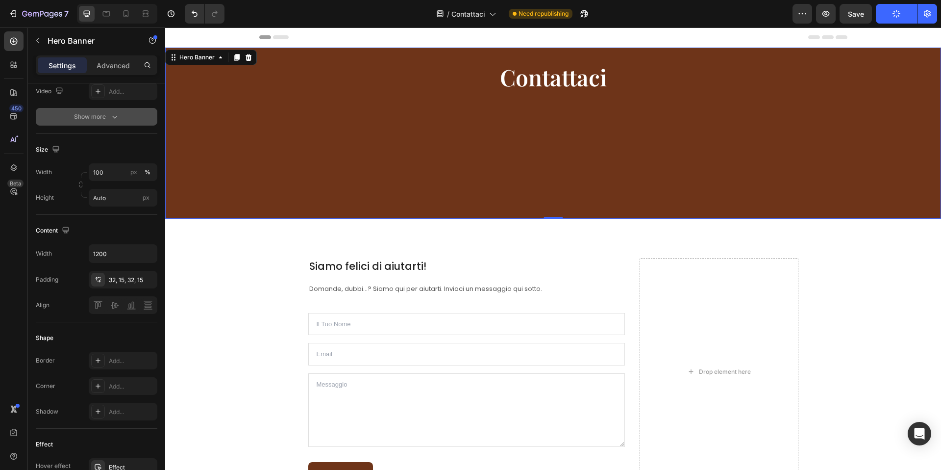
scroll to position [84, 0]
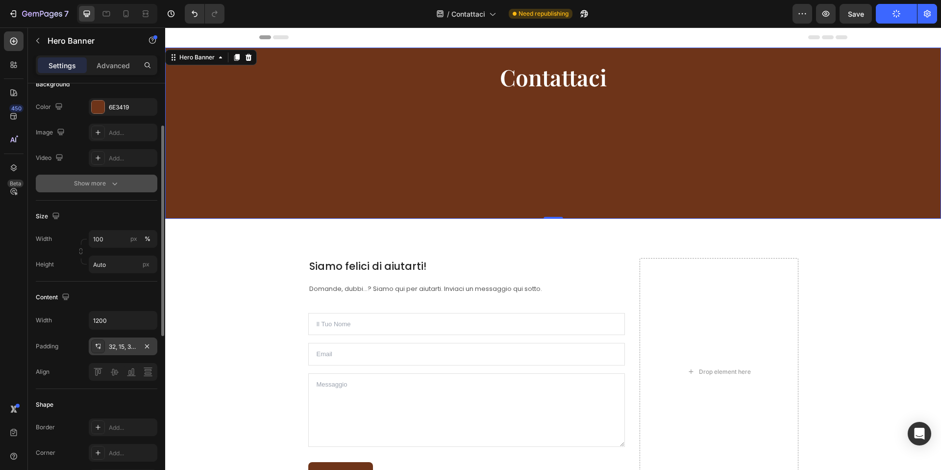
click at [126, 345] on div "32, 15, 32, 15" at bounding box center [123, 346] width 28 height 9
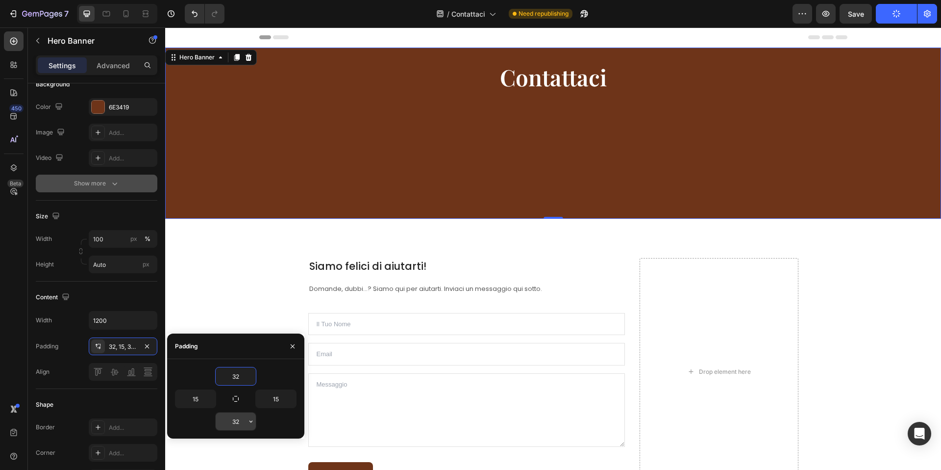
click at [237, 423] on input "32" at bounding box center [236, 421] width 40 height 18
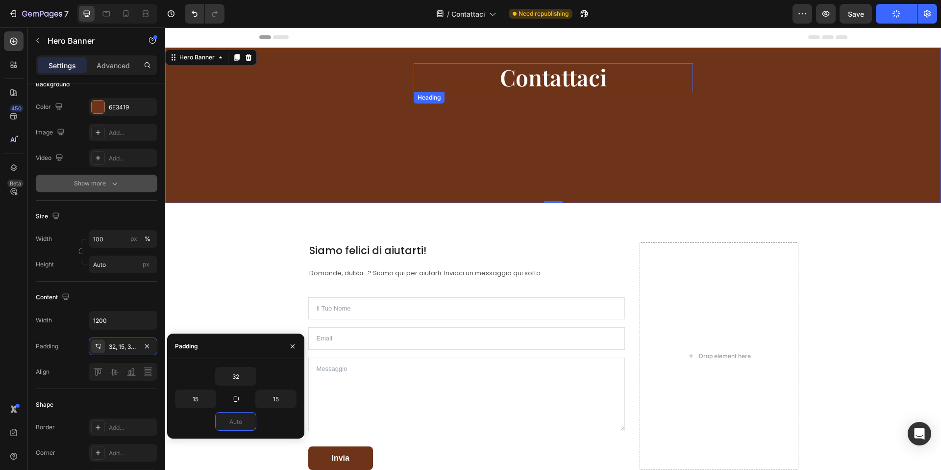
click at [548, 74] on span "Contattaci" at bounding box center [553, 77] width 107 height 30
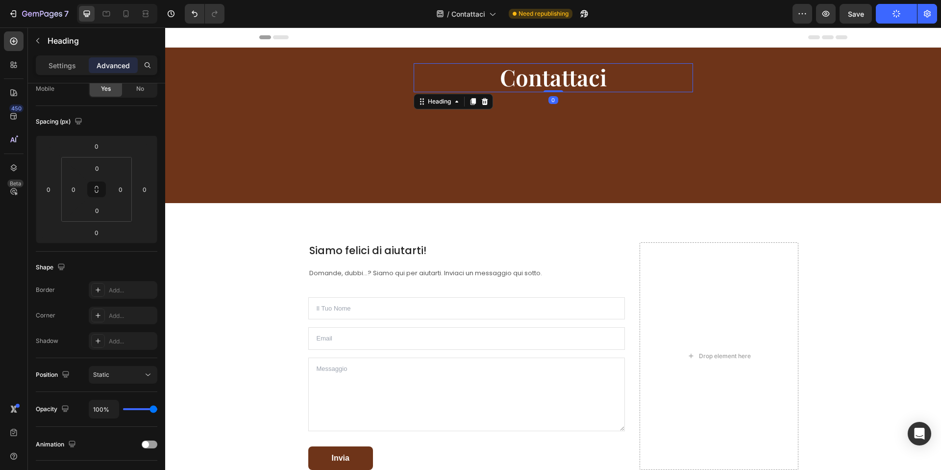
scroll to position [0, 0]
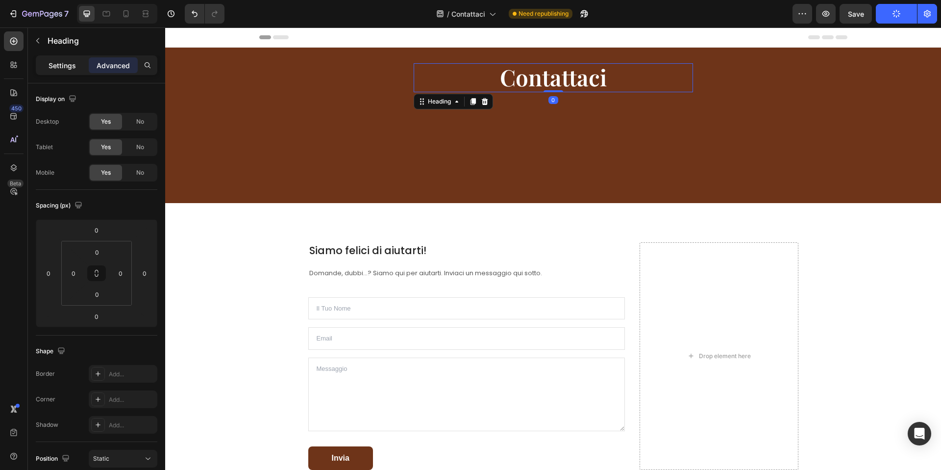
click at [55, 68] on p "Settings" at bounding box center [62, 65] width 27 height 10
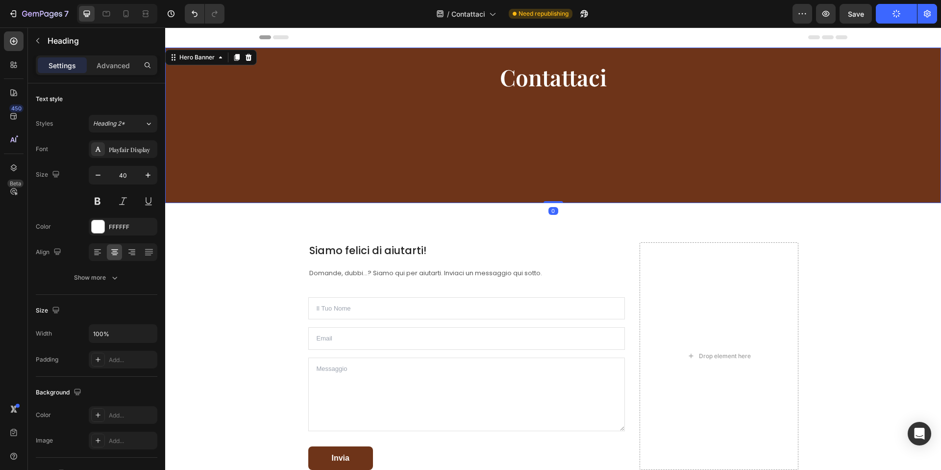
click at [235, 167] on div "Overlay" at bounding box center [553, 125] width 776 height 155
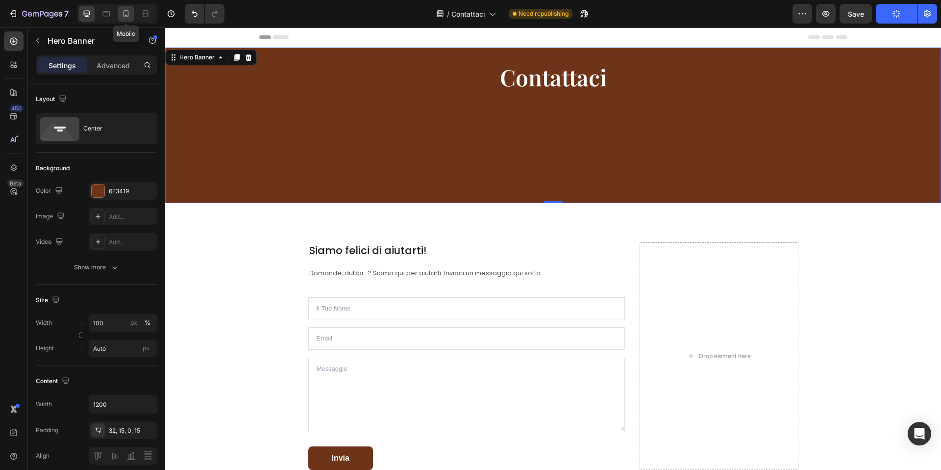
click at [126, 9] on icon at bounding box center [126, 14] width 10 height 10
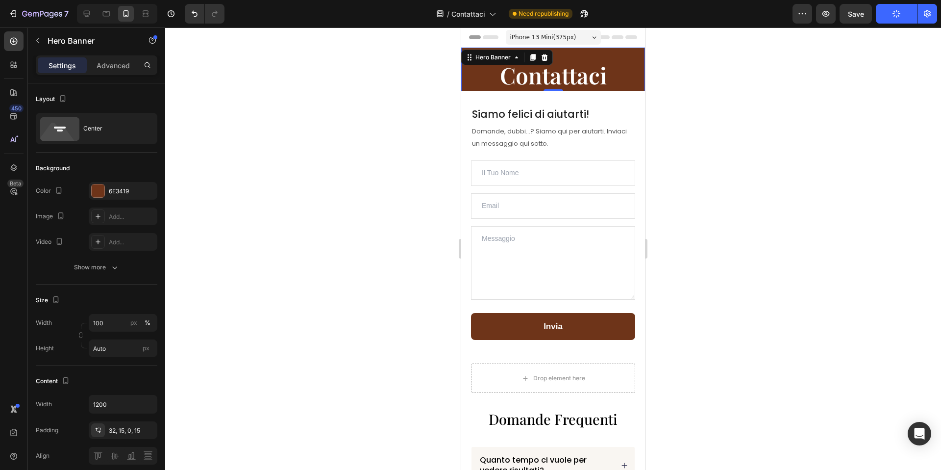
click at [801, 95] on div at bounding box center [553, 248] width 776 height 442
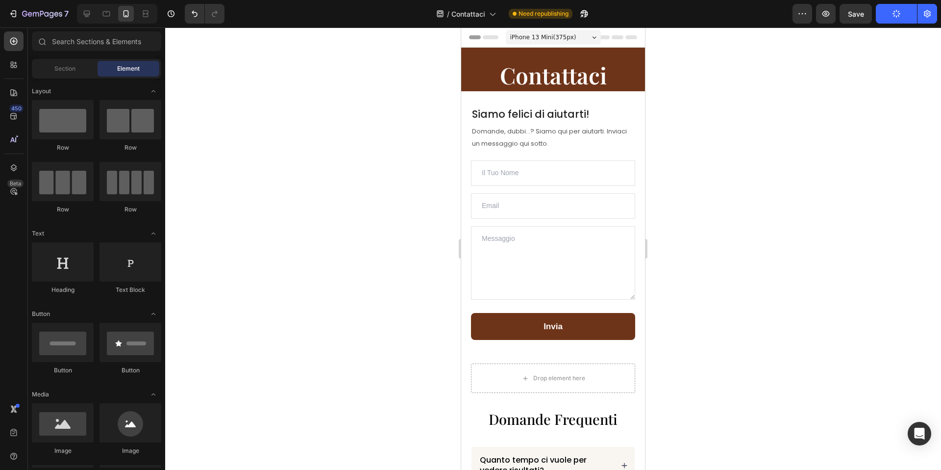
click at [61, 59] on div "Section Element" at bounding box center [96, 69] width 129 height 20
click at [61, 66] on span "Section" at bounding box center [64, 68] width 21 height 9
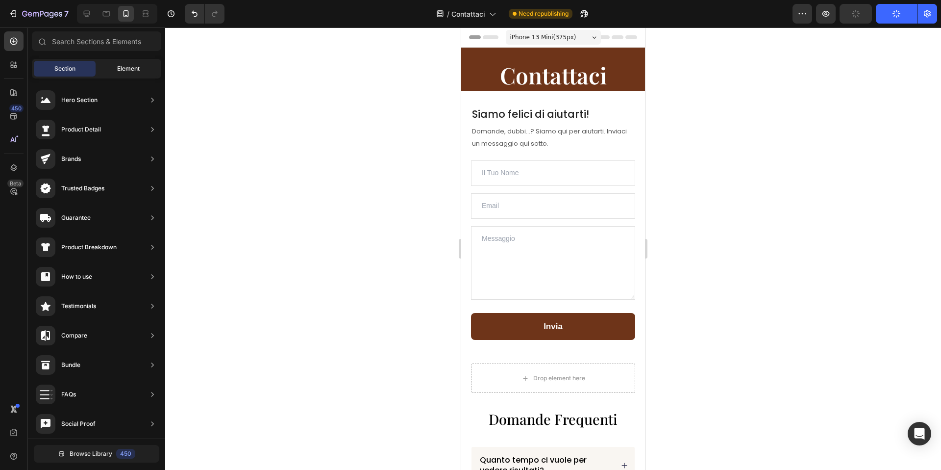
drag, startPoint x: 135, startPoint y: 73, endPoint x: 126, endPoint y: 74, distance: 8.8
click at [135, 73] on div "Element" at bounding box center [129, 69] width 62 height 16
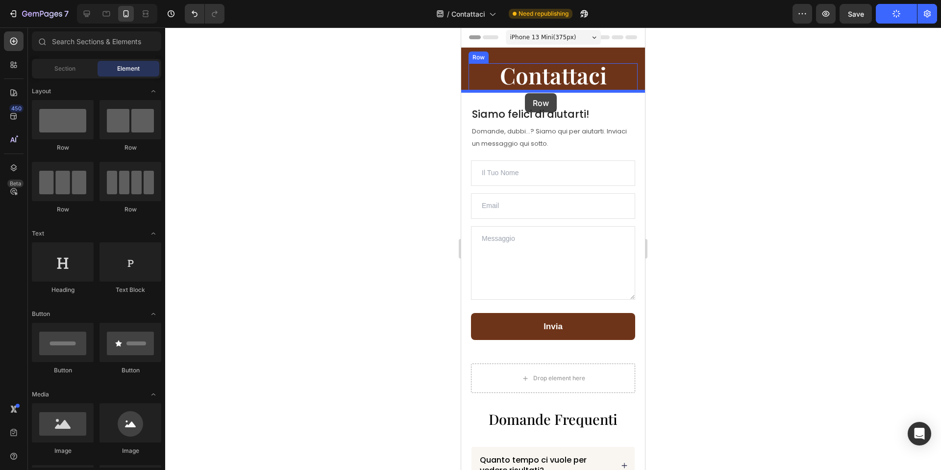
drag, startPoint x: 569, startPoint y: 142, endPoint x: 525, endPoint y: 93, distance: 66.0
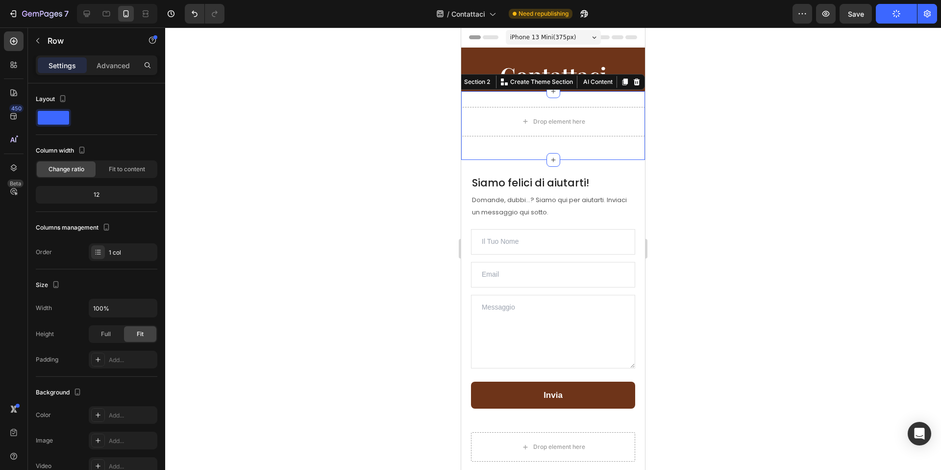
click at [565, 99] on div "Drop element here Row Section 2 You can create reusable sections Create Theme S…" at bounding box center [553, 125] width 184 height 69
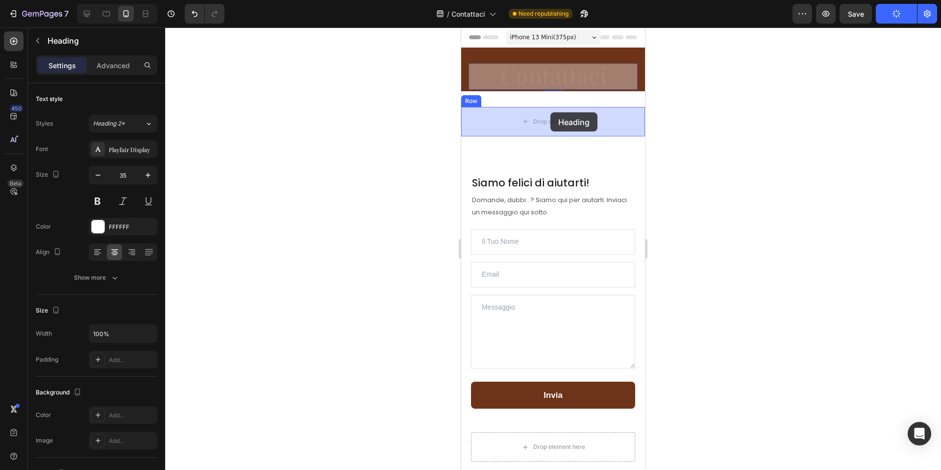
drag, startPoint x: 548, startPoint y: 67, endPoint x: 551, endPoint y: 112, distance: 45.2
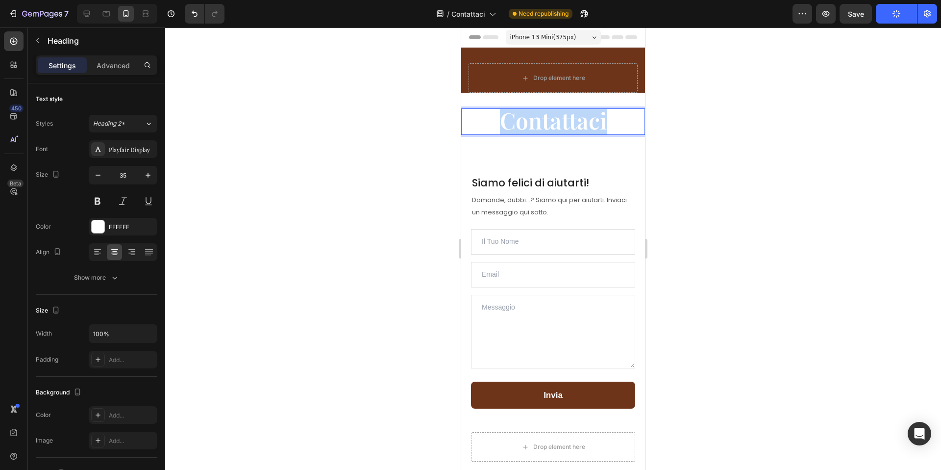
click at [553, 119] on span "Contattaci" at bounding box center [553, 120] width 107 height 30
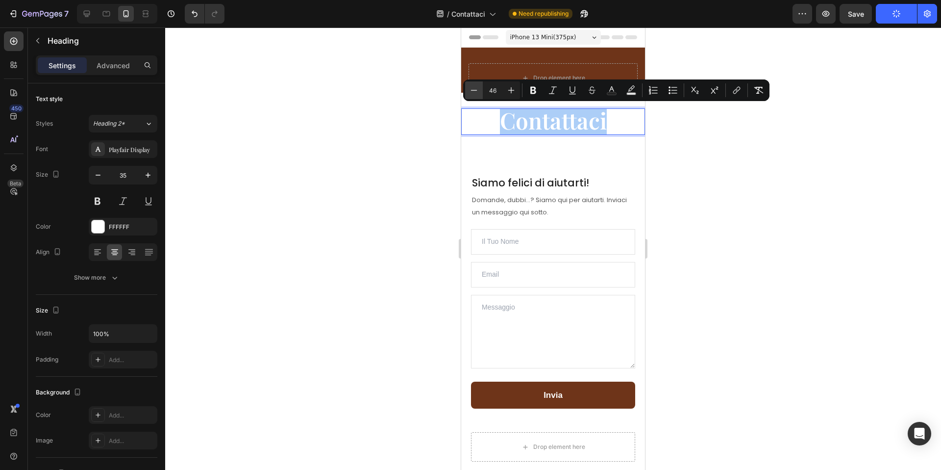
click at [476, 92] on icon "Editor contextual toolbar" at bounding box center [474, 90] width 10 height 10
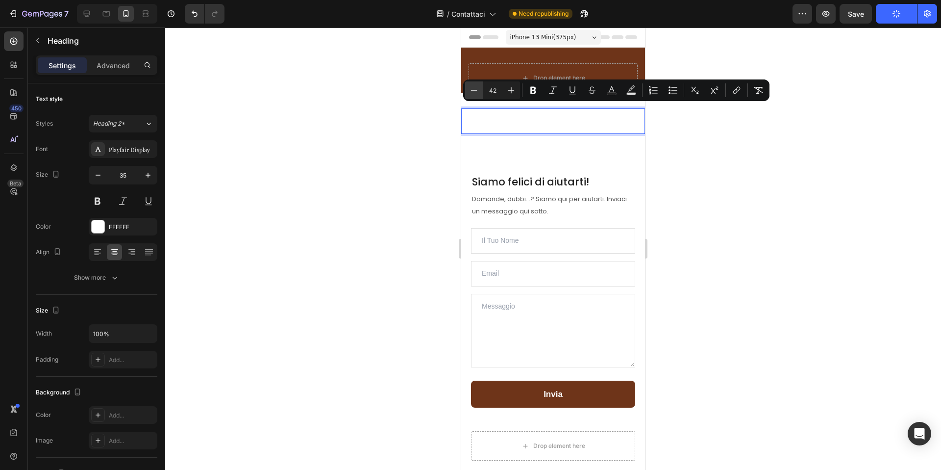
click at [476, 92] on icon "Editor contextual toolbar" at bounding box center [474, 90] width 10 height 10
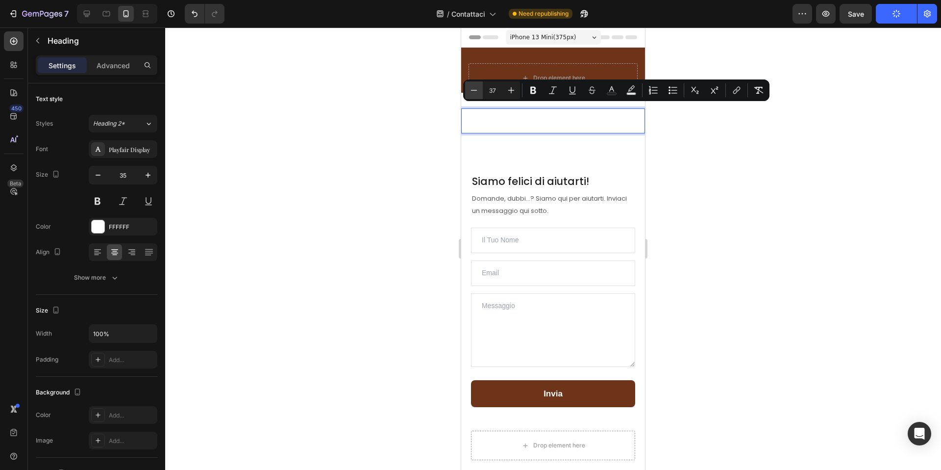
click at [476, 92] on icon "Editor contextual toolbar" at bounding box center [474, 90] width 10 height 10
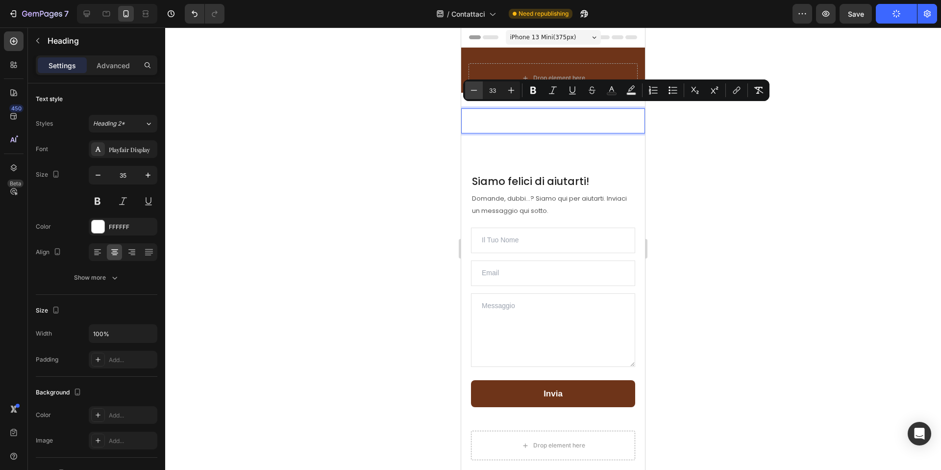
type input "32"
click at [610, 94] on rect "Editor contextual toolbar" at bounding box center [611, 94] width 9 height 2
type input "FFFFFF"
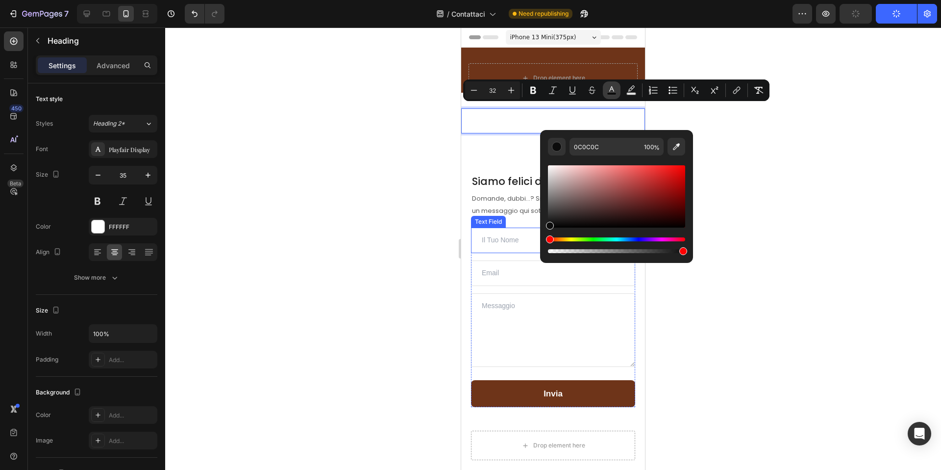
drag, startPoint x: 1010, startPoint y: 233, endPoint x: 531, endPoint y: 242, distance: 479.0
drag, startPoint x: 1009, startPoint y: 253, endPoint x: 538, endPoint y: 250, distance: 471.6
type input "000000"
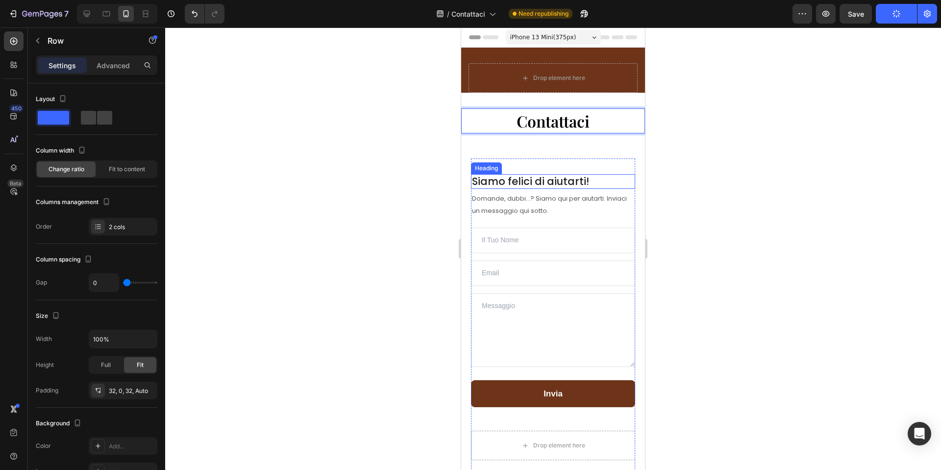
click at [515, 172] on div "Siamo felici di aiutarti! Heading Domande, dubbi...? Siamo qui per aiutarti. In…" at bounding box center [553, 317] width 164 height 318
click at [581, 120] on span "Contattaci" at bounding box center [553, 120] width 73 height 21
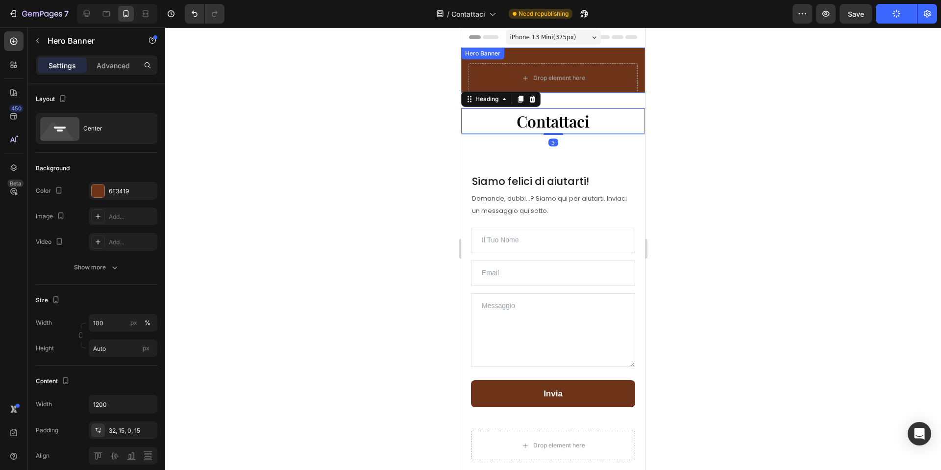
click at [633, 51] on div "Drop element here Row" at bounding box center [553, 70] width 184 height 45
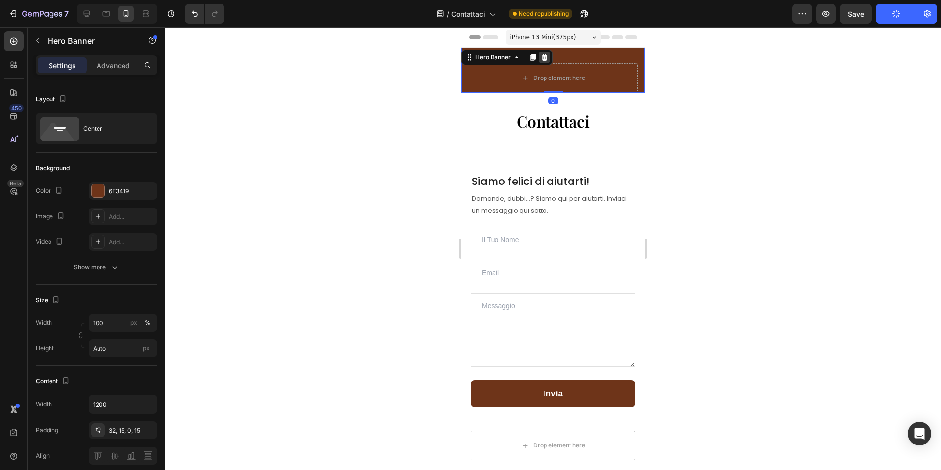
click at [541, 60] on icon at bounding box center [545, 57] width 8 height 8
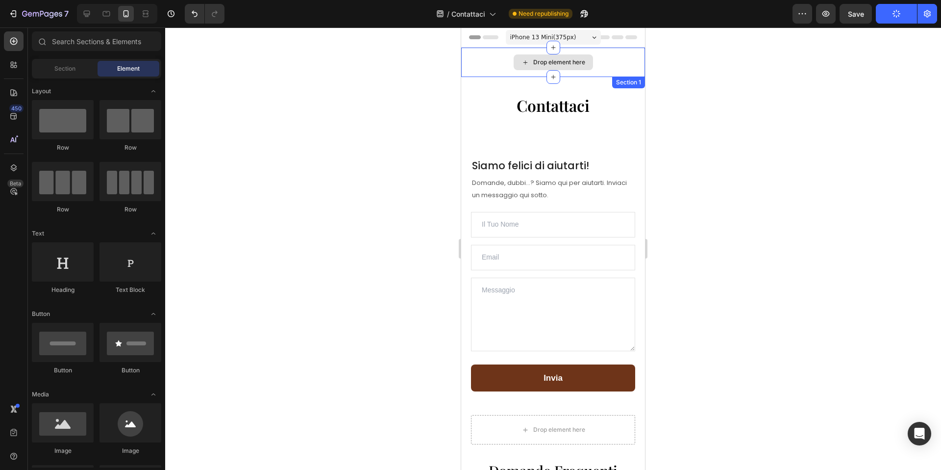
click at [598, 59] on div "Drop element here" at bounding box center [553, 62] width 184 height 29
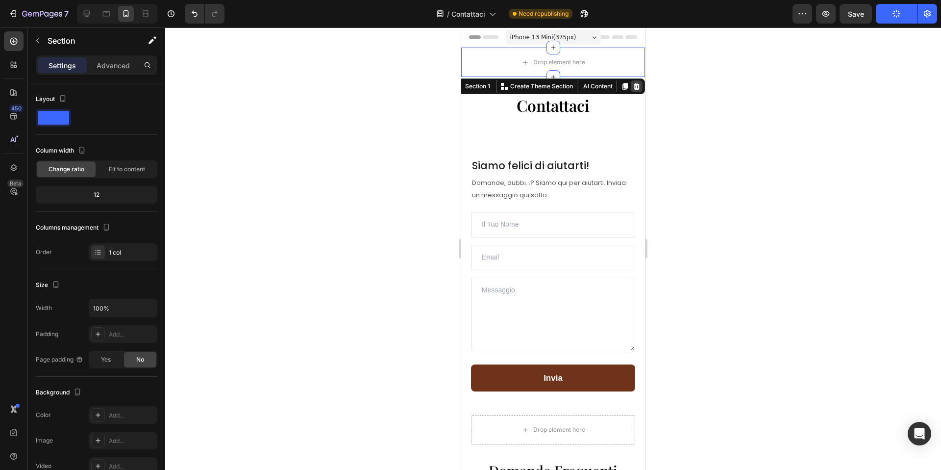
click at [634, 83] on icon at bounding box center [637, 86] width 8 height 8
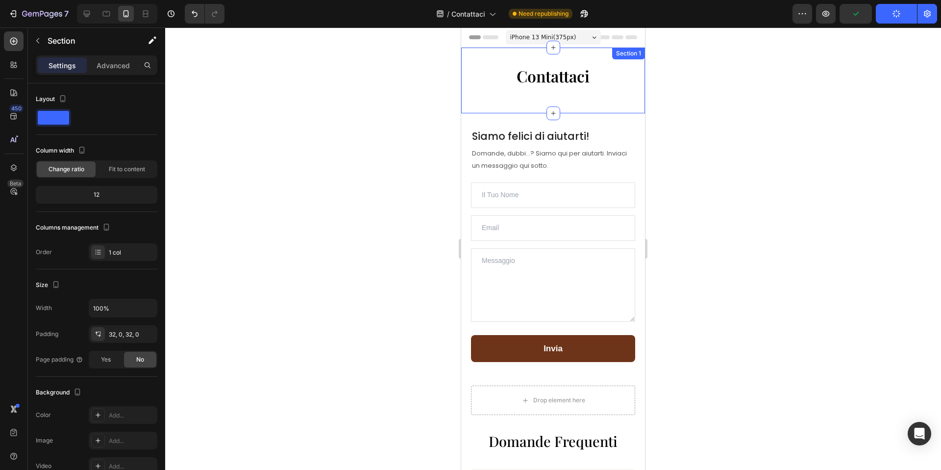
click at [587, 99] on div "⁠⁠⁠⁠⁠⁠⁠ Contattaci Heading Row Section 1" at bounding box center [553, 81] width 184 height 66
click at [110, 65] on p "Advanced" at bounding box center [113, 65] width 33 height 10
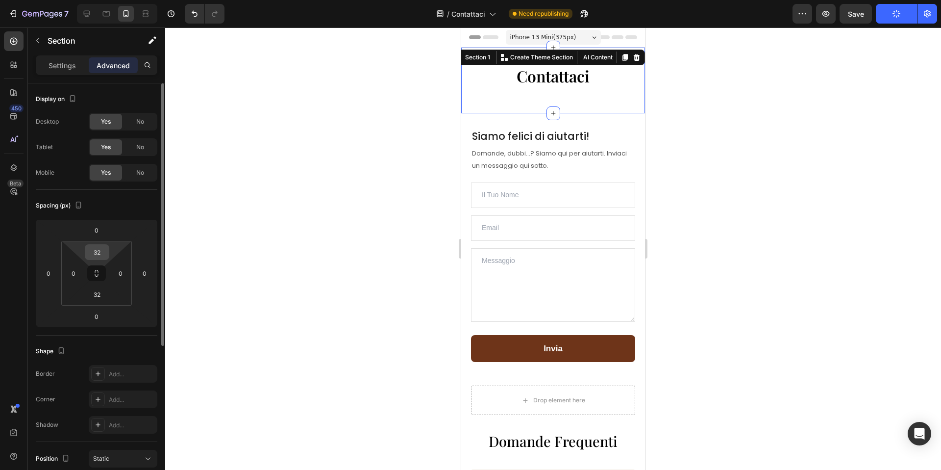
click at [98, 256] on input "32" at bounding box center [97, 252] width 20 height 15
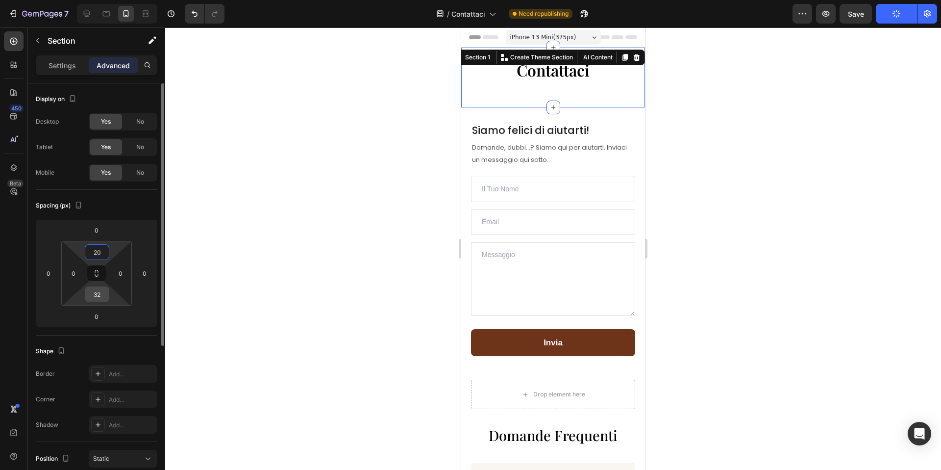
type input "20"
click at [92, 293] on input "32" at bounding box center [97, 294] width 20 height 15
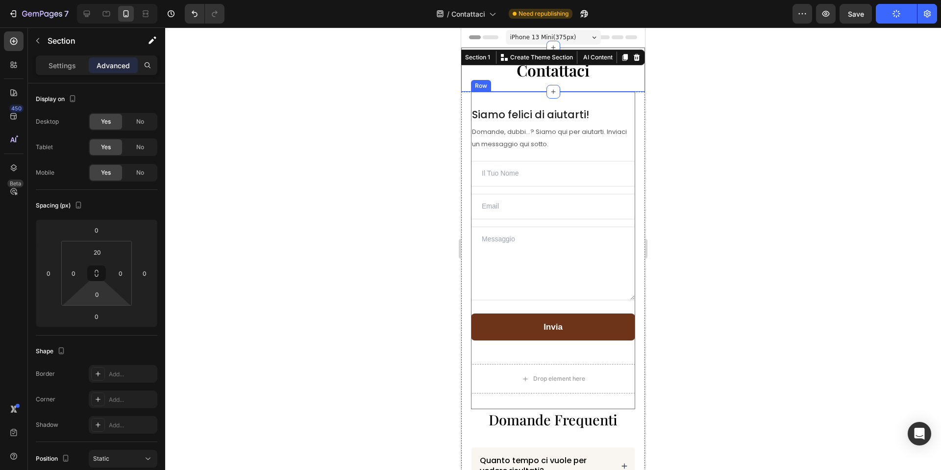
click at [694, 158] on div at bounding box center [553, 248] width 776 height 442
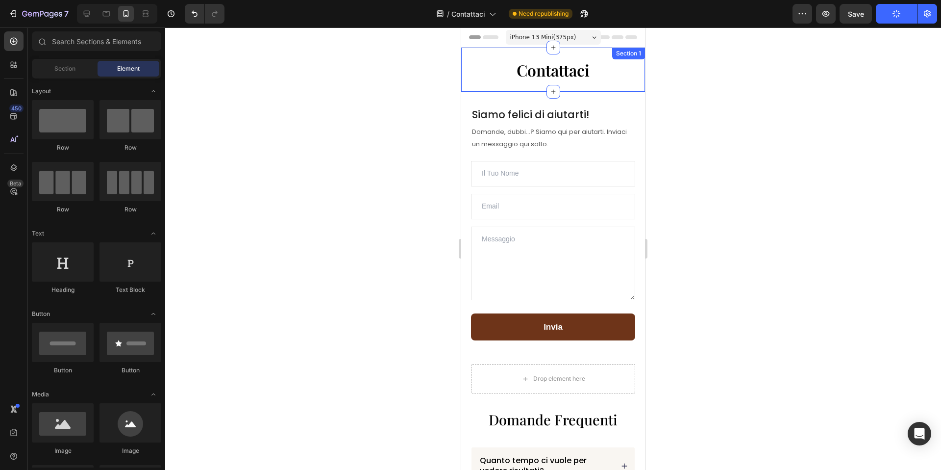
click at [614, 87] on div "⁠⁠⁠⁠⁠⁠⁠ Contattaci Heading Row" at bounding box center [553, 74] width 184 height 34
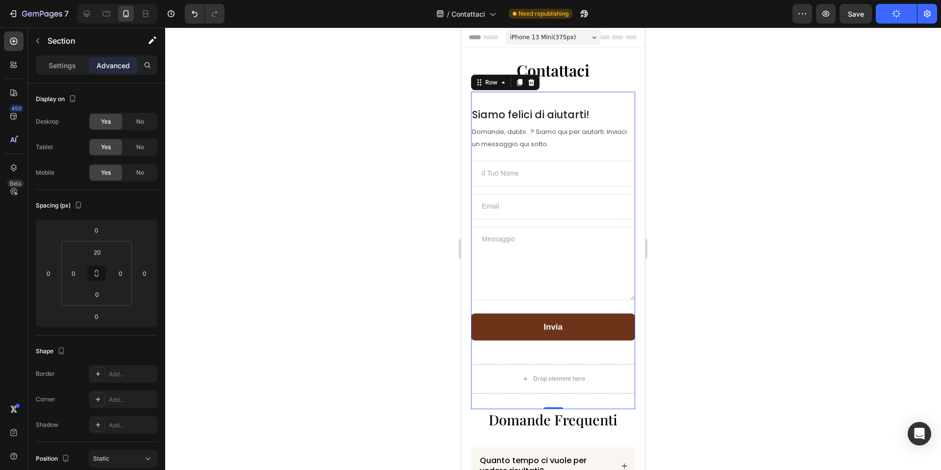
click at [578, 97] on div "Siamo felici di aiutarti! Heading Domande, dubbi...? Siamo qui per aiutarti. In…" at bounding box center [553, 251] width 164 height 318
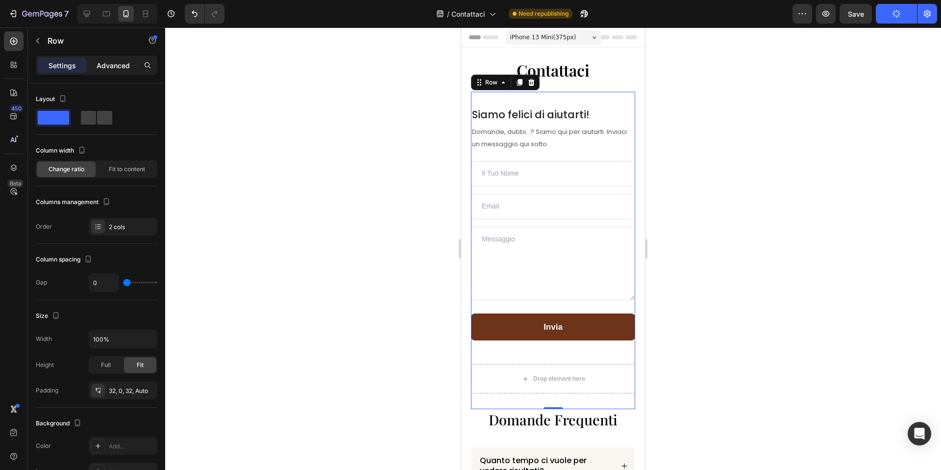
click at [101, 70] on p "Advanced" at bounding box center [113, 65] width 33 height 10
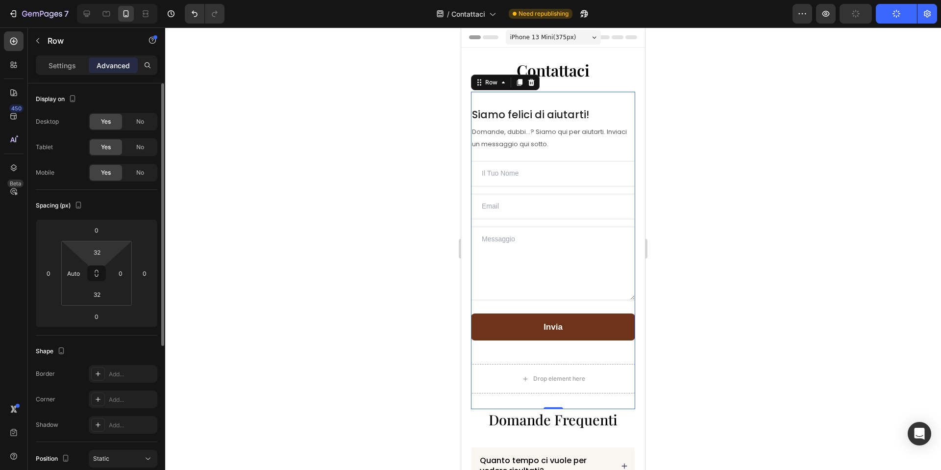
type input "2"
click at [100, 0] on html "7 Version history / Contattaci Need republishing Preview Publish 450 Beta Secti…" at bounding box center [470, 0] width 941 height 0
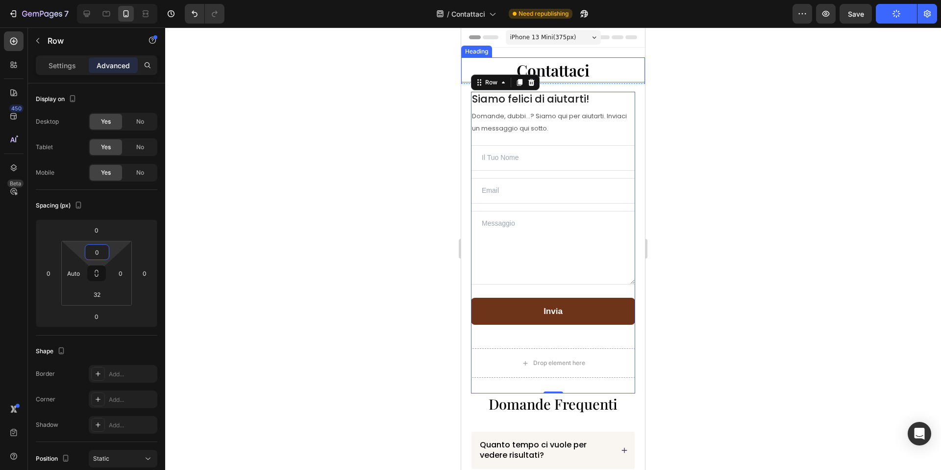
click at [546, 66] on span "Contattaci" at bounding box center [553, 69] width 73 height 21
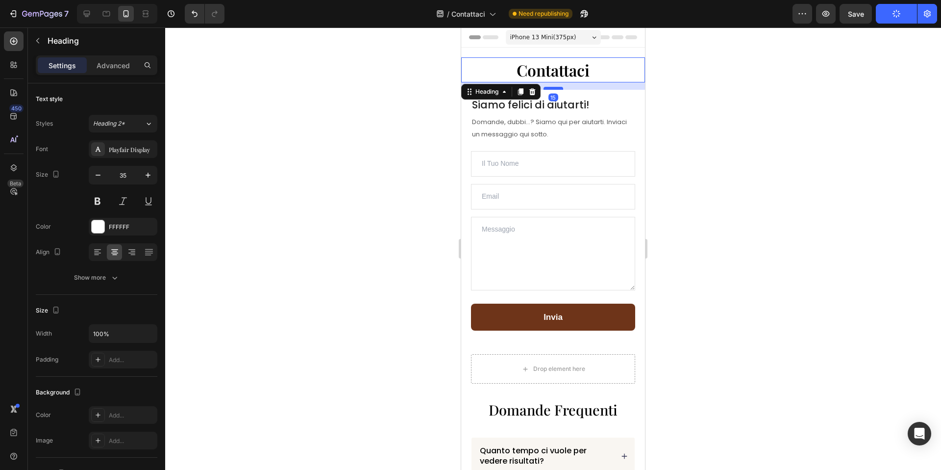
drag, startPoint x: 559, startPoint y: 81, endPoint x: 559, endPoint y: 87, distance: 5.9
click at [559, 87] on div at bounding box center [554, 88] width 20 height 3
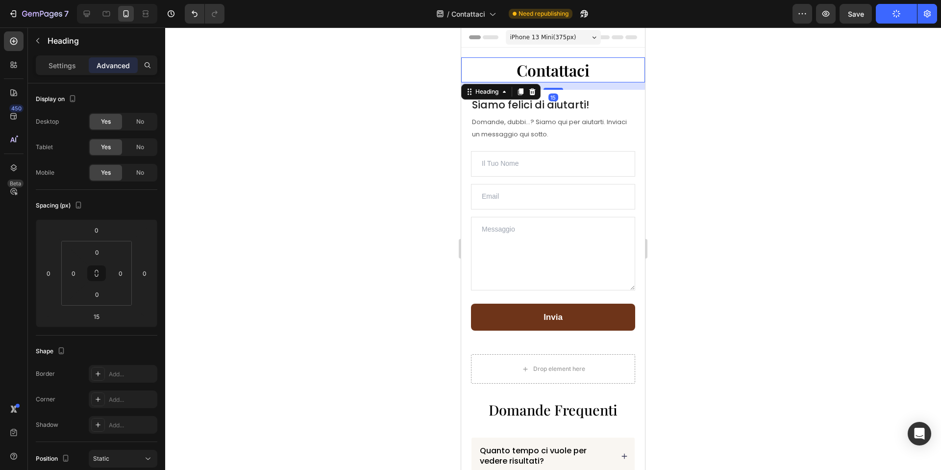
click at [743, 112] on div at bounding box center [553, 248] width 776 height 442
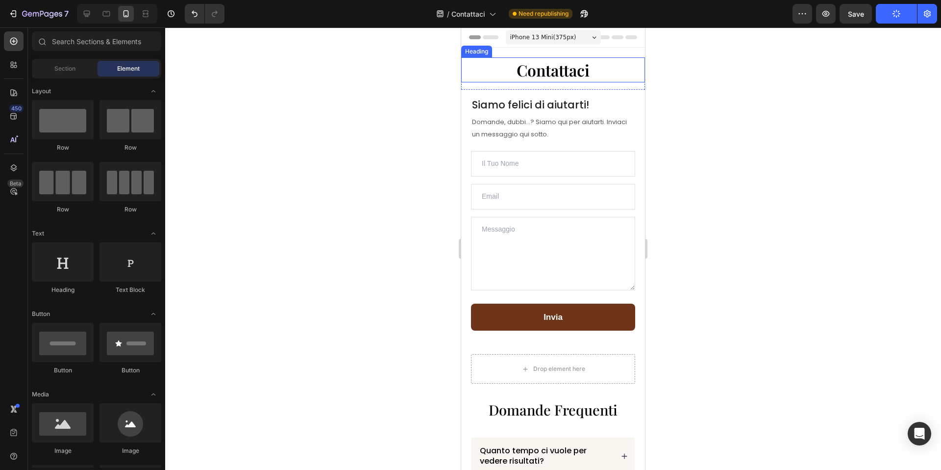
click at [603, 70] on p "⁠⁠⁠⁠⁠⁠⁠ Contattaci" at bounding box center [553, 69] width 182 height 23
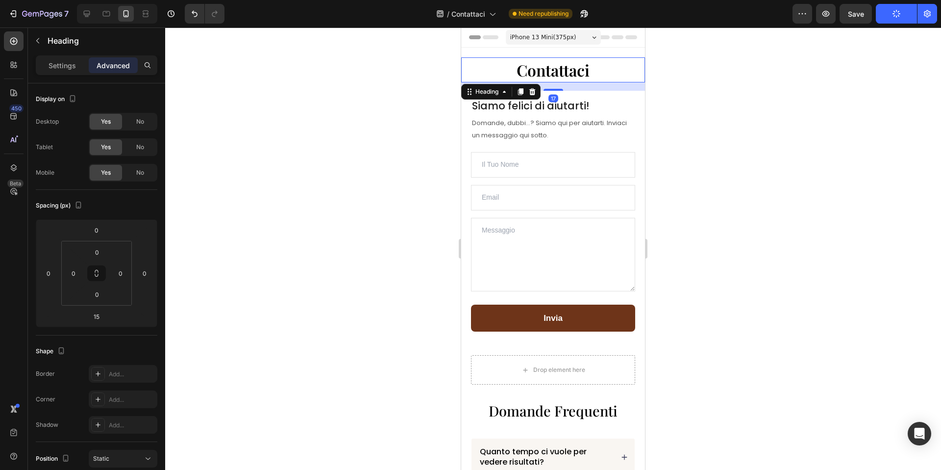
drag, startPoint x: 558, startPoint y: 88, endPoint x: 565, endPoint y: 103, distance: 17.1
click at [558, 89] on div at bounding box center [554, 90] width 20 height 2
type input "18"
click at [569, 108] on span "Siamo felici di aiutarti!" at bounding box center [530, 106] width 117 height 14
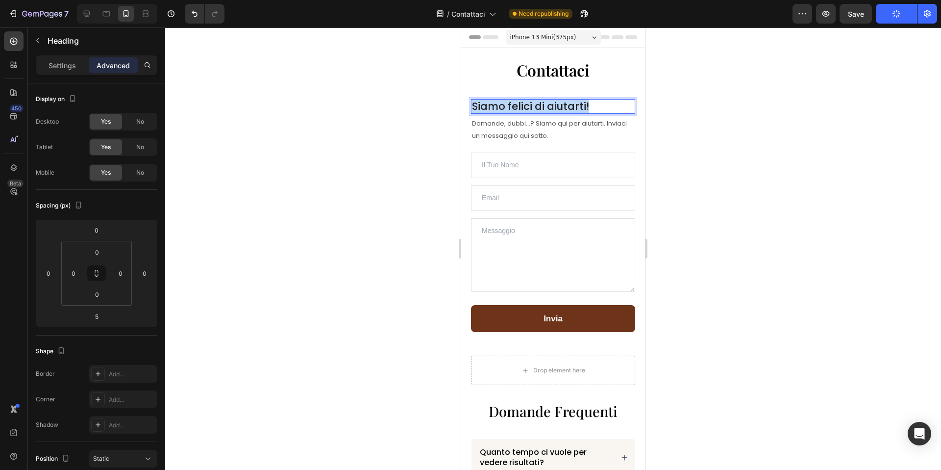
click at [569, 108] on span "Siamo felici di aiutarti!" at bounding box center [530, 106] width 117 height 14
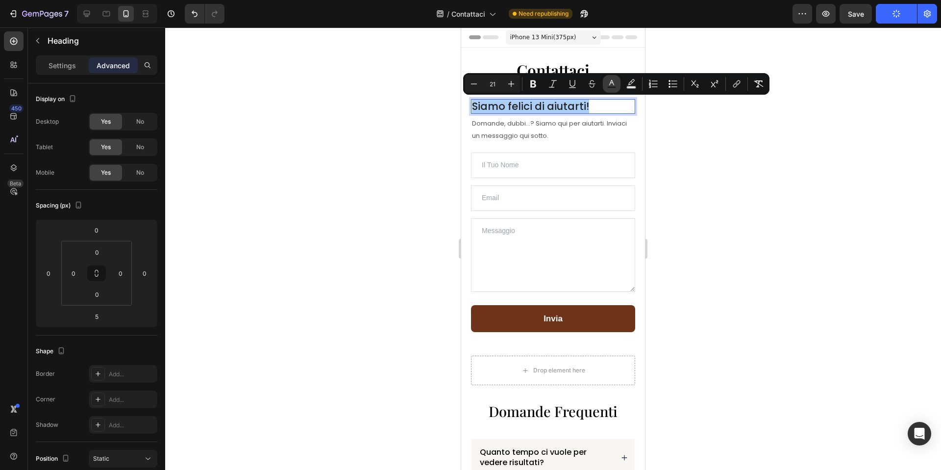
click at [614, 84] on icon "Editor contextual toolbar" at bounding box center [612, 84] width 10 height 10
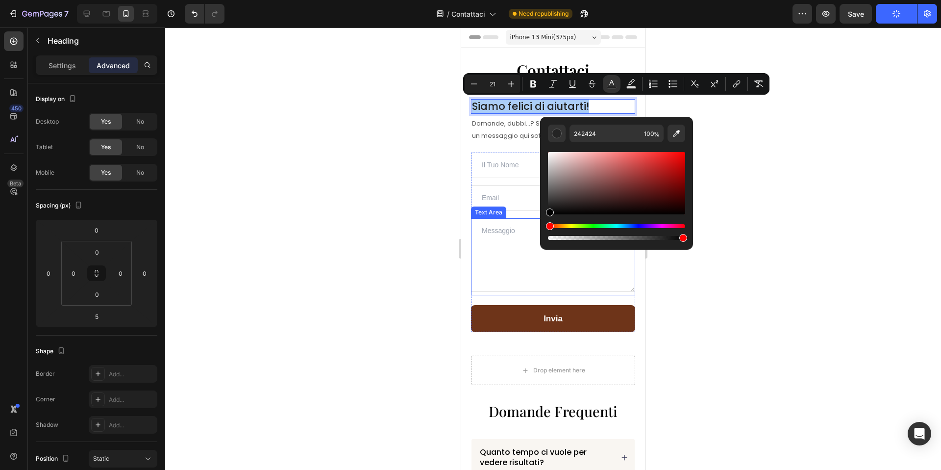
drag, startPoint x: 1012, startPoint y: 236, endPoint x: 533, endPoint y: 181, distance: 481.5
type input "000000"
click at [510, 124] on span "Domande, dubbi...? Siamo qui per aiutarti. Inviaci un messaggio qui sotto." at bounding box center [549, 130] width 155 height 22
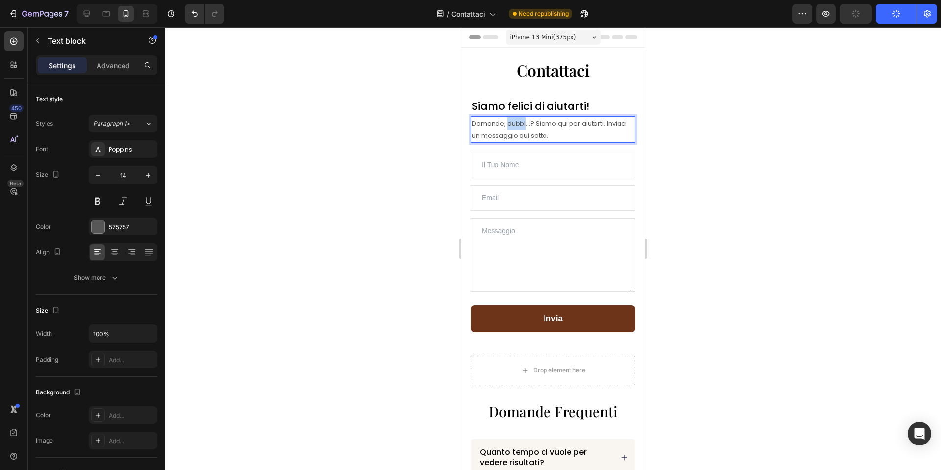
click at [510, 124] on span "Domande, dubbi...? Siamo qui per aiutarti. Inviaci un messaggio qui sotto." at bounding box center [549, 130] width 155 height 22
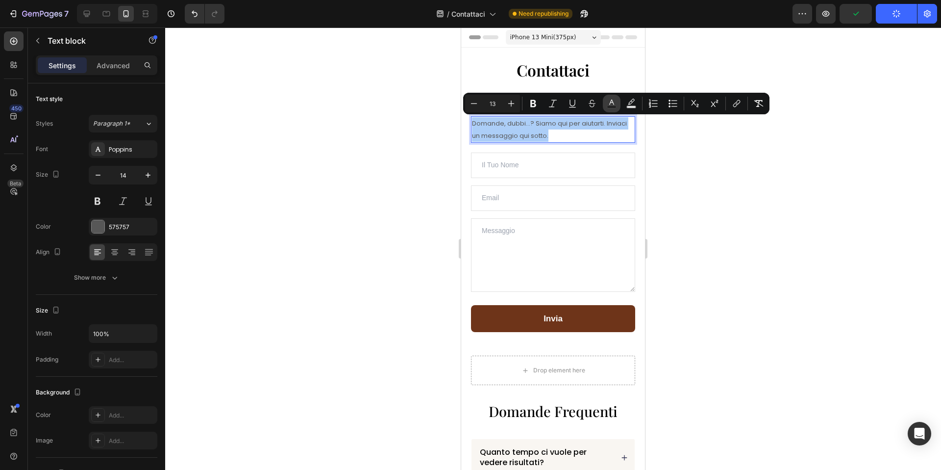
click at [614, 104] on icon "Editor contextual toolbar" at bounding box center [611, 102] width 5 height 5
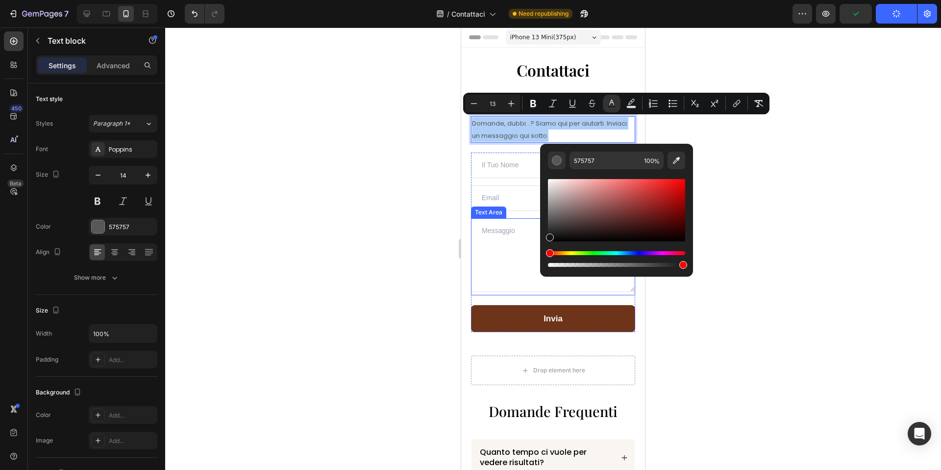
drag, startPoint x: 1011, startPoint y: 250, endPoint x: 537, endPoint y: 243, distance: 474.6
type input "0A0A0A"
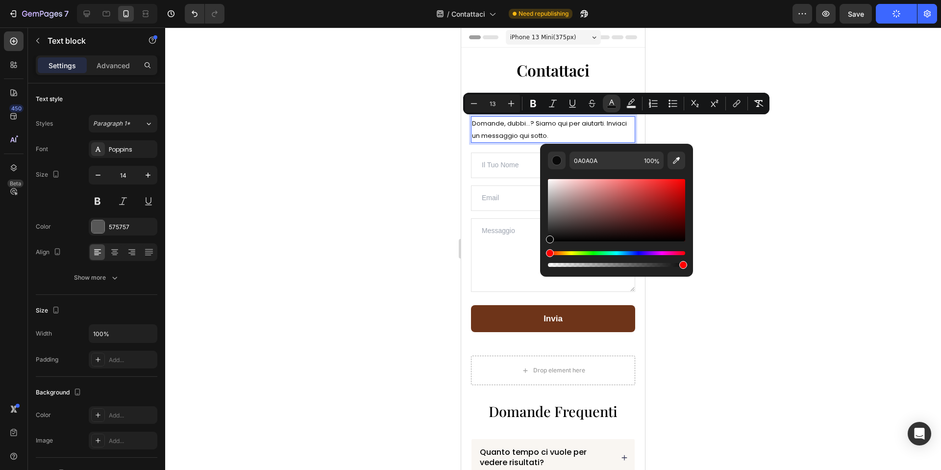
click at [525, 140] on p "Domande, dubbi...? Siamo qui per aiutarti. Inviaci un messaggio qui sotto." at bounding box center [553, 129] width 162 height 25
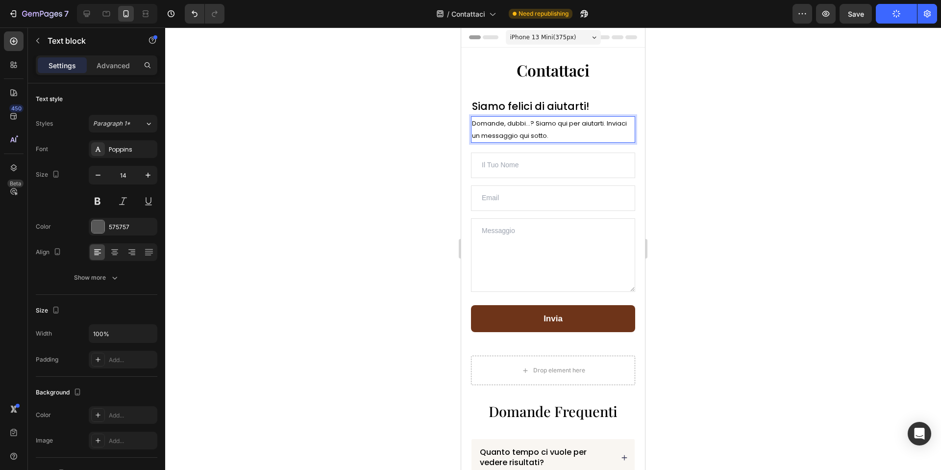
click at [414, 158] on div at bounding box center [553, 248] width 776 height 442
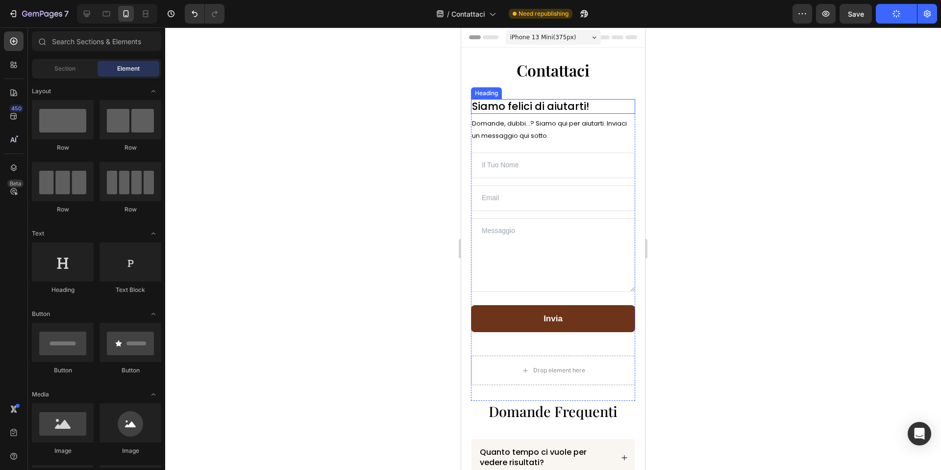
click at [523, 111] on span "Siamo felici di aiutarti!" at bounding box center [530, 106] width 117 height 14
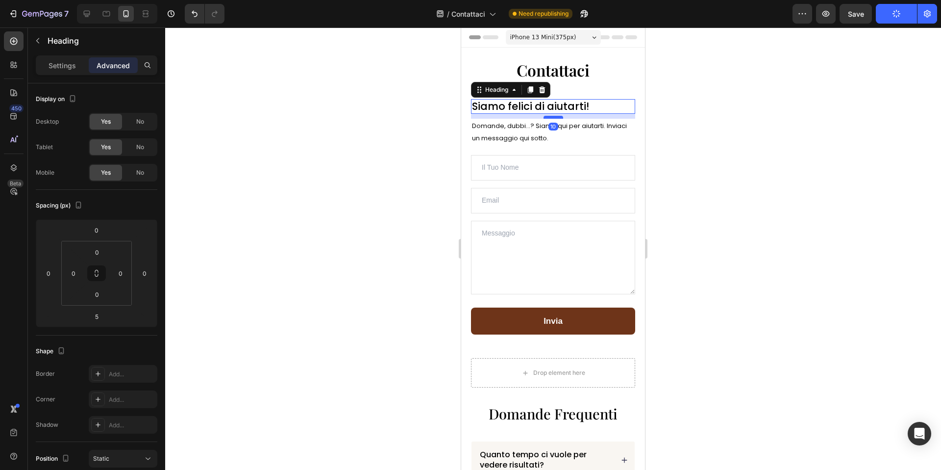
click at [551, 116] on div at bounding box center [554, 117] width 20 height 3
type input "10"
click at [685, 135] on div at bounding box center [553, 248] width 776 height 442
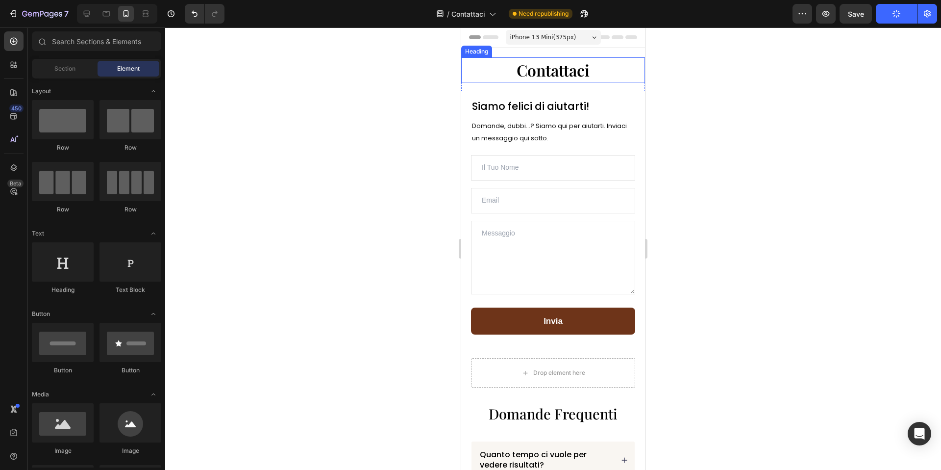
click at [585, 78] on span "Contattaci" at bounding box center [553, 69] width 73 height 21
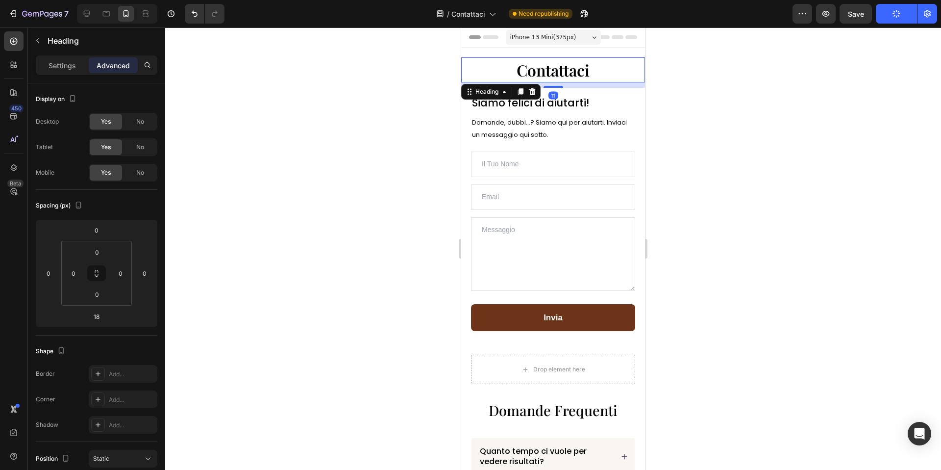
click at [562, 87] on div "⁠⁠⁠⁠⁠⁠⁠ Contattaci Heading 11 Row" at bounding box center [553, 76] width 184 height 38
click at [561, 86] on div at bounding box center [554, 85] width 20 height 3
type input "10"
drag, startPoint x: 177, startPoint y: 77, endPoint x: 717, endPoint y: 112, distance: 540.3
click at [716, 112] on div at bounding box center [553, 248] width 776 height 442
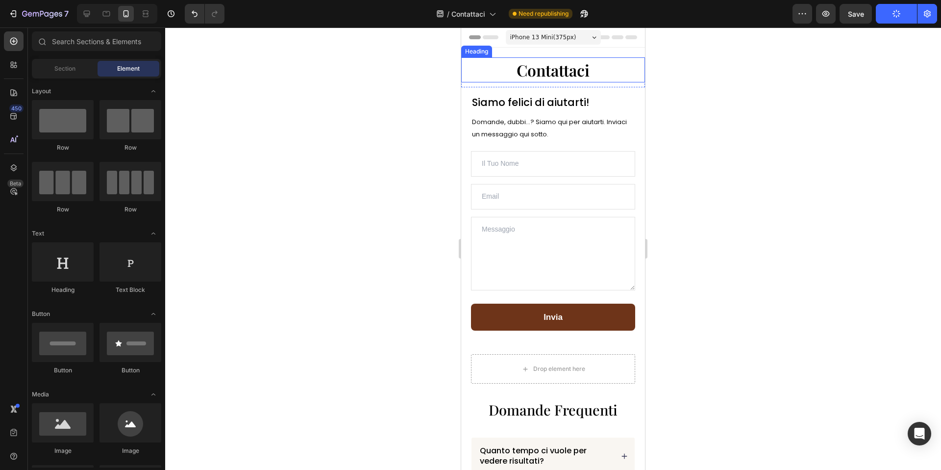
click at [565, 73] on span "Contattaci" at bounding box center [553, 69] width 73 height 21
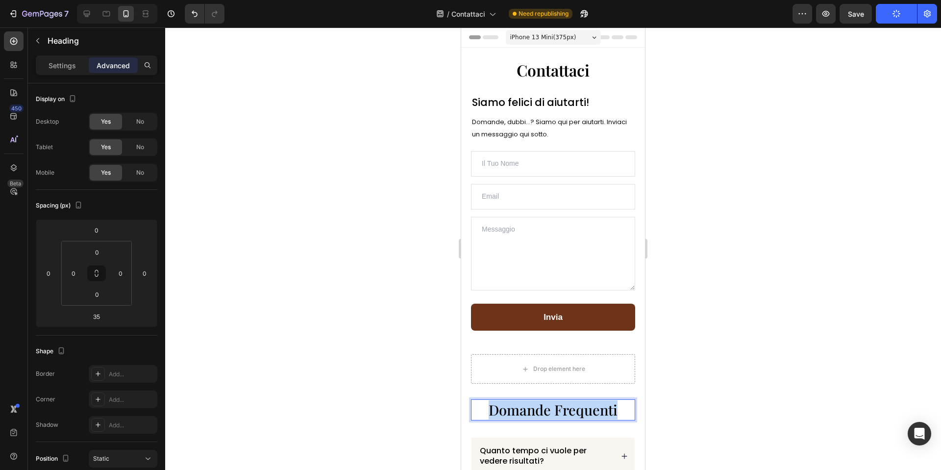
click at [563, 404] on span "Domande Frequenti" at bounding box center [553, 409] width 129 height 19
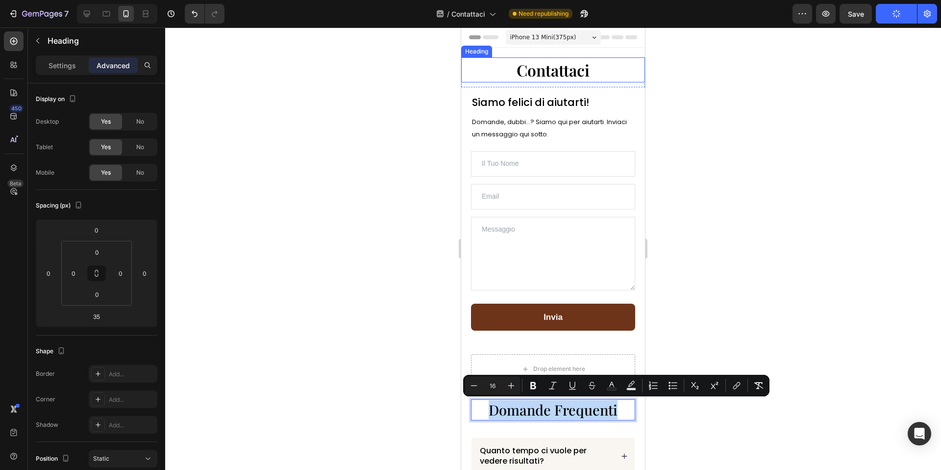
click at [545, 68] on span "Contattaci" at bounding box center [553, 69] width 73 height 21
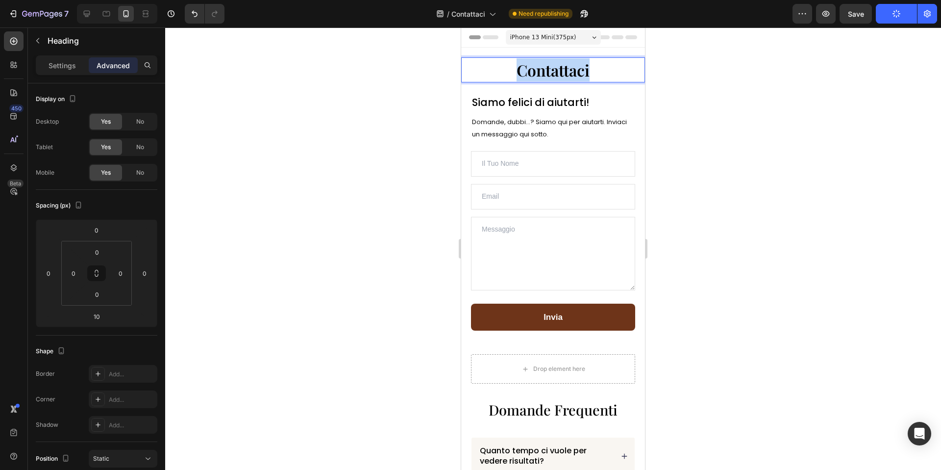
click at [545, 68] on span "Contattaci" at bounding box center [553, 69] width 73 height 21
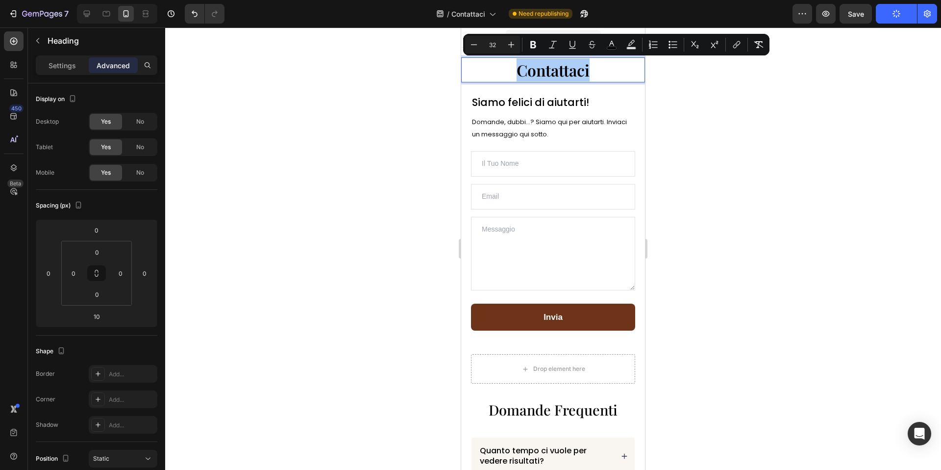
click at [654, 79] on div at bounding box center [553, 248] width 776 height 442
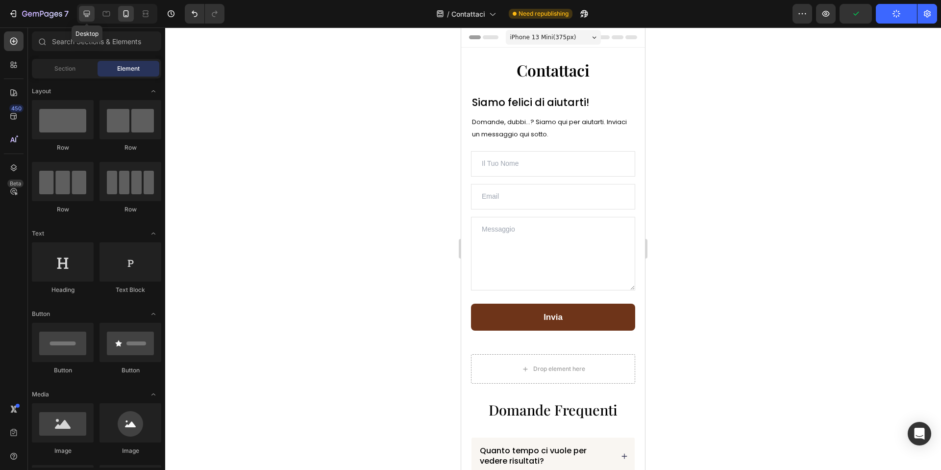
click at [82, 12] on icon at bounding box center [87, 14] width 10 height 10
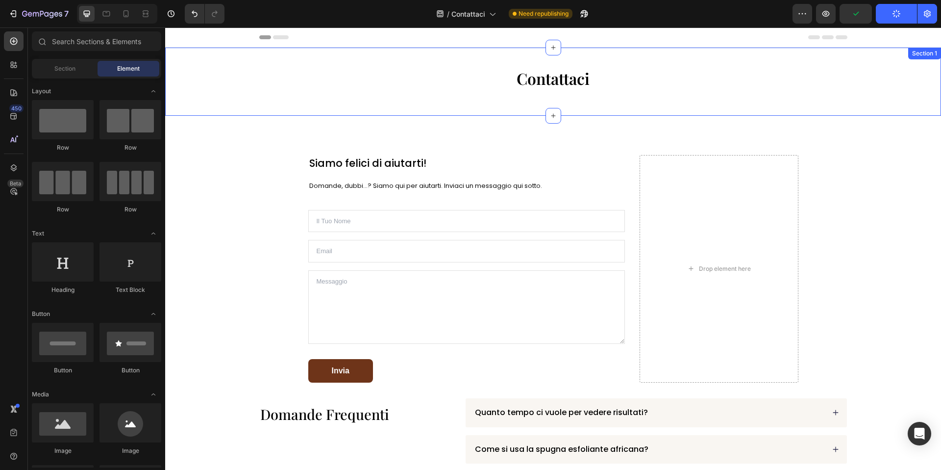
click at [552, 105] on div "Contattaci Heading Row Section 1" at bounding box center [553, 82] width 776 height 68
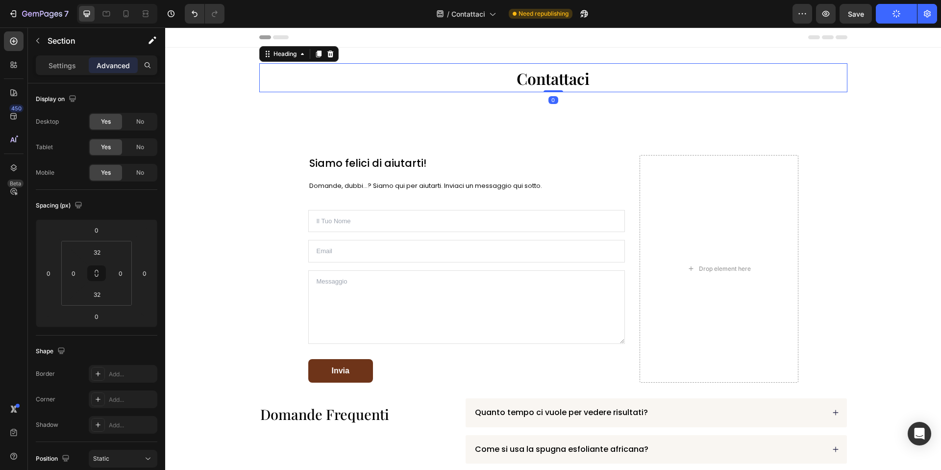
click at [563, 78] on span "Contattaci" at bounding box center [553, 78] width 73 height 21
click at [325, 100] on div "Contattaci Heading 0 Row Section 1" at bounding box center [553, 82] width 776 height 68
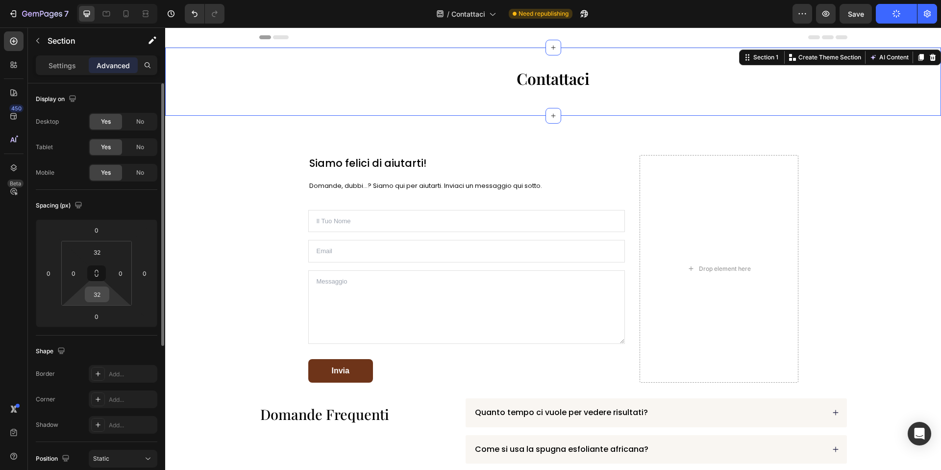
click at [94, 300] on input "32" at bounding box center [97, 294] width 20 height 15
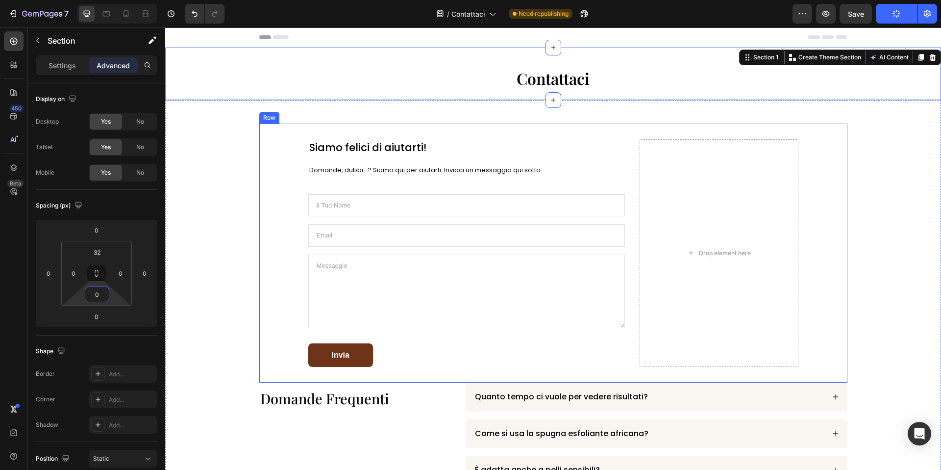
click at [275, 167] on div "⁠⁠⁠⁠⁠⁠⁠ Siamo felici di aiutarti! Heading Domande, dubbi...? Siamo qui per aiut…" at bounding box center [553, 253] width 588 height 259
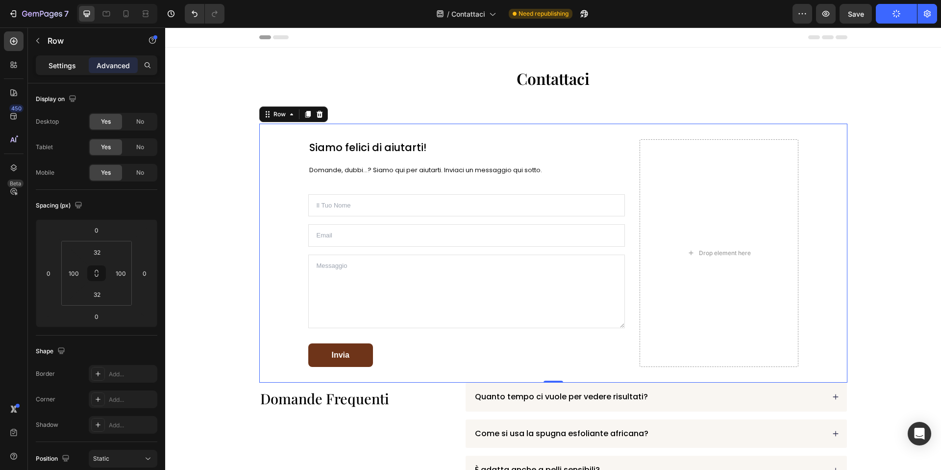
click at [60, 67] on p "Settings" at bounding box center [62, 65] width 27 height 10
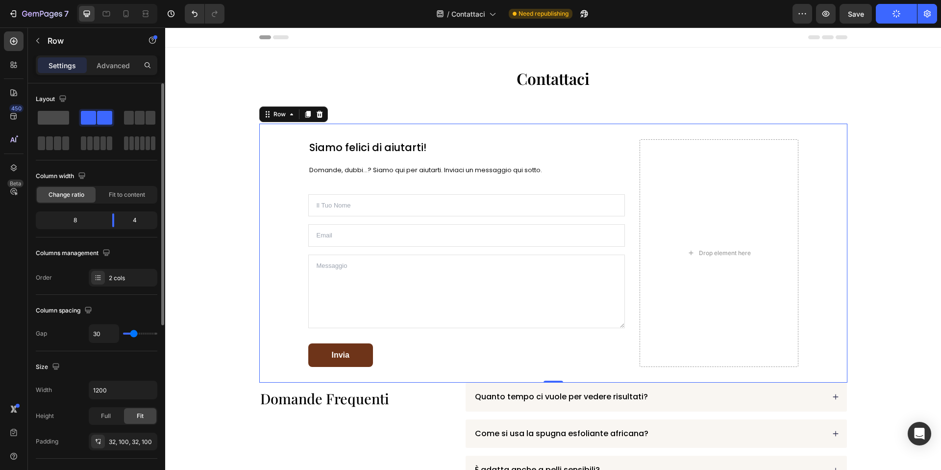
click at [58, 124] on span at bounding box center [53, 118] width 31 height 14
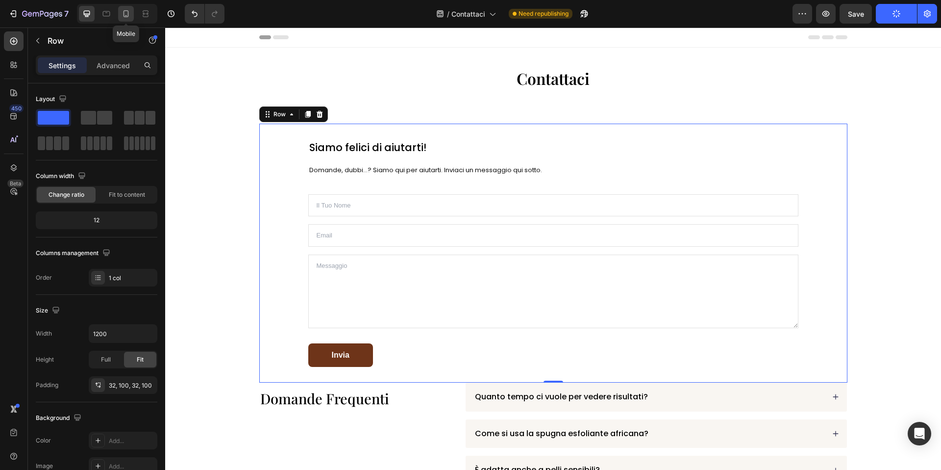
click at [124, 11] on icon at bounding box center [126, 13] width 5 height 7
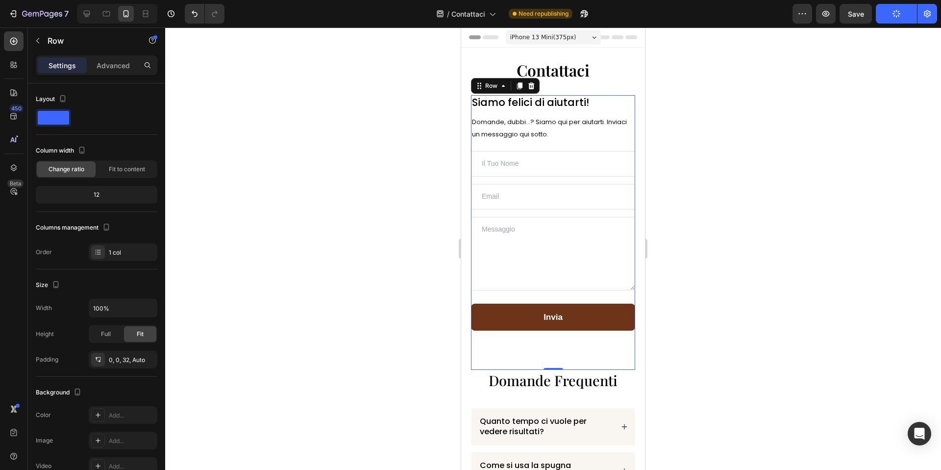
scroll to position [33, 0]
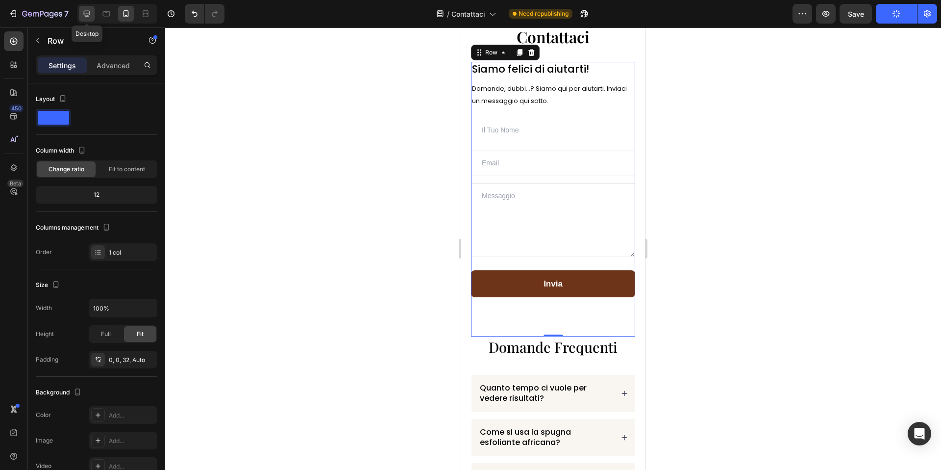
click at [85, 13] on icon at bounding box center [87, 14] width 10 height 10
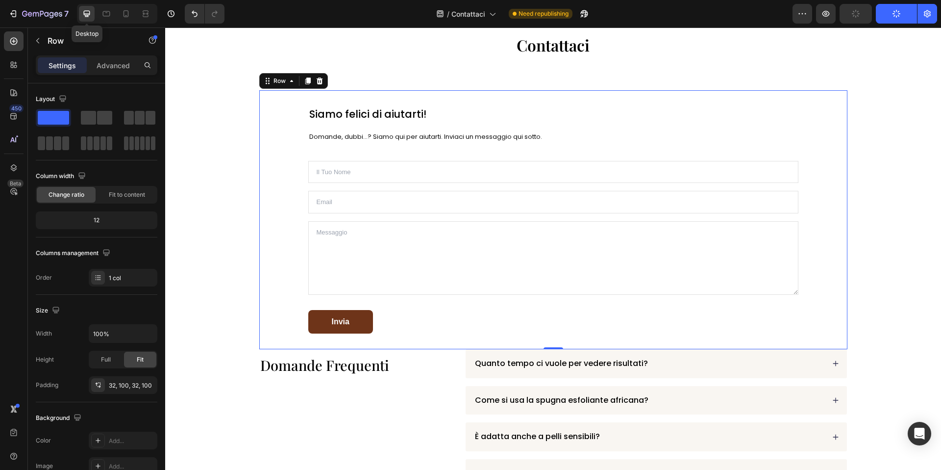
type input "1200"
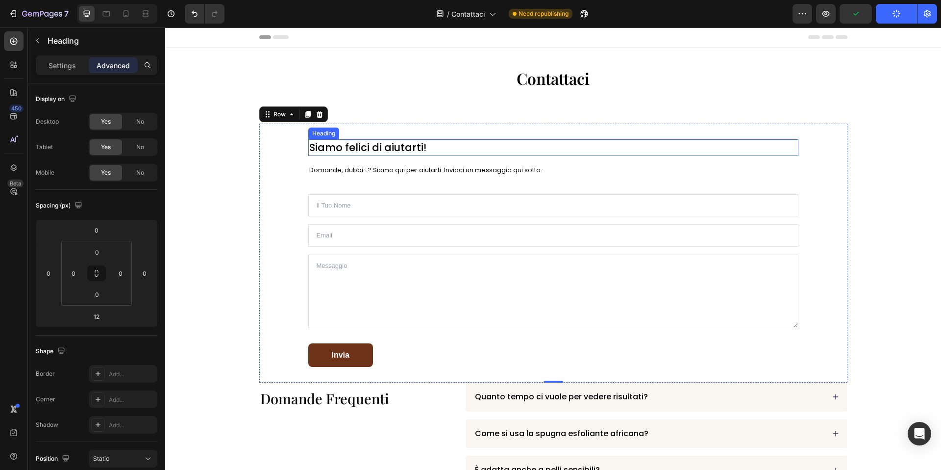
drag, startPoint x: 351, startPoint y: 151, endPoint x: 416, endPoint y: 164, distance: 66.9
click at [351, 151] on span "Siamo felici di aiutarti!" at bounding box center [367, 147] width 117 height 14
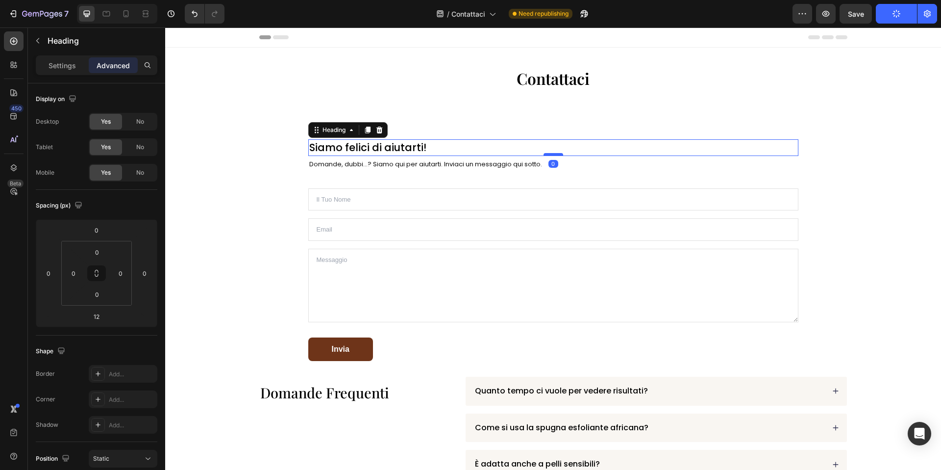
drag, startPoint x: 556, startPoint y: 161, endPoint x: 551, endPoint y: 155, distance: 7.7
click at [557, 153] on div at bounding box center [554, 154] width 20 height 3
type input "0"
click at [488, 96] on div "Contattaci Heading Row" at bounding box center [553, 81] width 776 height 37
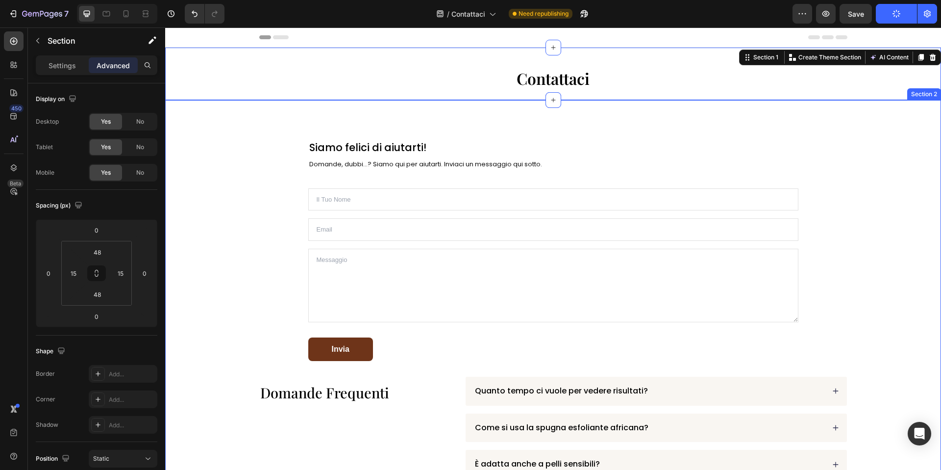
click at [496, 107] on div "⁠⁠⁠⁠⁠⁠⁠ Siamo felici di aiutarti! Heading Domande, dubbi...? Siamo qui per aiut…" at bounding box center [553, 447] width 776 height 695
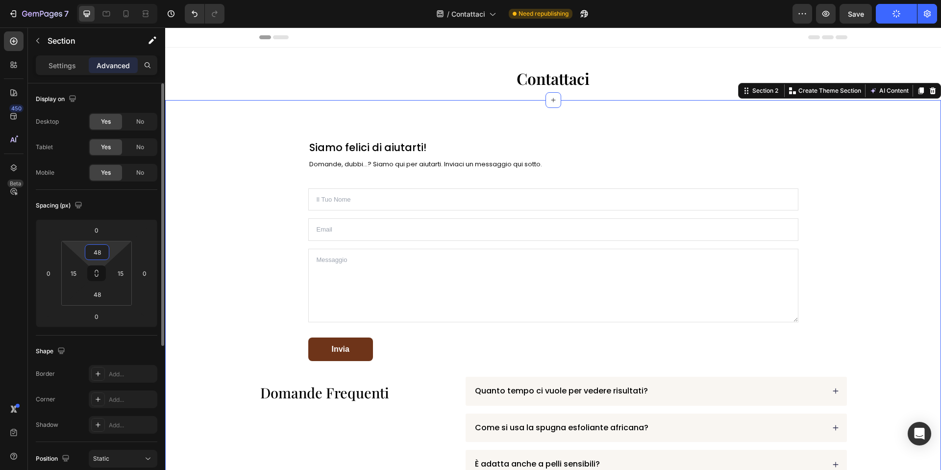
click at [100, 251] on input "48" at bounding box center [97, 252] width 20 height 15
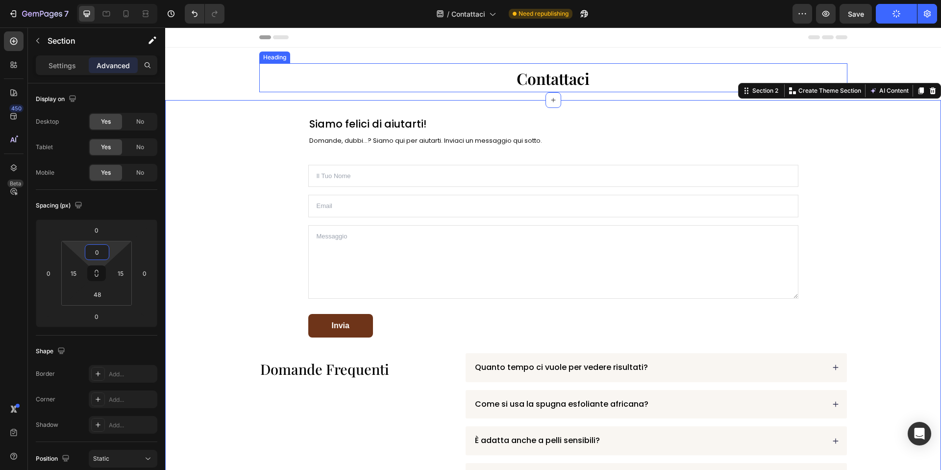
click at [316, 83] on h1 "Contattaci" at bounding box center [553, 77] width 588 height 29
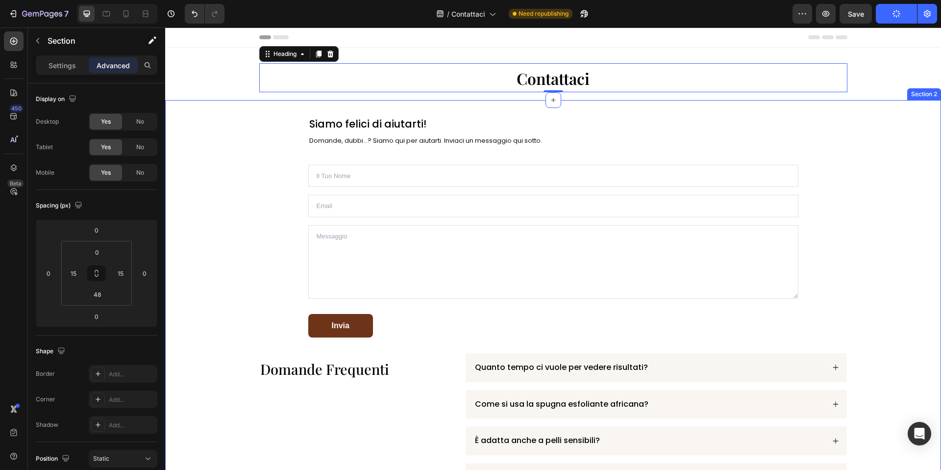
click at [211, 125] on div "⁠⁠⁠⁠⁠⁠⁠ Siamo felici di aiutarti! Heading Domande, dubbi...? Siamo qui per aiut…" at bounding box center [553, 424] width 761 height 648
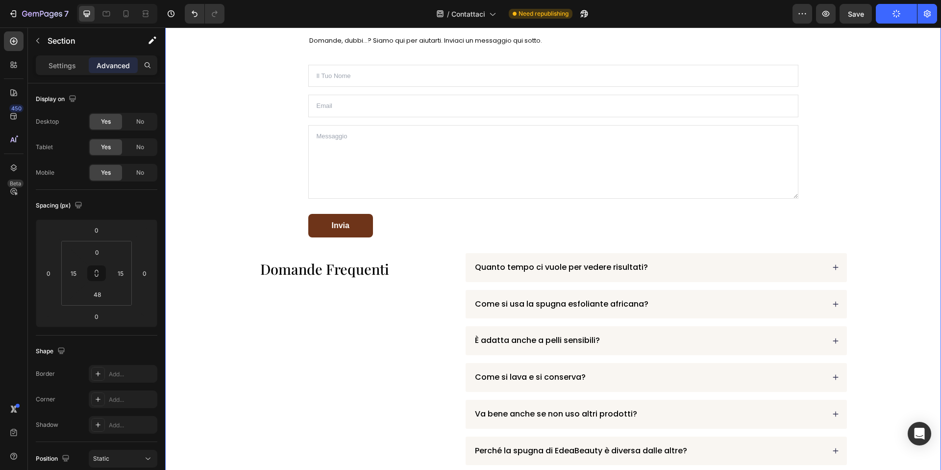
scroll to position [105, 0]
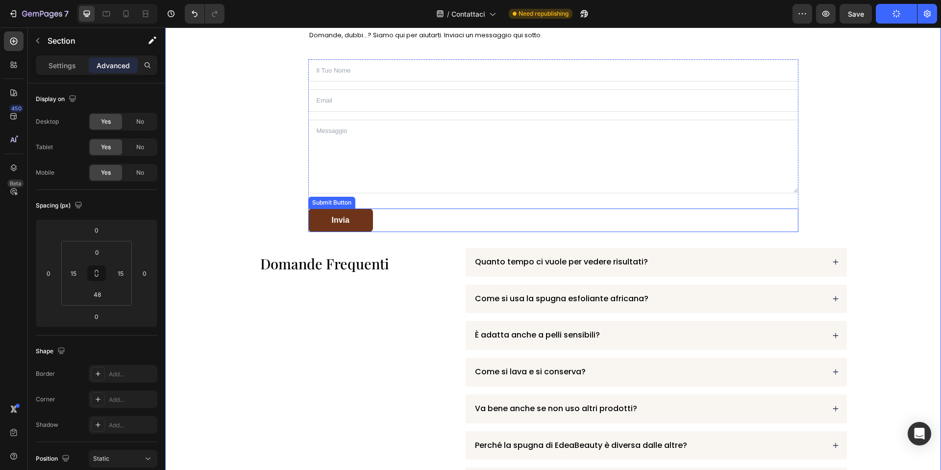
click at [393, 217] on div "Invia Submit Button" at bounding box center [553, 220] width 490 height 24
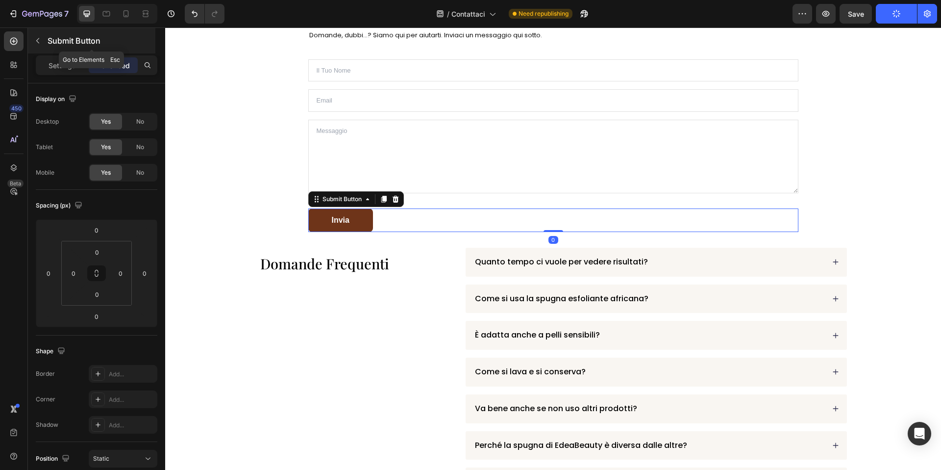
click at [53, 50] on div "Submit Button" at bounding box center [91, 40] width 127 height 25
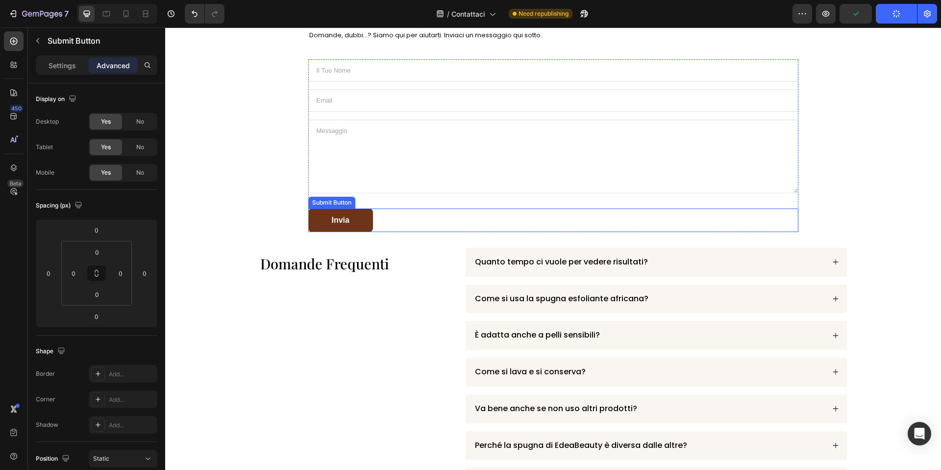
click at [328, 229] on button "Invia" at bounding box center [340, 220] width 65 height 24
click at [55, 69] on p "Settings" at bounding box center [62, 65] width 27 height 10
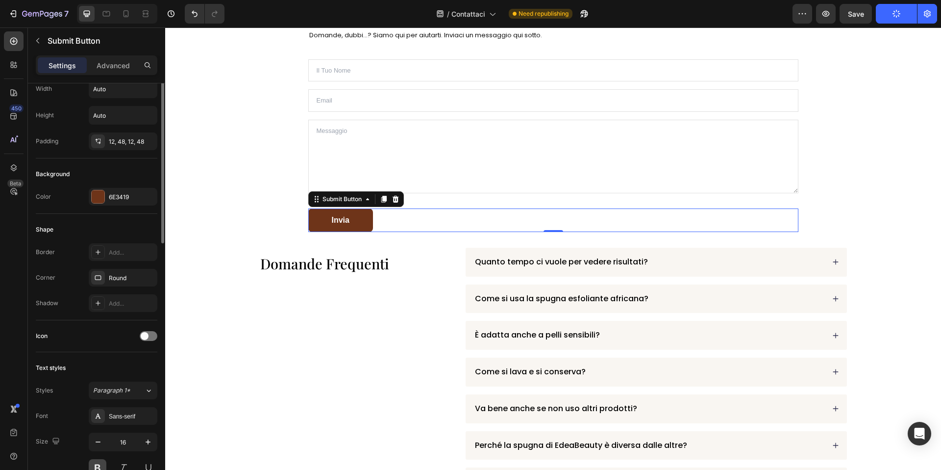
scroll to position [281, 0]
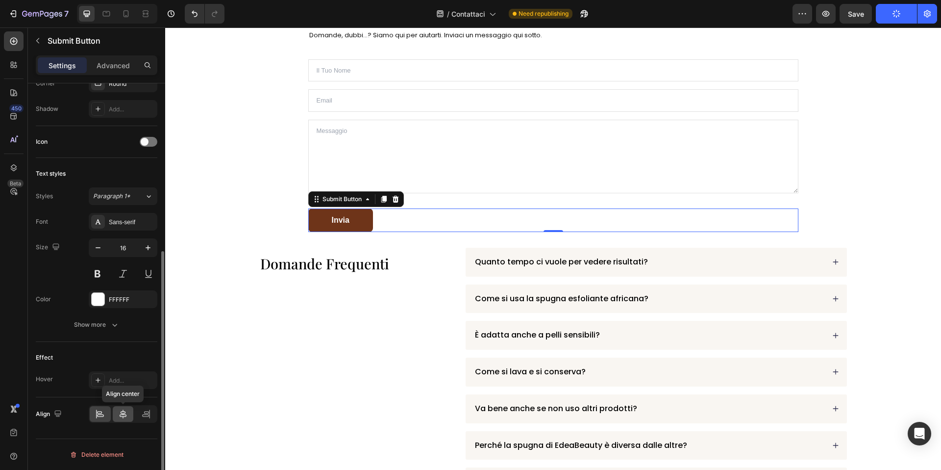
drag, startPoint x: 121, startPoint y: 418, endPoint x: 130, endPoint y: 412, distance: 10.9
click at [121, 418] on icon at bounding box center [123, 414] width 10 height 10
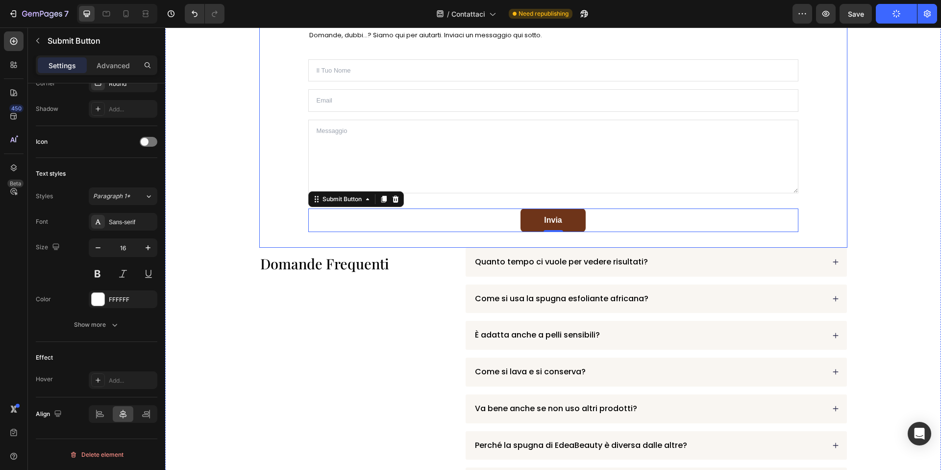
click at [548, 238] on div "⁠⁠⁠⁠⁠⁠⁠ Siamo felici di aiutarti! Heading Domande, dubbi...? Siamo qui per aiut…" at bounding box center [553, 121] width 588 height 253
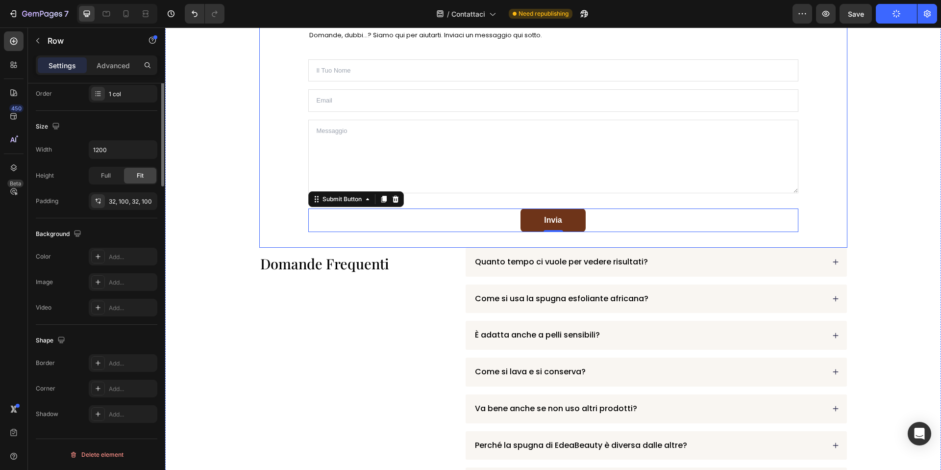
scroll to position [0, 0]
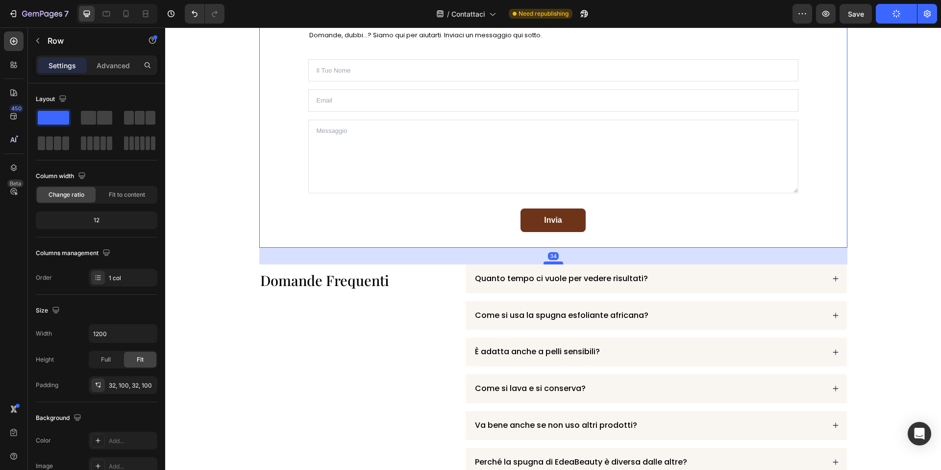
drag, startPoint x: 550, startPoint y: 246, endPoint x: 551, endPoint y: 262, distance: 16.7
click at [551, 262] on div at bounding box center [554, 262] width 20 height 3
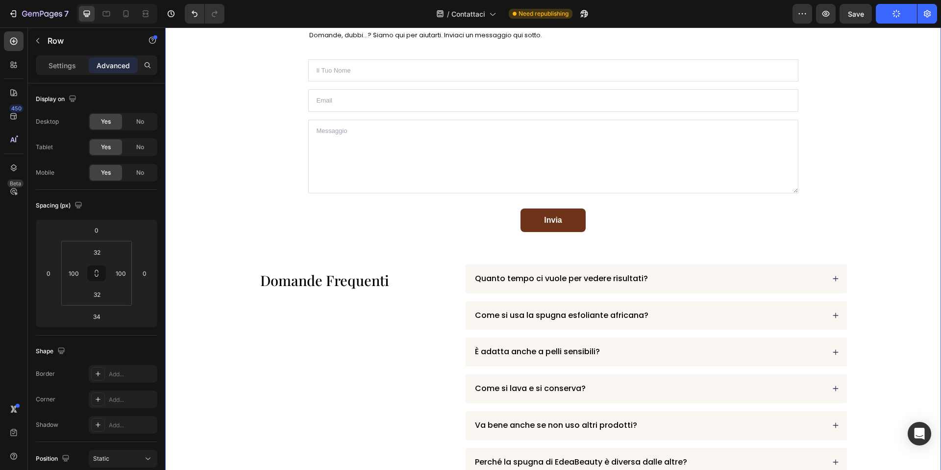
click at [241, 190] on div "⁠⁠⁠⁠⁠⁠⁠ Siamo felici di aiutarti! Heading Domande, dubbi...? Siamo qui per aiut…" at bounding box center [553, 327] width 761 height 665
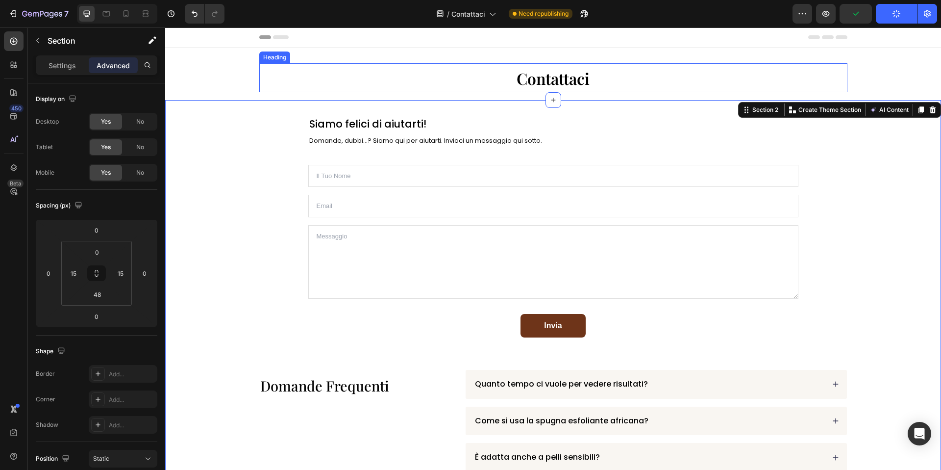
click at [576, 77] on span "Contattaci" at bounding box center [553, 78] width 73 height 21
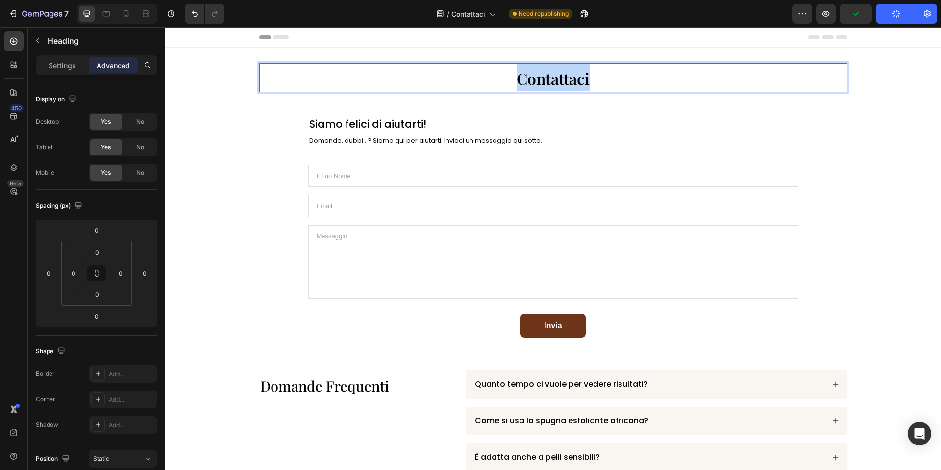
click at [576, 77] on span "Contattaci" at bounding box center [553, 78] width 73 height 21
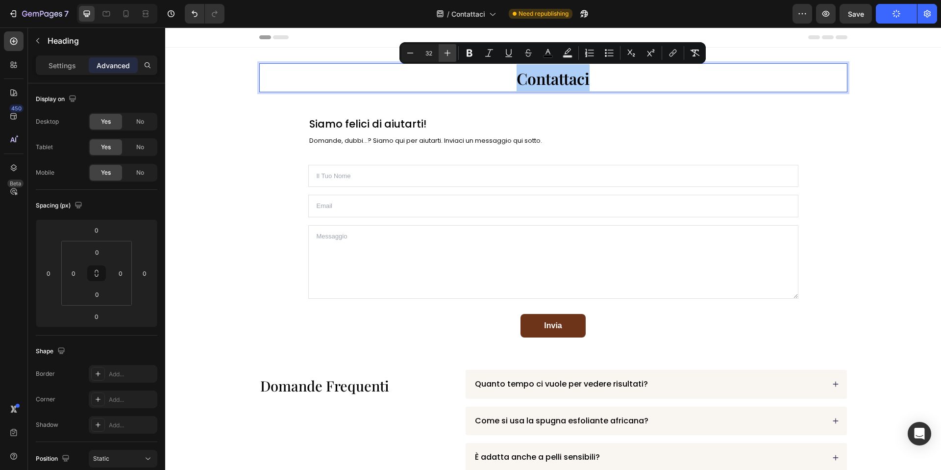
click at [450, 56] on icon "Editor contextual toolbar" at bounding box center [448, 53] width 10 height 10
type input "33"
click at [247, 107] on div "⁠⁠⁠⁠⁠⁠⁠ Siamo felici di aiutarti! Heading Domande, dubbi...? Siamo qui per aiut…" at bounding box center [553, 432] width 761 height 665
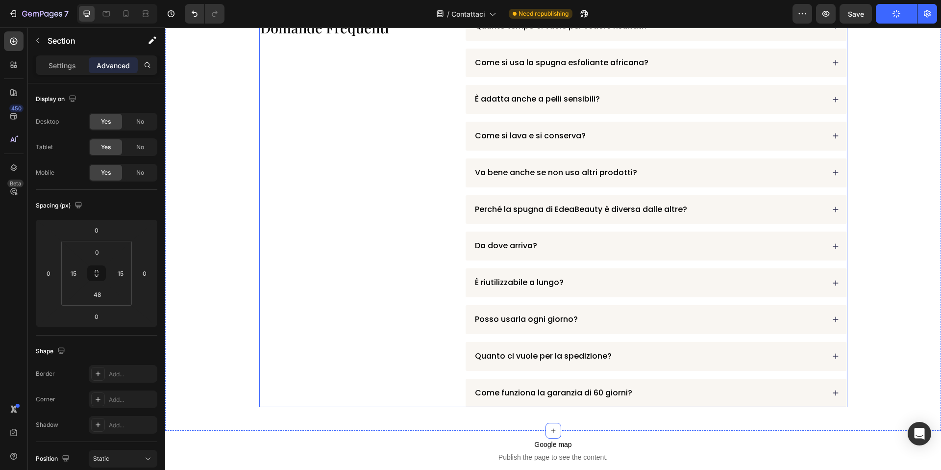
scroll to position [499, 0]
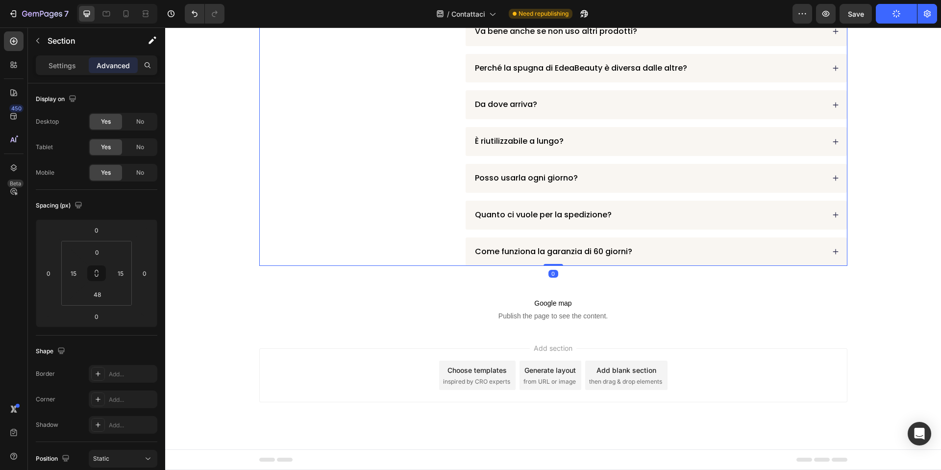
click at [370, 256] on div "⁠⁠⁠⁠⁠⁠⁠ Domande Frequenti Heading" at bounding box center [354, 69] width 191 height 396
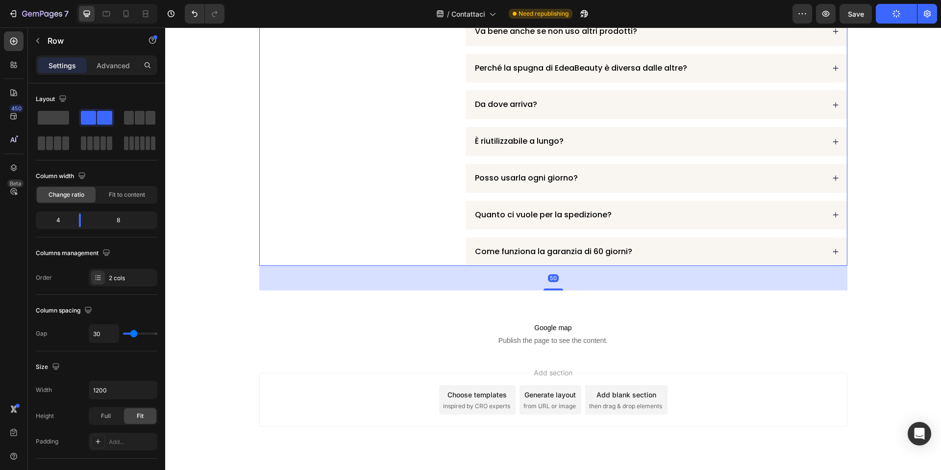
drag, startPoint x: 557, startPoint y: 265, endPoint x: 653, endPoint y: 284, distance: 98.0
click at [557, 289] on div at bounding box center [554, 289] width 20 height 2
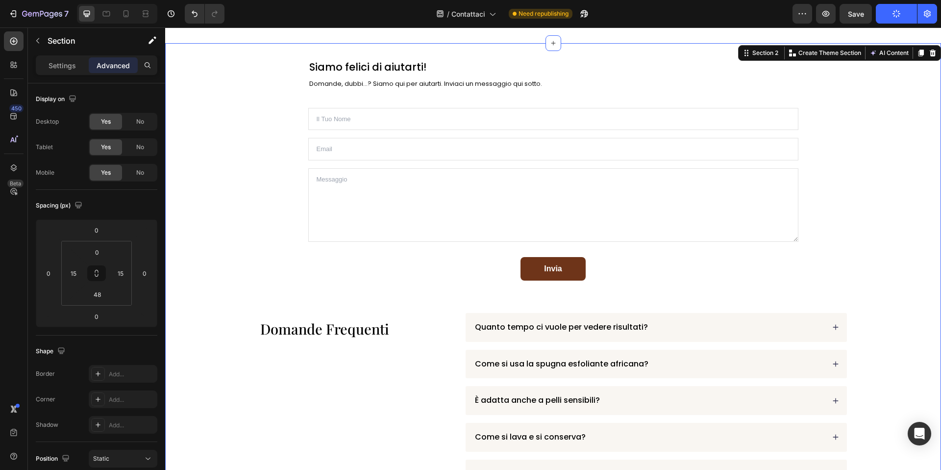
scroll to position [0, 0]
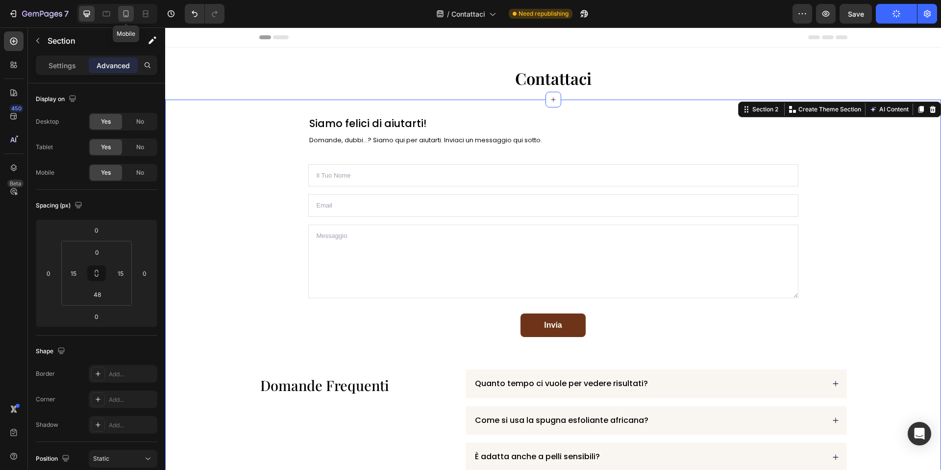
click at [132, 9] on div at bounding box center [126, 14] width 16 height 16
type input "20"
type input "50"
type input "20"
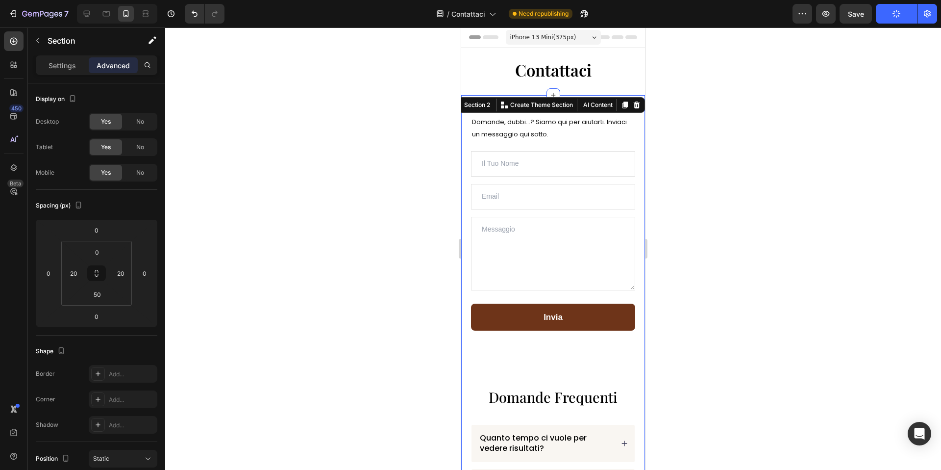
click at [721, 134] on div at bounding box center [553, 248] width 776 height 442
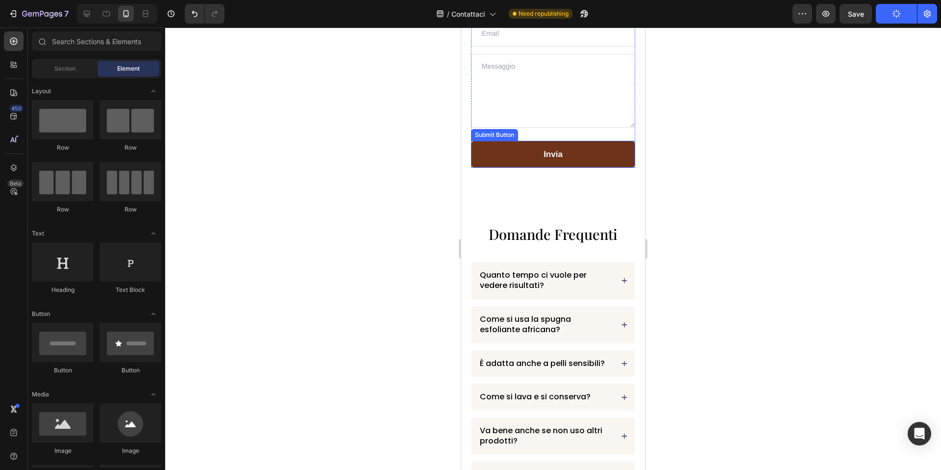
scroll to position [168, 0]
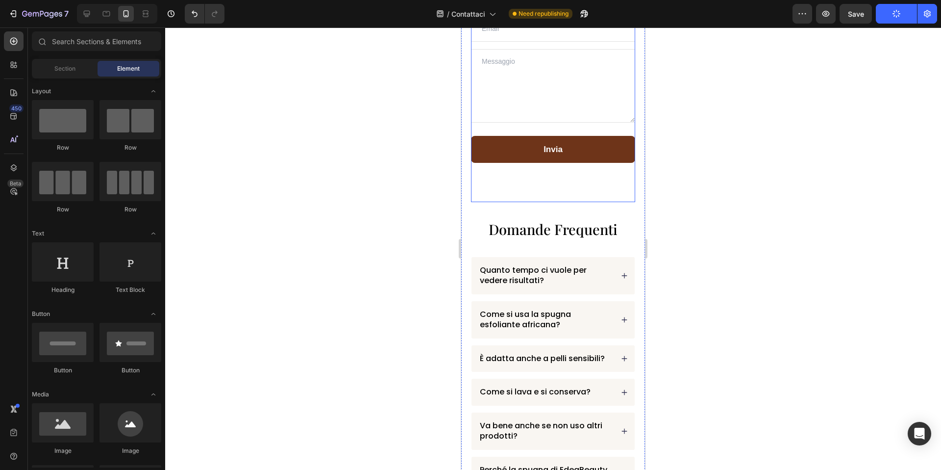
click at [577, 178] on div "⁠⁠⁠⁠⁠⁠⁠ Siamo felici di aiutarti! Heading Domande, dubbi...? Siamo qui per aiut…" at bounding box center [553, 56] width 164 height 259
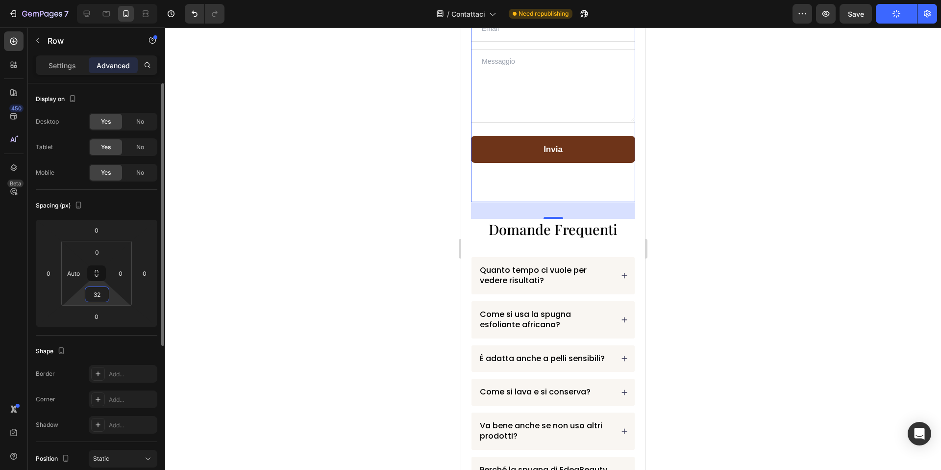
click at [102, 289] on input "32" at bounding box center [97, 294] width 20 height 15
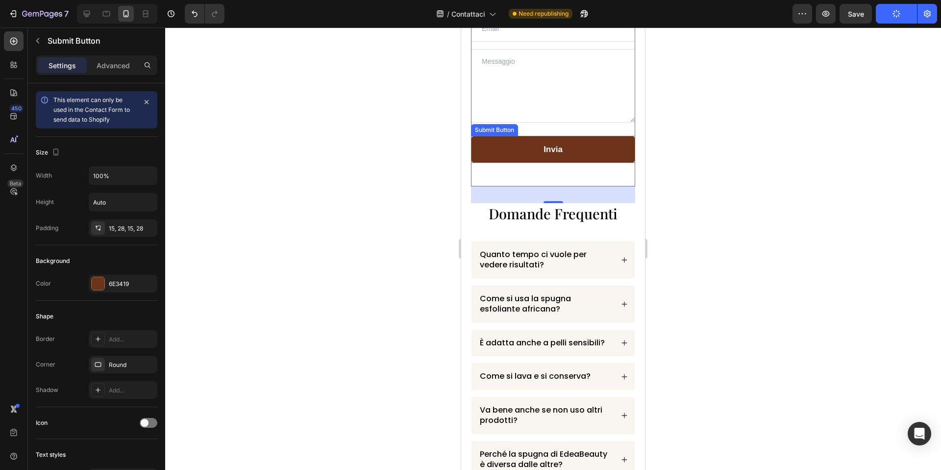
click at [559, 157] on button "Invia" at bounding box center [553, 149] width 164 height 27
click at [572, 172] on div "⁠⁠⁠⁠⁠⁠⁠ Siamo felici di aiutarti! Heading Domande, dubbi...? Siamo qui per aiut…" at bounding box center [553, 56] width 164 height 259
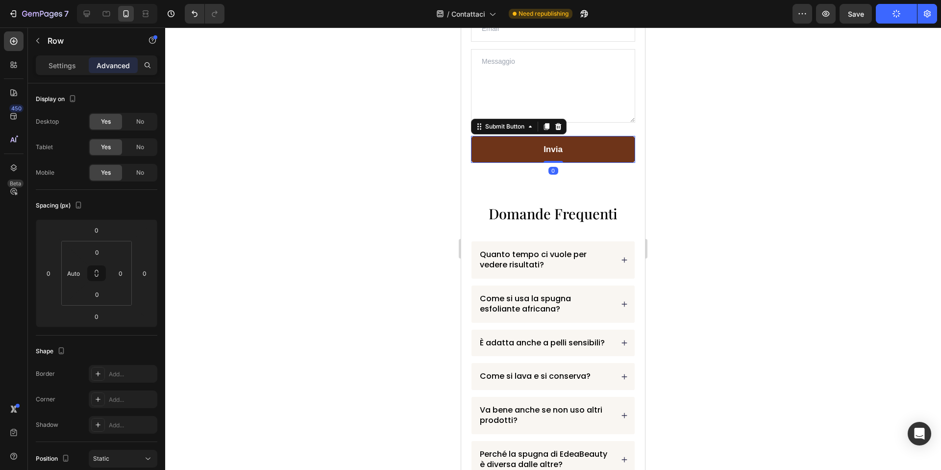
click at [540, 144] on button "Invia" at bounding box center [553, 149] width 164 height 27
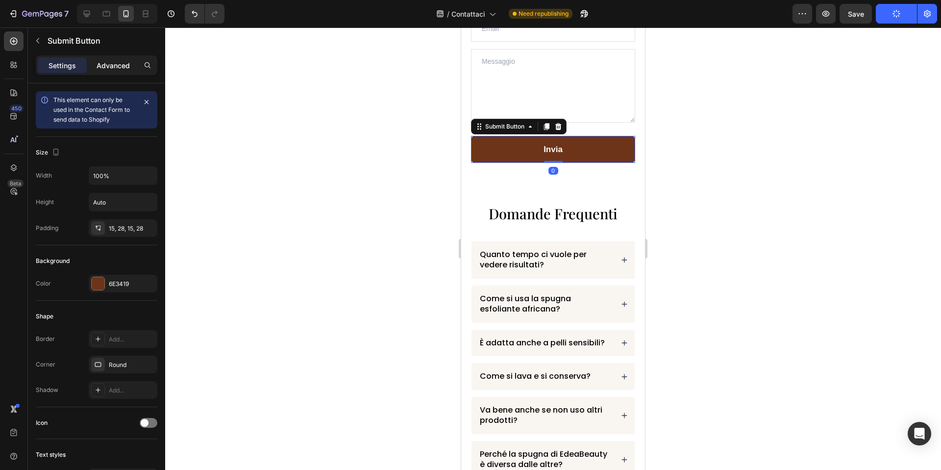
click at [113, 71] on div "Advanced" at bounding box center [113, 65] width 49 height 16
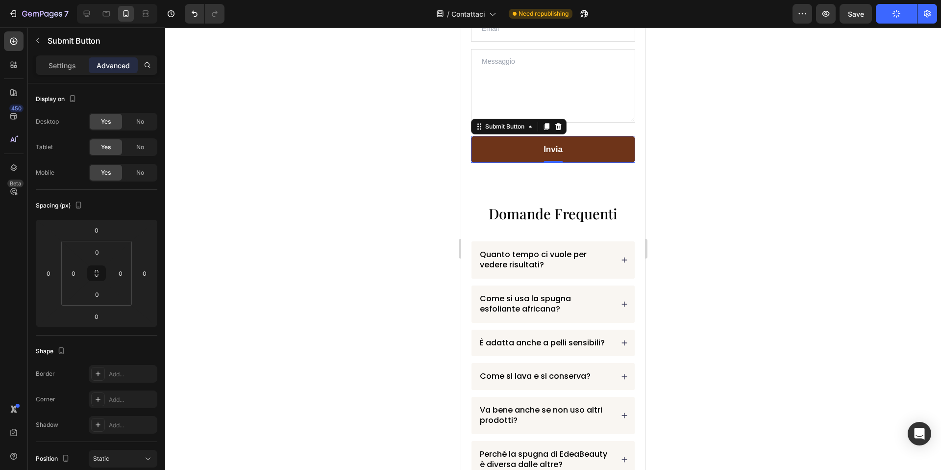
click at [384, 169] on div at bounding box center [553, 248] width 776 height 442
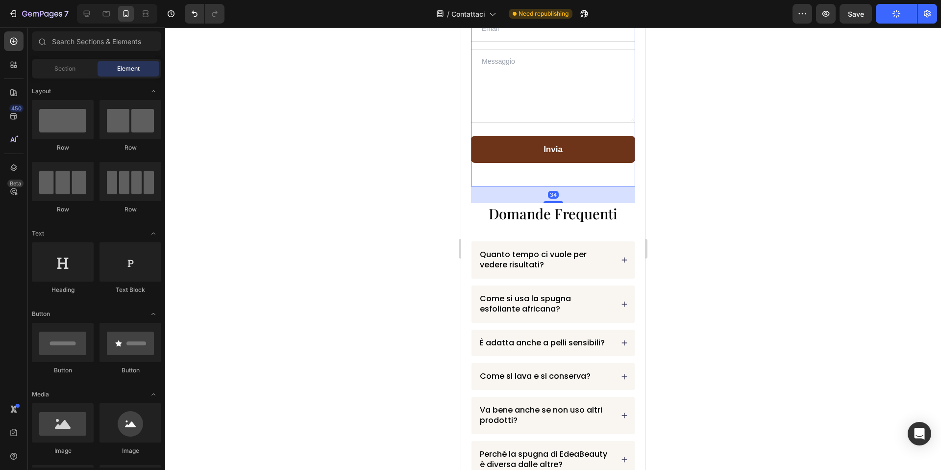
drag, startPoint x: 532, startPoint y: 175, endPoint x: 551, endPoint y: 192, distance: 24.7
click at [533, 175] on div "⁠⁠⁠⁠⁠⁠⁠ Siamo felici di aiutarti! Heading Domande, dubbi...? Siamo qui per aiut…" at bounding box center [553, 56] width 164 height 259
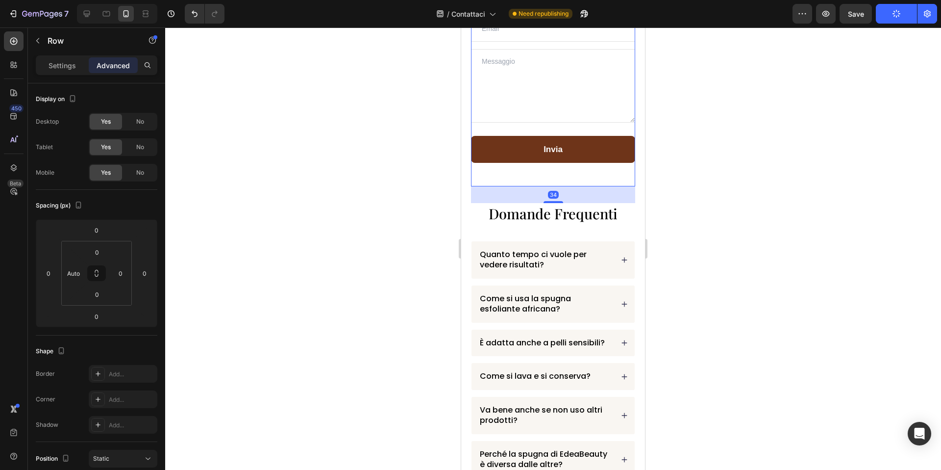
drag, startPoint x: 554, startPoint y: 203, endPoint x: 555, endPoint y: 196, distance: 7.0
click at [555, 196] on div "34" at bounding box center [553, 194] width 164 height 17
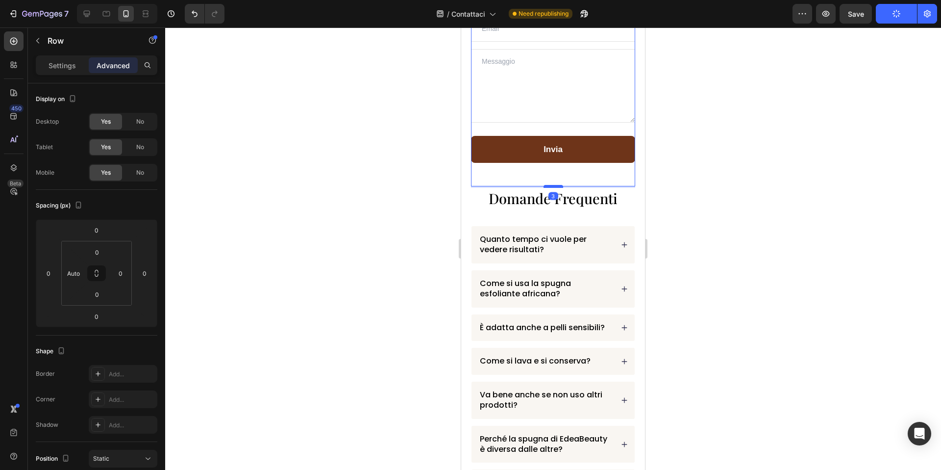
drag, startPoint x: 557, startPoint y: 201, endPoint x: 559, endPoint y: 186, distance: 15.3
click at [559, 186] on div at bounding box center [554, 186] width 20 height 3
type input "3"
click at [746, 167] on div at bounding box center [553, 248] width 776 height 442
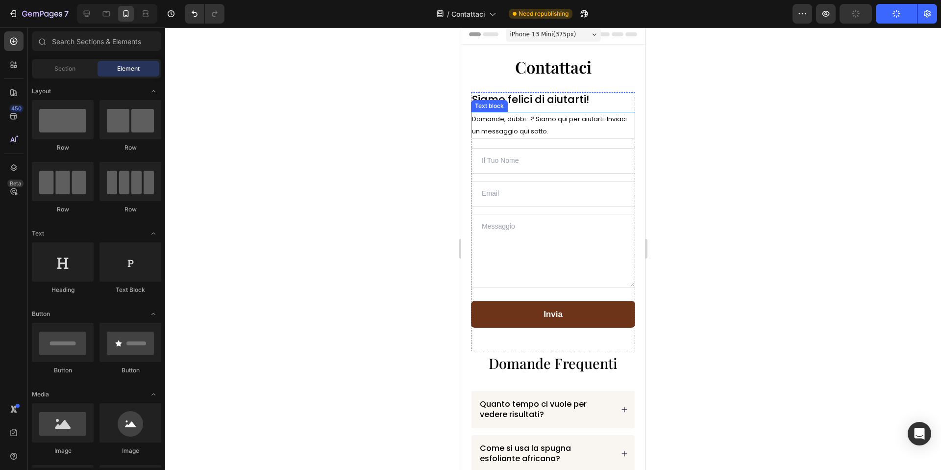
scroll to position [0, 0]
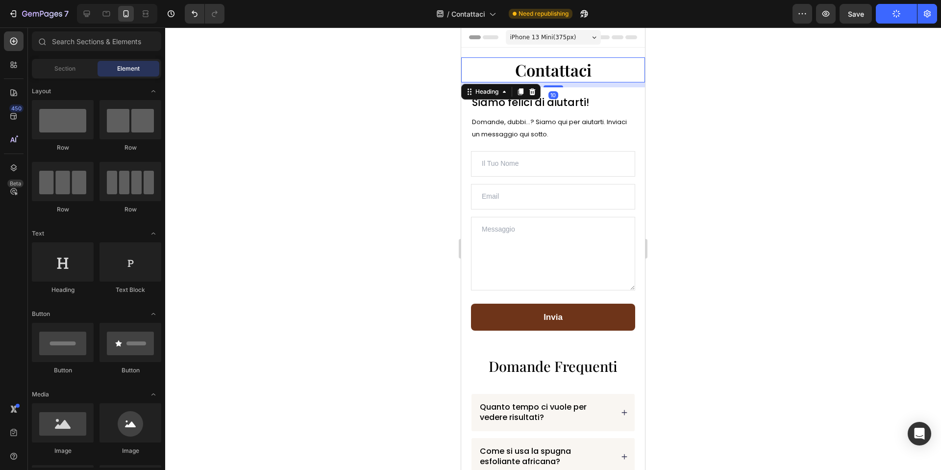
click at [544, 67] on span "Contattaci" at bounding box center [553, 70] width 76 height 22
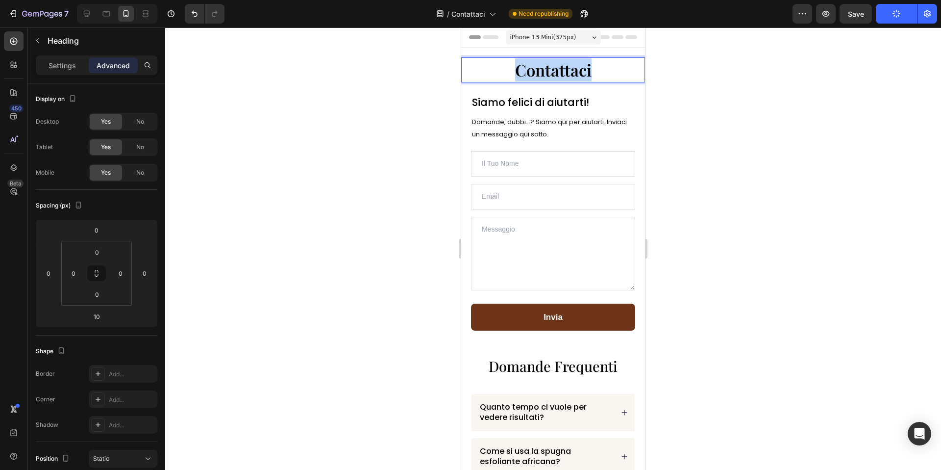
click at [544, 67] on span "Contattaci" at bounding box center [553, 70] width 76 height 22
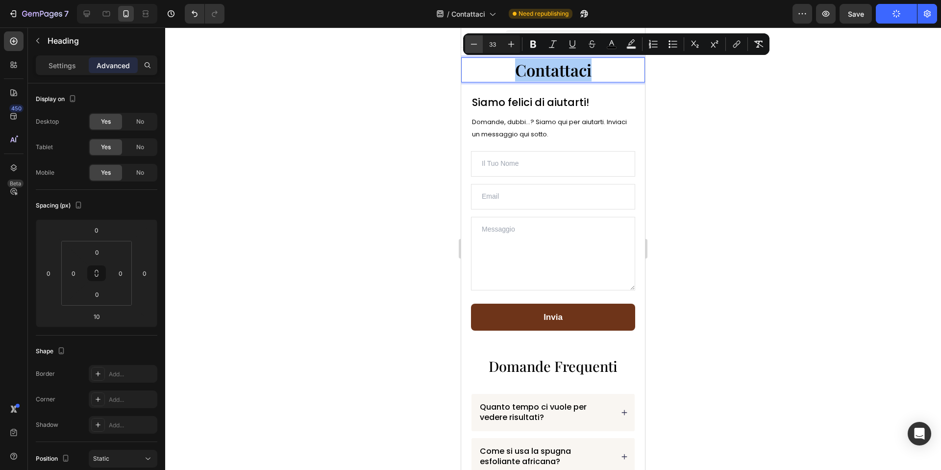
click at [479, 48] on button "Minus" at bounding box center [474, 44] width 18 height 18
type input "32"
click at [433, 87] on div at bounding box center [553, 248] width 776 height 442
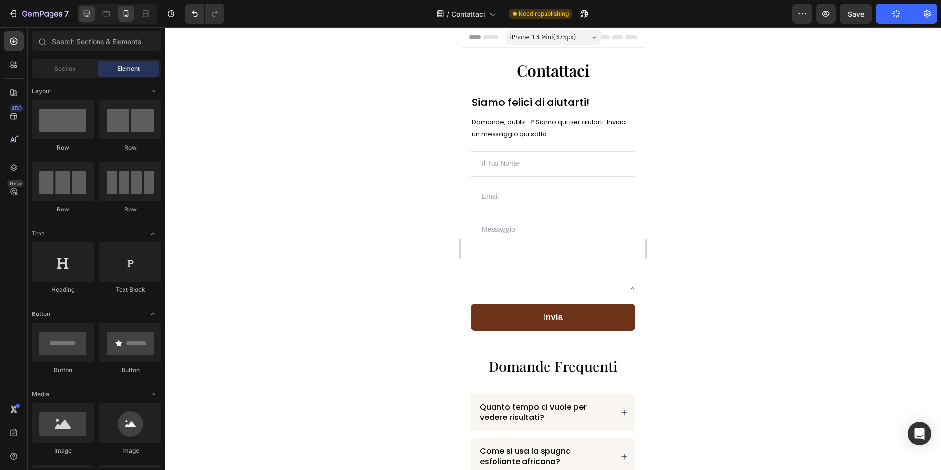
click at [94, 13] on div at bounding box center [87, 14] width 16 height 16
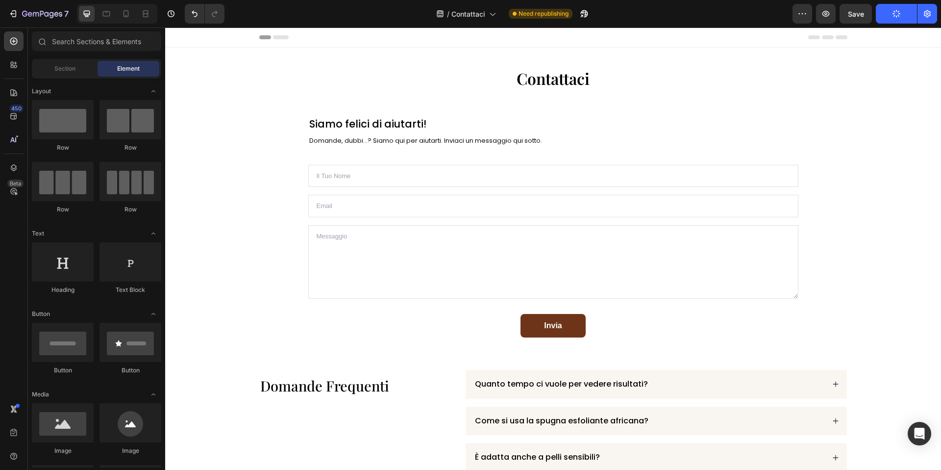
click at [901, 13] on icon "button" at bounding box center [897, 14] width 8 height 8
click at [901, 13] on icon "button" at bounding box center [896, 13] width 9 height 9
click at [866, 19] on button "Save" at bounding box center [856, 14] width 32 height 20
click at [891, 11] on div "Publish" at bounding box center [896, 14] width 25 height 10
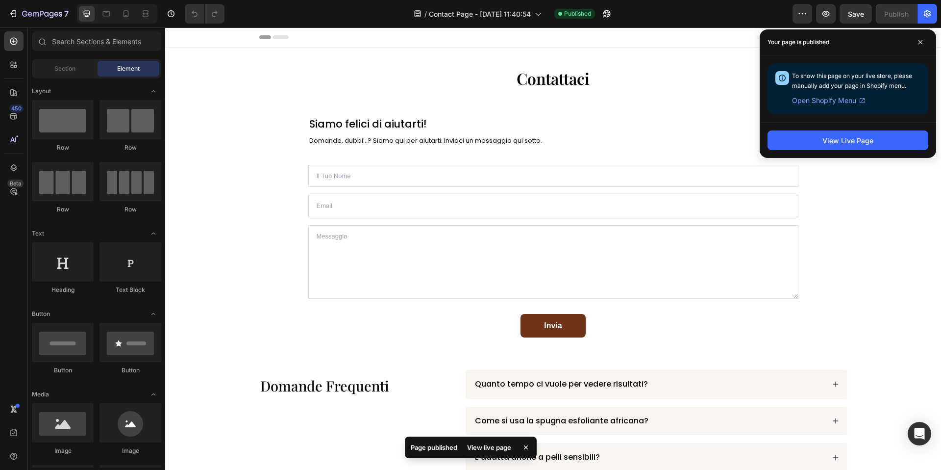
click at [822, 99] on span "Open Shopify Menu" at bounding box center [824, 101] width 64 height 12
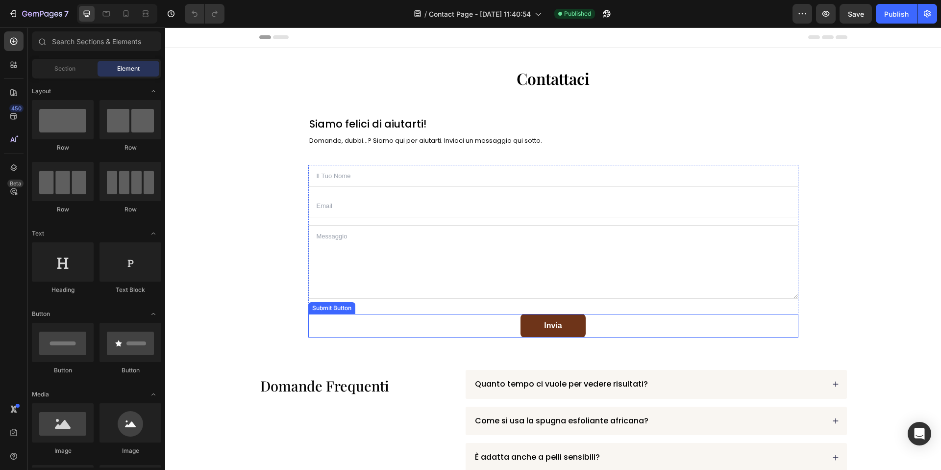
click at [574, 320] on button "Invia" at bounding box center [553, 326] width 65 height 24
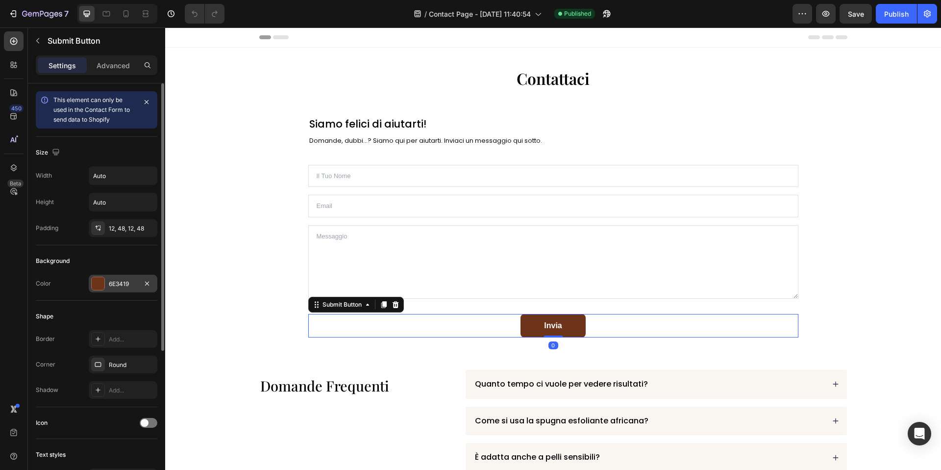
click at [128, 281] on div "6E3419" at bounding box center [123, 283] width 28 height 9
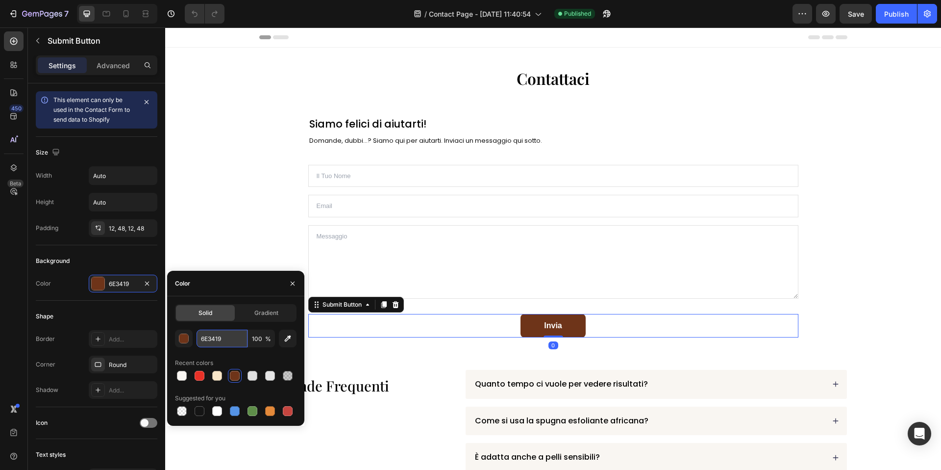
click at [228, 345] on input "6E3419" at bounding box center [222, 338] width 51 height 18
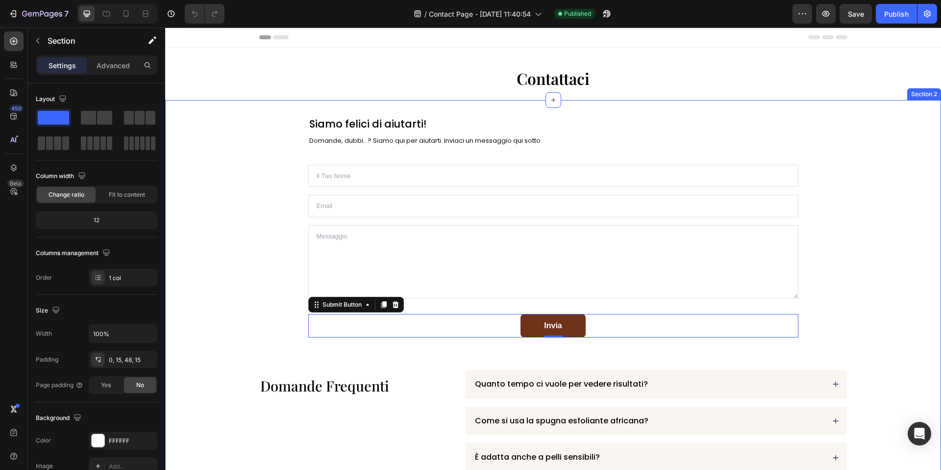
click at [244, 184] on div "Siamo felici di aiutarti! Heading Domande, dubbi...? Siamo qui per aiutarti. In…" at bounding box center [553, 444] width 761 height 689
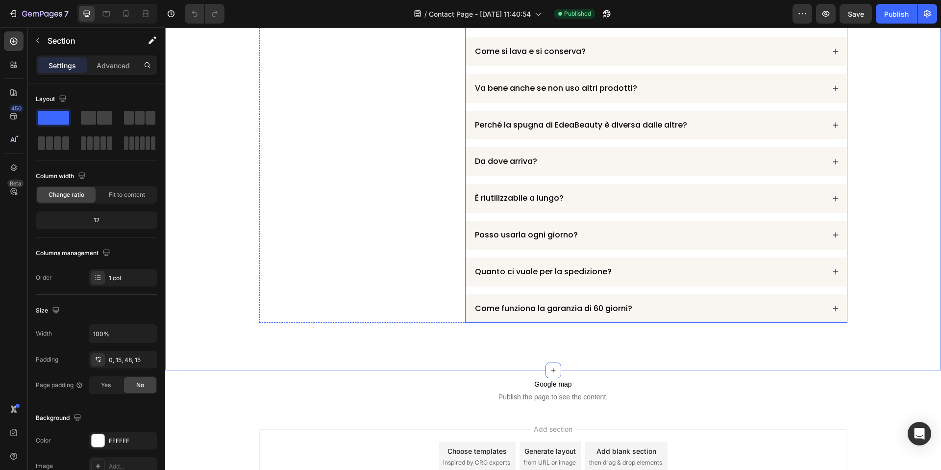
scroll to position [523, 0]
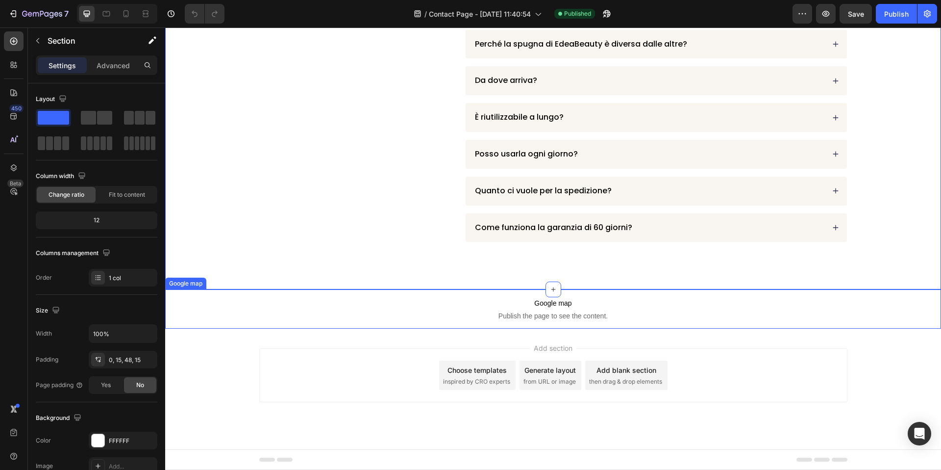
click at [452, 312] on span "Publish the page to see the content." at bounding box center [553, 316] width 776 height 10
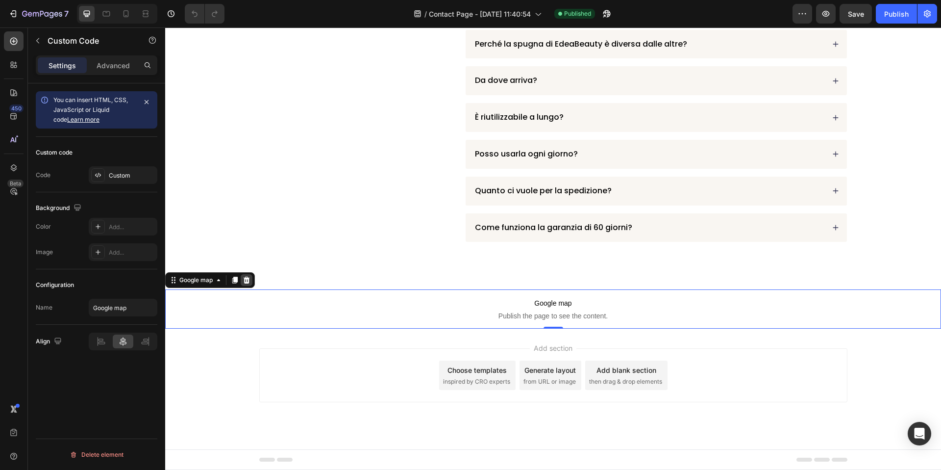
click at [247, 280] on icon at bounding box center [247, 279] width 6 height 7
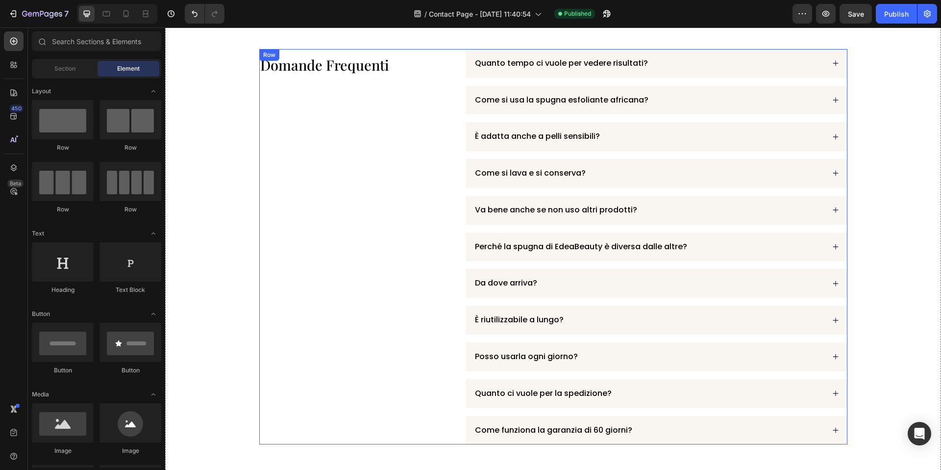
scroll to position [513, 0]
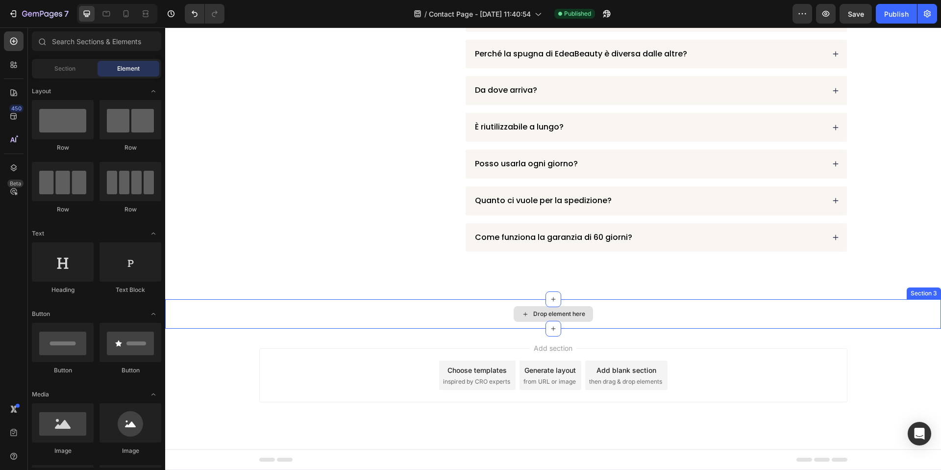
click at [216, 314] on div "Drop element here" at bounding box center [553, 313] width 776 height 29
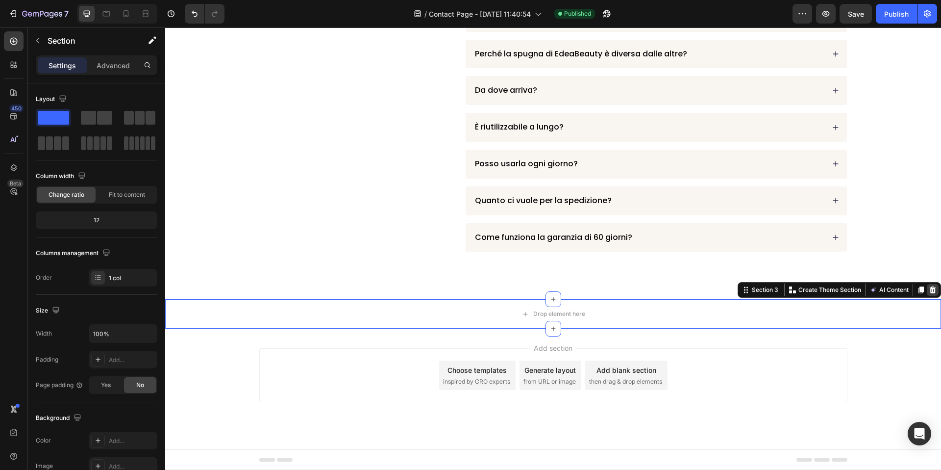
click at [932, 291] on icon at bounding box center [933, 289] width 6 height 7
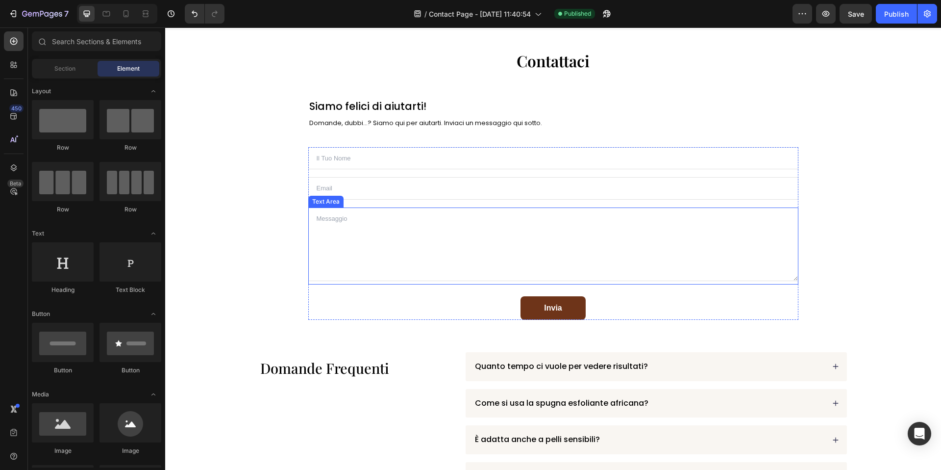
scroll to position [0, 0]
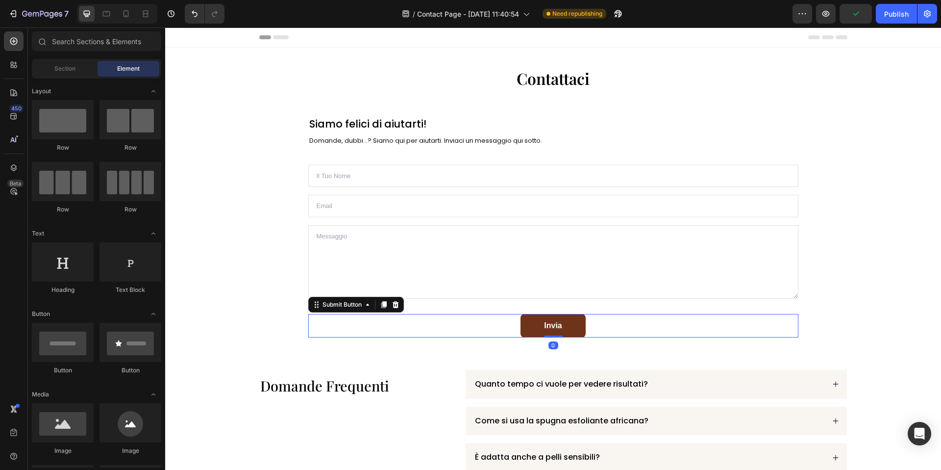
click at [519, 327] on div "Invia Submit Button 0" at bounding box center [553, 326] width 490 height 24
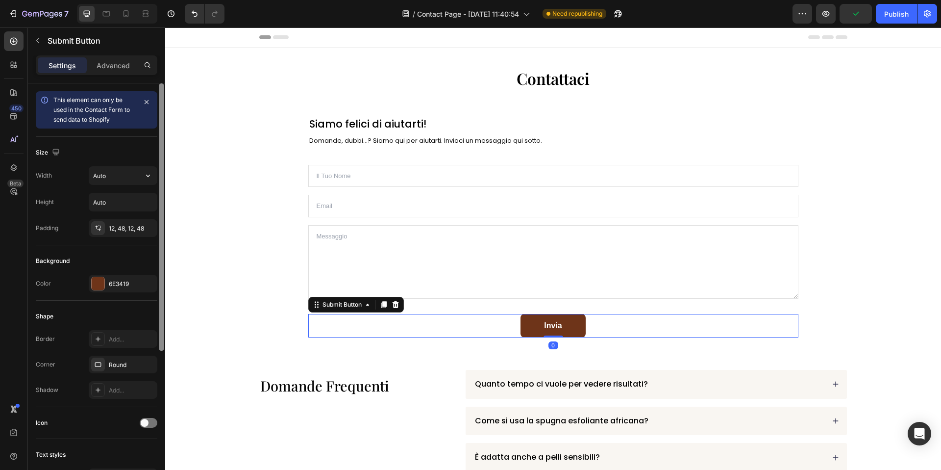
drag, startPoint x: 120, startPoint y: 179, endPoint x: 160, endPoint y: 179, distance: 40.2
click at [123, 179] on input "Auto" at bounding box center [123, 176] width 68 height 18
click at [150, 175] on icon "button" at bounding box center [148, 176] width 10 height 10
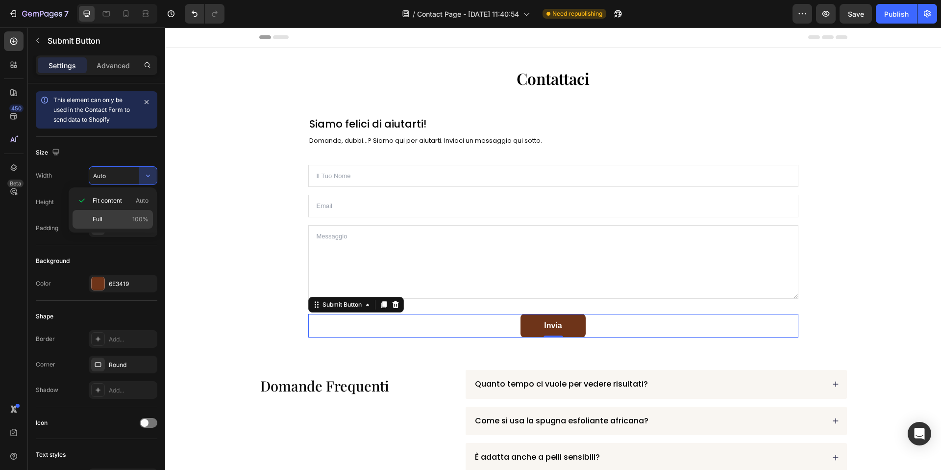
click at [129, 217] on p "Full 100%" at bounding box center [121, 219] width 56 height 9
type input "100%"
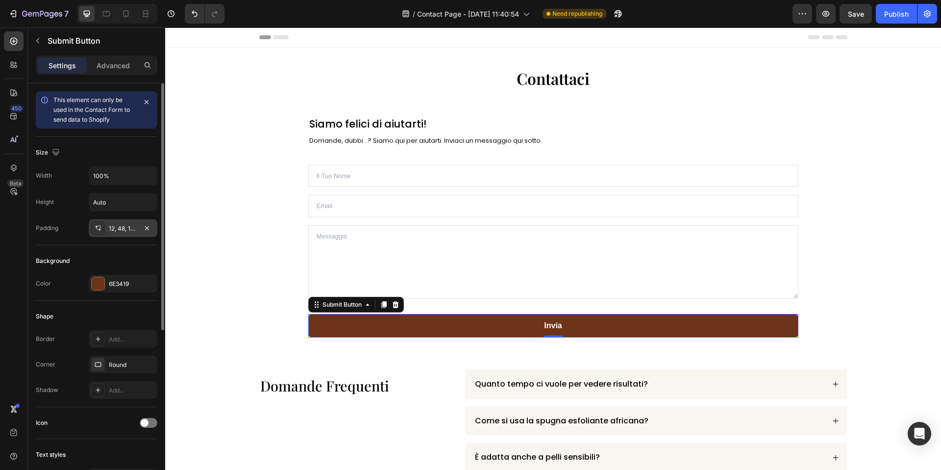
click at [127, 227] on div "12, 48, 12, 48" at bounding box center [123, 228] width 28 height 9
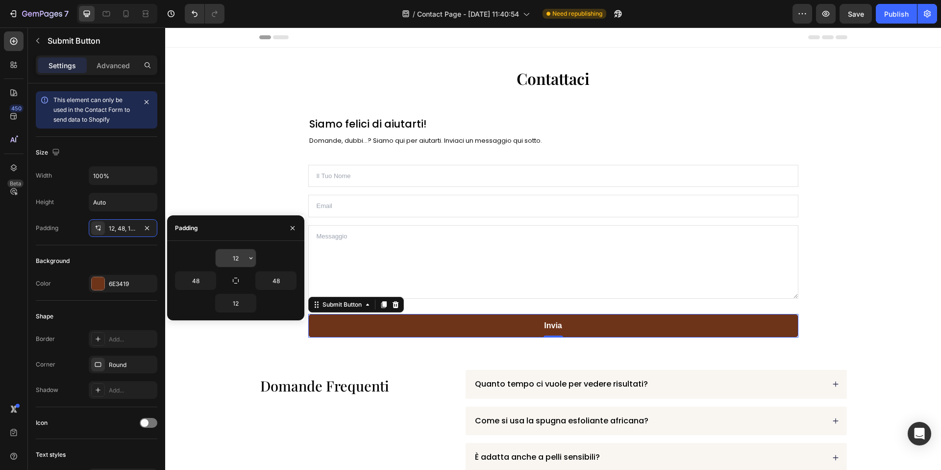
click at [240, 256] on input "12" at bounding box center [236, 258] width 40 height 18
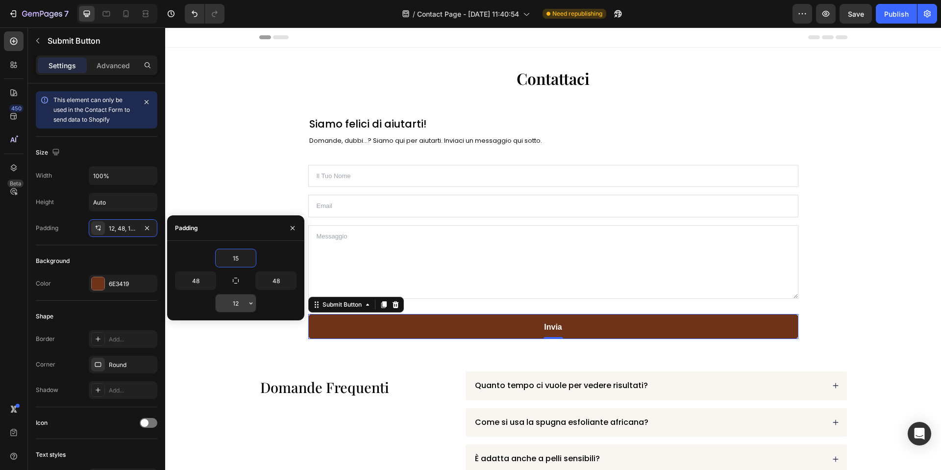
type input "15"
click at [236, 305] on input "12" at bounding box center [236, 303] width 40 height 18
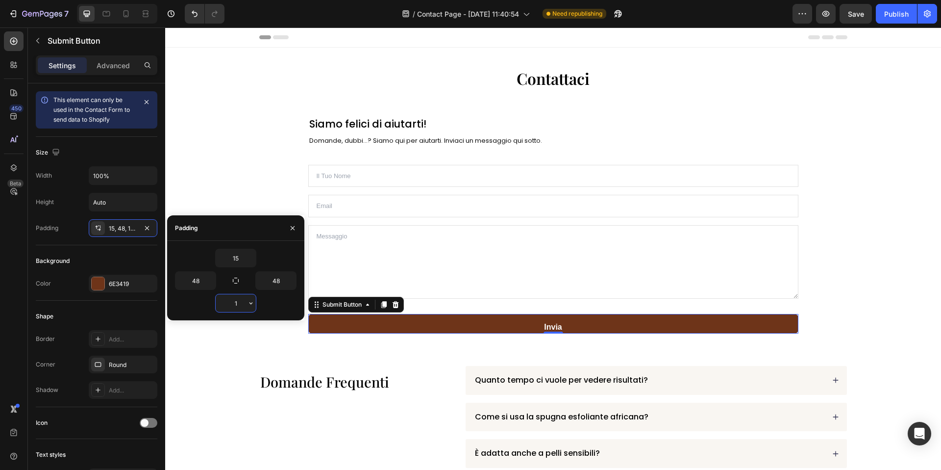
type input "15"
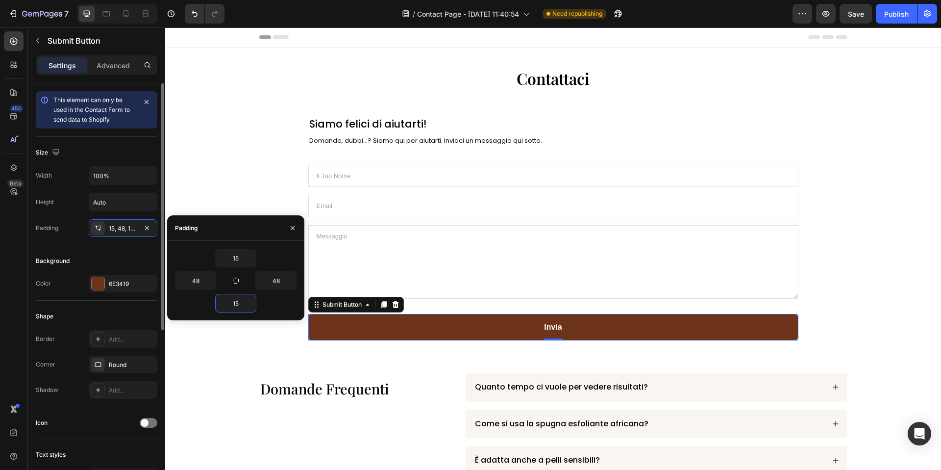
click at [76, 218] on div "Width 100% Height Auto Padding 15, 48, 12, 48" at bounding box center [97, 201] width 122 height 71
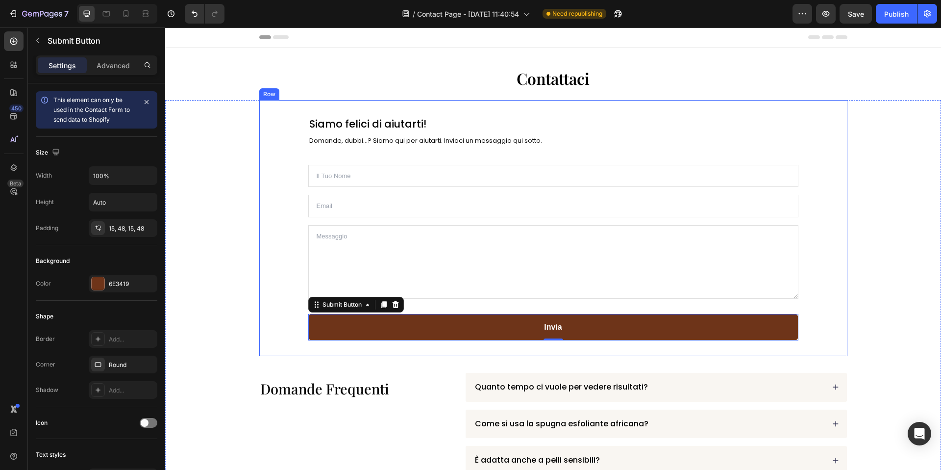
click at [306, 246] on div "Siamo felici di aiutarti! Heading Domande, dubbi...? Siamo qui per aiutarti. In…" at bounding box center [553, 228] width 588 height 256
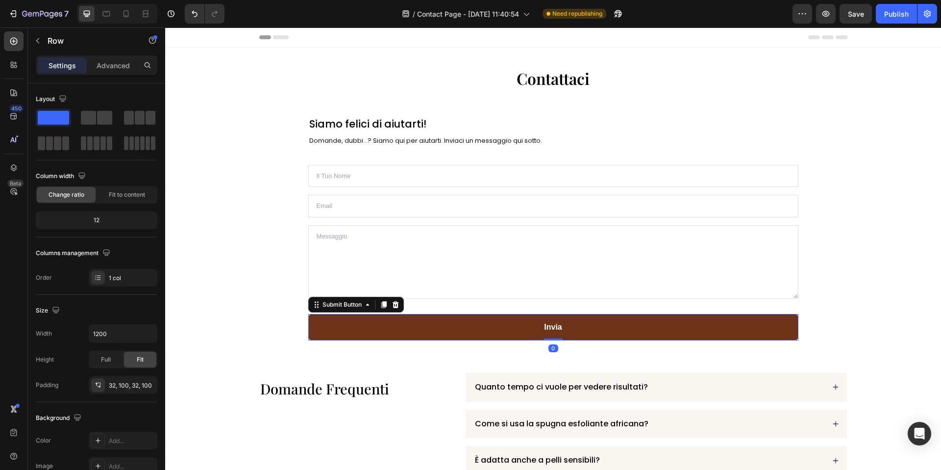
click at [457, 317] on button "Invia" at bounding box center [553, 327] width 490 height 26
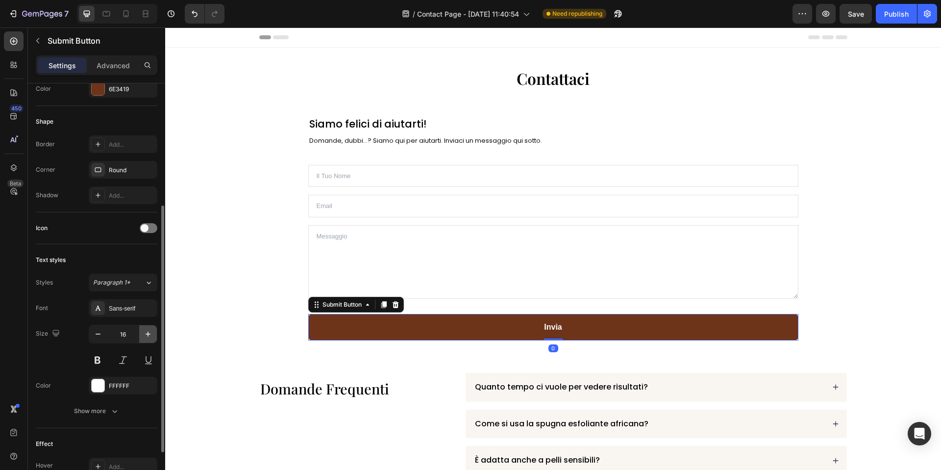
scroll to position [204, 0]
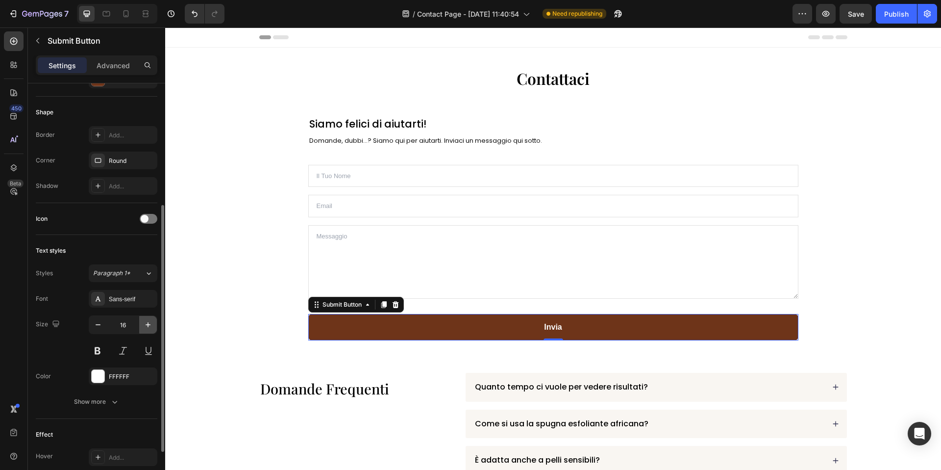
click at [142, 325] on button "button" at bounding box center [148, 325] width 18 height 18
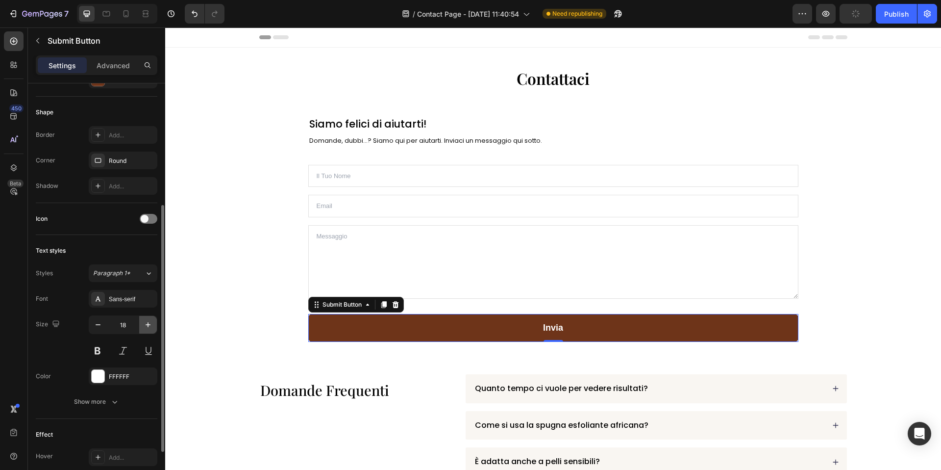
click at [142, 325] on button "button" at bounding box center [148, 325] width 18 height 18
type input "19"
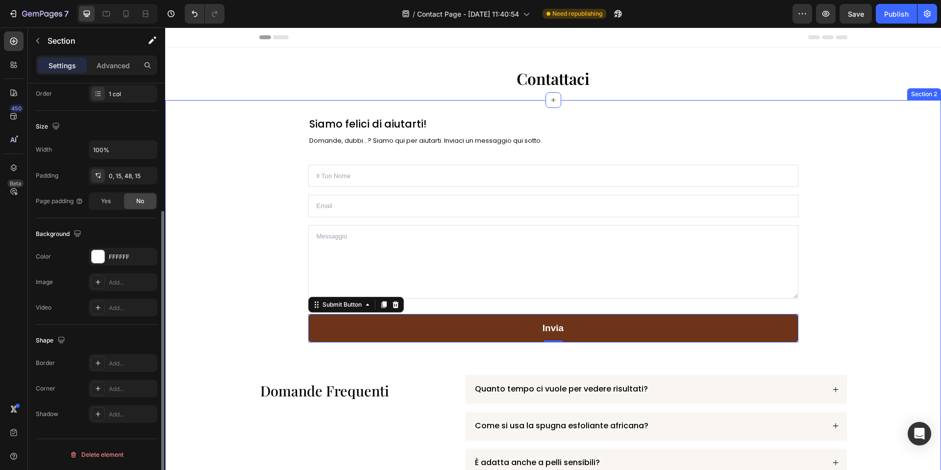
click at [248, 274] on div "Siamo felici di aiutarti! Heading Domande, dubbi...? Siamo qui per aiutarti. In…" at bounding box center [553, 447] width 761 height 694
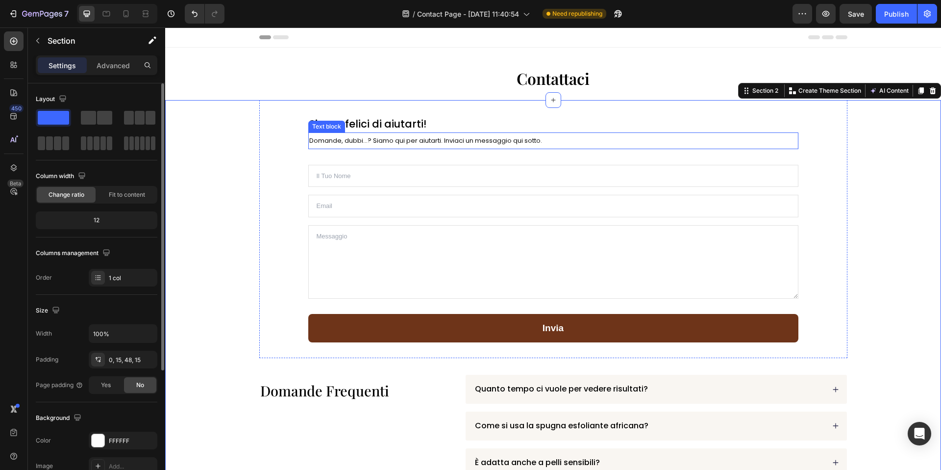
click at [395, 139] on span "Domande, dubbi...? Siamo qui per aiutarti. Inviaci un messaggio qui sotto." at bounding box center [425, 140] width 233 height 9
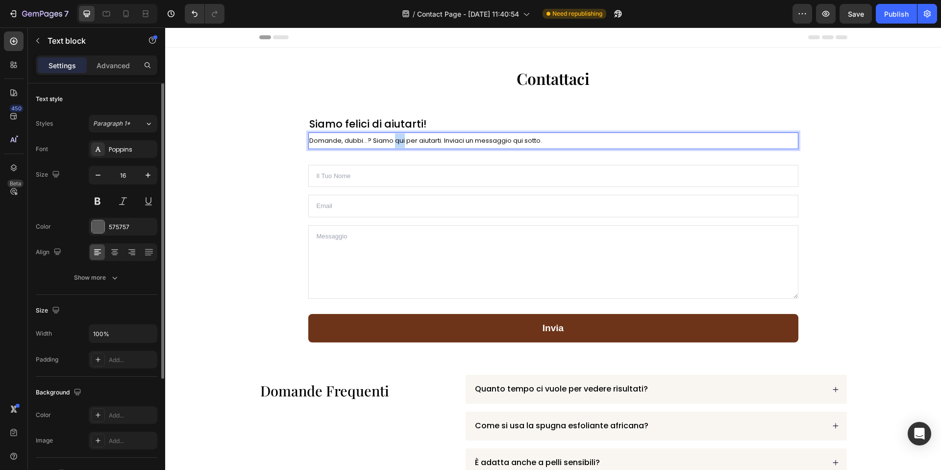
click at [395, 139] on span "Domande, dubbi...? Siamo qui per aiutarti. Inviaci un messaggio qui sotto." at bounding box center [425, 140] width 233 height 9
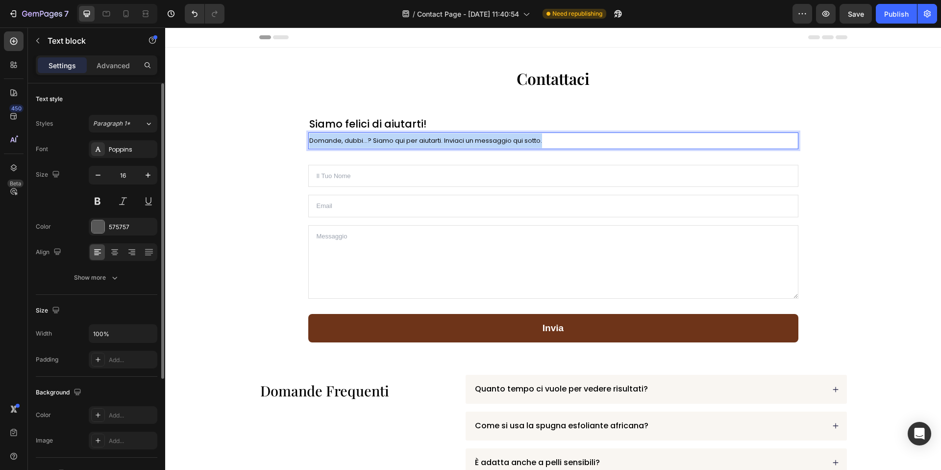
click at [395, 139] on span "Domande, dubbi...? Siamo qui per aiutarti. Inviaci un messaggio qui sotto." at bounding box center [425, 140] width 233 height 9
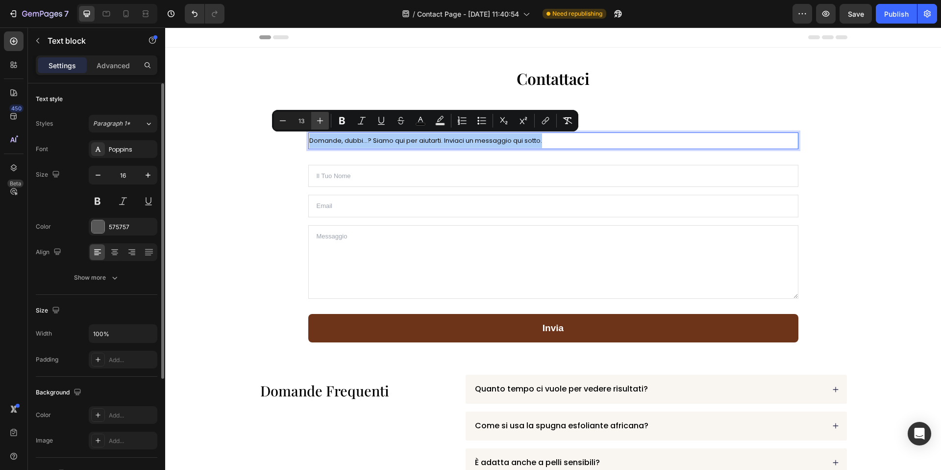
click at [323, 124] on icon "Editor contextual toolbar" at bounding box center [320, 121] width 10 height 10
type input "14"
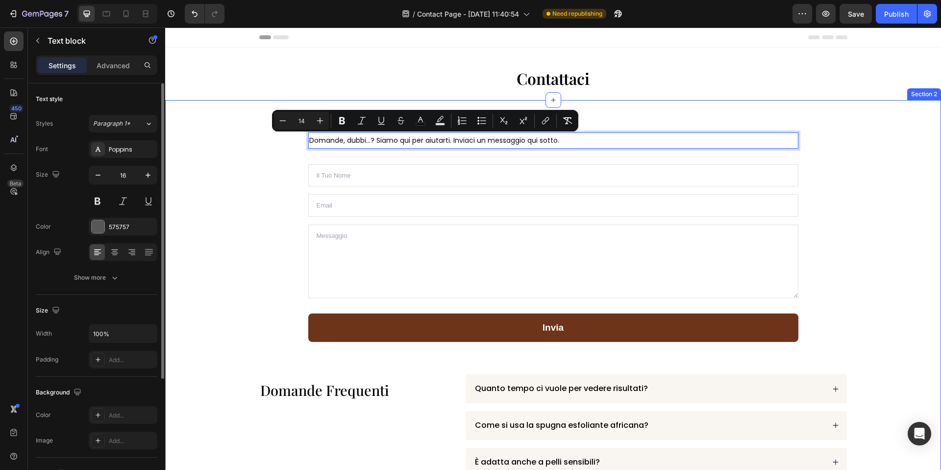
click at [237, 184] on div "Siamo felici di aiutarti! Heading Domande, dubbi...? Siamo qui per aiutarti. In…" at bounding box center [553, 447] width 761 height 694
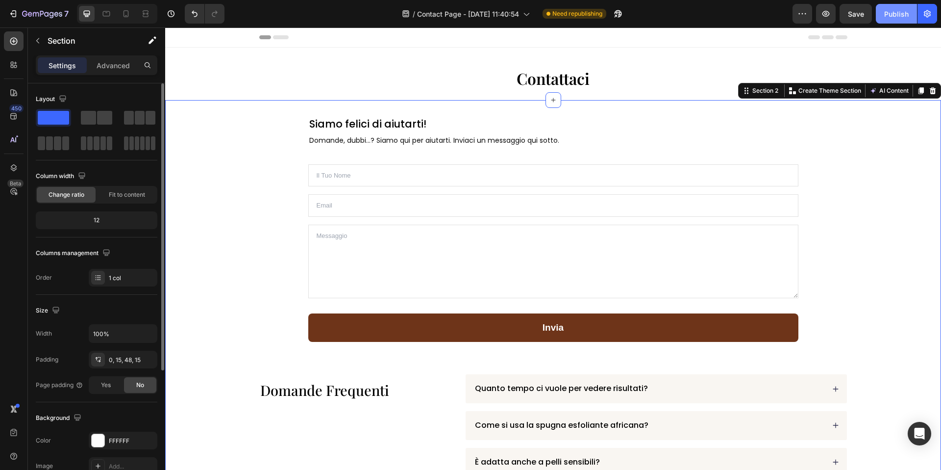
click at [890, 9] on div "Publish" at bounding box center [896, 14] width 25 height 10
